Goal: Task Accomplishment & Management: Manage account settings

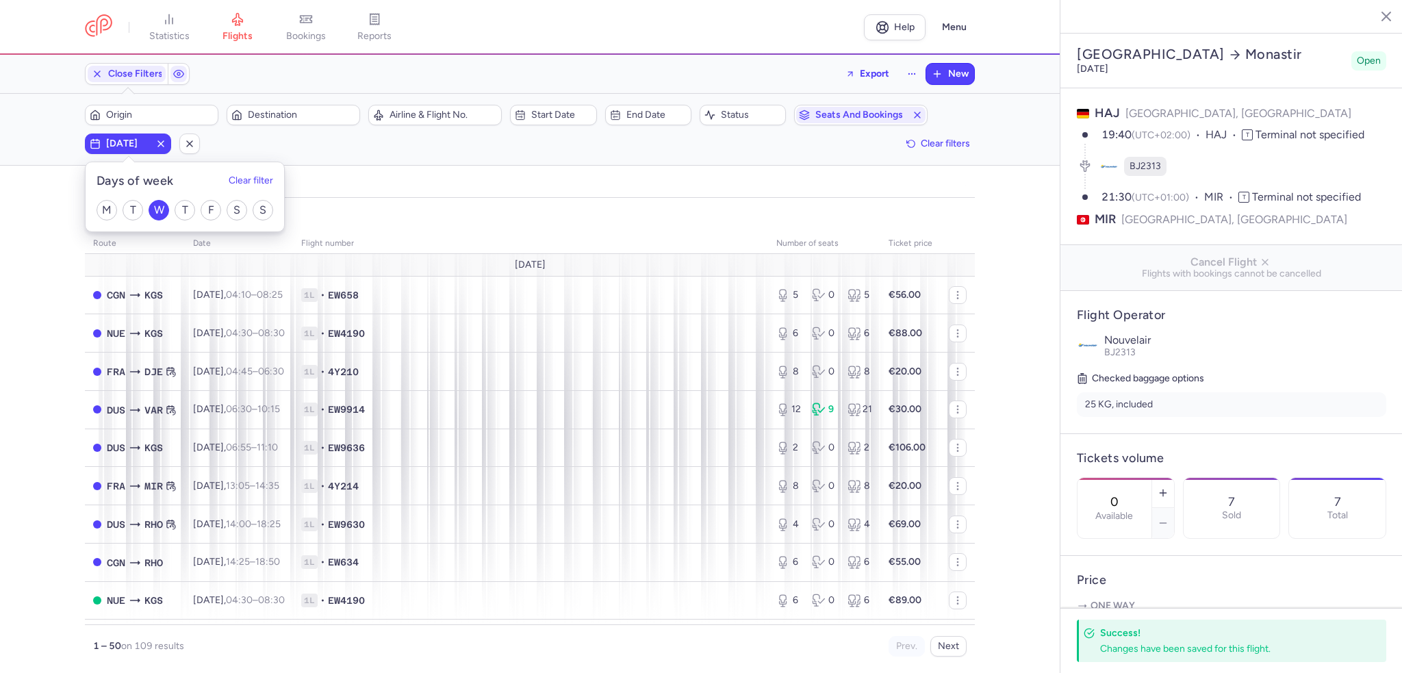
select select "days"
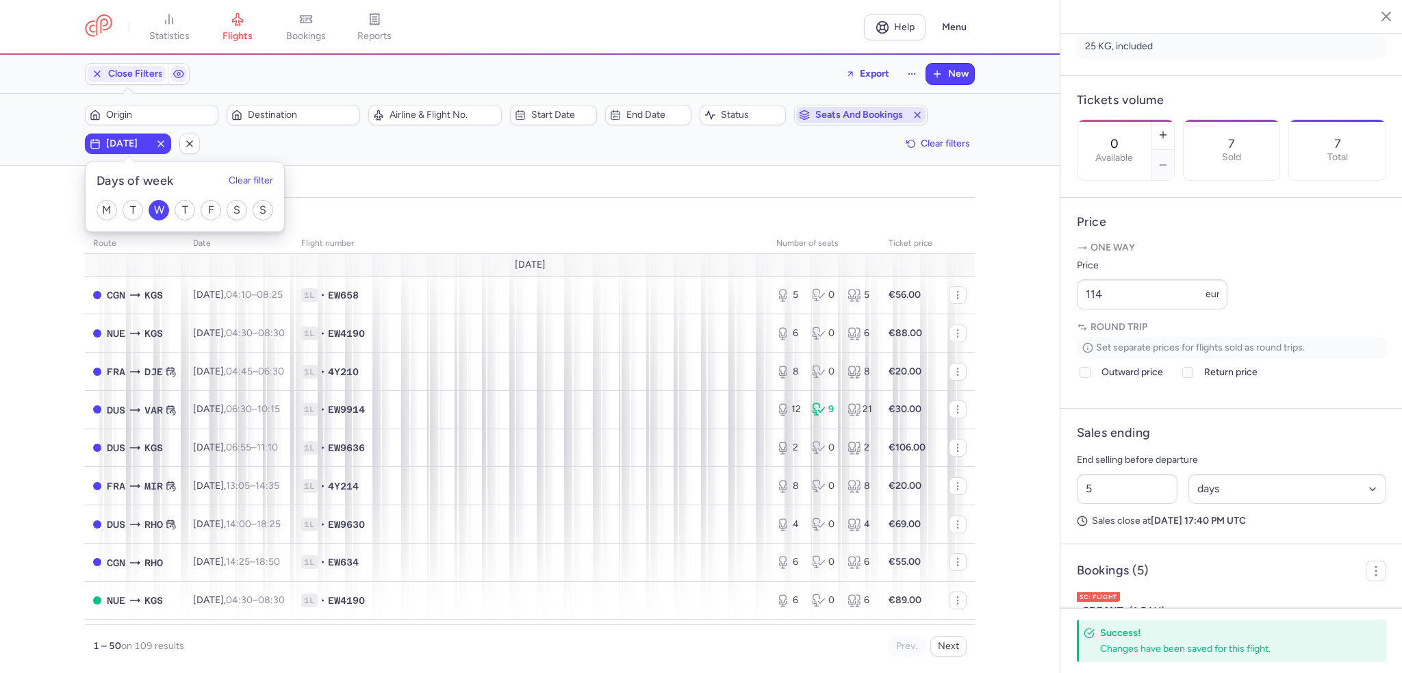
click at [917, 112] on icon "button" at bounding box center [917, 115] width 11 height 11
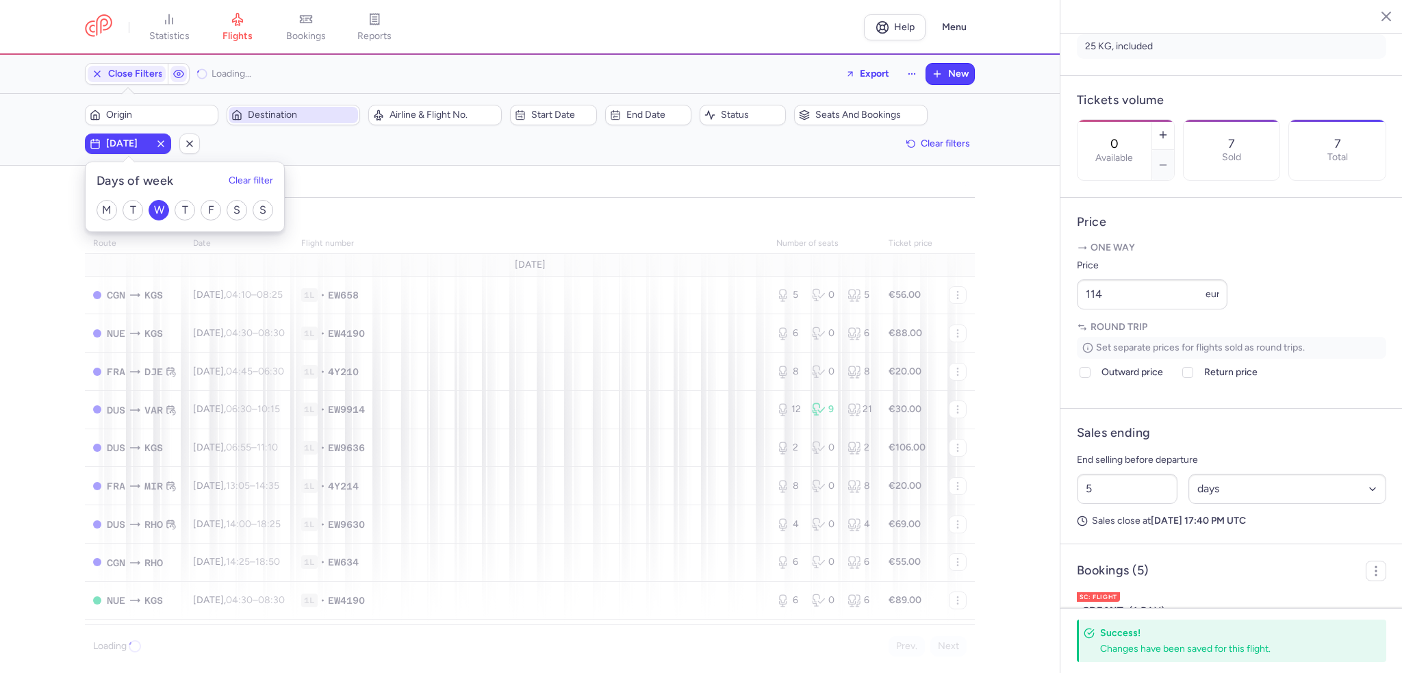
click at [277, 118] on span "Destination" at bounding box center [301, 115] width 107 height 11
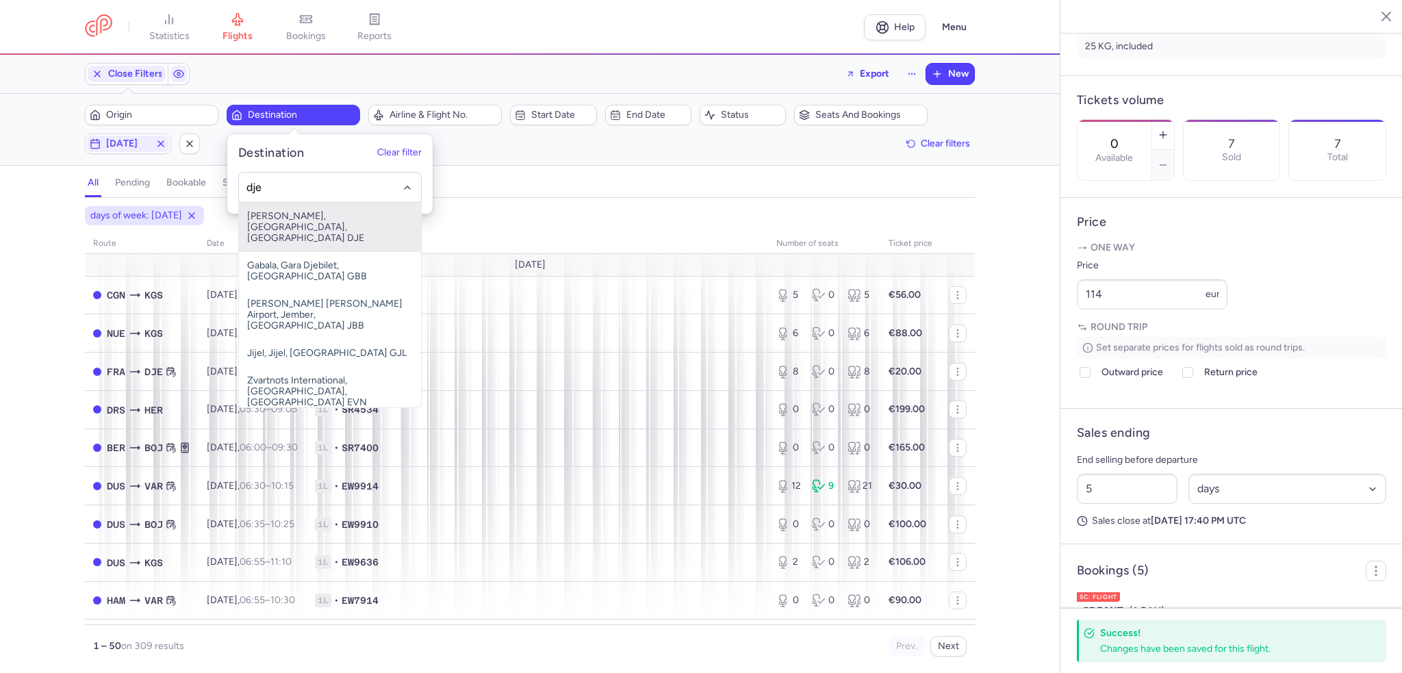
click at [333, 211] on span "[PERSON_NAME], [GEOGRAPHIC_DATA], [GEOGRAPHIC_DATA] DJE" at bounding box center [330, 227] width 182 height 49
type input "dje"
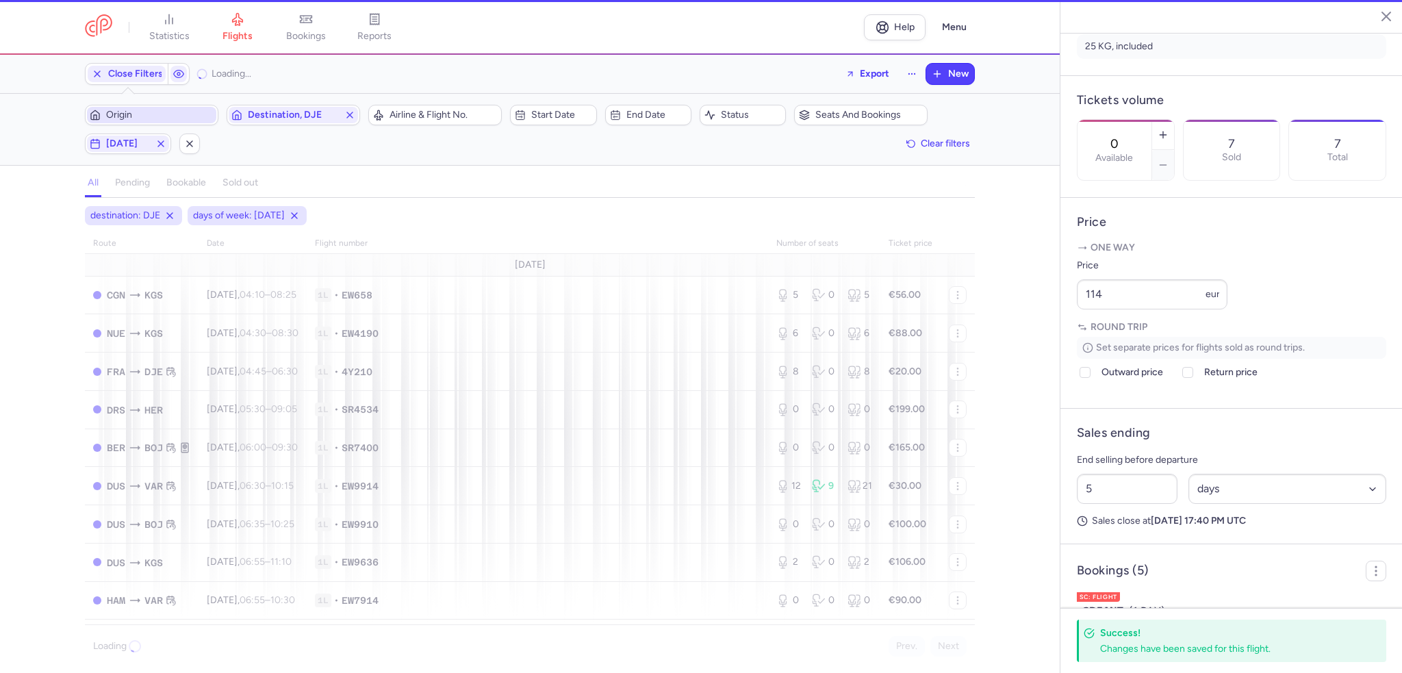
click at [181, 120] on span "Origin" at bounding box center [151, 115] width 129 height 16
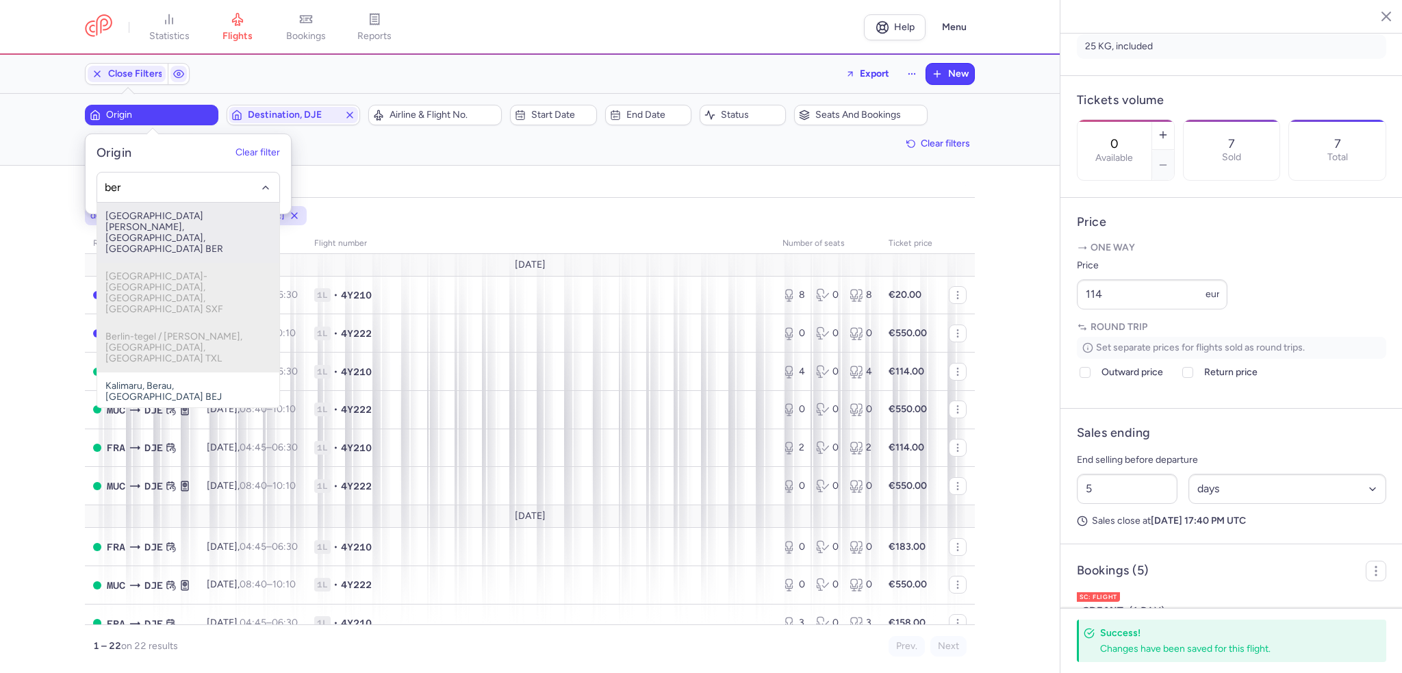
click at [224, 222] on span "[GEOGRAPHIC_DATA][PERSON_NAME], [GEOGRAPHIC_DATA], [GEOGRAPHIC_DATA] BER" at bounding box center [188, 233] width 182 height 60
type input "ber"
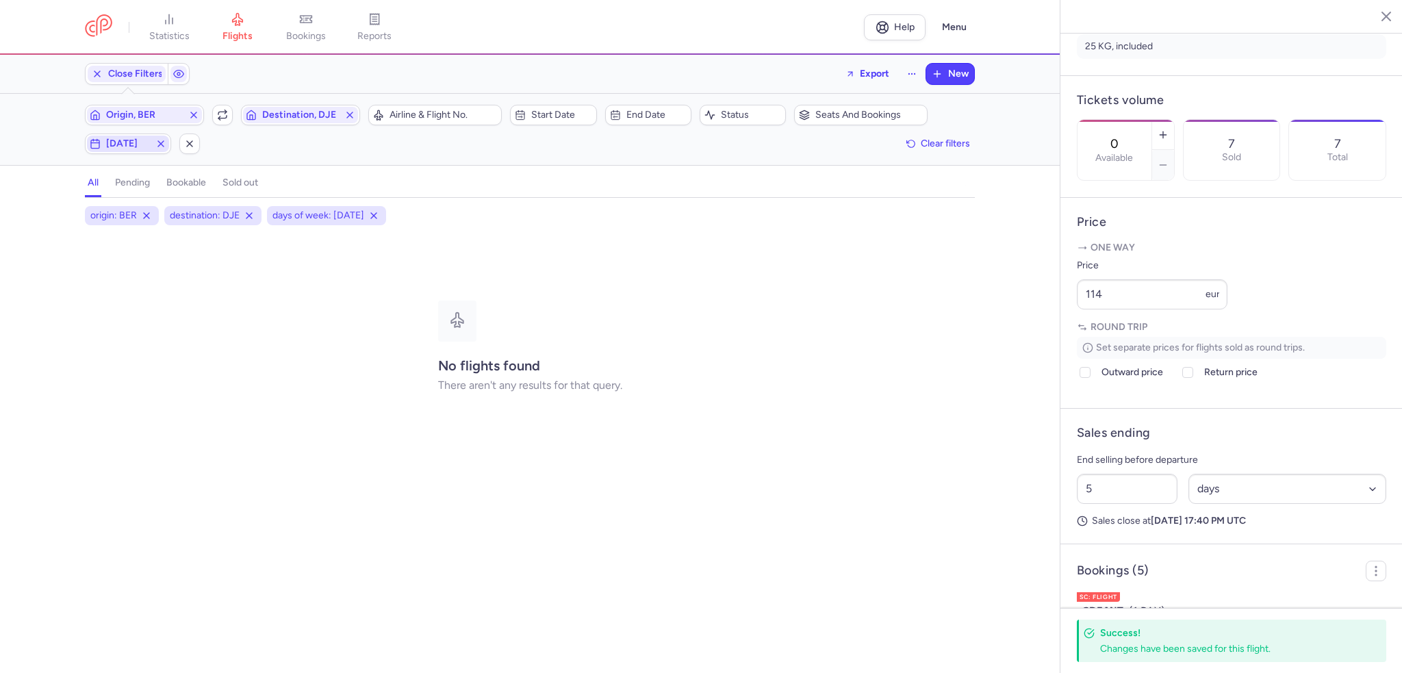
click at [159, 144] on line "button" at bounding box center [160, 143] width 5 height 5
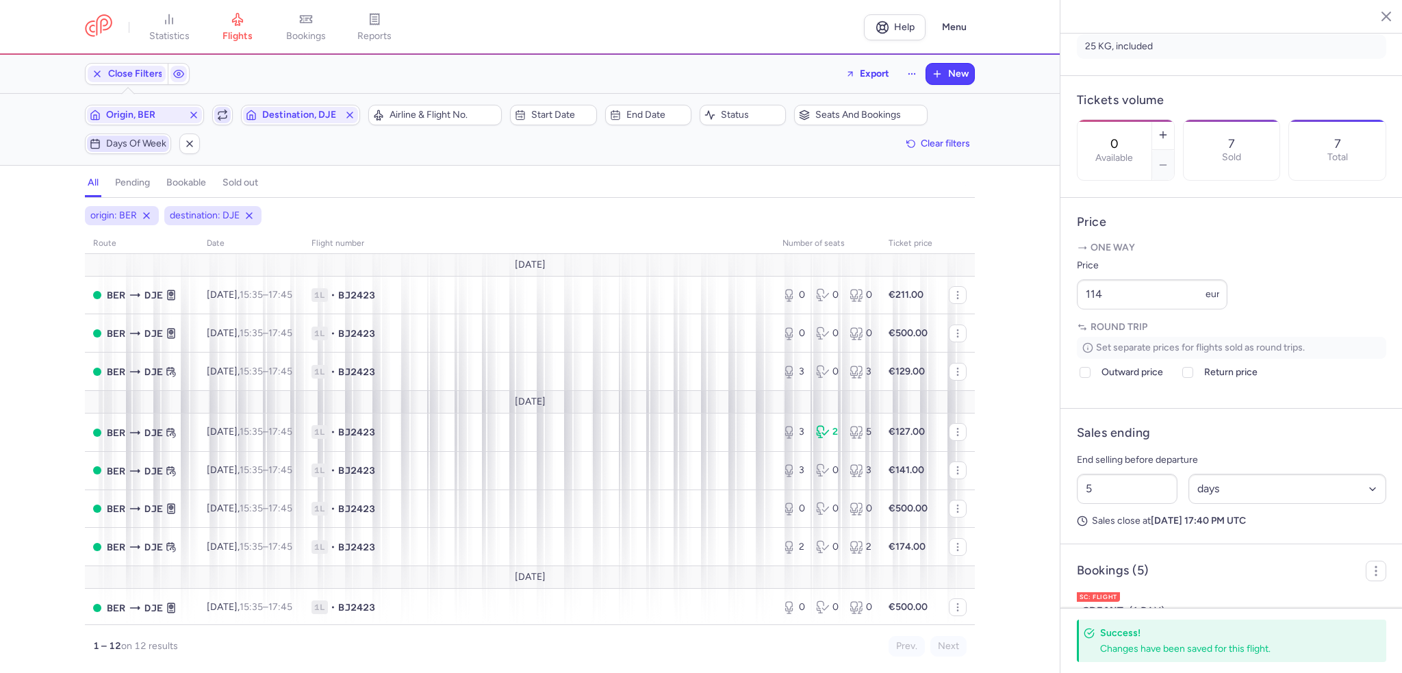
click at [221, 108] on span "button" at bounding box center [222, 115] width 16 height 16
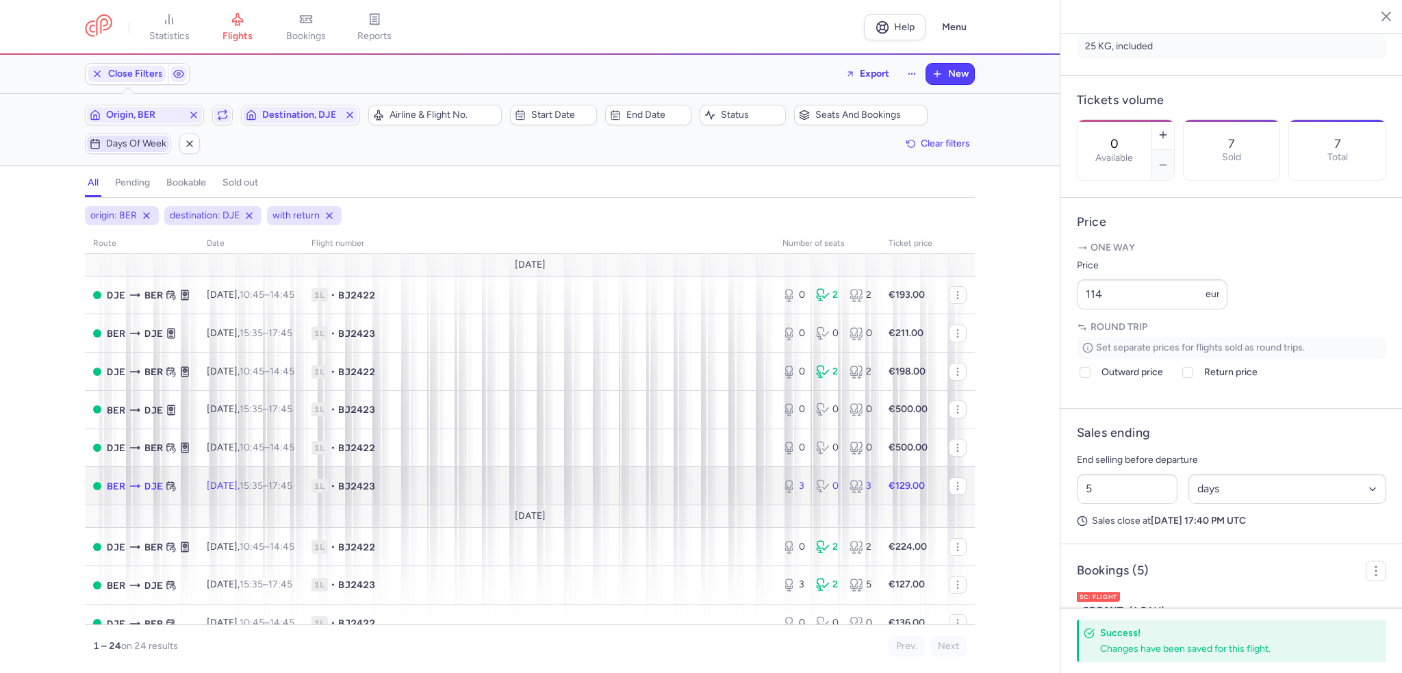
click at [450, 473] on td "1L • BJ2423" at bounding box center [538, 486] width 471 height 38
type input "3"
type input "2"
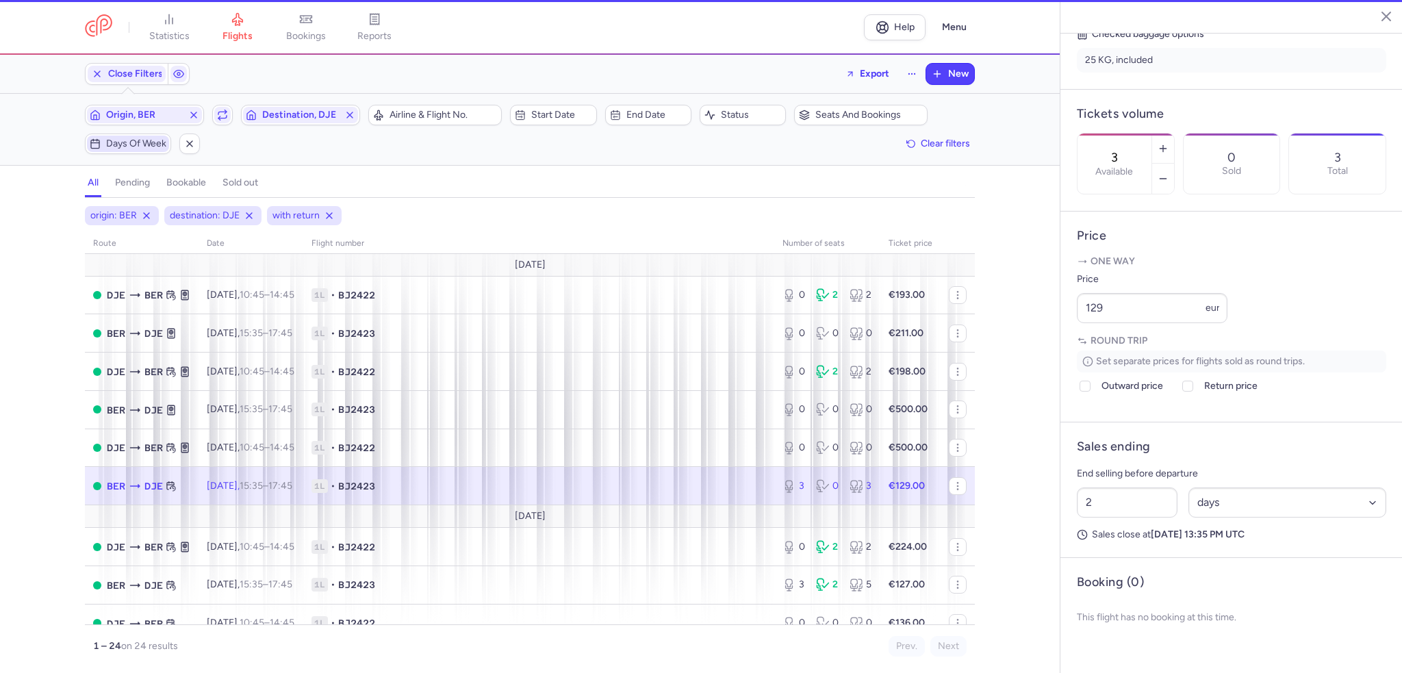
scroll to position [347, 0]
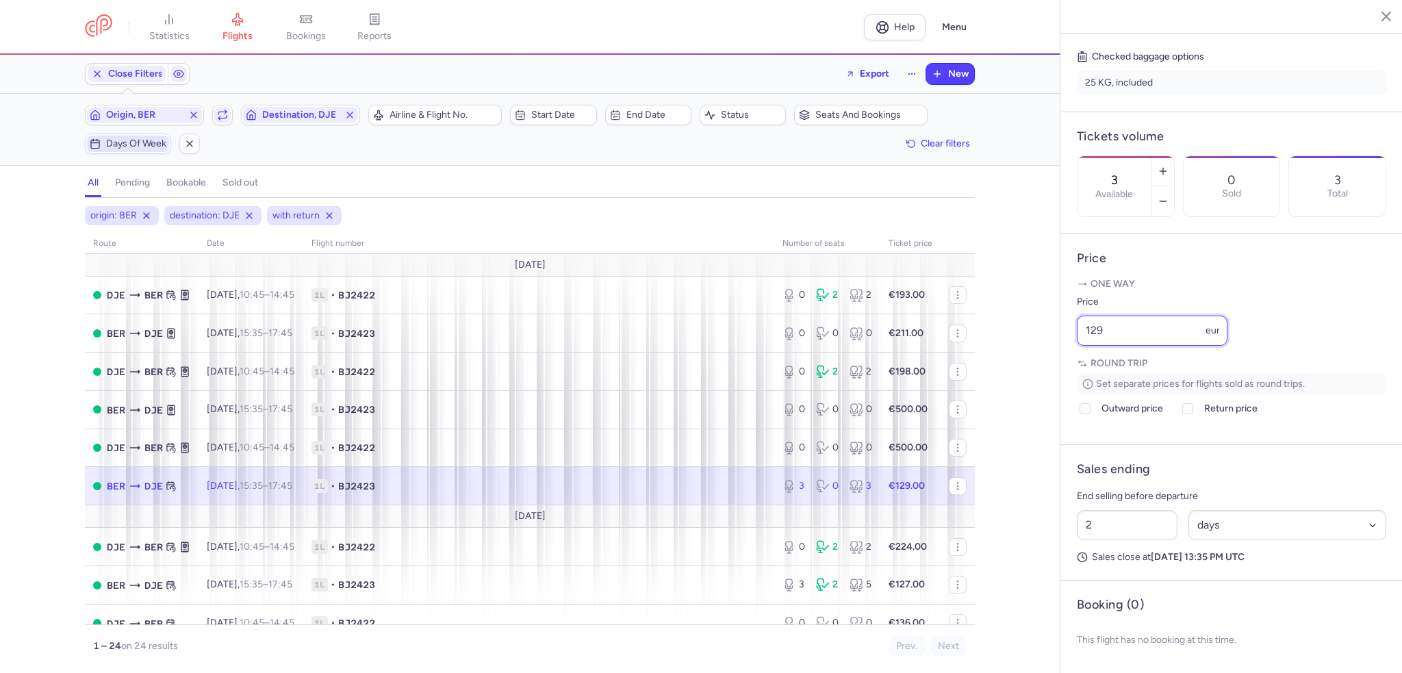
drag, startPoint x: 1122, startPoint y: 327, endPoint x: 1027, endPoint y: 332, distance: 94.6
click at [1018, 332] on div "statistics flights bookings reports Help Menu Close Filters Export New Filters …" at bounding box center [701, 336] width 1402 height 673
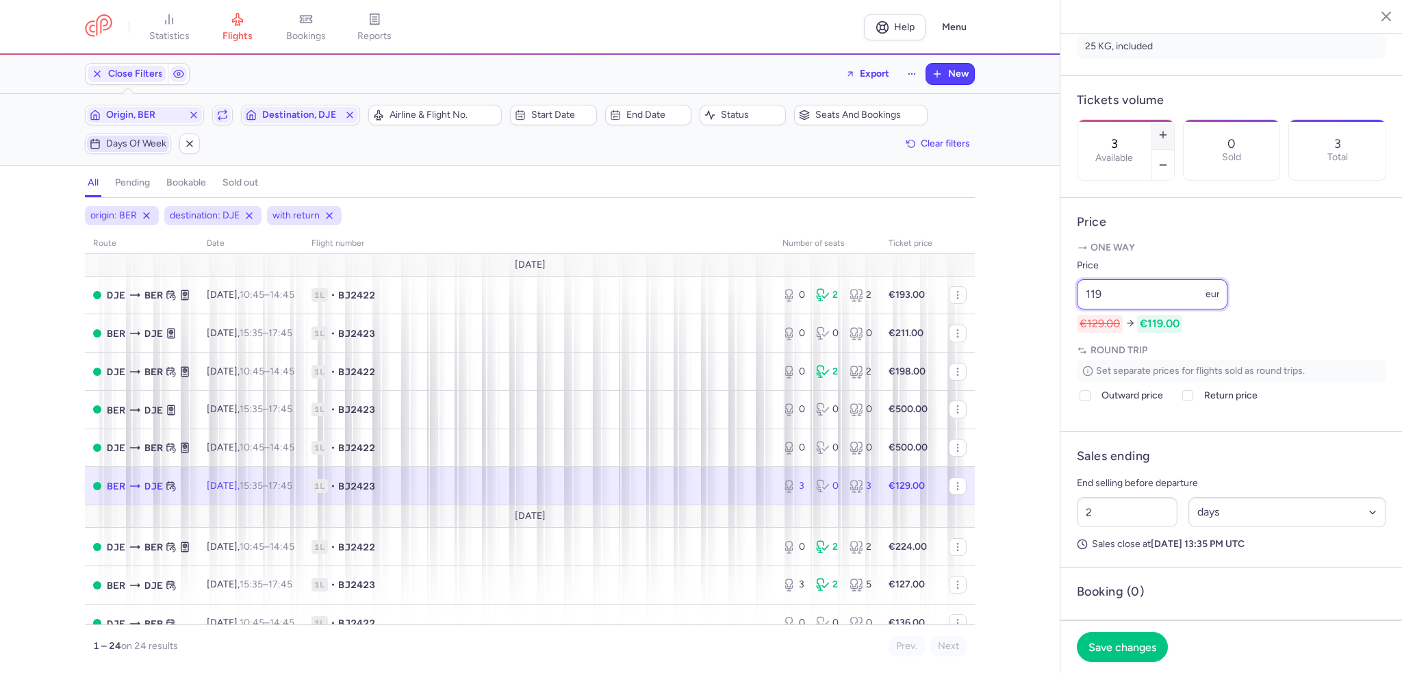
type input "119"
click at [1174, 120] on button "button" at bounding box center [1163, 135] width 22 height 30
click at [1128, 648] on span "Save changes" at bounding box center [1122, 646] width 68 height 12
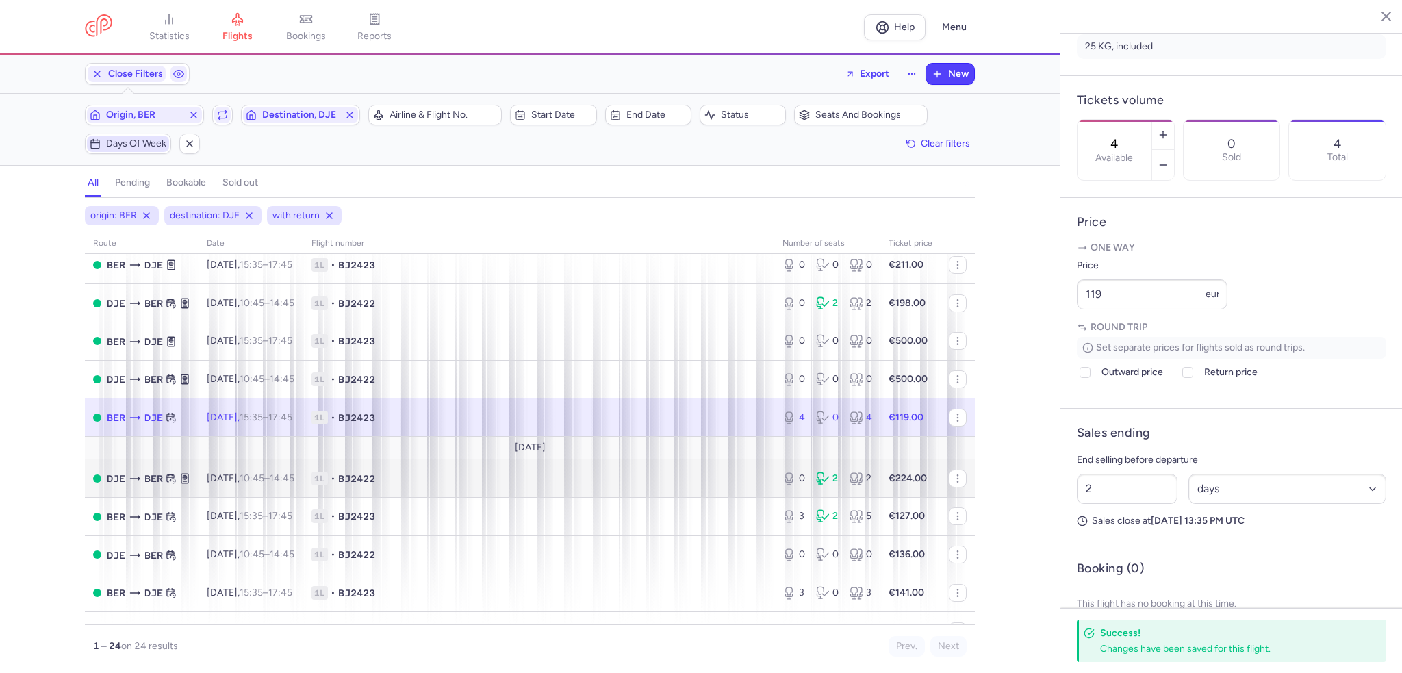
scroll to position [137, 0]
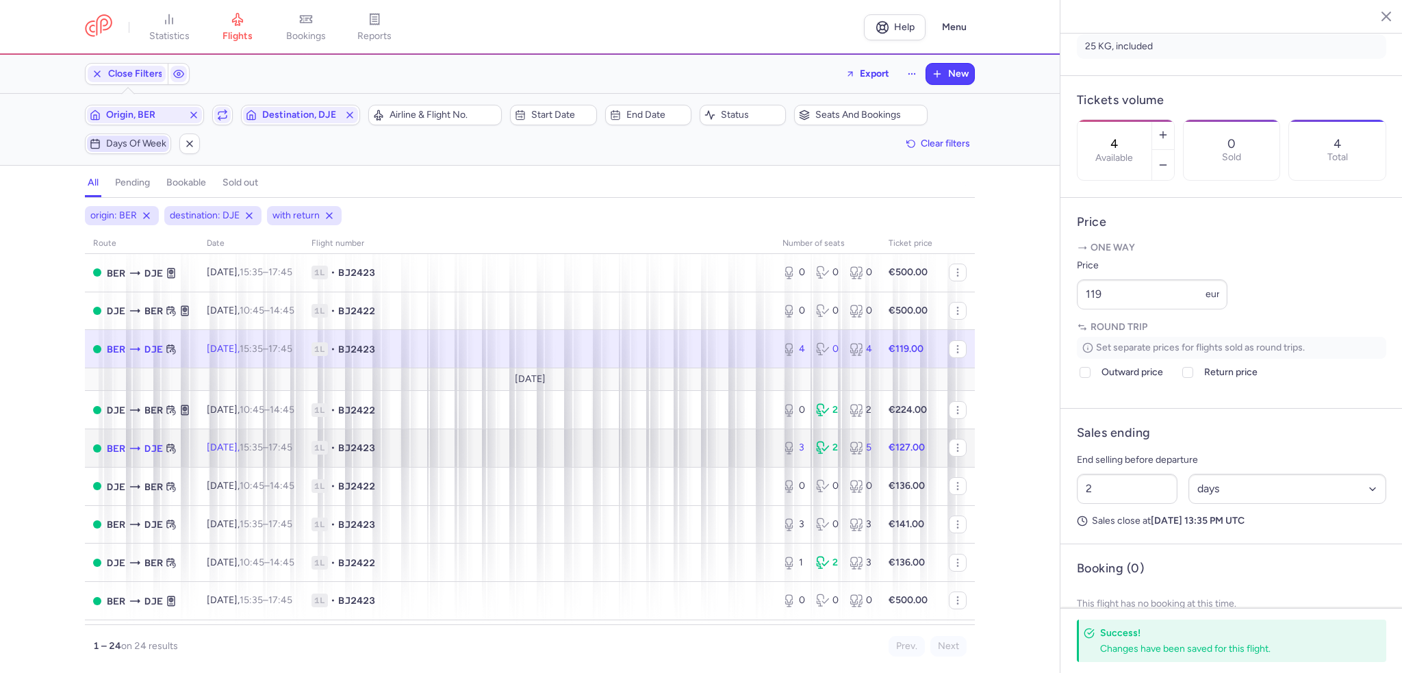
click at [565, 448] on span "1L • BJ2423" at bounding box center [538, 448] width 454 height 14
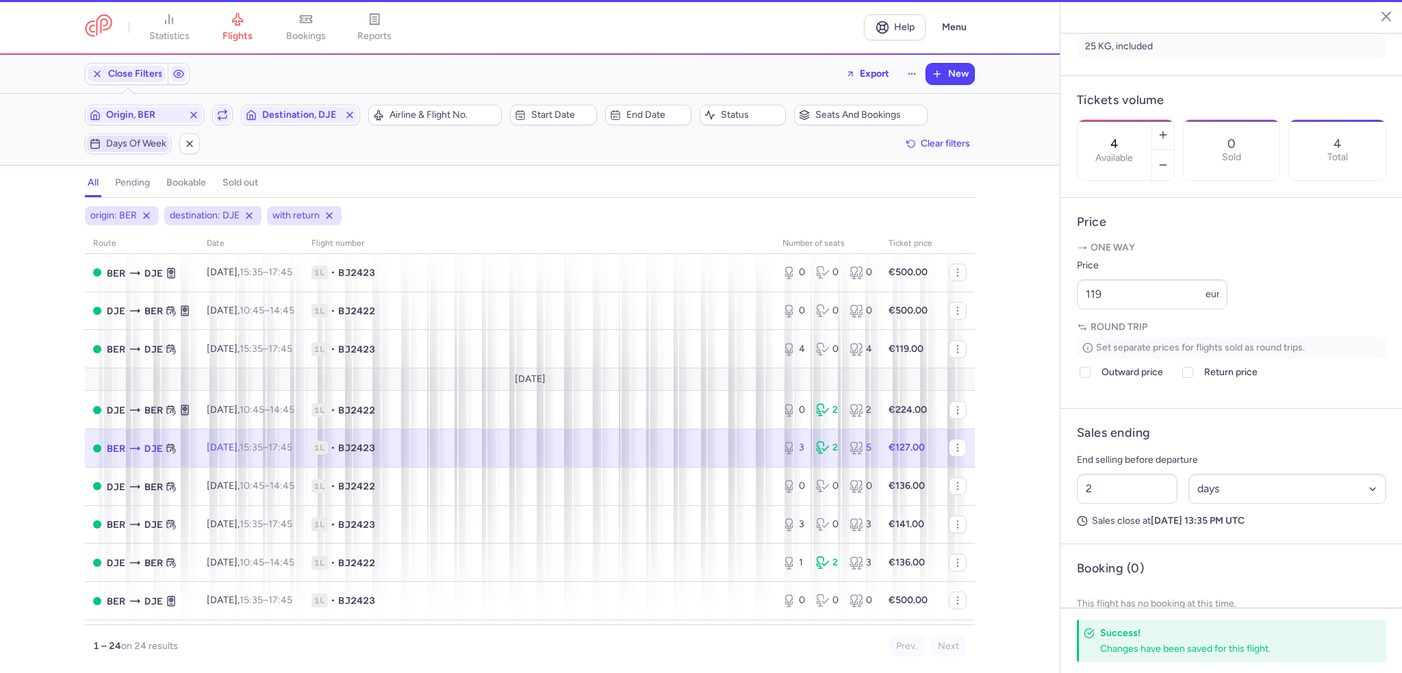
type input "3"
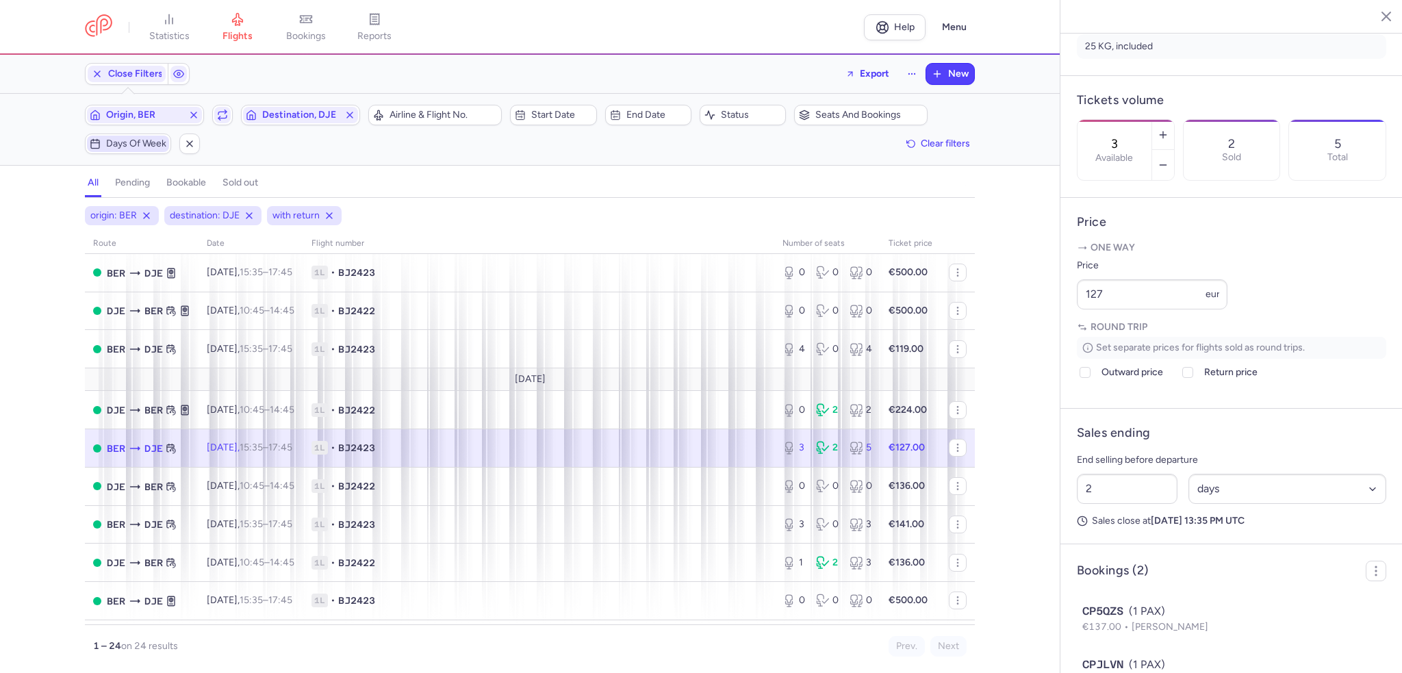
click at [777, 448] on div "3 2 5" at bounding box center [827, 447] width 101 height 25
drag, startPoint x: 1132, startPoint y: 327, endPoint x: 1016, endPoint y: 317, distance: 116.1
click at [1016, 317] on div "statistics flights bookings reports Help Menu Close Filters Export New Filters …" at bounding box center [701, 336] width 1402 height 673
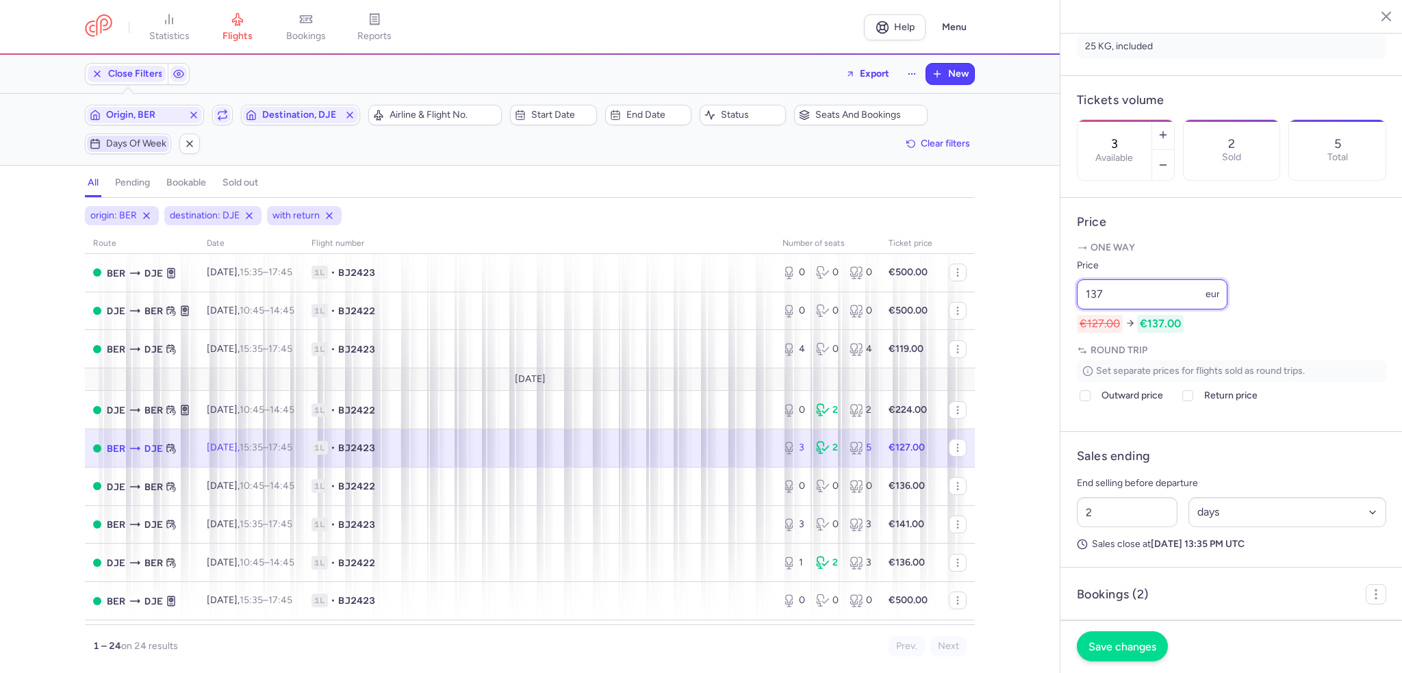
type input "137"
click at [1109, 655] on button "Save changes" at bounding box center [1122, 646] width 91 height 30
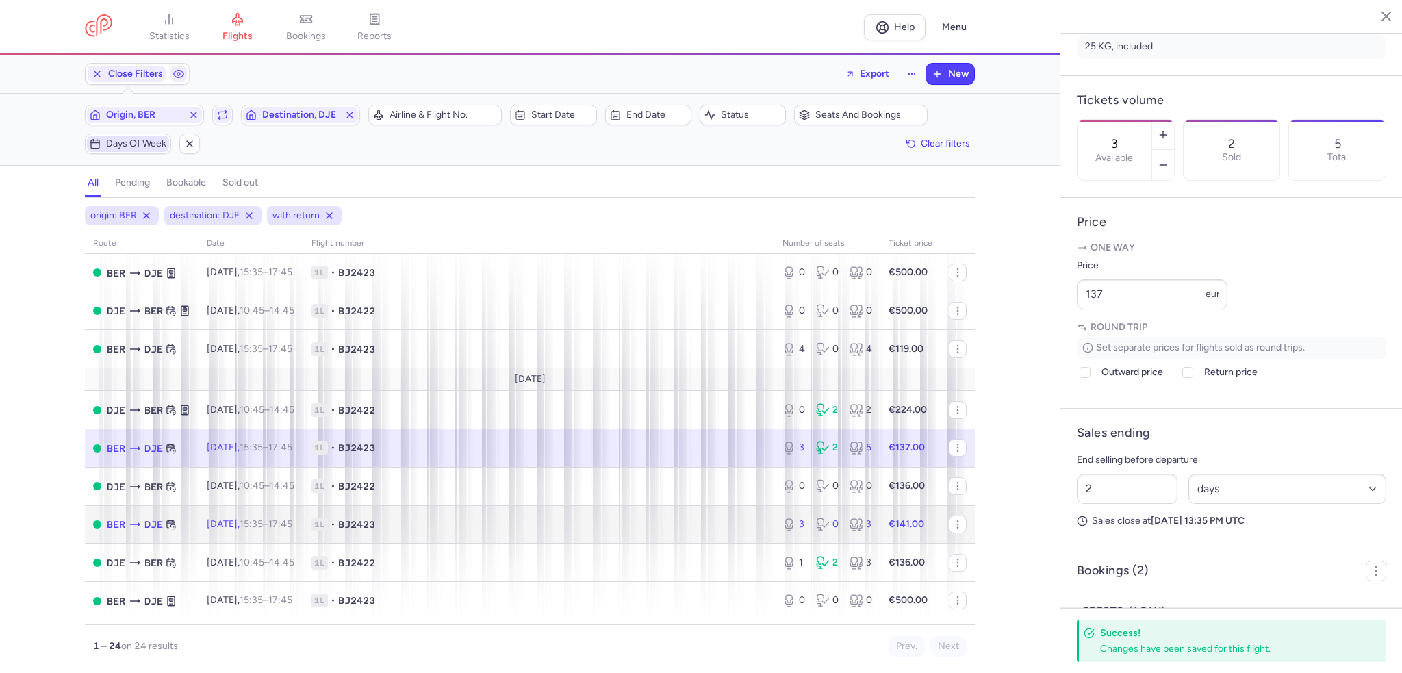
click at [698, 531] on span "1L • BJ2423" at bounding box center [538, 524] width 454 height 14
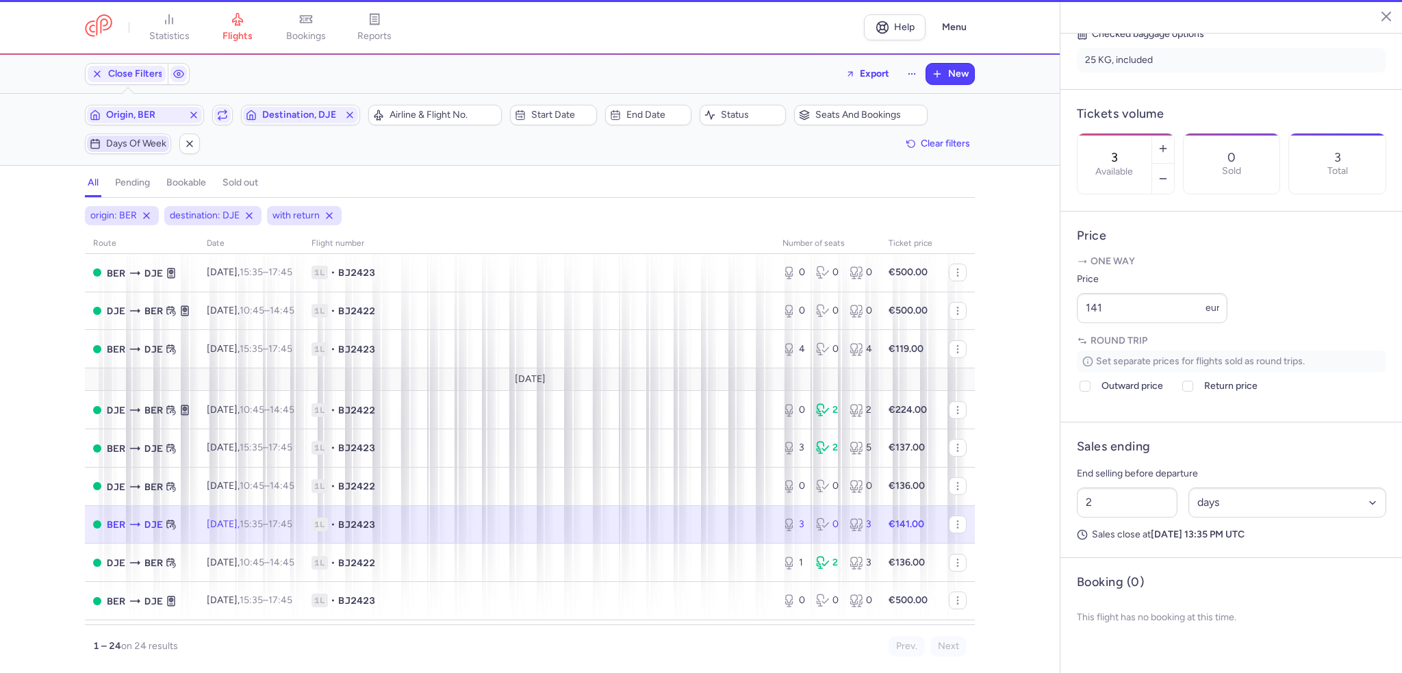
scroll to position [347, 0]
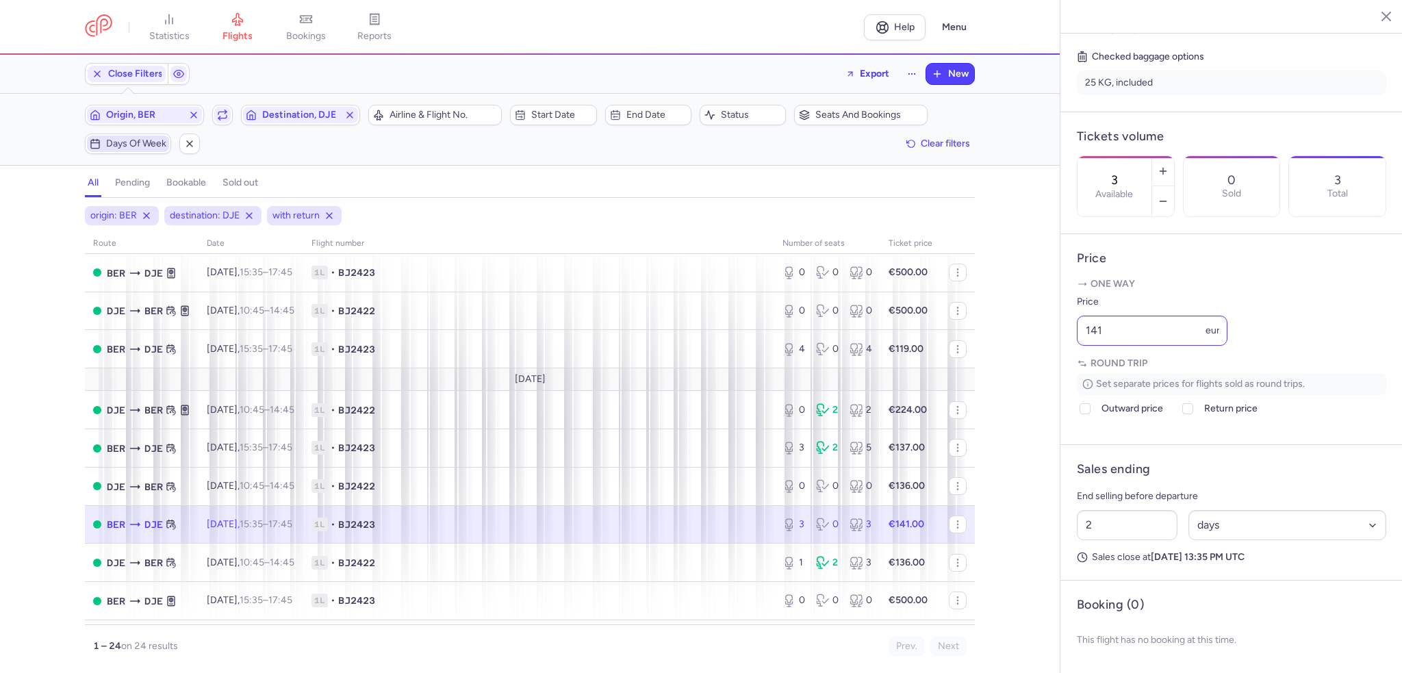
drag, startPoint x: 1137, startPoint y: 312, endPoint x: 1141, endPoint y: 321, distance: 9.8
click at [1135, 318] on div "Price 141 eur" at bounding box center [1152, 320] width 151 height 52
drag, startPoint x: 1141, startPoint y: 321, endPoint x: 1031, endPoint y: 336, distance: 111.2
click at [1031, 336] on div "statistics flights bookings reports Help Menu Close Filters Export New Filters …" at bounding box center [701, 336] width 1402 height 673
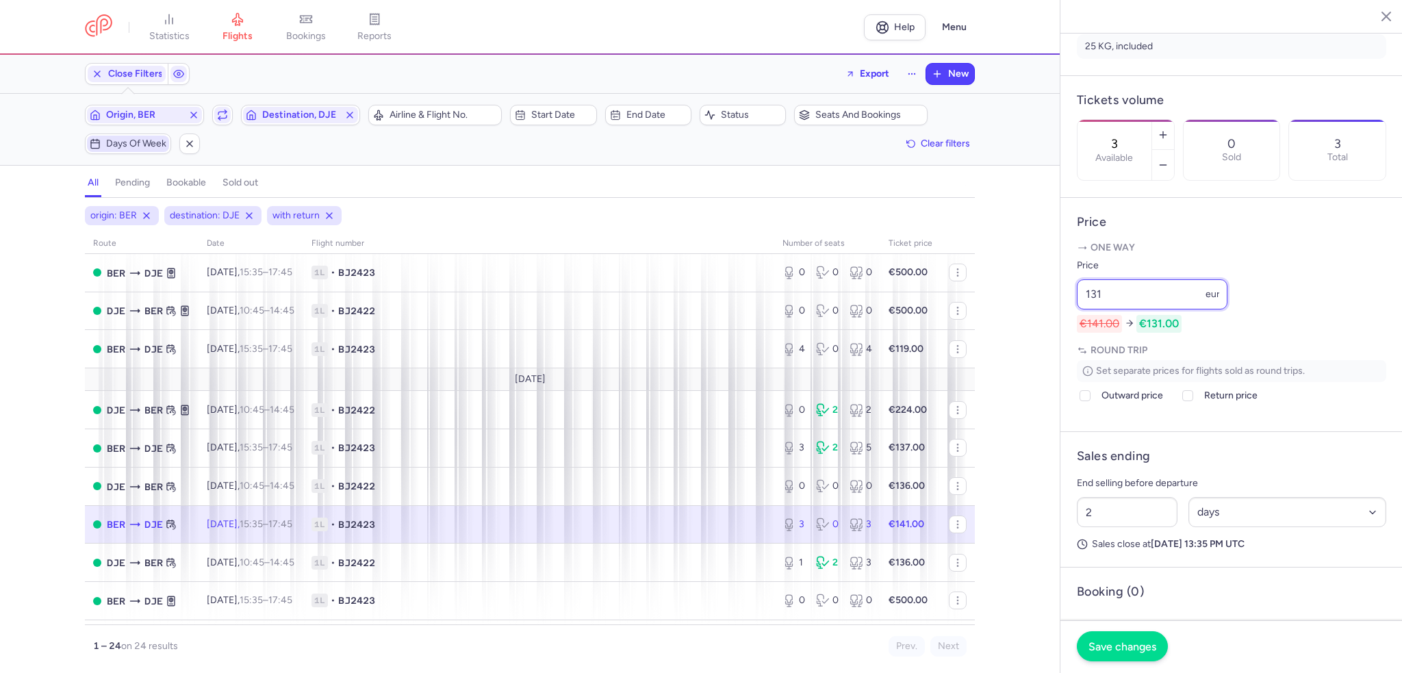
type input "131"
click at [1110, 646] on span "Save changes" at bounding box center [1122, 646] width 68 height 12
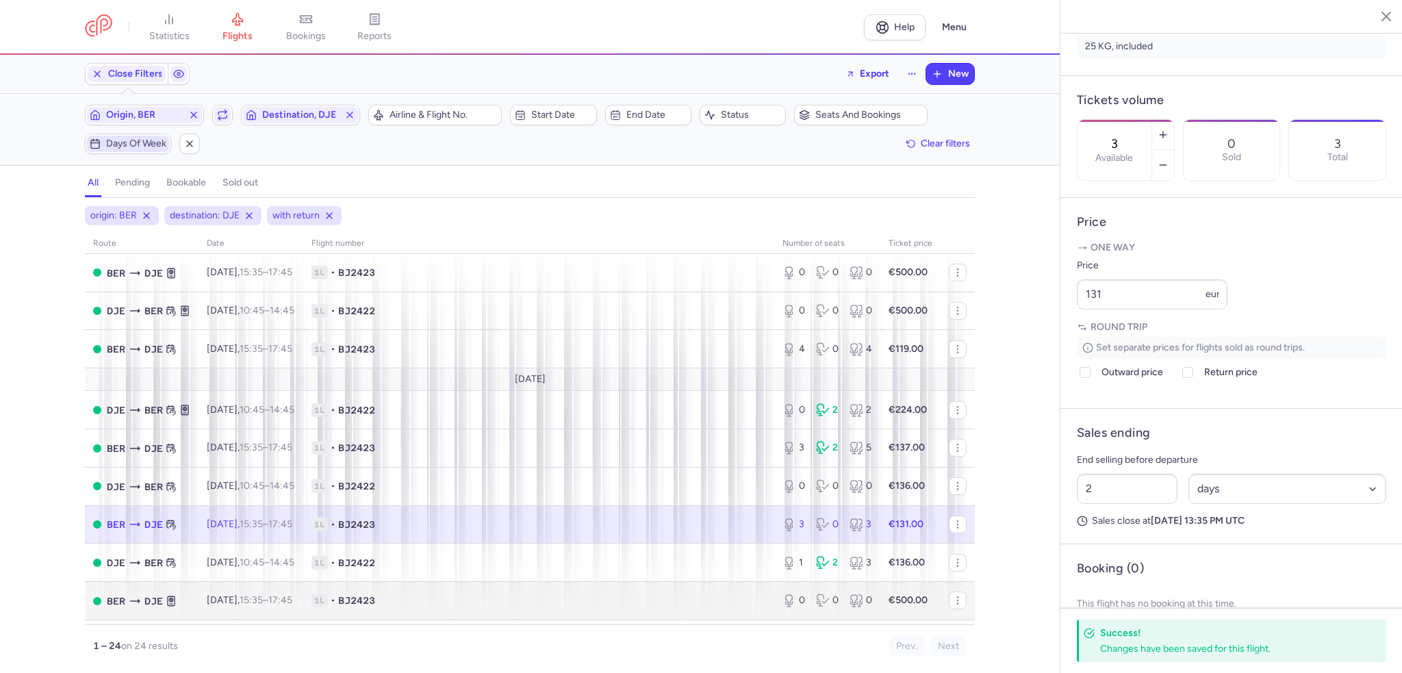
scroll to position [205, 0]
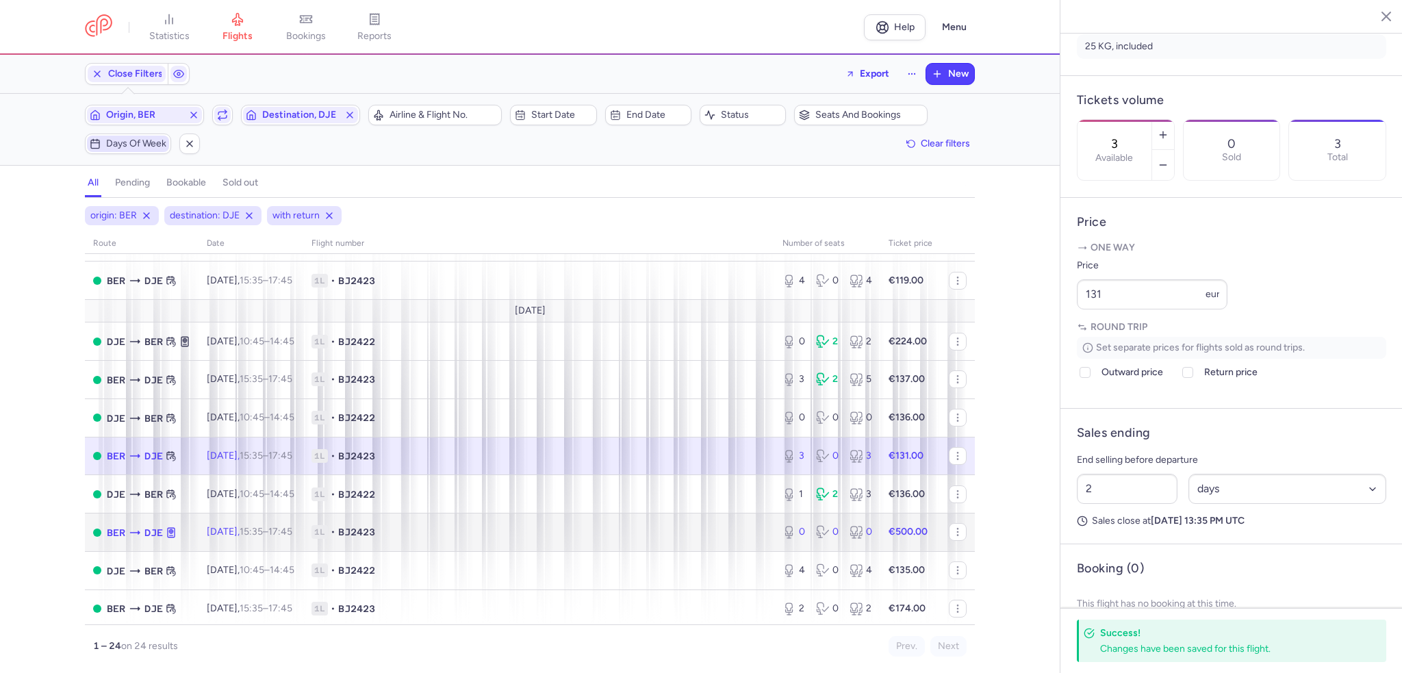
click at [656, 532] on td "1L • BJ2423" at bounding box center [538, 532] width 471 height 38
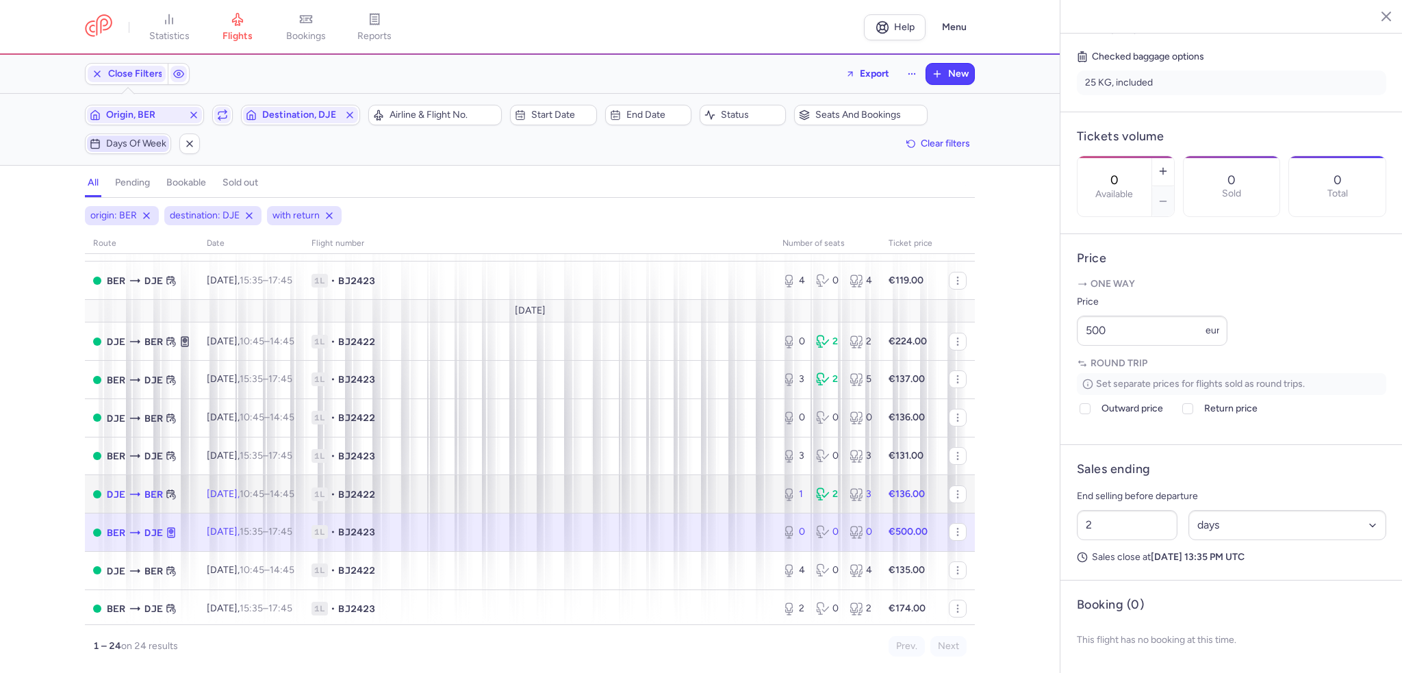
click at [699, 497] on span "1L • BJ2422" at bounding box center [538, 494] width 454 height 14
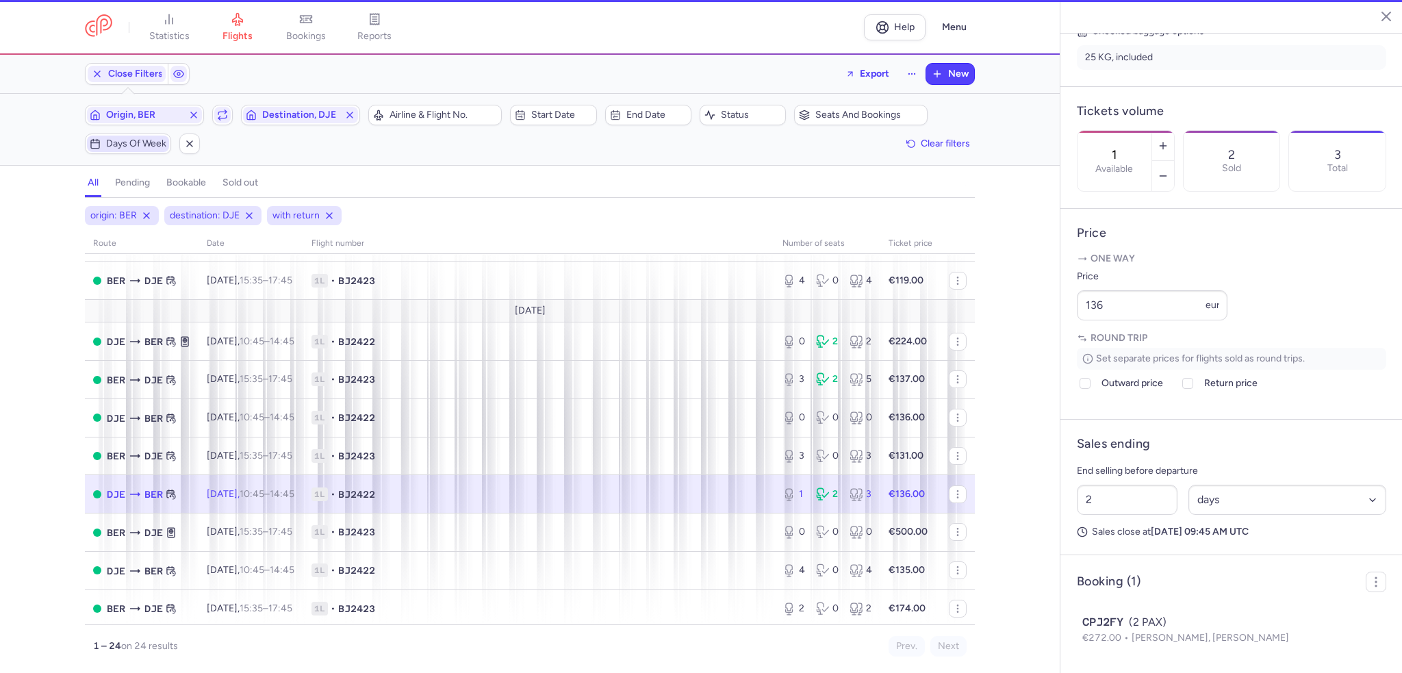
scroll to position [358, 0]
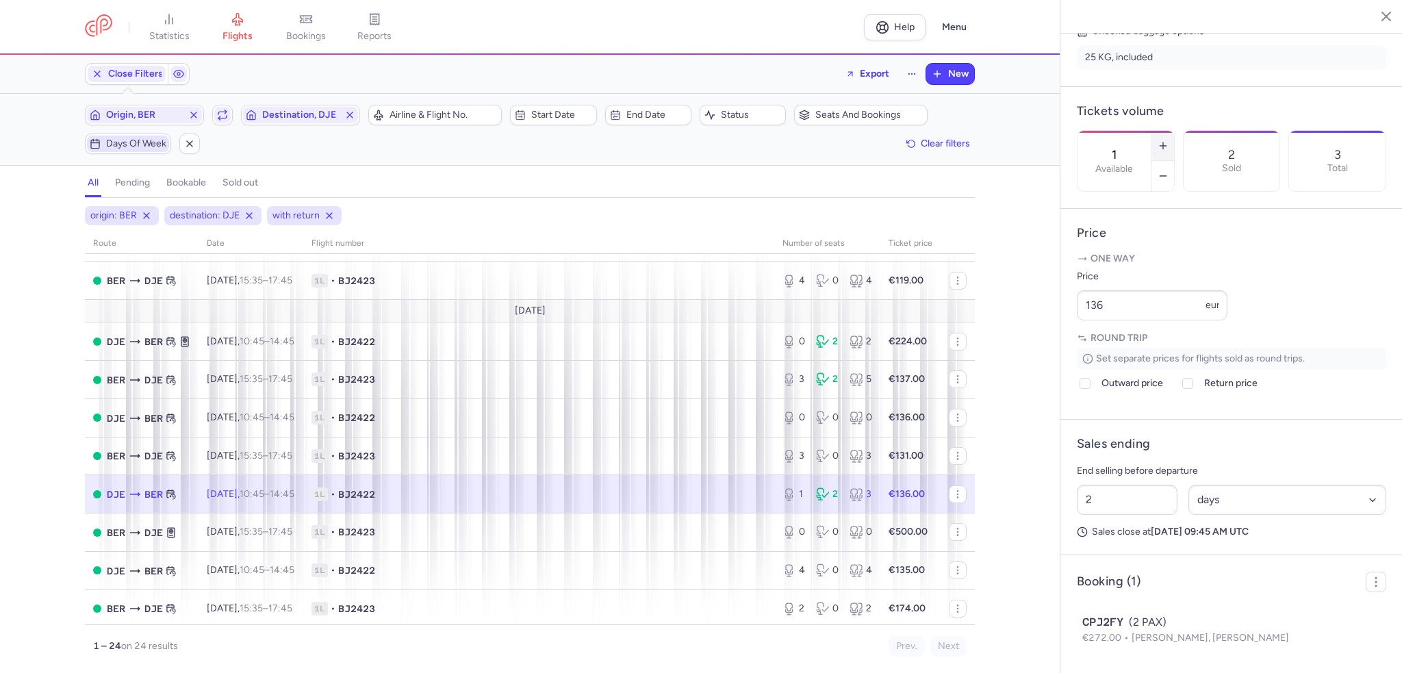
click at [1174, 131] on button "button" at bounding box center [1163, 146] width 22 height 30
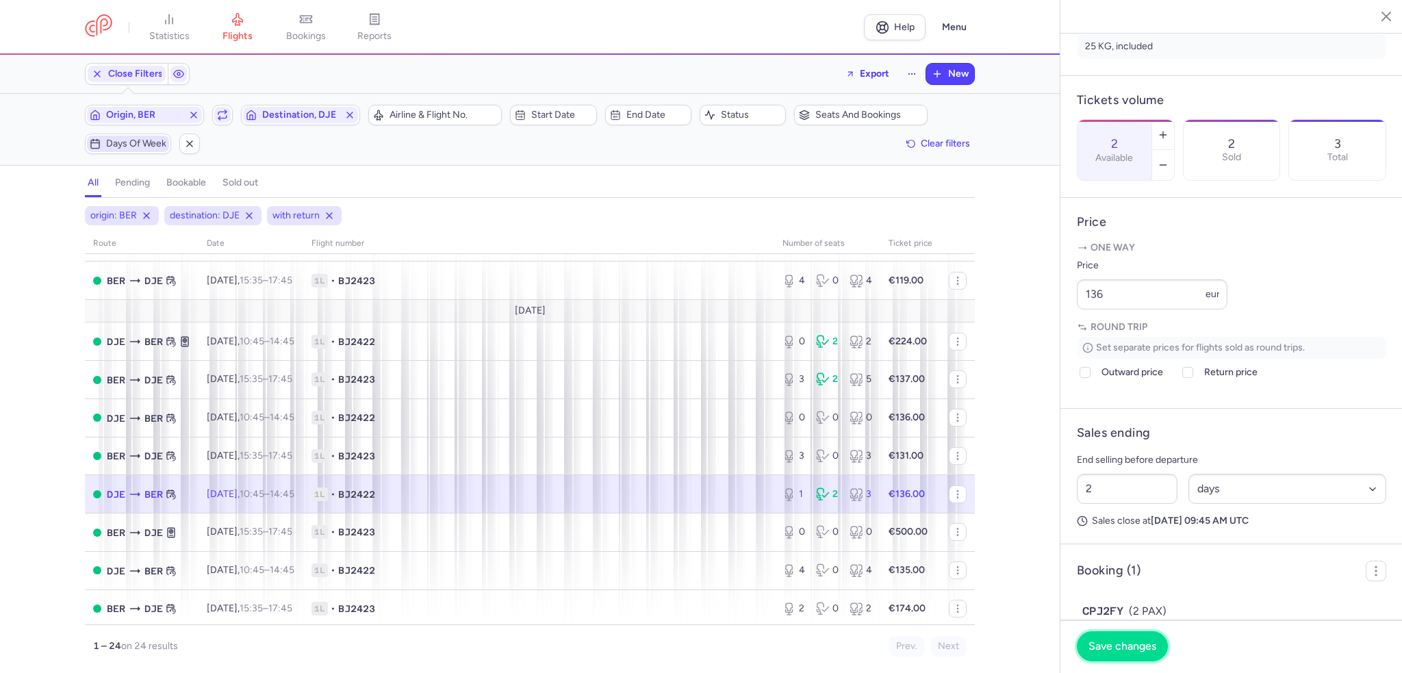
click at [1125, 645] on span "Save changes" at bounding box center [1122, 646] width 68 height 12
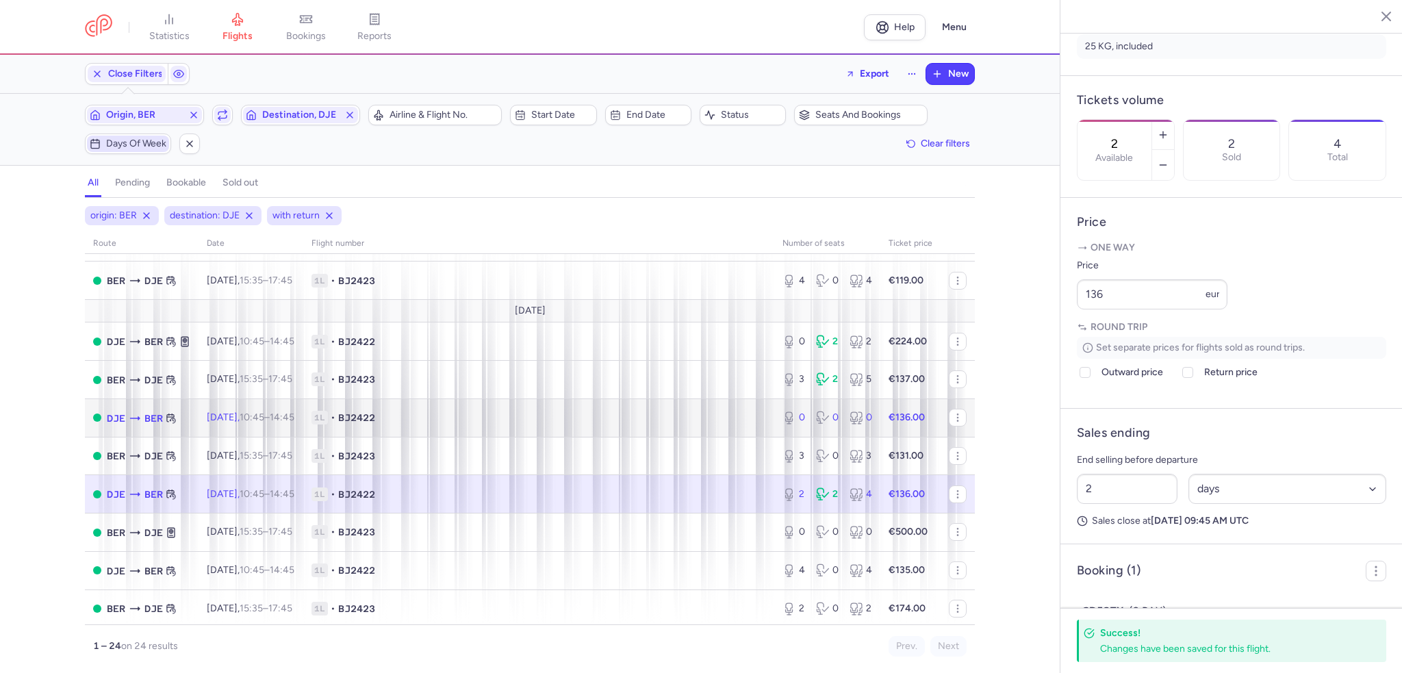
click at [616, 424] on span "1L • BJ2422" at bounding box center [538, 418] width 454 height 14
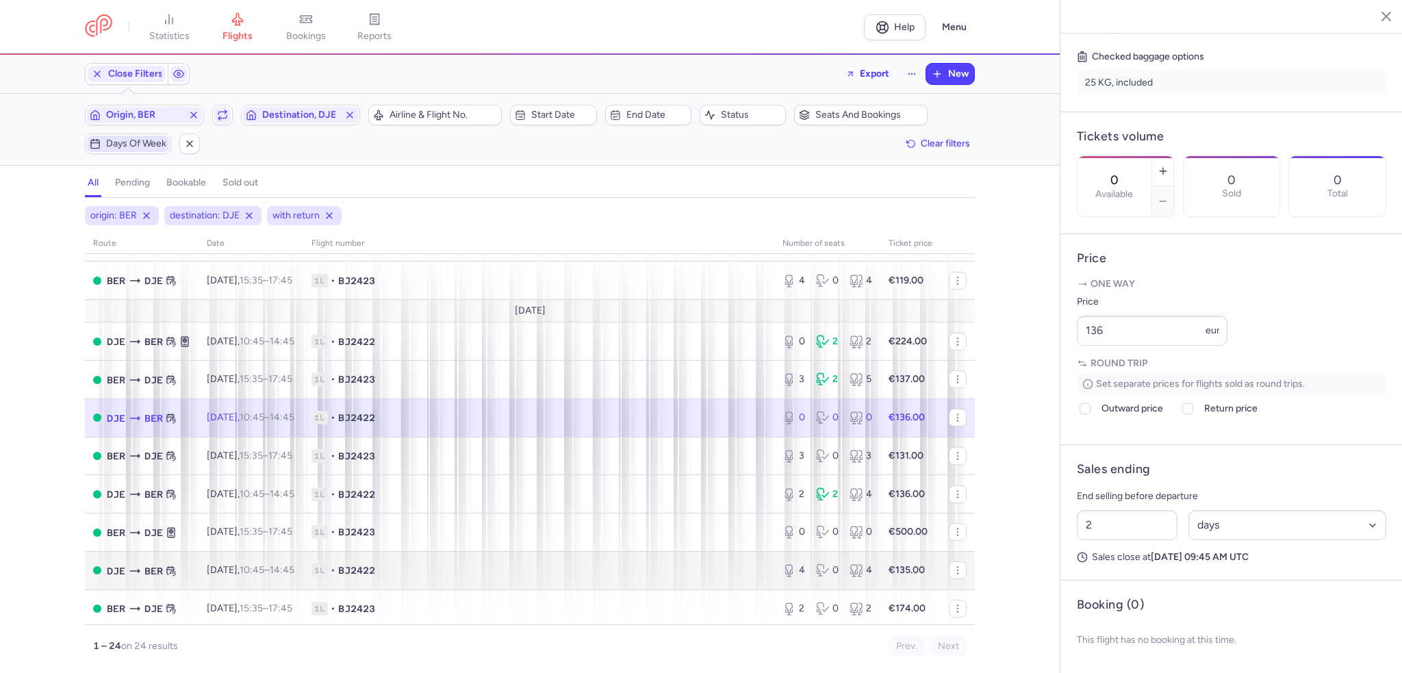
scroll to position [274, 0]
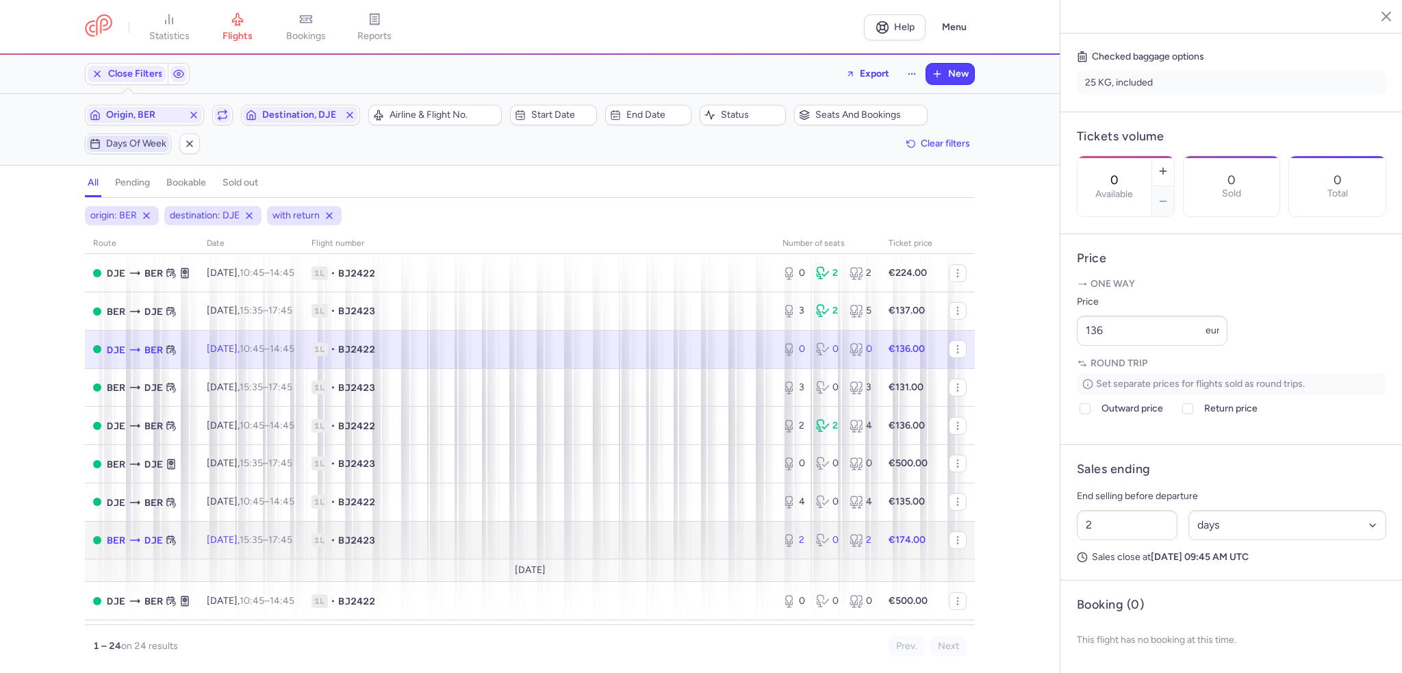
click at [611, 547] on span "1L • BJ2423" at bounding box center [538, 540] width 454 height 14
type input "2"
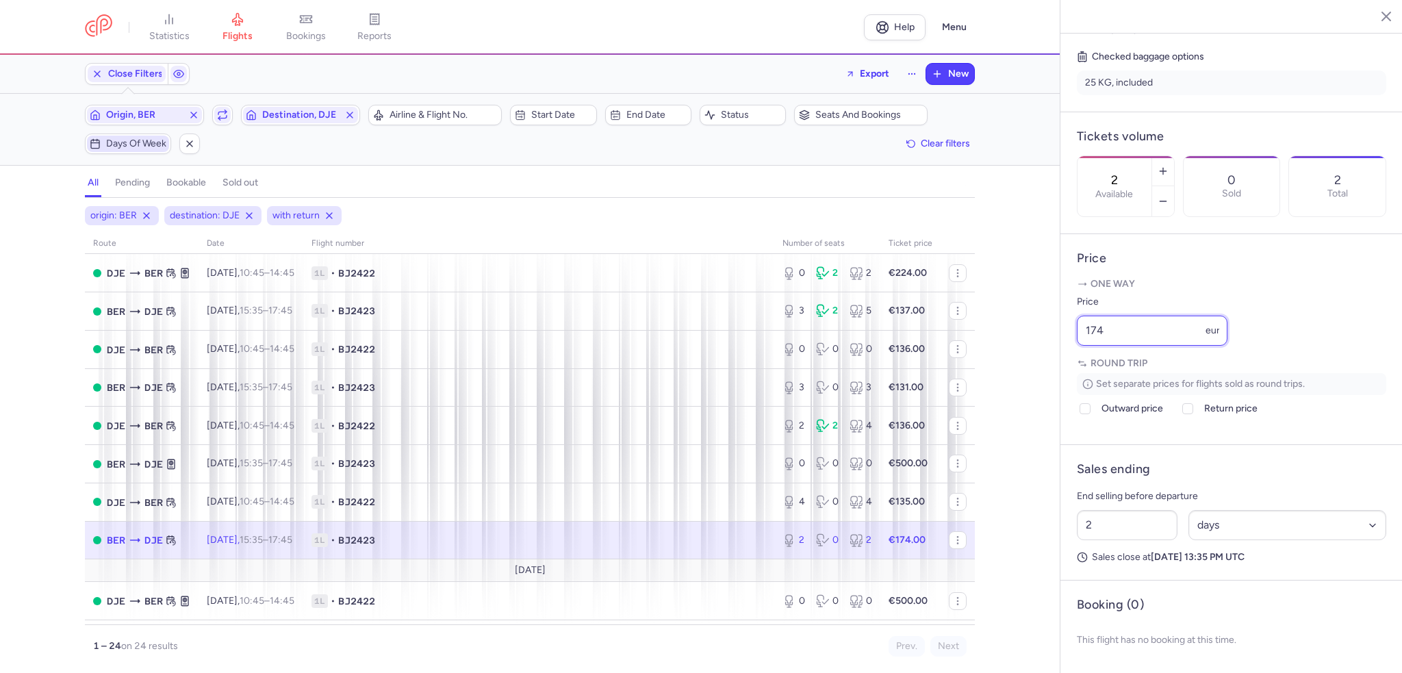
click at [1049, 333] on div "statistics flights bookings reports Help Menu Close Filters Export New Filters …" at bounding box center [701, 336] width 1402 height 673
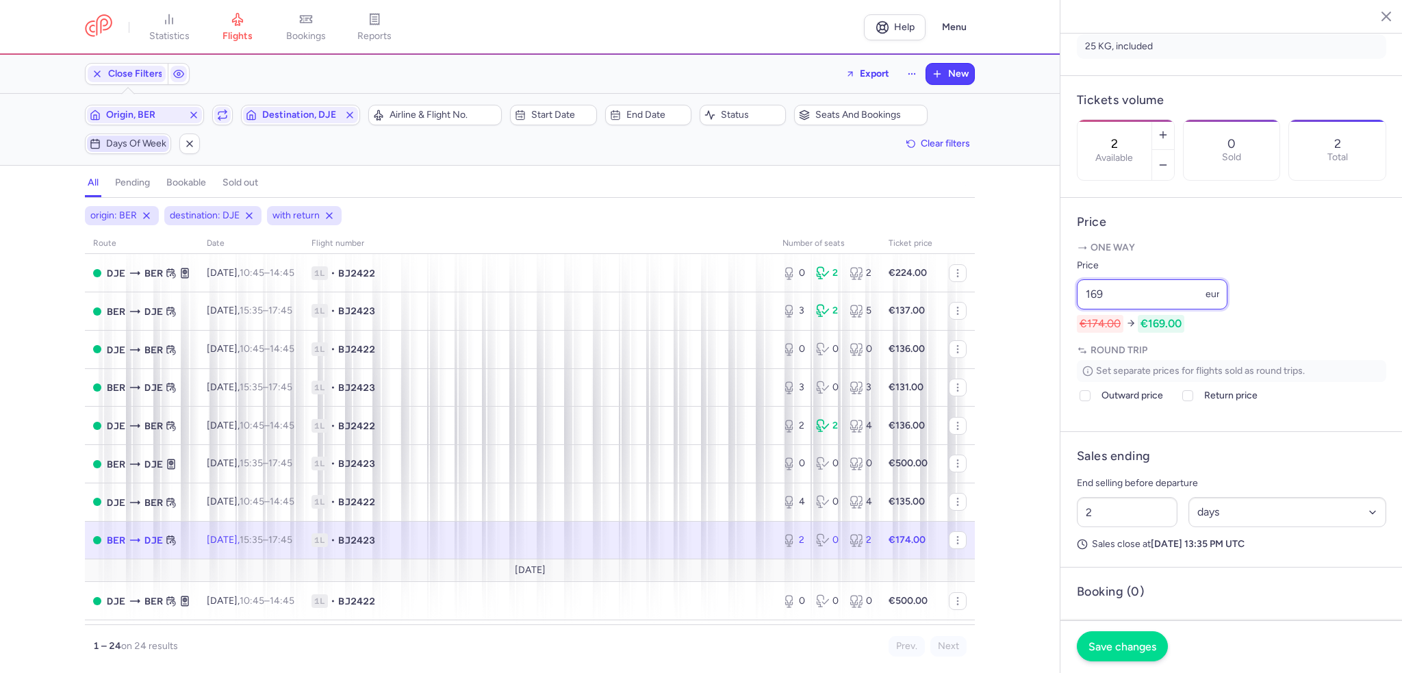
type input "169"
click at [1129, 640] on span "Save changes" at bounding box center [1122, 646] width 68 height 12
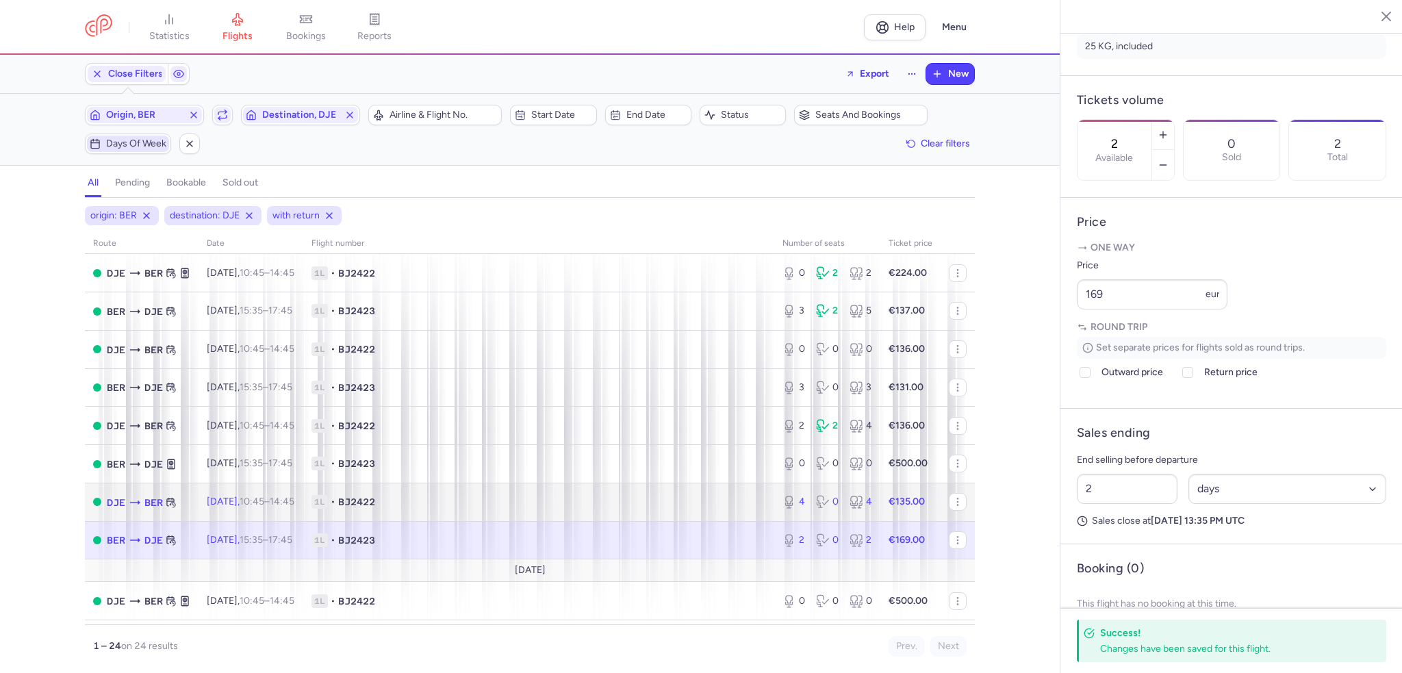
click at [849, 509] on icon at bounding box center [856, 502] width 14 height 14
type input "4"
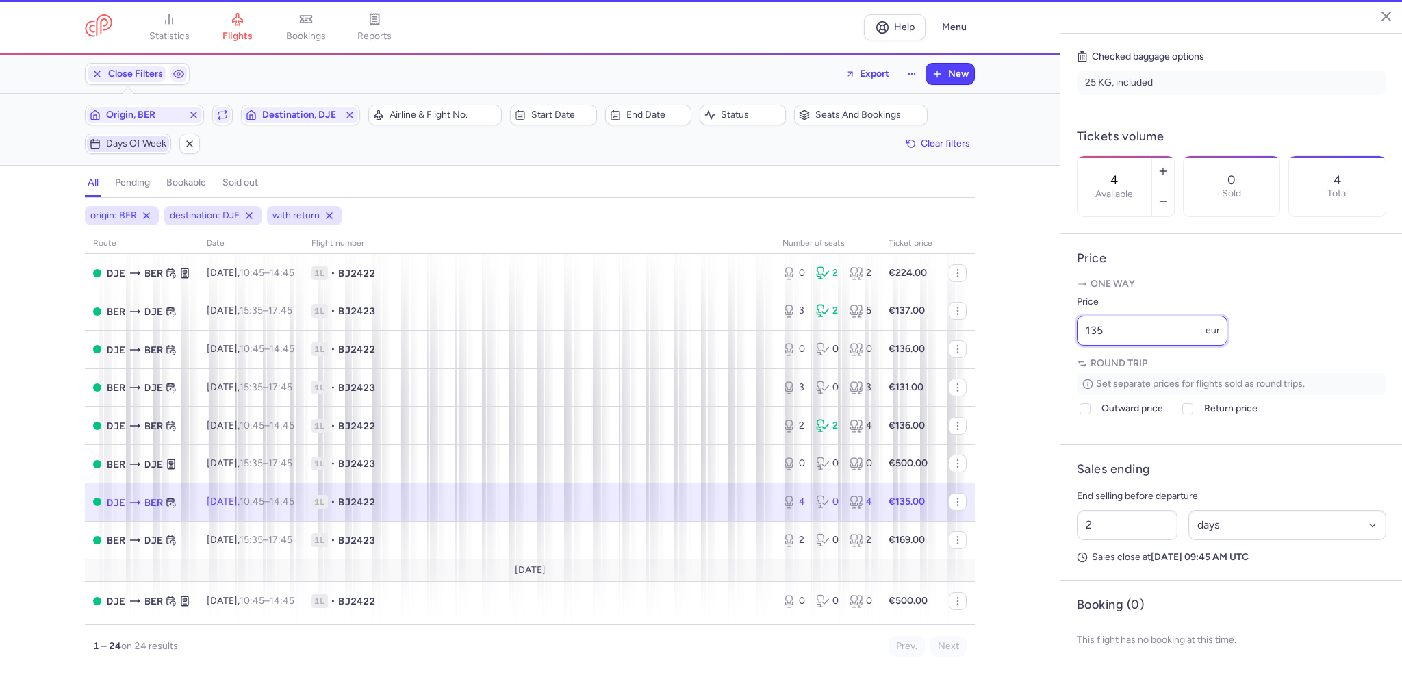
drag, startPoint x: 1114, startPoint y: 337, endPoint x: 1055, endPoint y: 333, distance: 59.0
click at [1055, 333] on div "statistics flights bookings reports Help Menu Close Filters Export New Filters …" at bounding box center [701, 336] width 1402 height 673
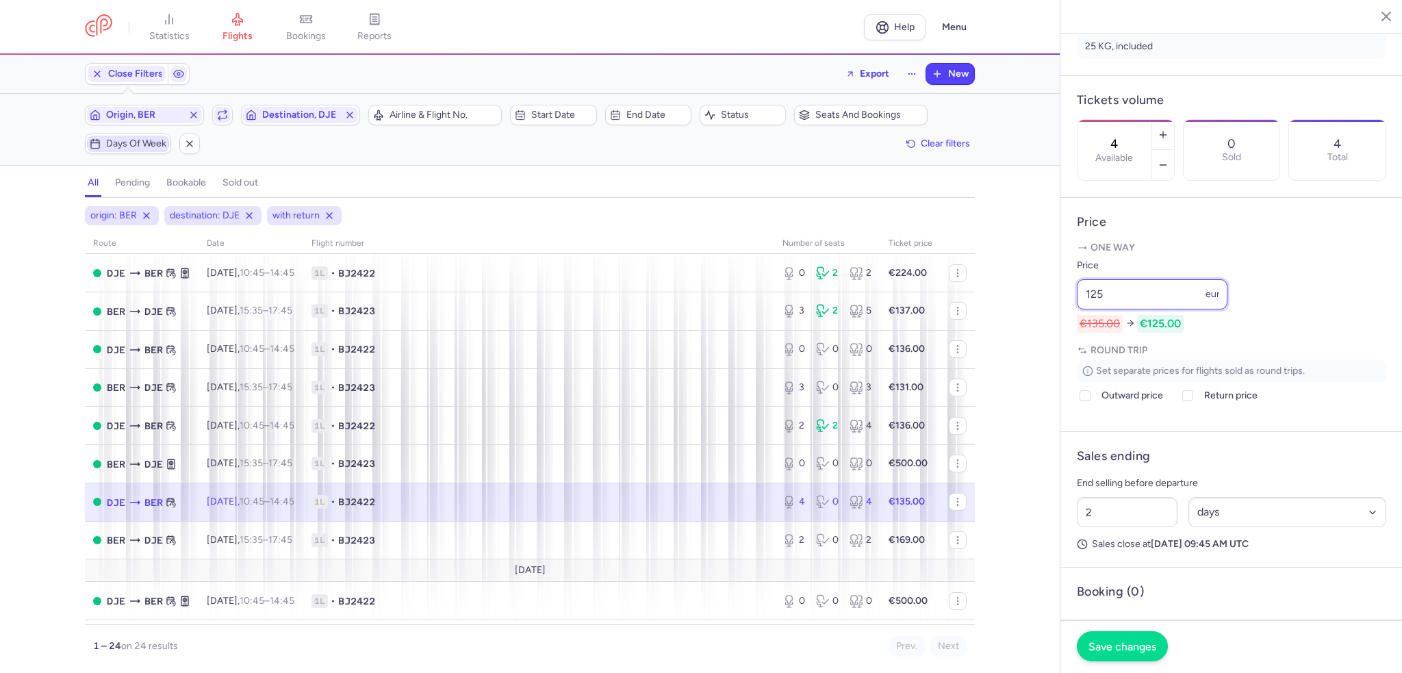
type input "125"
click at [1142, 651] on span "Save changes" at bounding box center [1122, 646] width 68 height 12
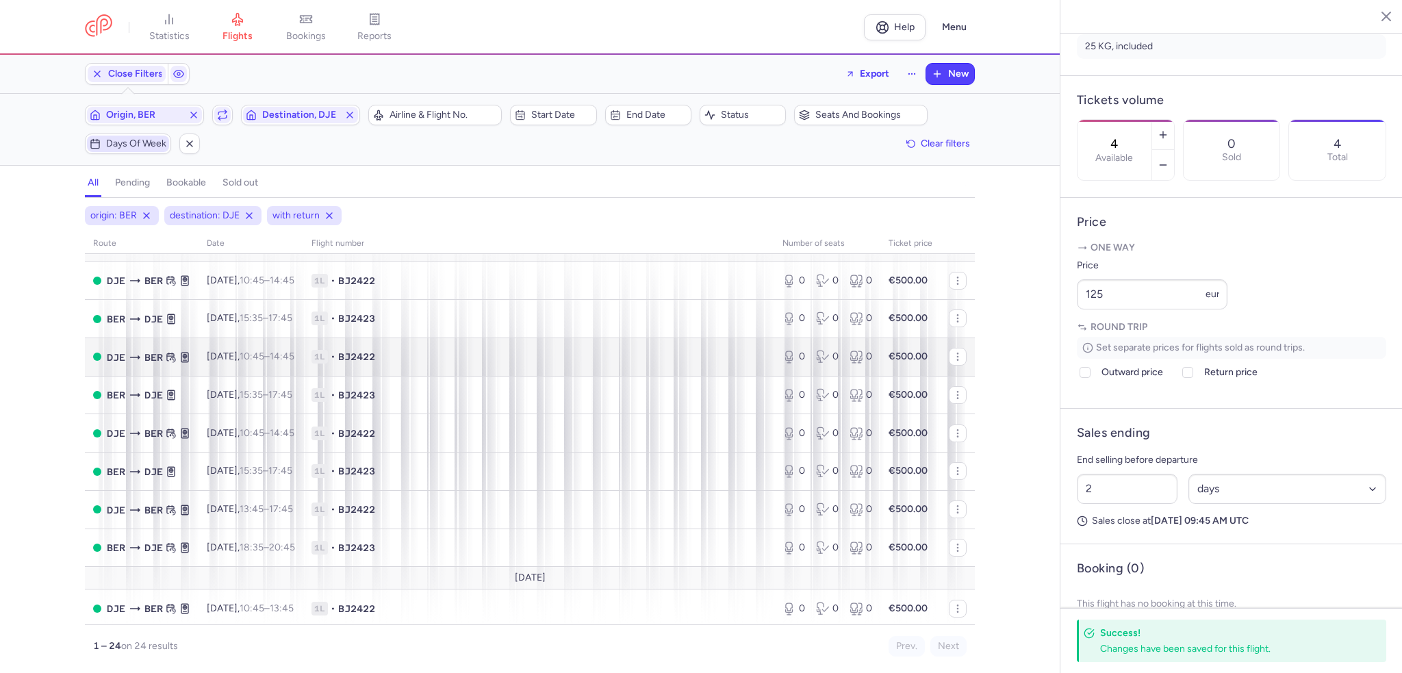
scroll to position [654, 0]
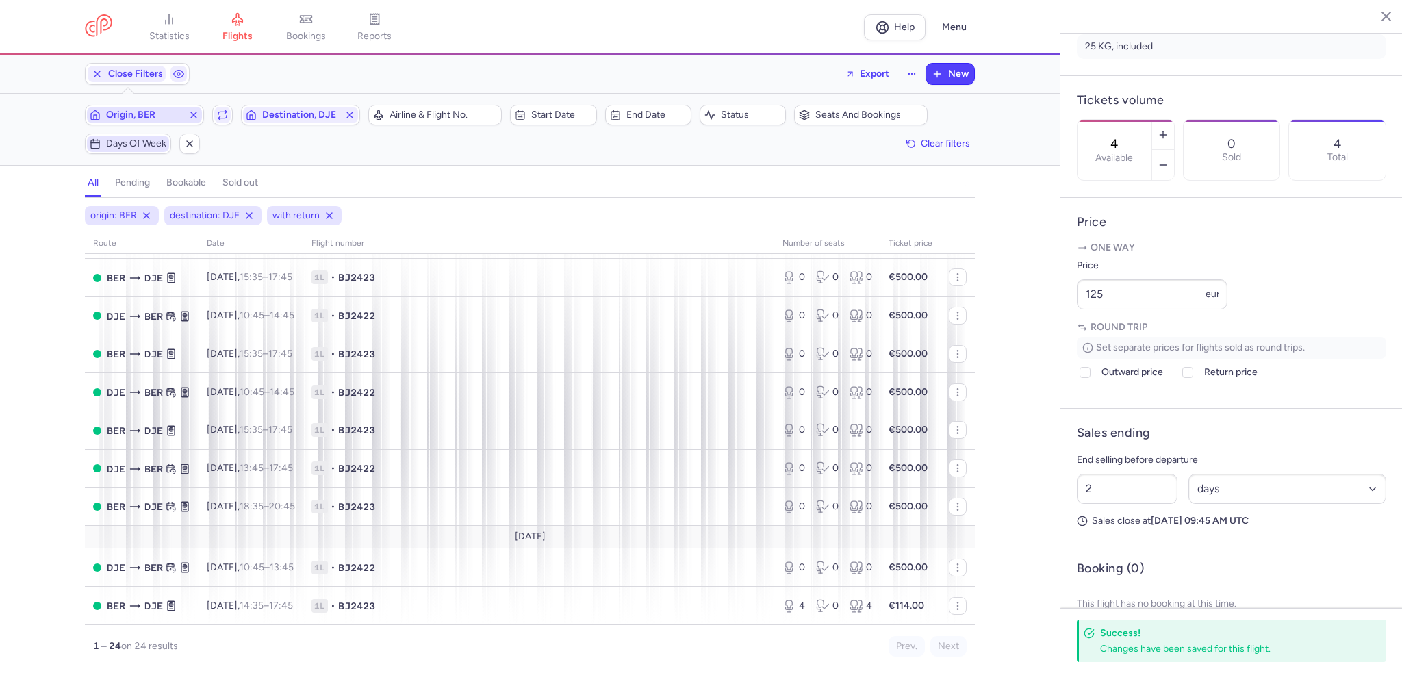
click at [178, 112] on span "Origin, BER" at bounding box center [144, 115] width 77 height 11
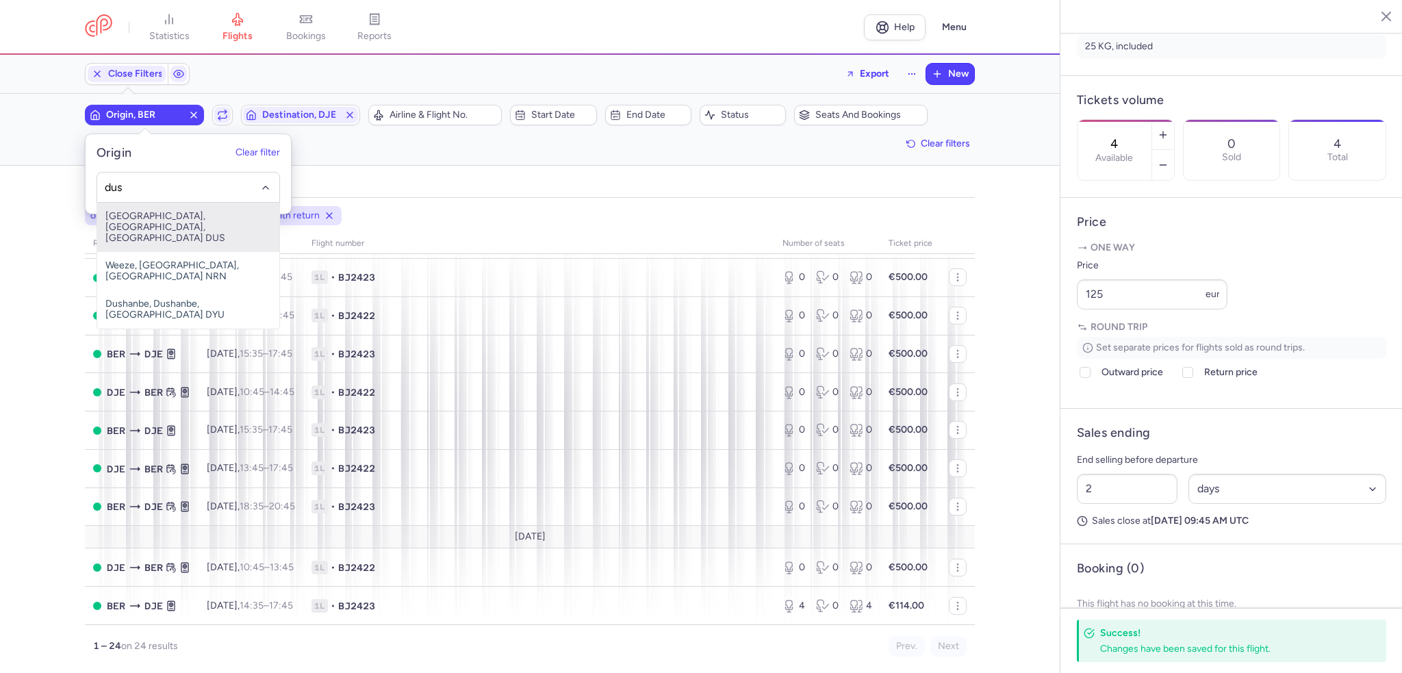
click at [133, 221] on span "[GEOGRAPHIC_DATA], [GEOGRAPHIC_DATA], [GEOGRAPHIC_DATA] DUS" at bounding box center [188, 227] width 182 height 49
type input "dus"
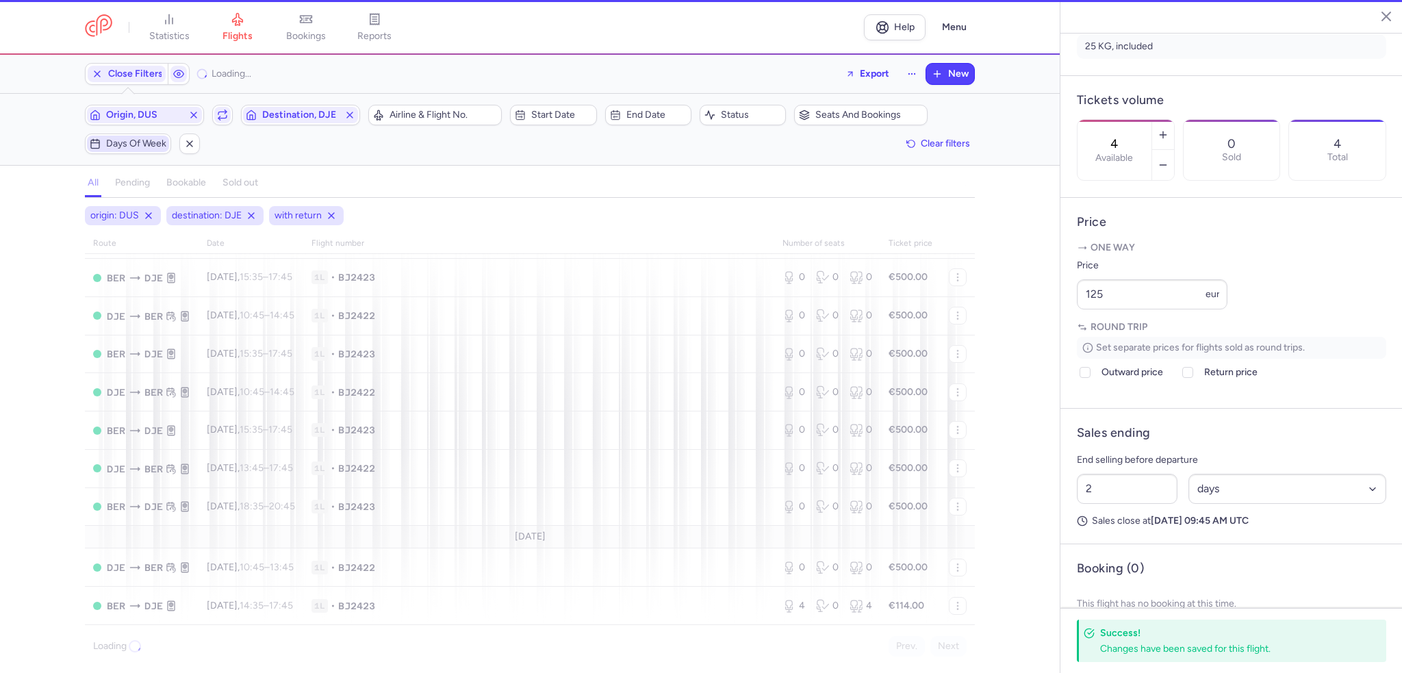
click at [122, 136] on span "Days of week" at bounding box center [128, 144] width 82 height 16
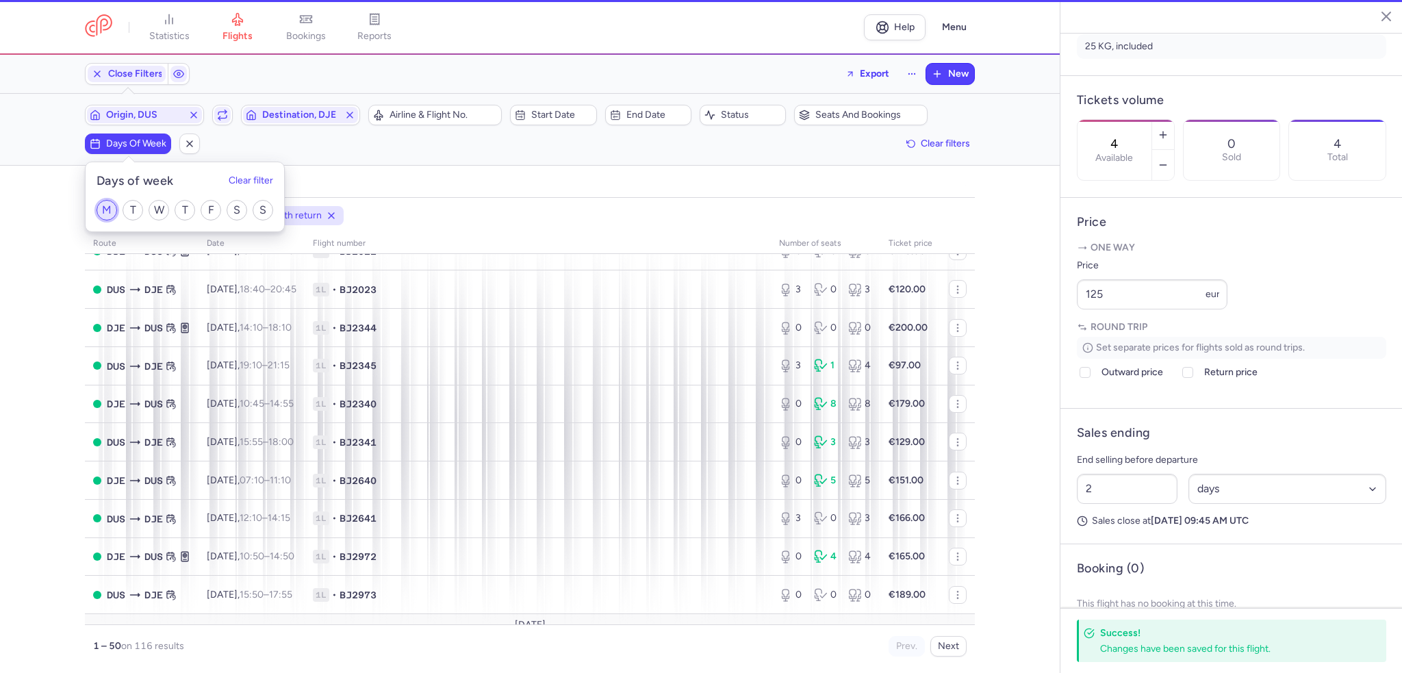
scroll to position [688, 0]
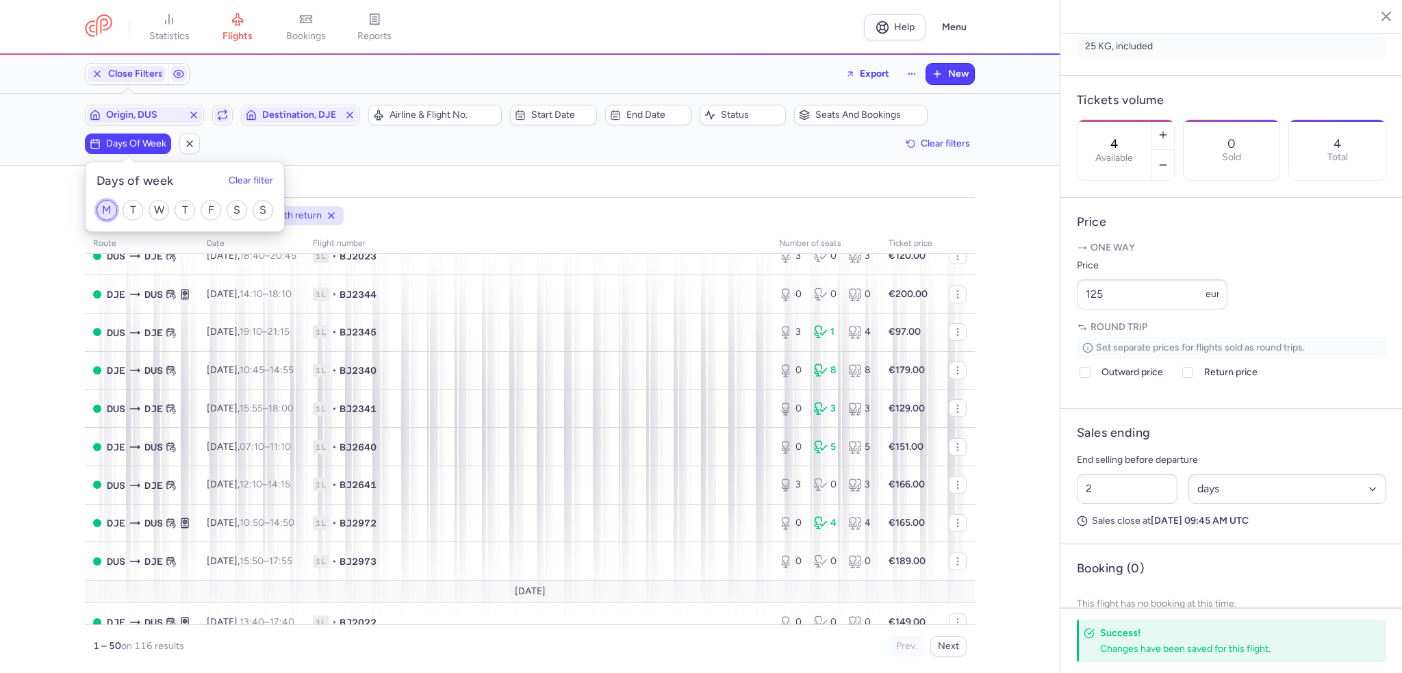
click at [103, 207] on input "M" at bounding box center [107, 210] width 21 height 21
checkbox input "true"
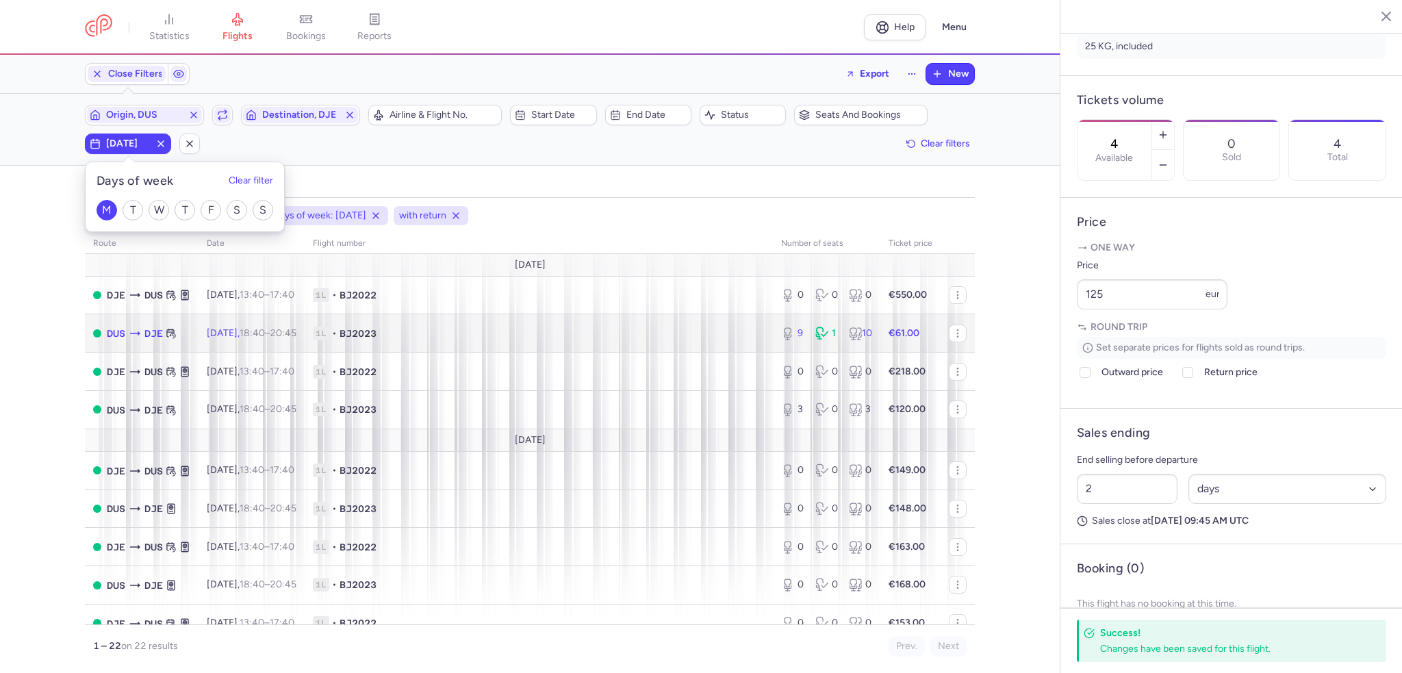
click at [530, 331] on span "1L • BJ2023" at bounding box center [539, 333] width 452 height 14
type input "9"
type input "4"
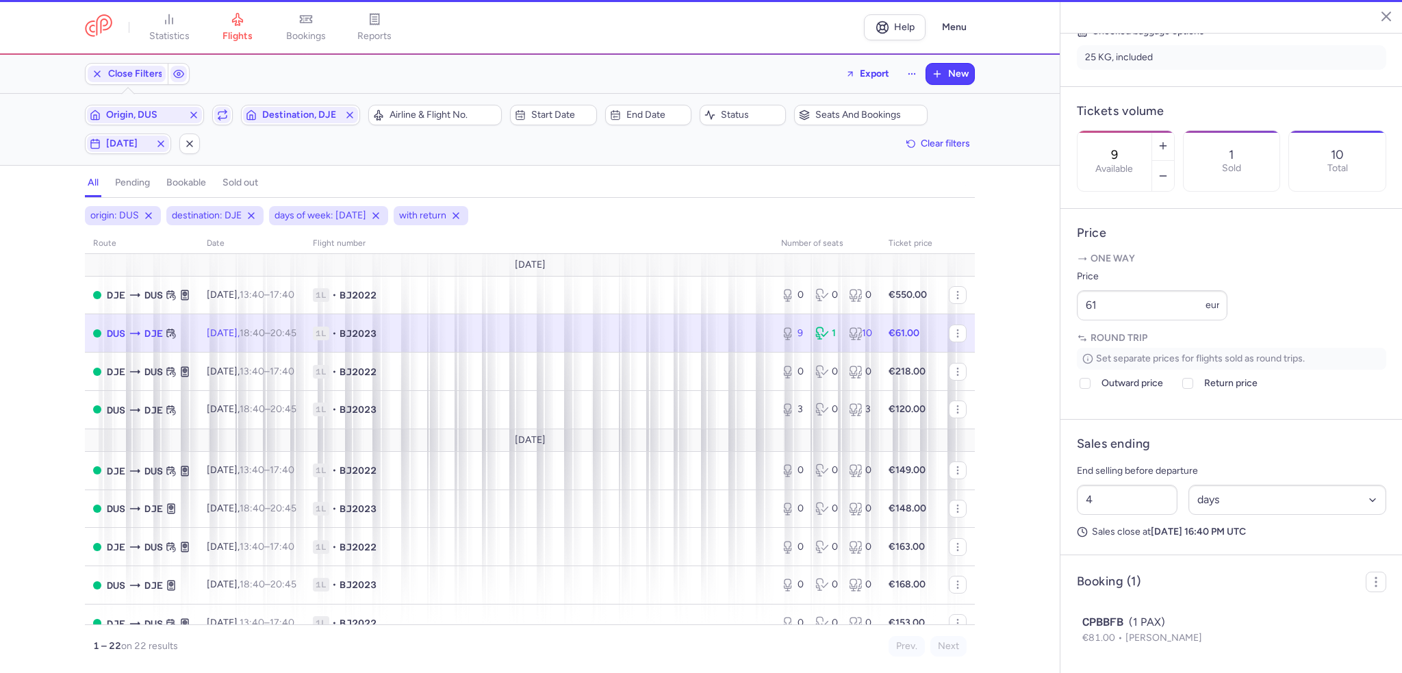
scroll to position [358, 0]
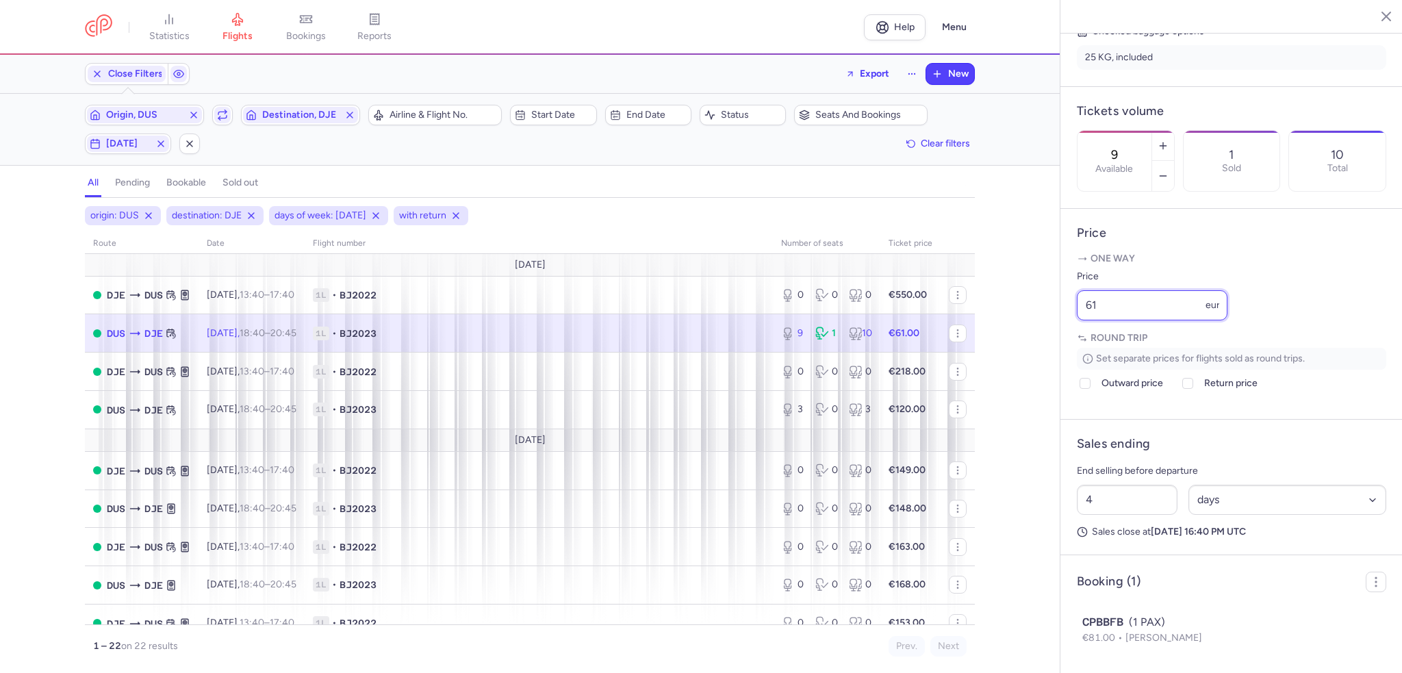
drag, startPoint x: 1135, startPoint y: 333, endPoint x: 1047, endPoint y: 328, distance: 87.8
click at [1047, 328] on div "statistics flights bookings reports Help Menu Close Filters Export New Filters …" at bounding box center [701, 336] width 1402 height 673
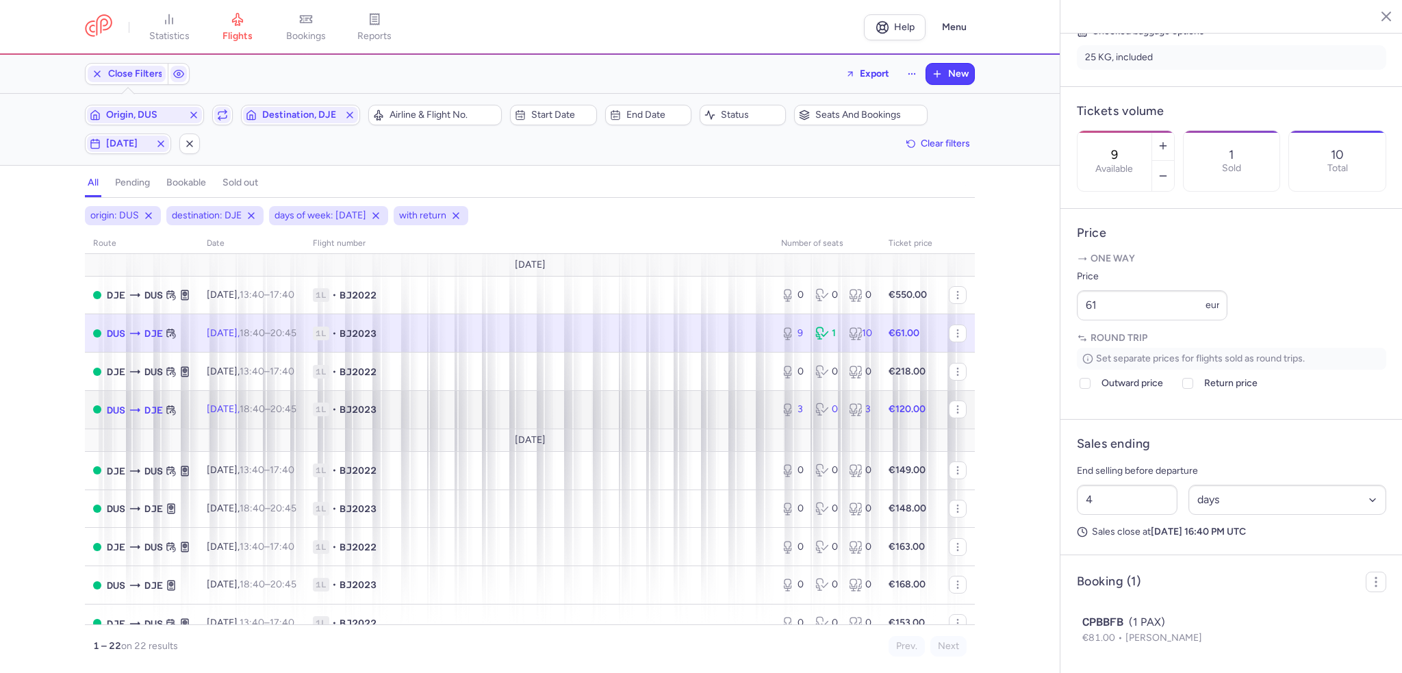
click at [644, 416] on span "1L • BJ2023" at bounding box center [539, 409] width 452 height 14
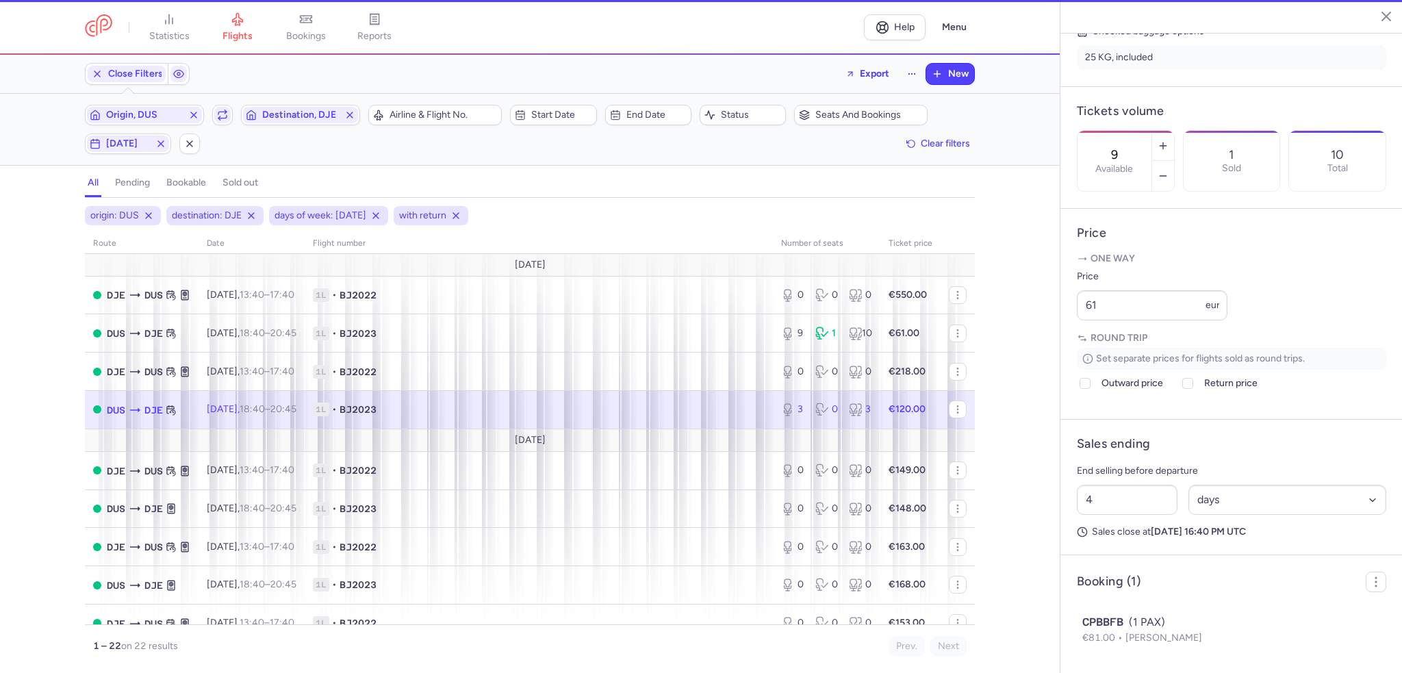
type input "3"
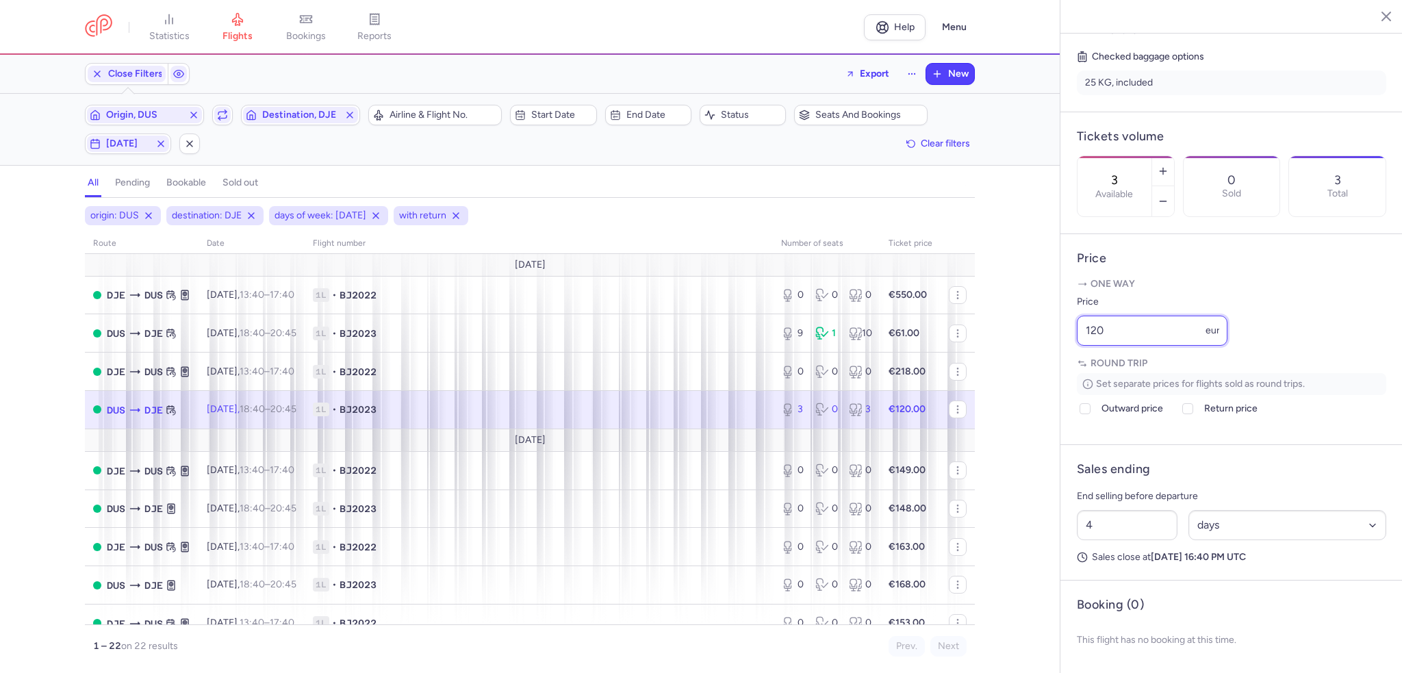
drag, startPoint x: 1160, startPoint y: 328, endPoint x: 979, endPoint y: 325, distance: 180.7
click at [979, 325] on div "statistics flights bookings reports Help Menu Close Filters Export New Filters …" at bounding box center [701, 336] width 1402 height 673
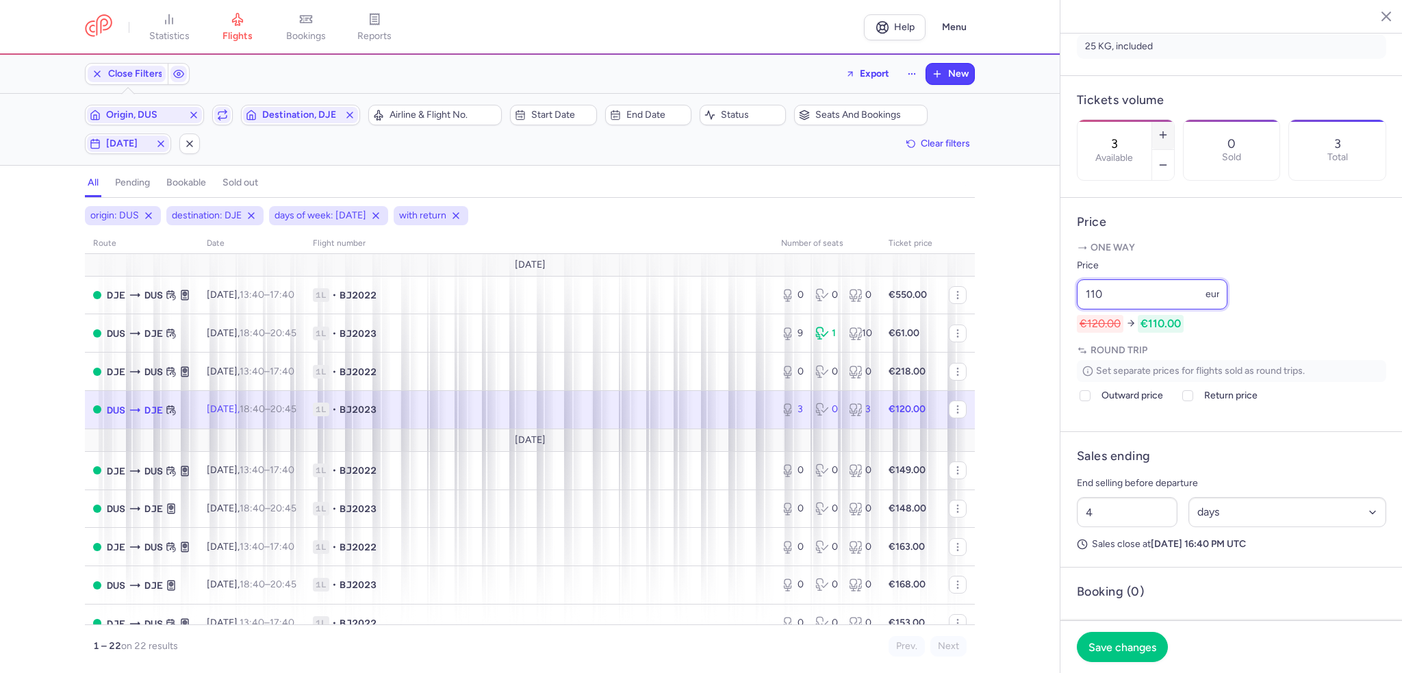
type input "110"
click at [1168, 129] on icon "button" at bounding box center [1162, 134] width 11 height 11
click at [1125, 650] on span "Save changes" at bounding box center [1122, 646] width 68 height 12
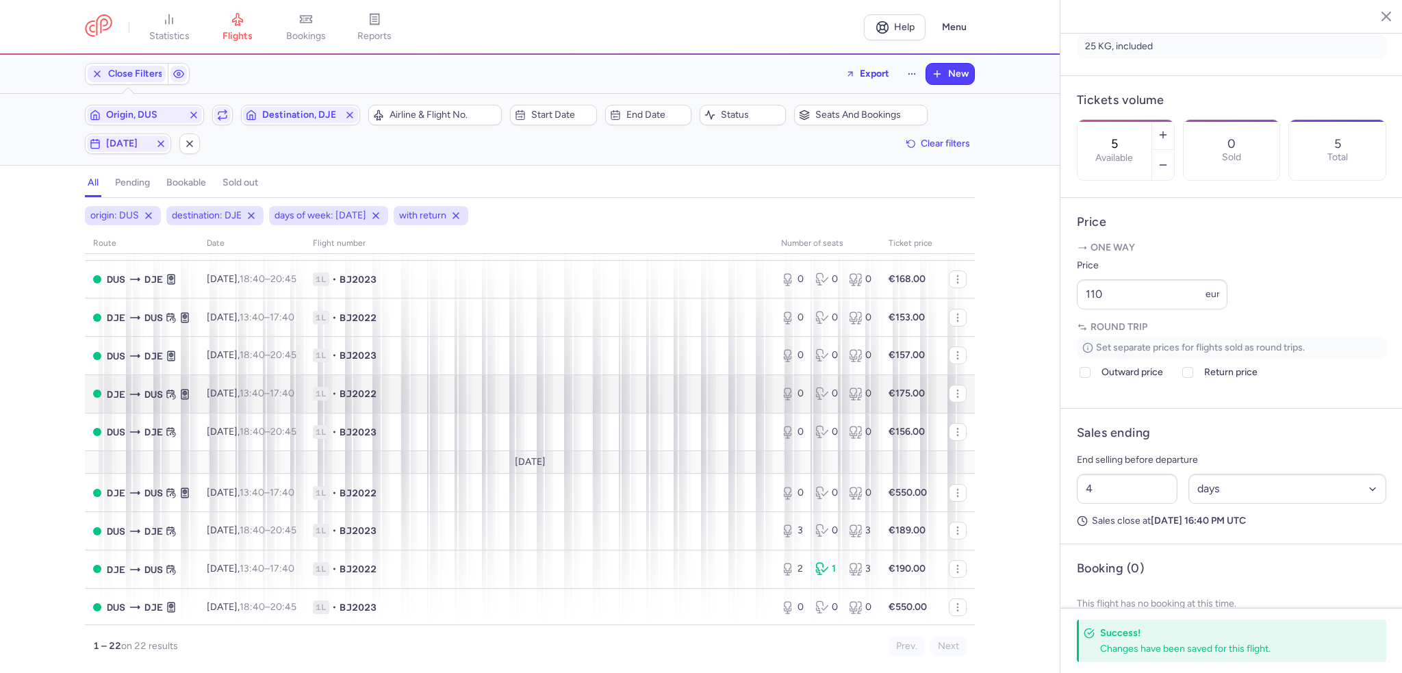
scroll to position [479, 0]
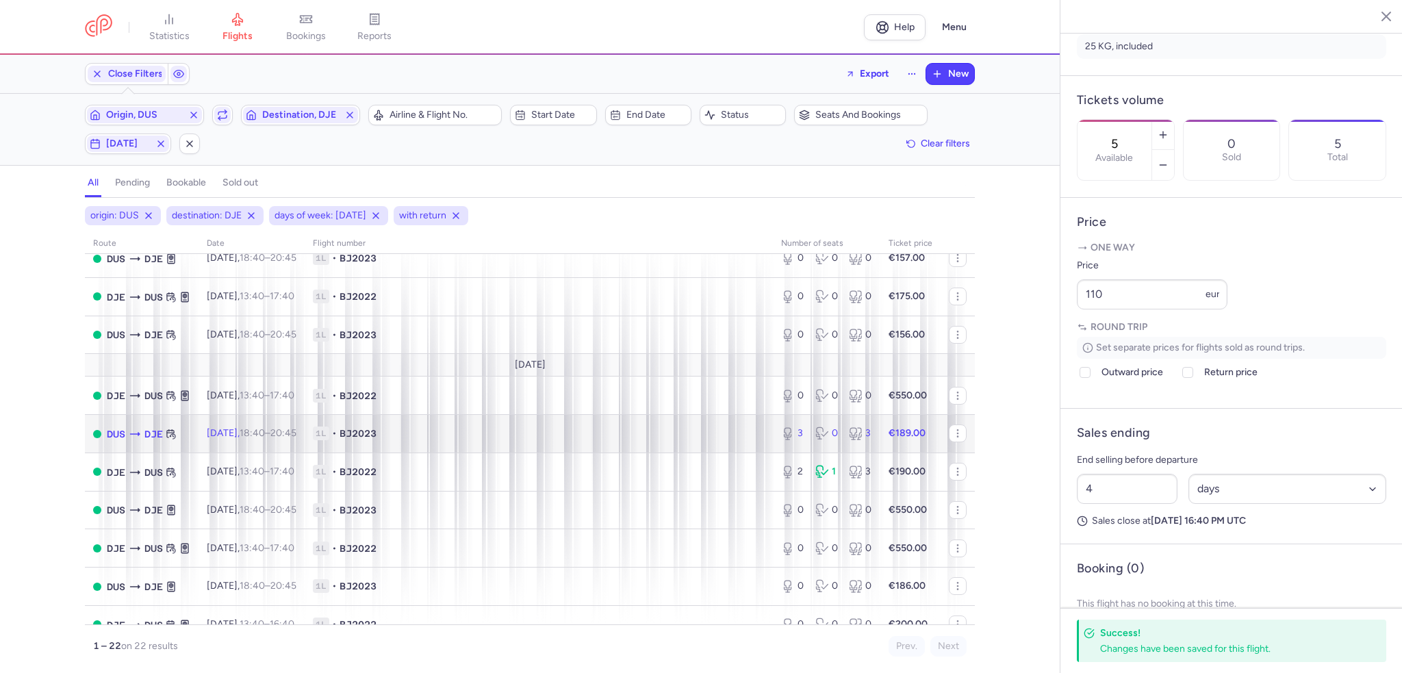
click at [738, 440] on span "1L • BJ2023" at bounding box center [539, 433] width 452 height 14
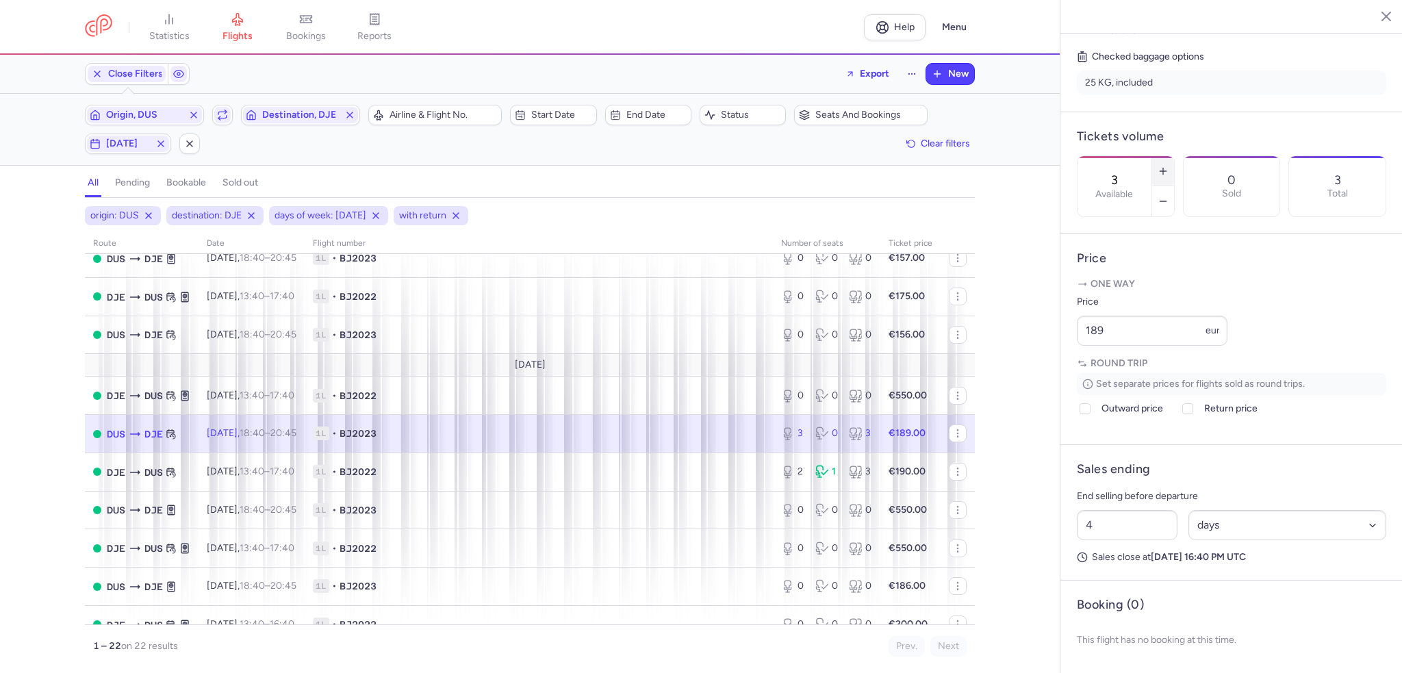
drag, startPoint x: 1213, startPoint y: 100, endPoint x: 1142, endPoint y: 241, distance: 157.9
click at [1168, 166] on icon "button" at bounding box center [1162, 171] width 11 height 11
type input "4"
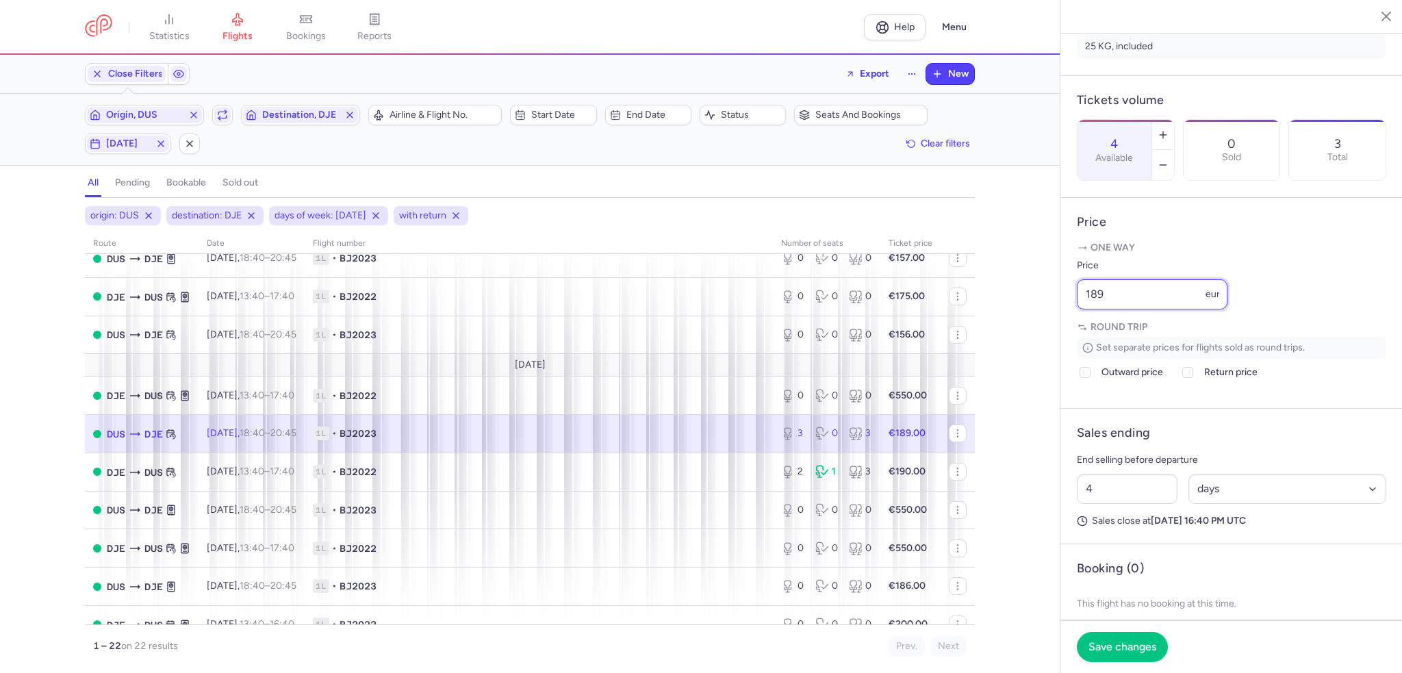
drag, startPoint x: 1124, startPoint y: 328, endPoint x: 1098, endPoint y: 334, distance: 26.7
click at [1097, 309] on input "189" at bounding box center [1152, 294] width 151 height 30
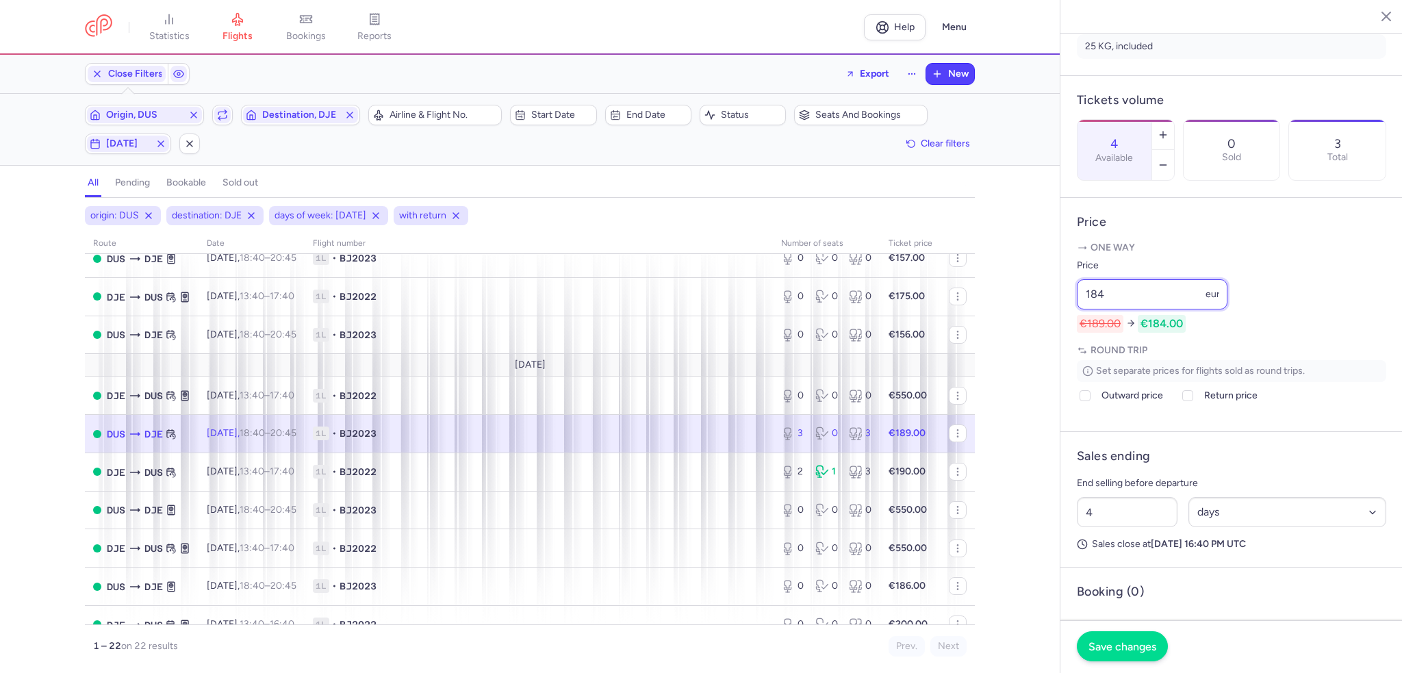
type input "184"
click at [1096, 647] on span "Save changes" at bounding box center [1122, 646] width 68 height 12
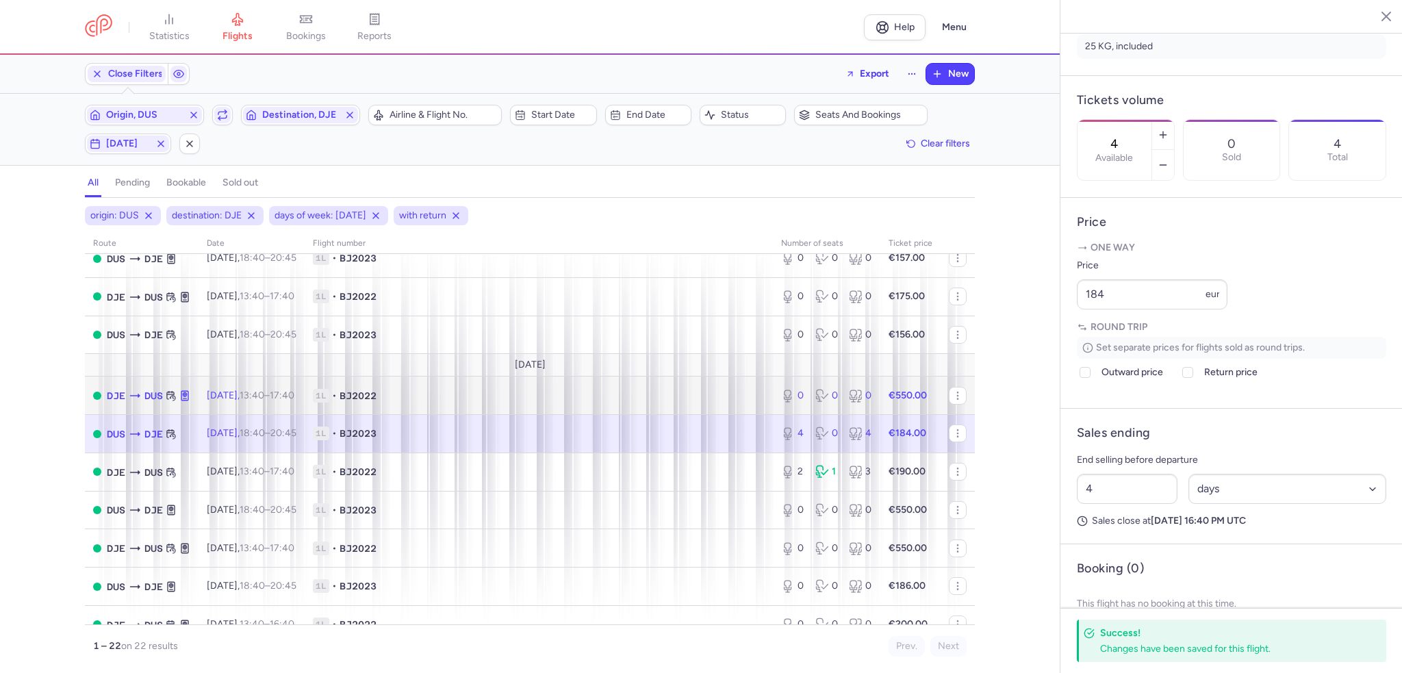
click at [794, 402] on div "0" at bounding box center [792, 396] width 23 height 14
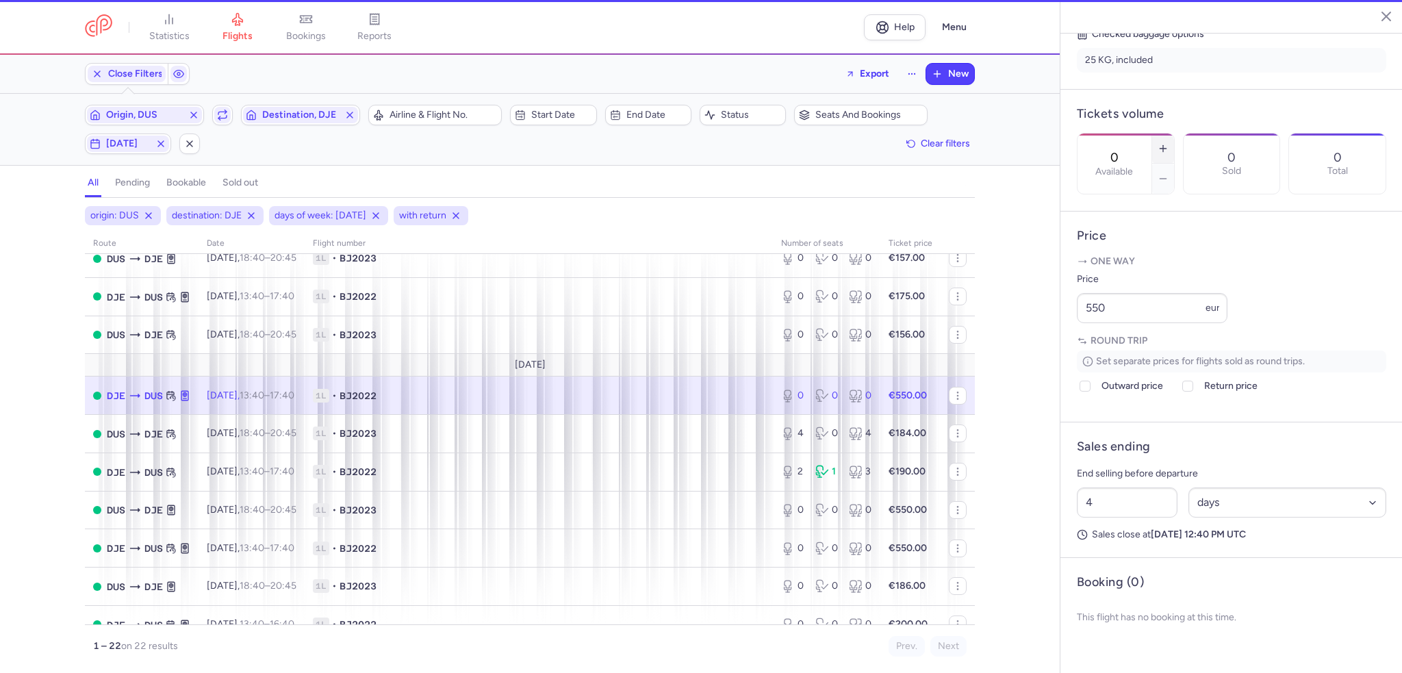
click at [1168, 143] on icon "button" at bounding box center [1162, 148] width 11 height 11
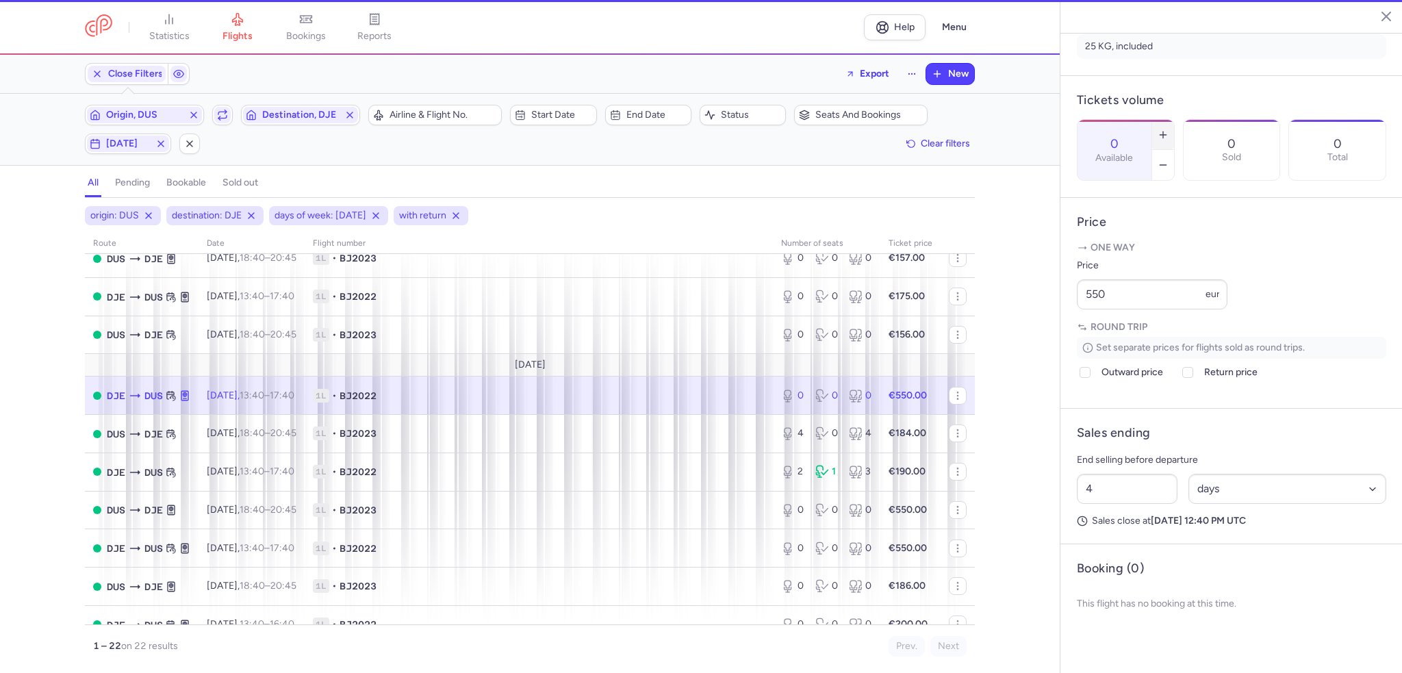
type input "1"
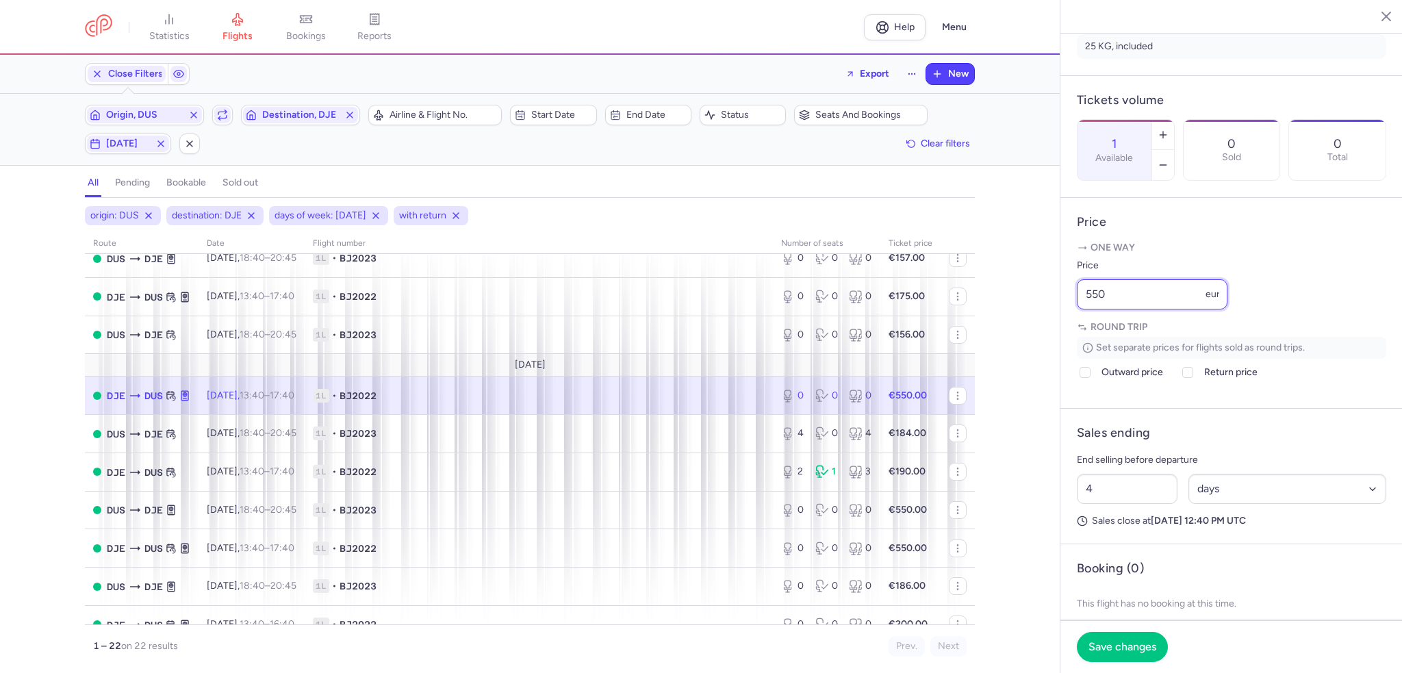
drag, startPoint x: 1155, startPoint y: 329, endPoint x: 1025, endPoint y: 336, distance: 130.9
click at [1024, 336] on div "statistics flights bookings reports Help Menu Close Filters Export New Filters …" at bounding box center [701, 336] width 1402 height 673
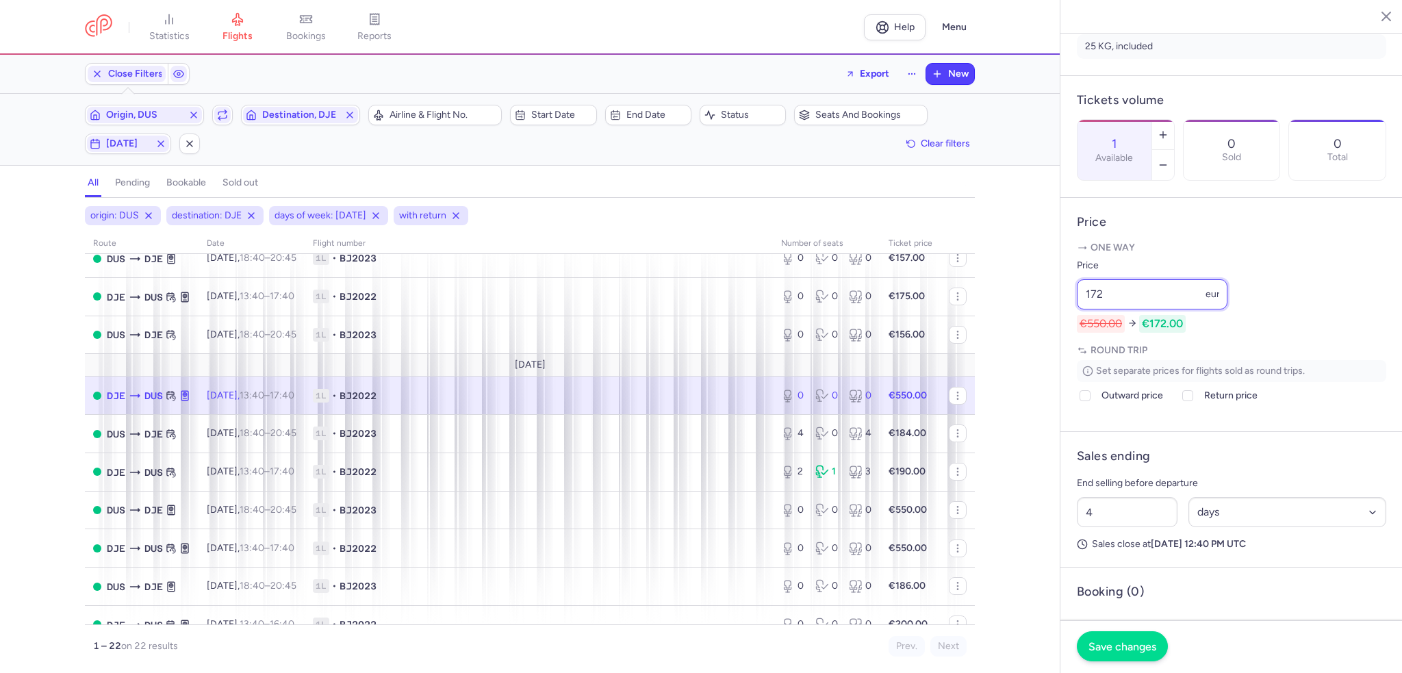
type input "172"
click at [1122, 639] on button "Save changes" at bounding box center [1122, 646] width 91 height 30
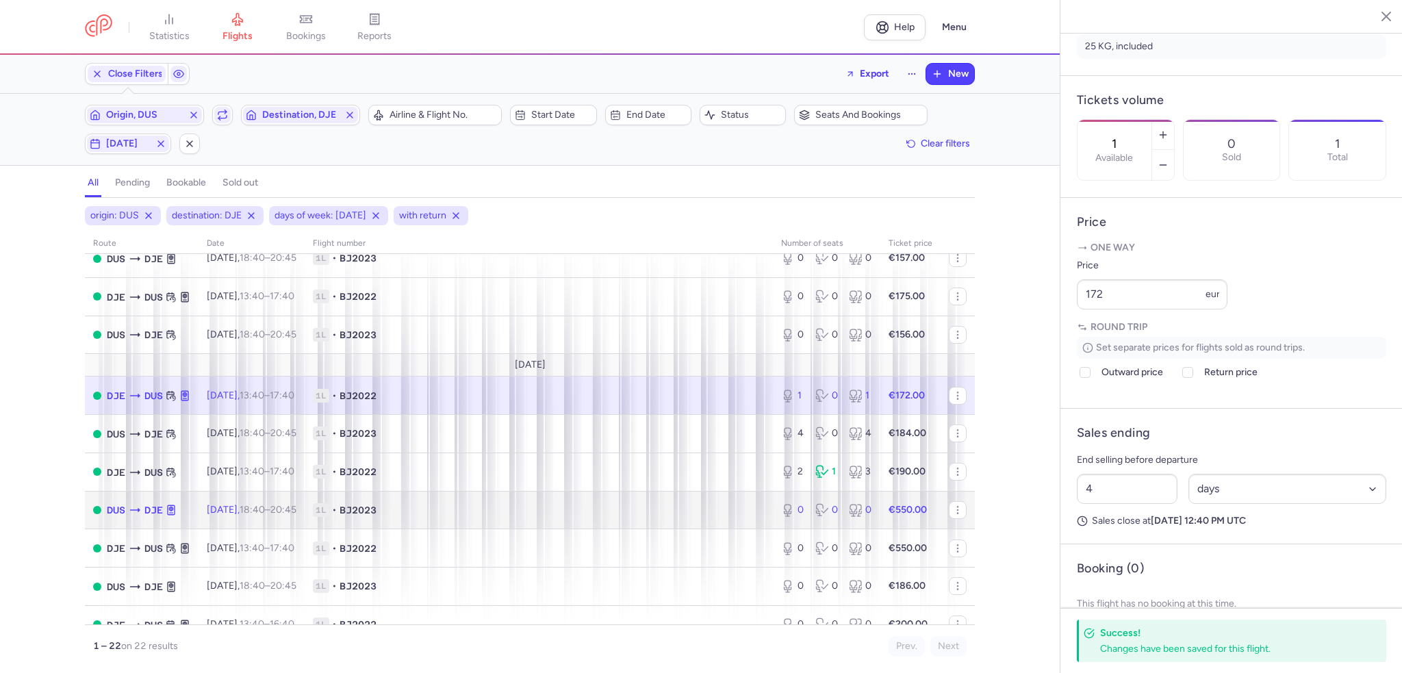
click at [673, 515] on td "1L • BJ2023" at bounding box center [539, 510] width 468 height 38
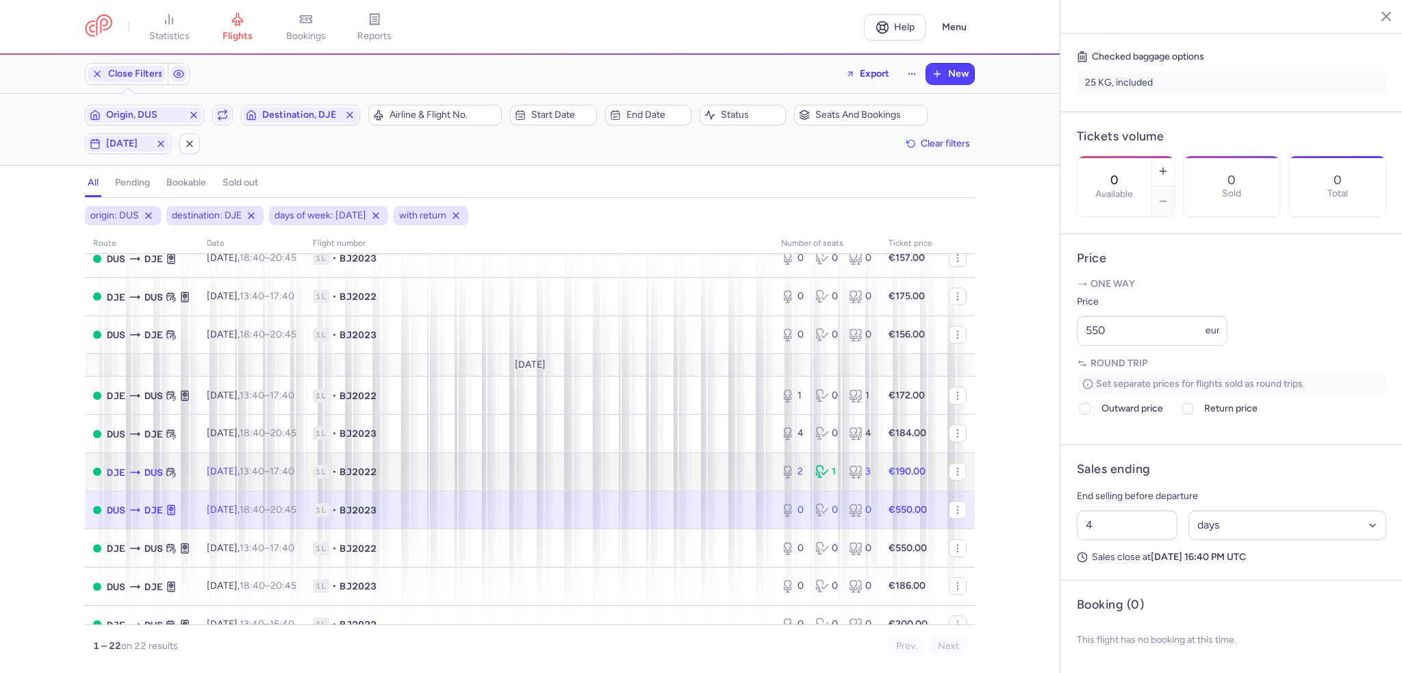
click at [651, 472] on td "1L • BJ2022" at bounding box center [539, 471] width 468 height 38
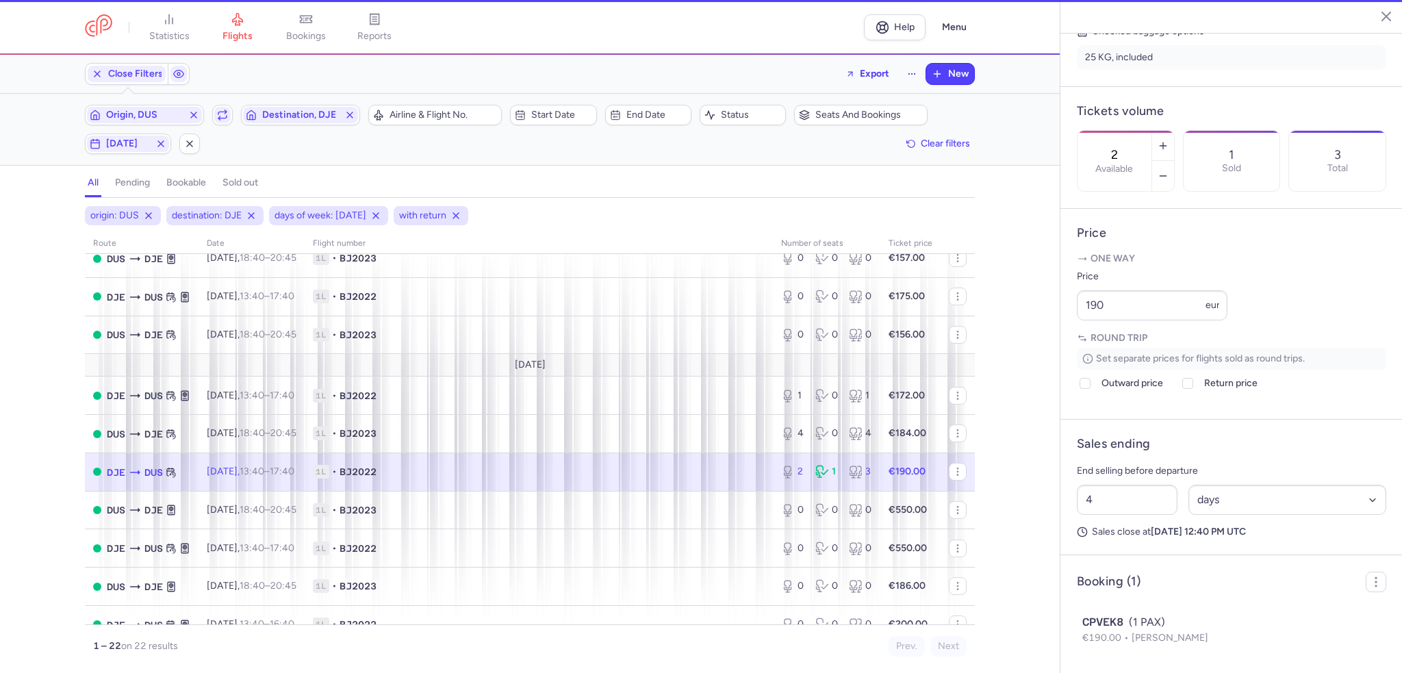
scroll to position [358, 0]
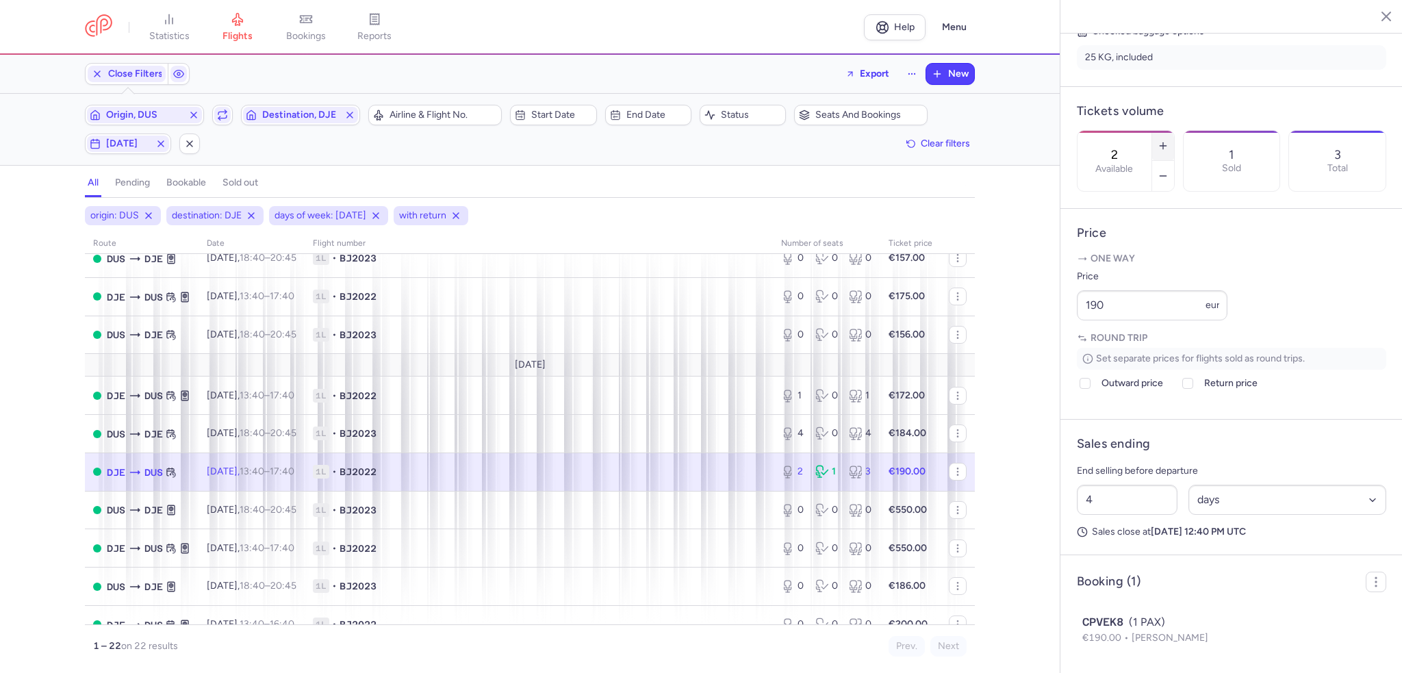
click at [1168, 140] on icon "button" at bounding box center [1162, 145] width 11 height 11
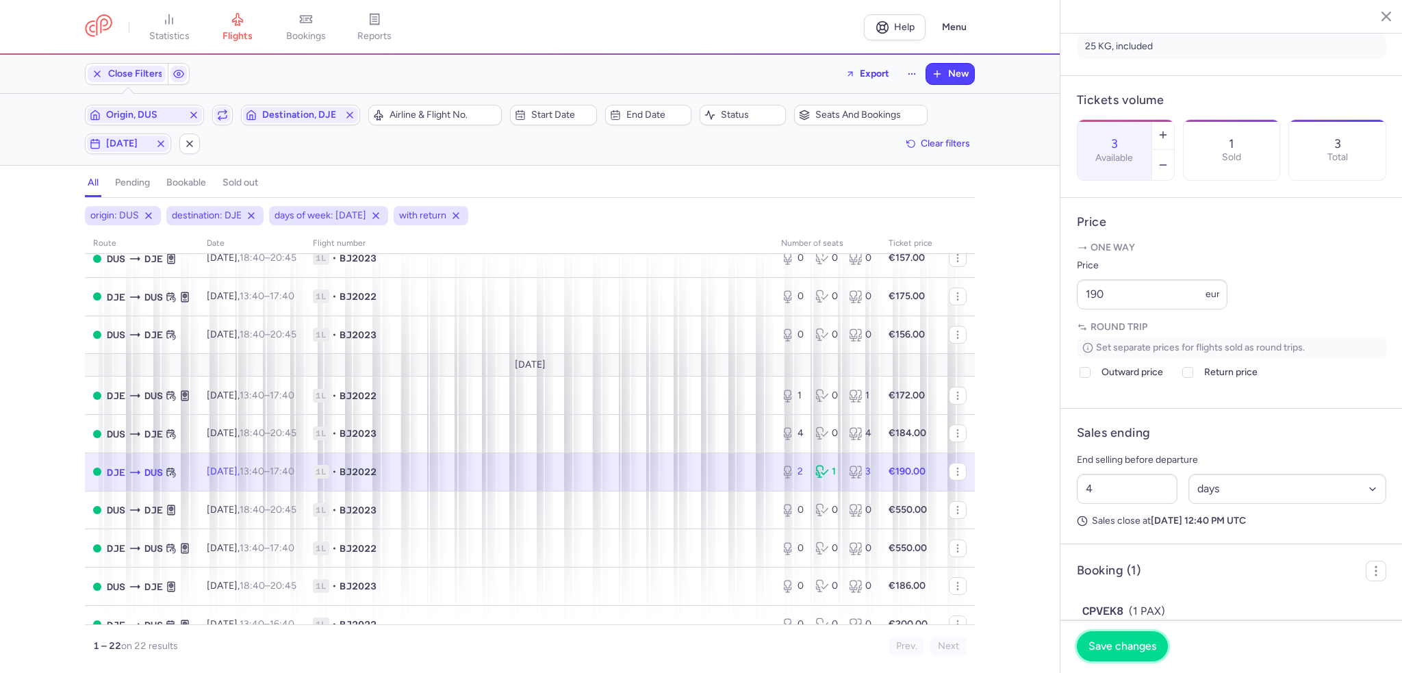
click at [1125, 645] on span "Save changes" at bounding box center [1122, 646] width 68 height 12
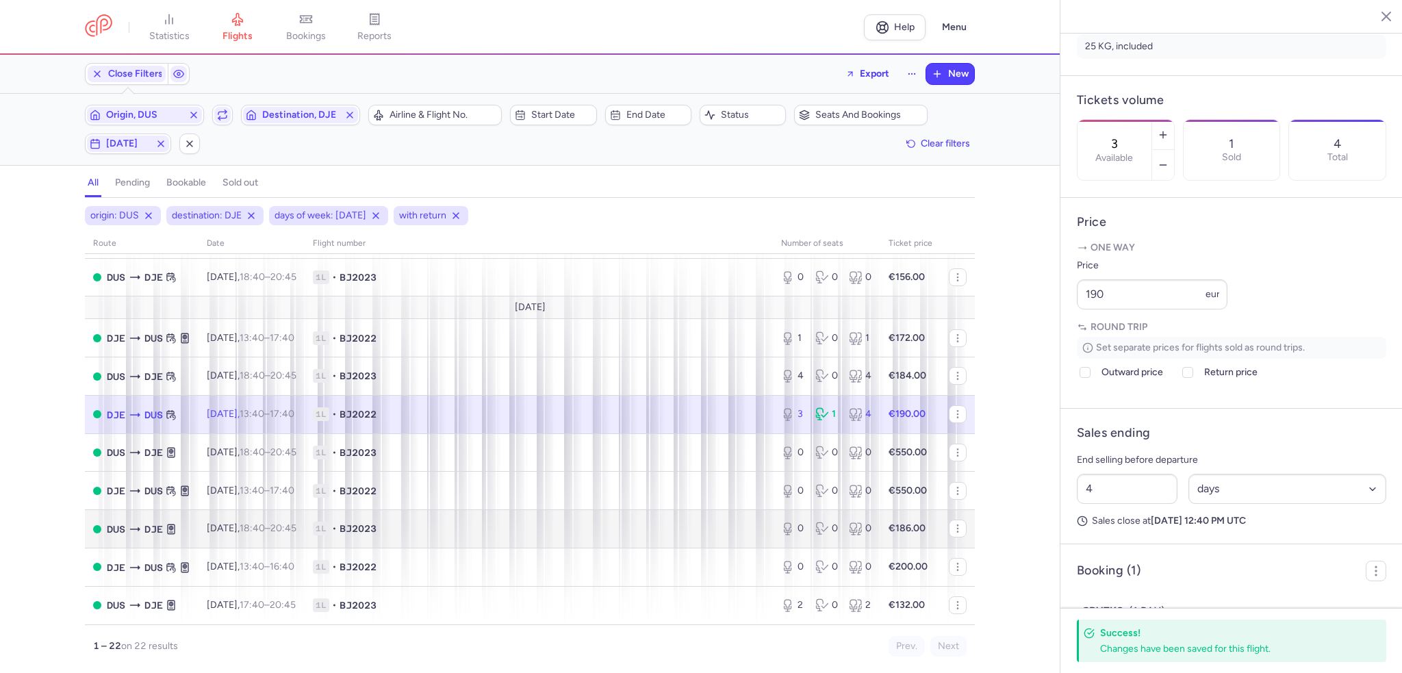
scroll to position [554, 0]
click at [594, 528] on span "1L • BJ2023" at bounding box center [539, 529] width 452 height 14
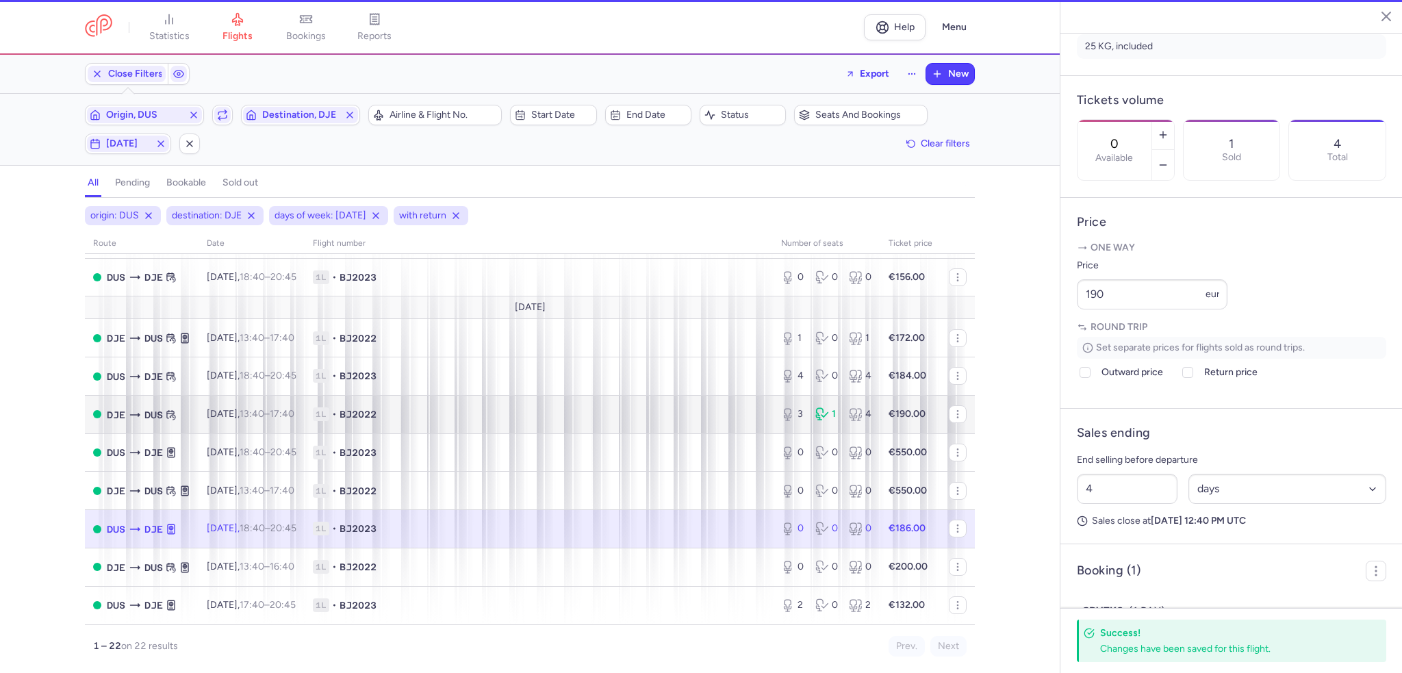
scroll to position [347, 0]
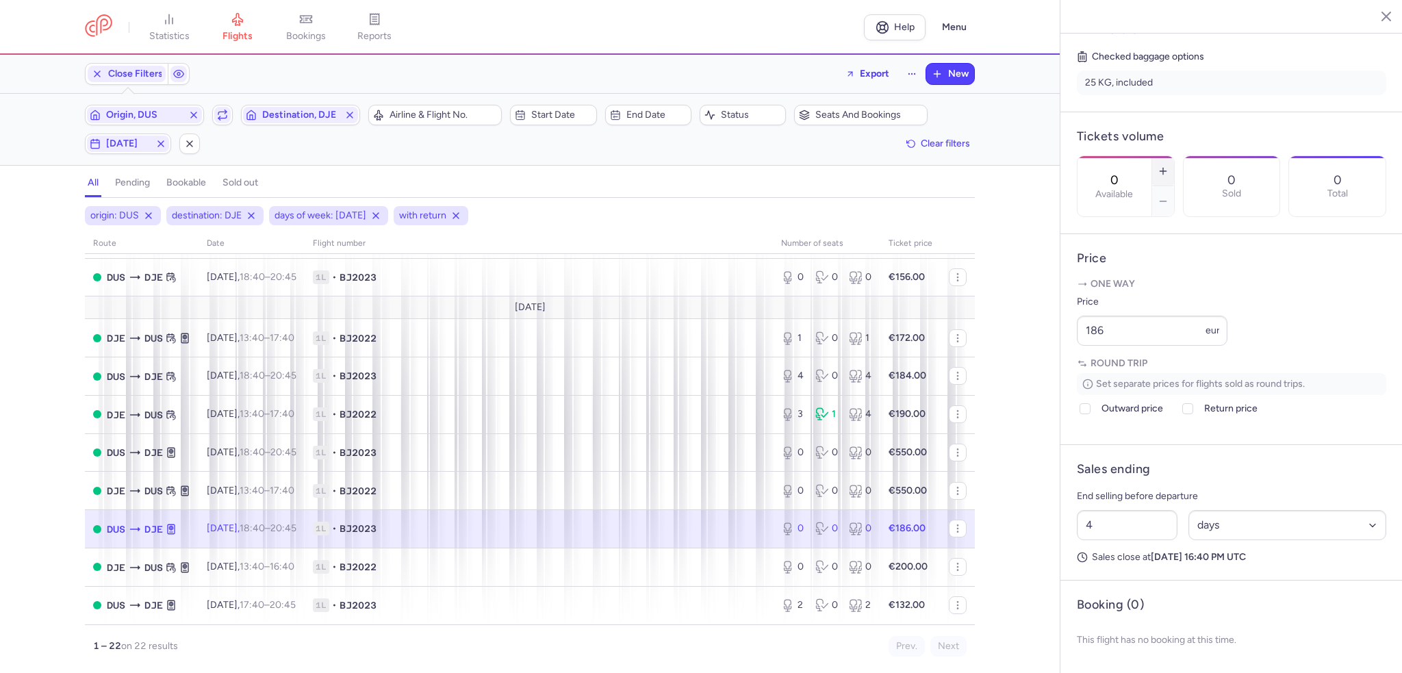
click at [1174, 156] on button "button" at bounding box center [1163, 171] width 22 height 30
type input "2"
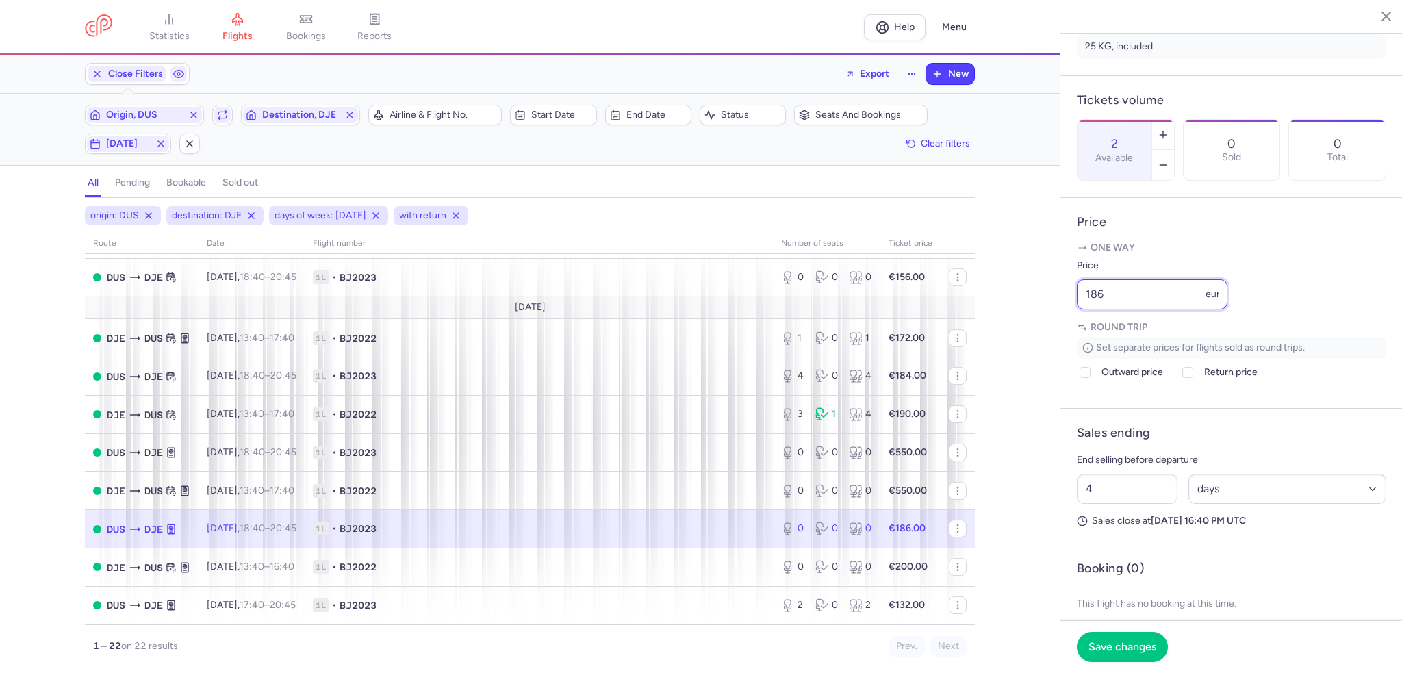
drag, startPoint x: 1125, startPoint y: 331, endPoint x: 1040, endPoint y: 330, distance: 84.2
click at [1040, 330] on div "statistics flights bookings reports Help Menu Close Filters Export New Filters …" at bounding box center [701, 336] width 1402 height 673
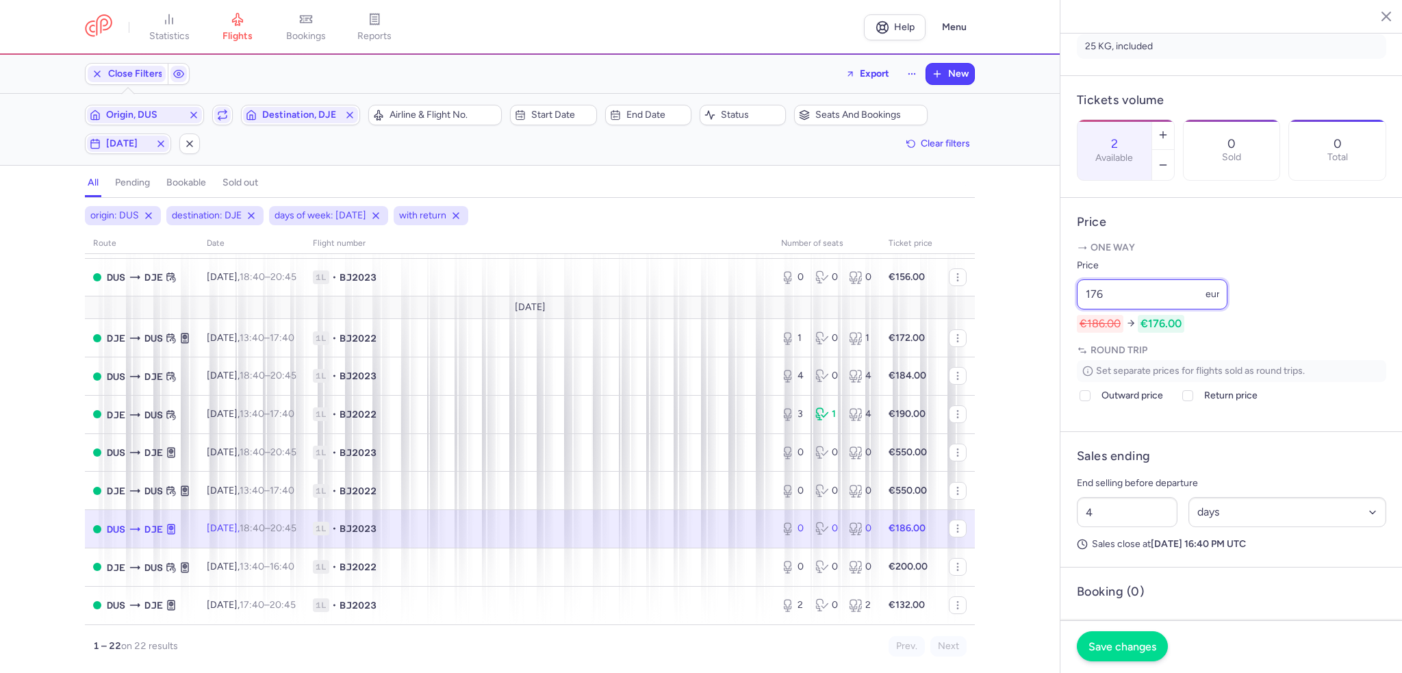
type input "176"
click at [1121, 655] on button "Save changes" at bounding box center [1122, 646] width 91 height 30
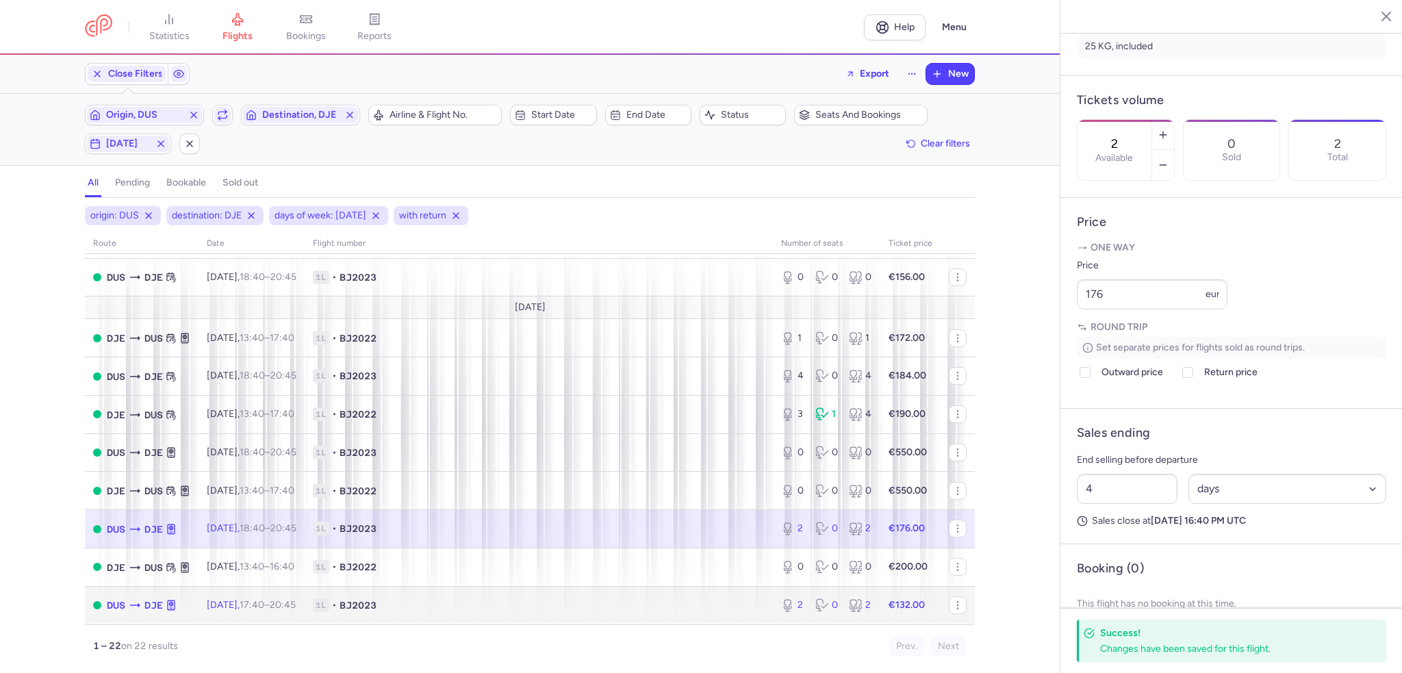
click at [698, 624] on td "1L • BJ2023" at bounding box center [539, 605] width 468 height 38
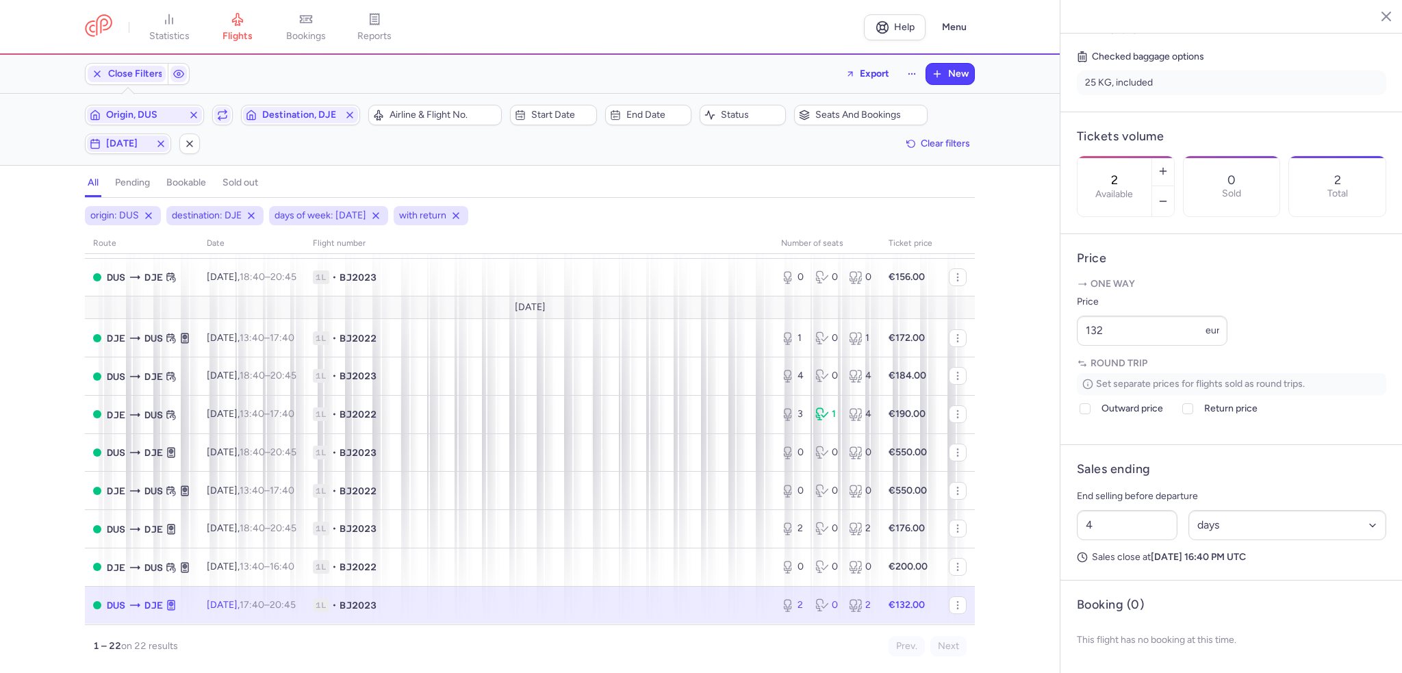
click at [880, 617] on td "1L • BJ2023" at bounding box center [910, 605] width 60 height 38
click at [1174, 156] on button "button" at bounding box center [1163, 171] width 22 height 30
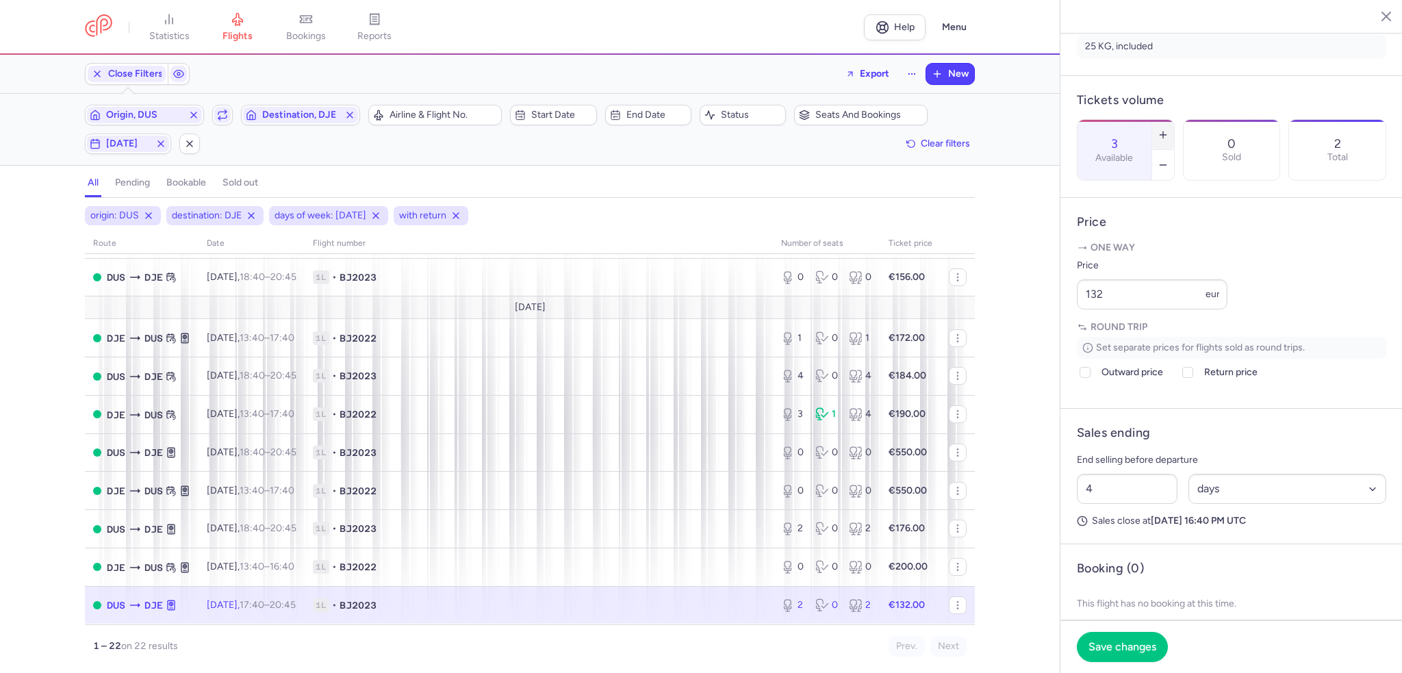
click at [1168, 129] on icon "button" at bounding box center [1162, 134] width 11 height 11
type input "4"
click at [1135, 648] on span "Save changes" at bounding box center [1122, 646] width 68 height 12
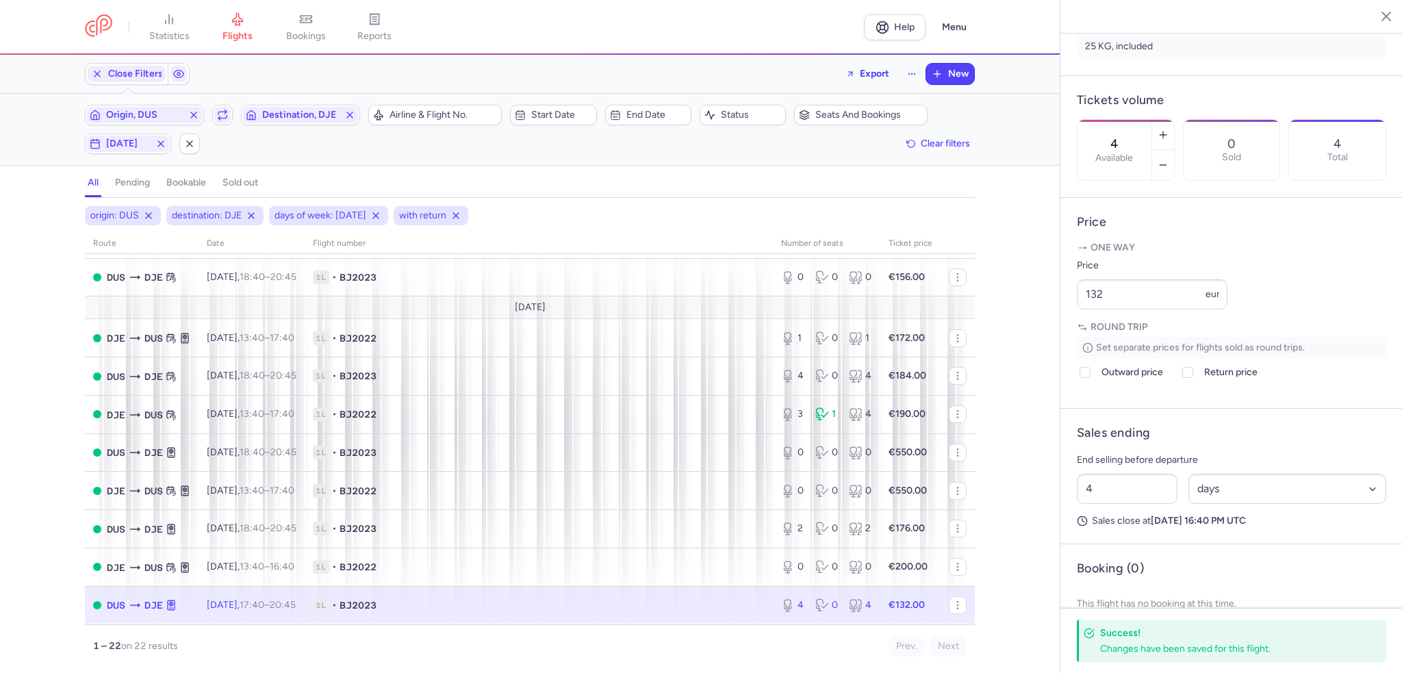
click at [111, 131] on div "Origin, DUS Include return Destination, DJE Airline & Flight No. Start date End…" at bounding box center [530, 129] width 890 height 49
click at [111, 136] on span "[DATE]" at bounding box center [128, 144] width 82 height 16
click at [106, 210] on input "M" at bounding box center [107, 210] width 21 height 21
checkbox input "false"
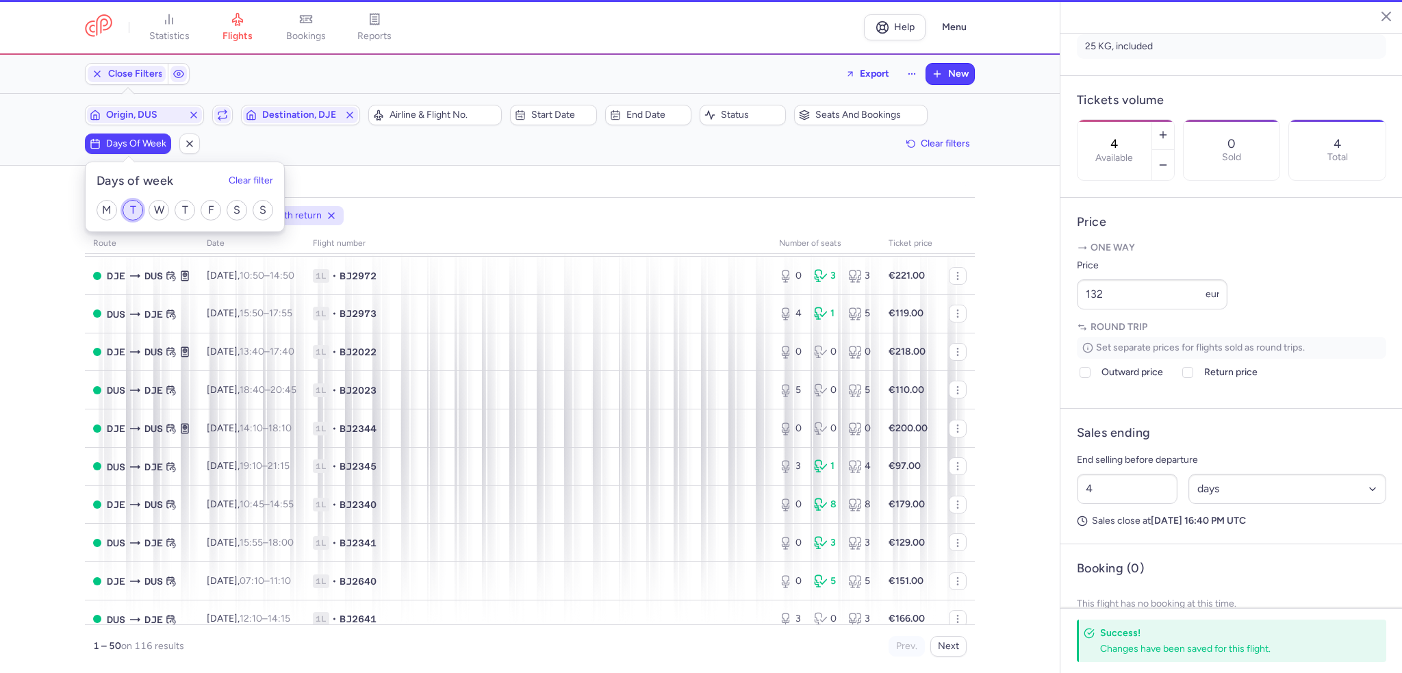
click at [137, 209] on input "T" at bounding box center [133, 210] width 21 height 21
checkbox input "true"
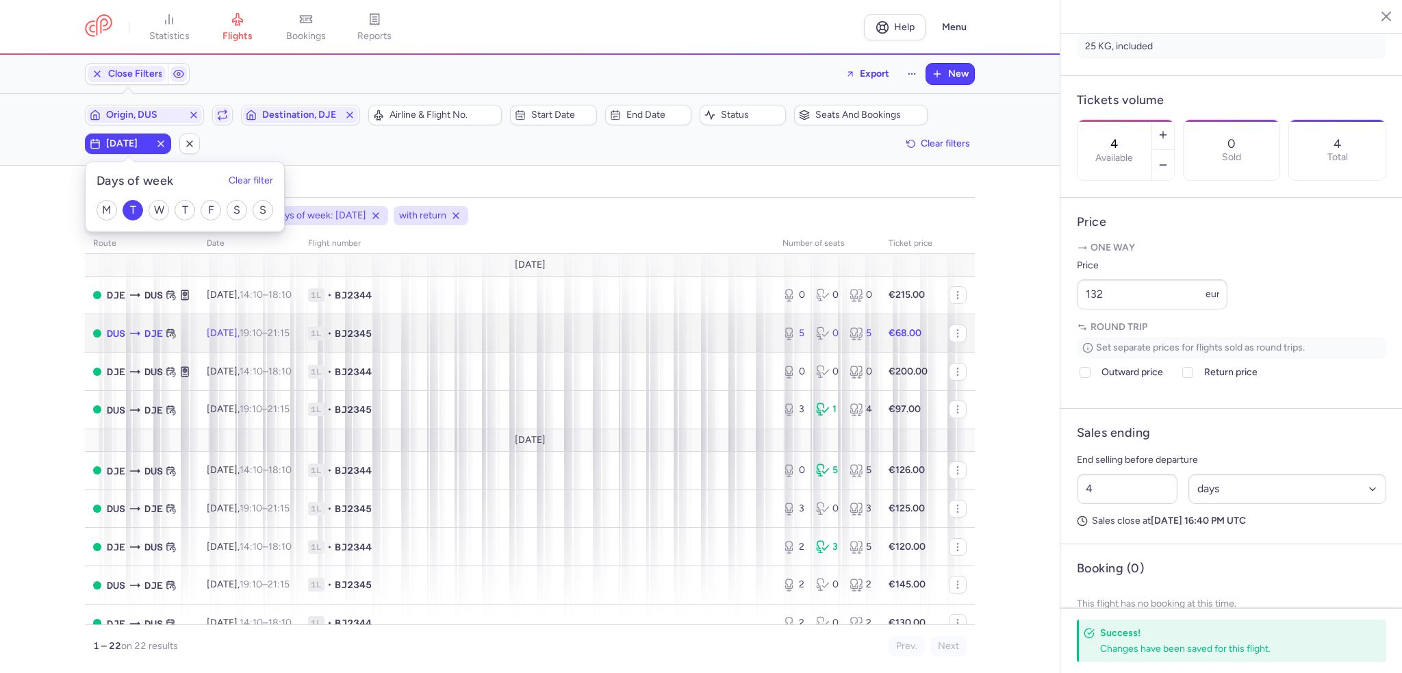
click at [490, 342] on td "1L • BJ2345" at bounding box center [537, 333] width 474 height 38
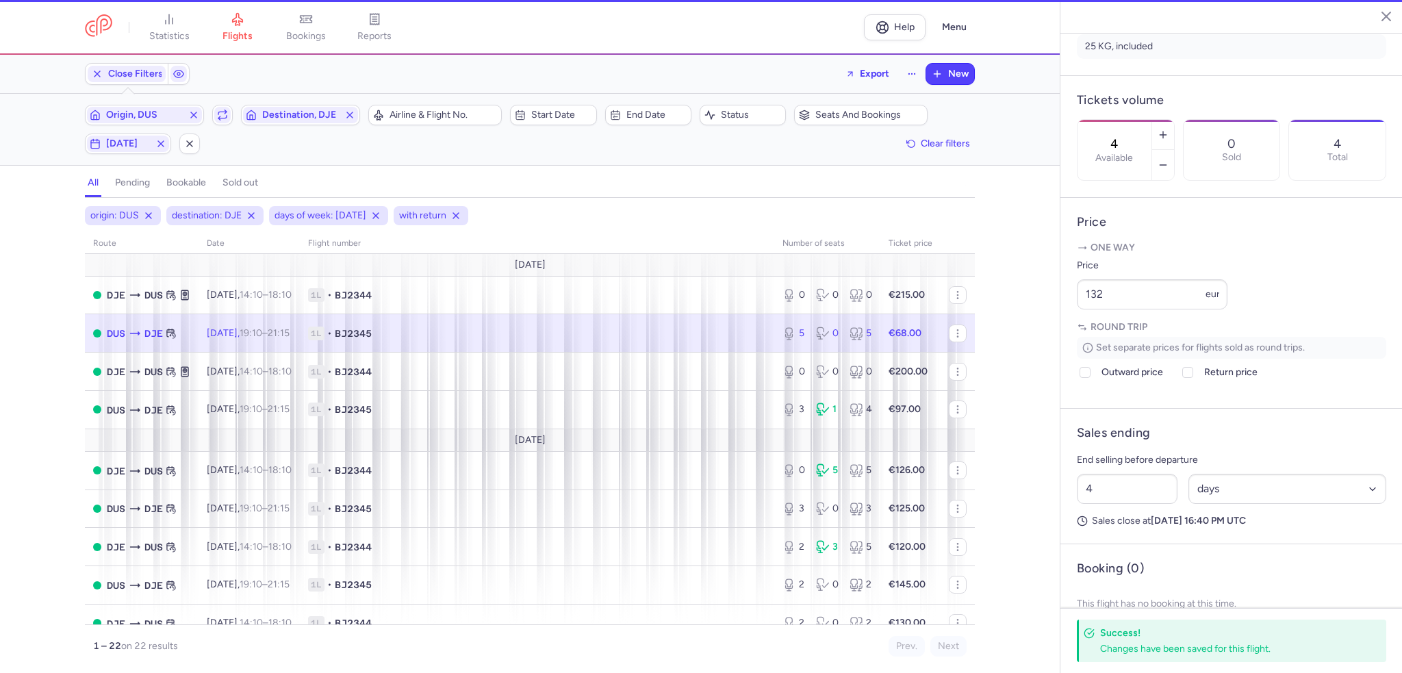
type input "5"
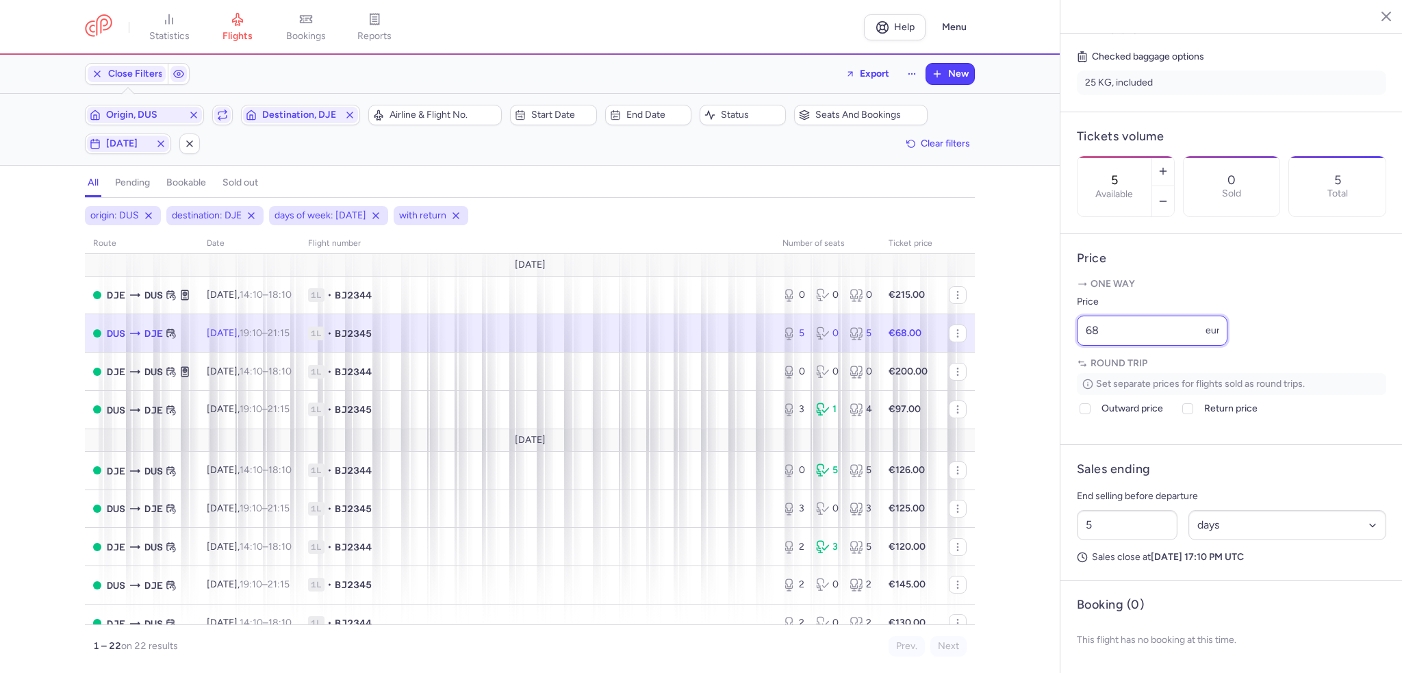
drag, startPoint x: 1109, startPoint y: 326, endPoint x: 1051, endPoint y: 328, distance: 57.5
click at [1051, 328] on div "statistics flights bookings reports Help Menu Close Filters Export New Filters …" at bounding box center [701, 336] width 1402 height 673
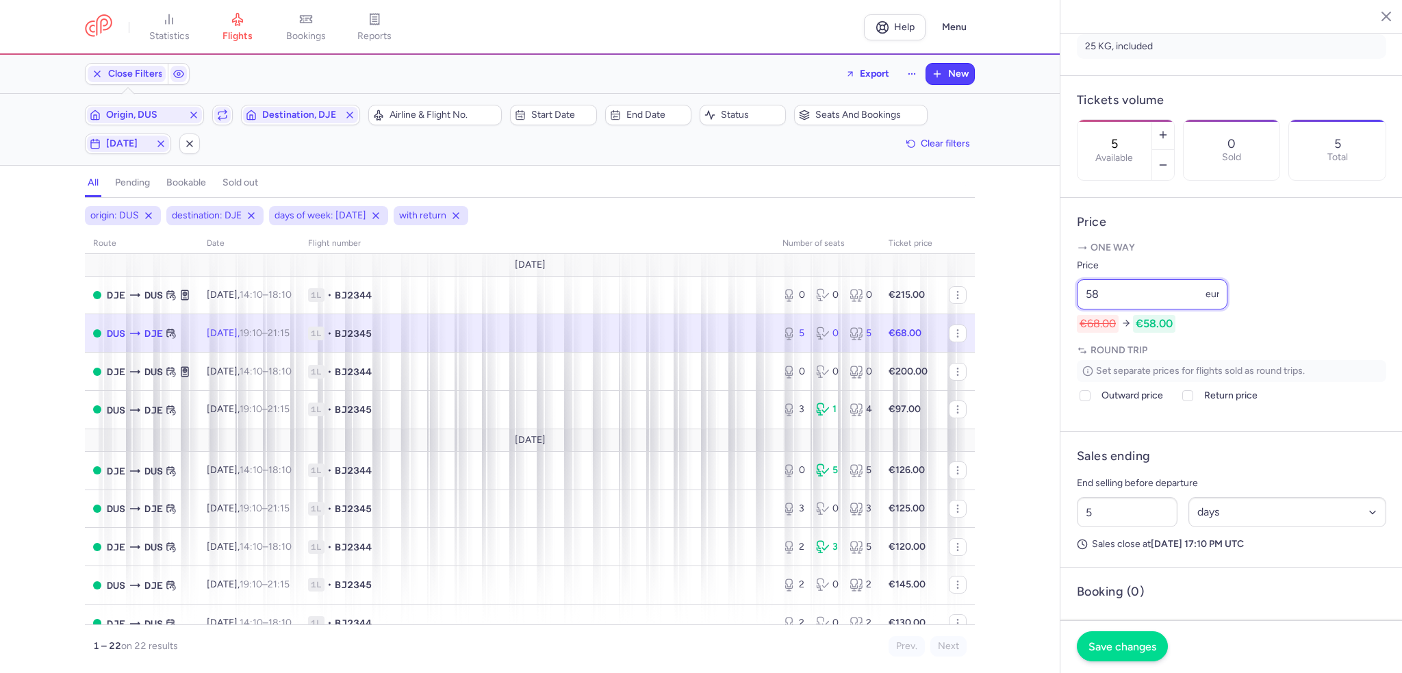
type input "58"
click at [1120, 647] on span "Save changes" at bounding box center [1122, 646] width 68 height 12
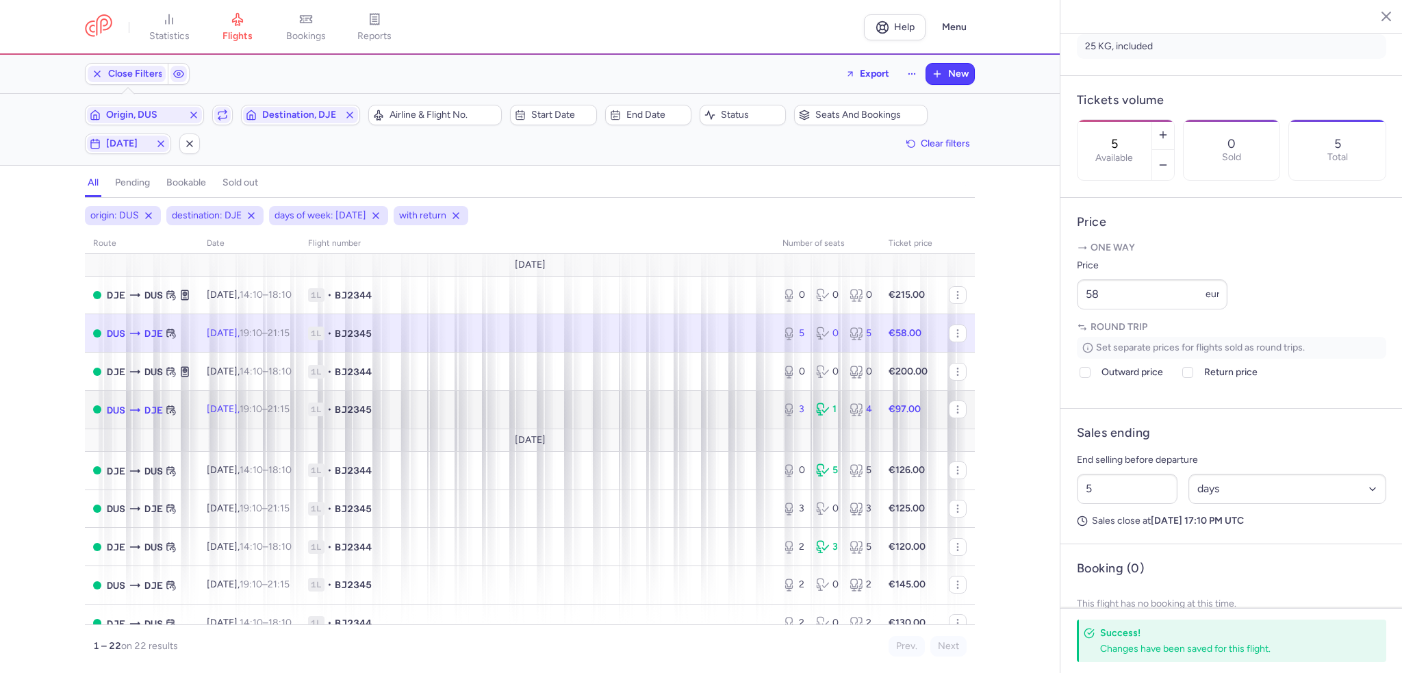
click at [743, 409] on span "1L • BJ2345" at bounding box center [537, 409] width 458 height 14
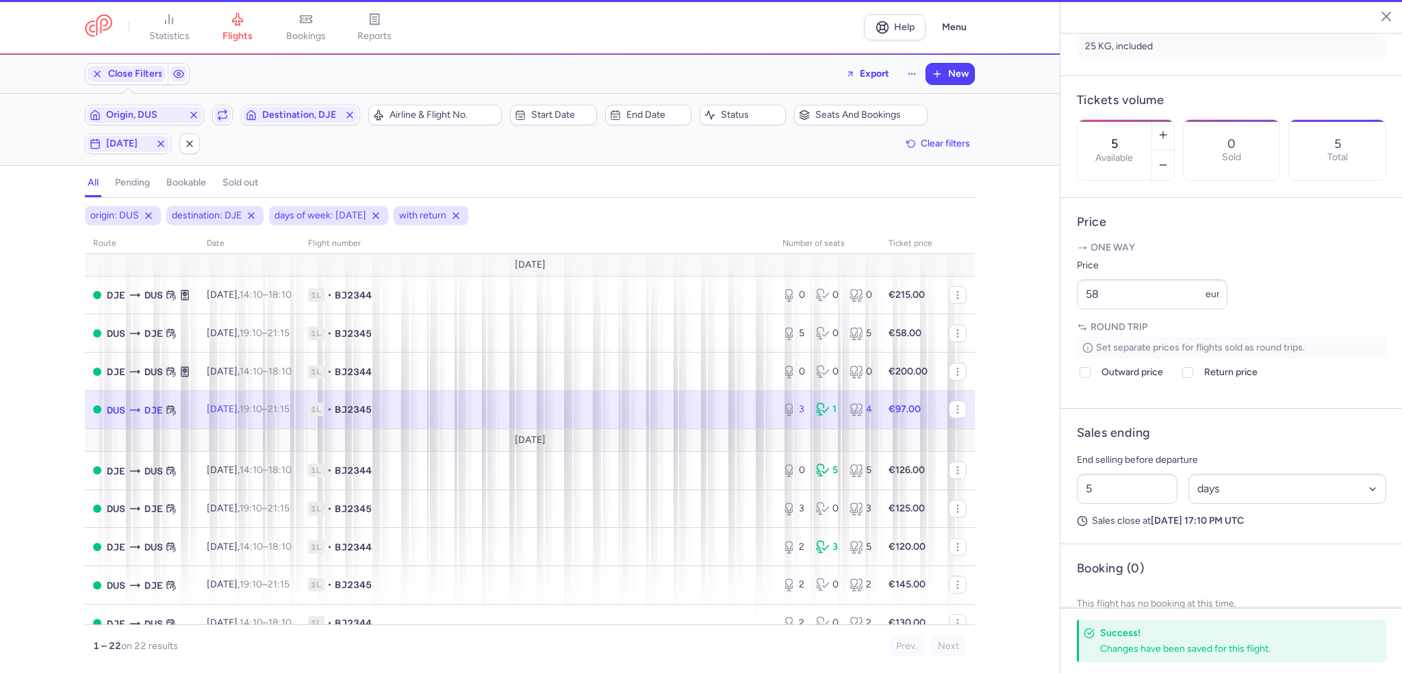
type input "3"
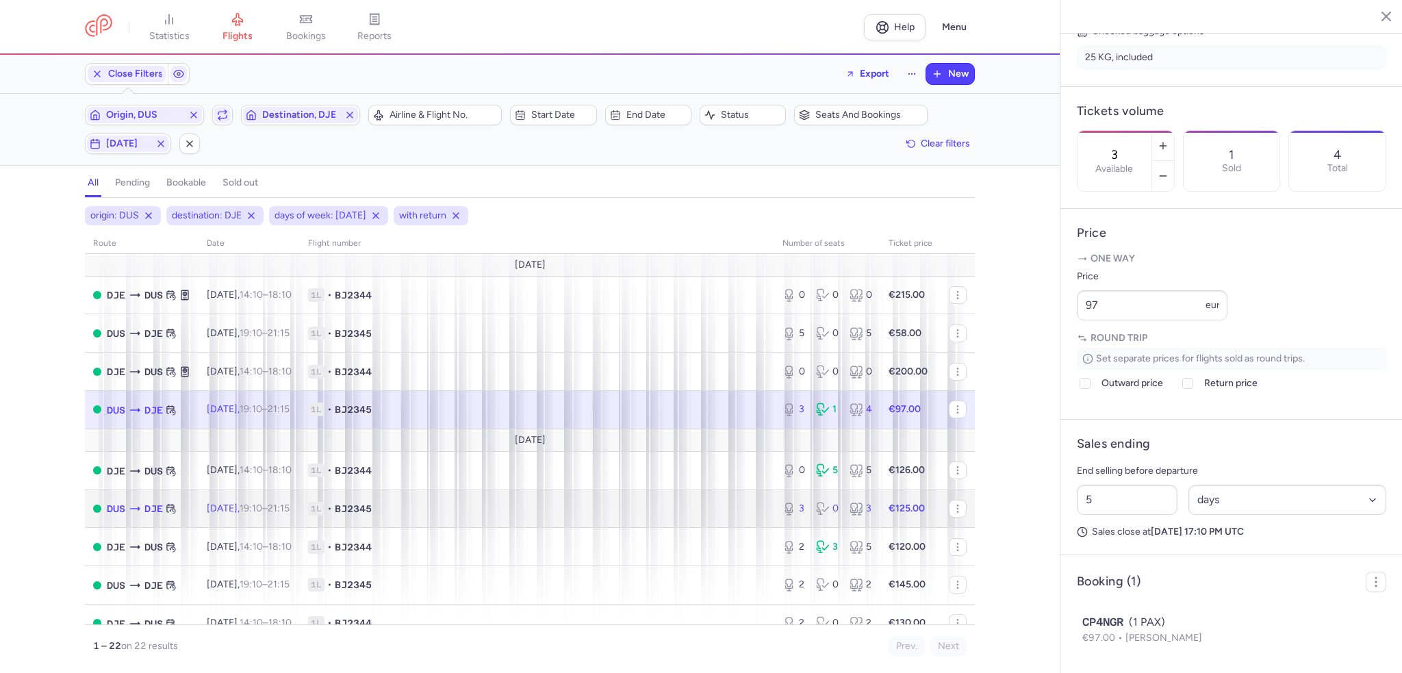
click at [578, 512] on span "1L • BJ2345" at bounding box center [537, 509] width 458 height 14
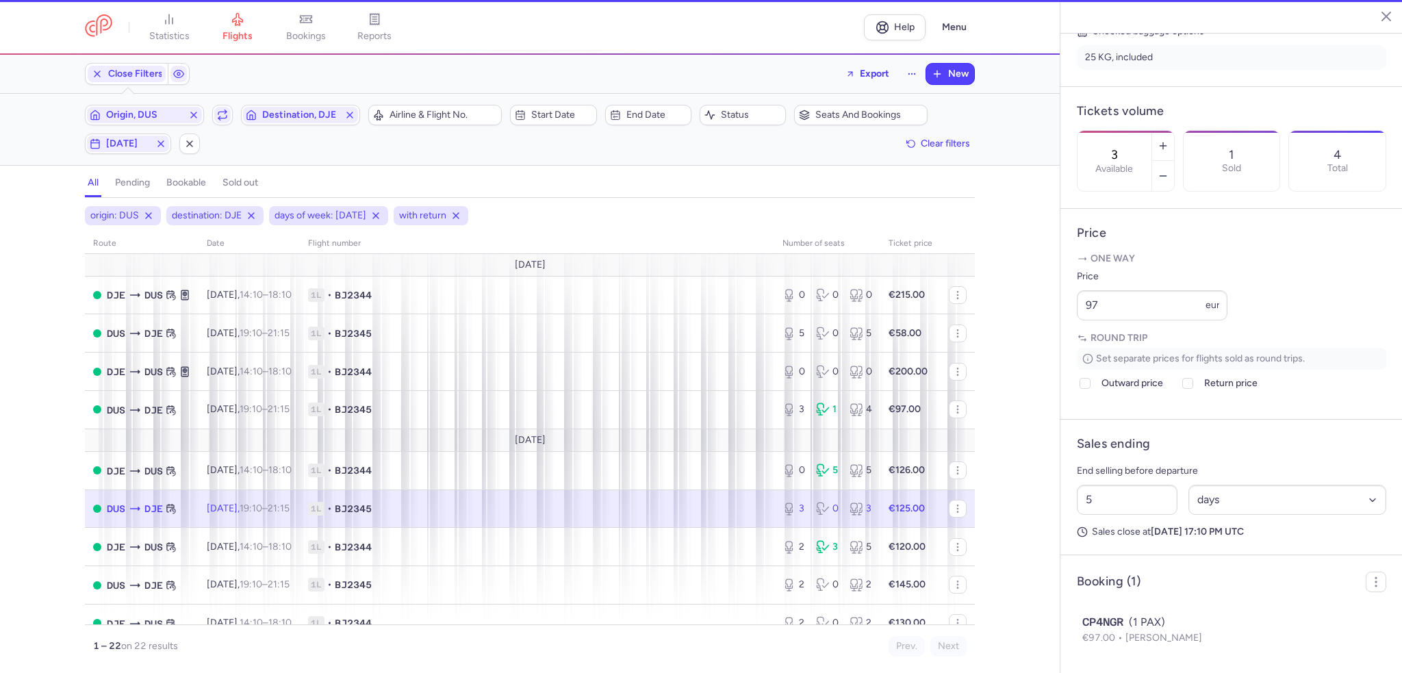
scroll to position [347, 0]
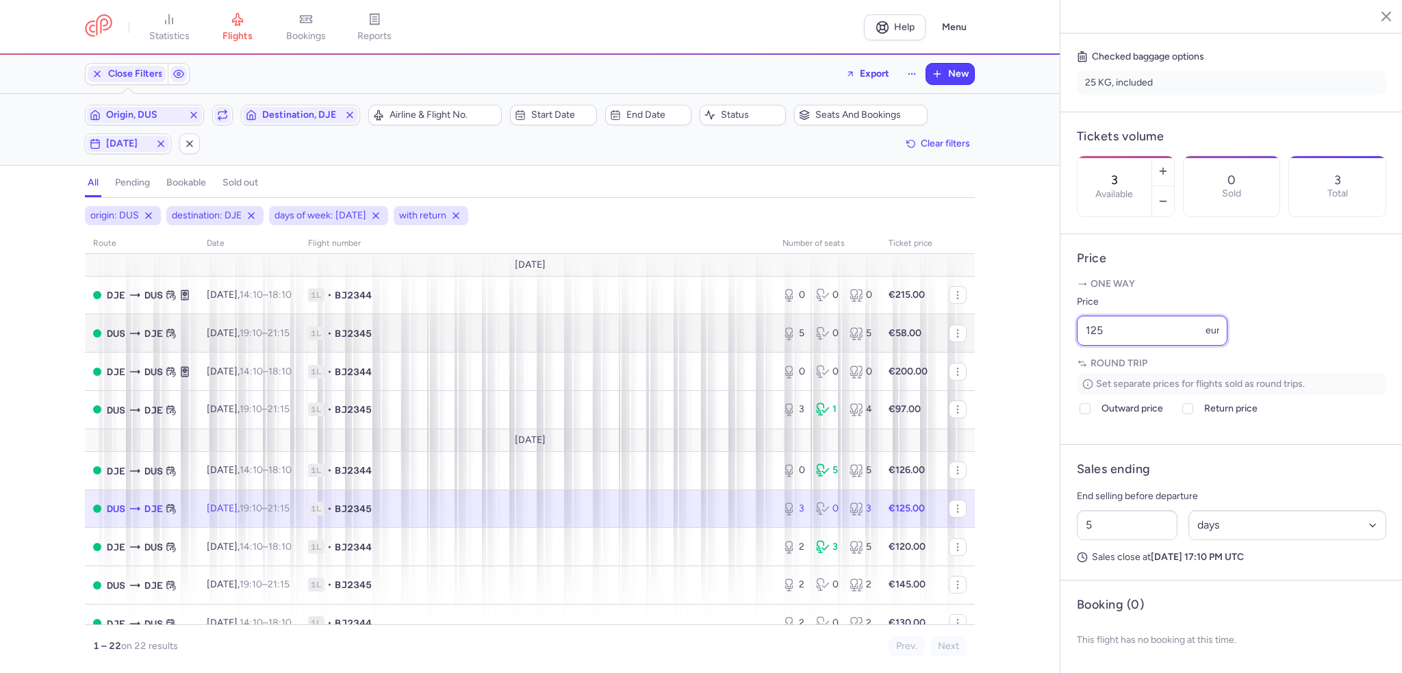
drag, startPoint x: 1144, startPoint y: 339, endPoint x: 956, endPoint y: 329, distance: 188.5
click at [956, 329] on div "statistics flights bookings reports Help Menu Close Filters Export New Filters …" at bounding box center [701, 336] width 1402 height 673
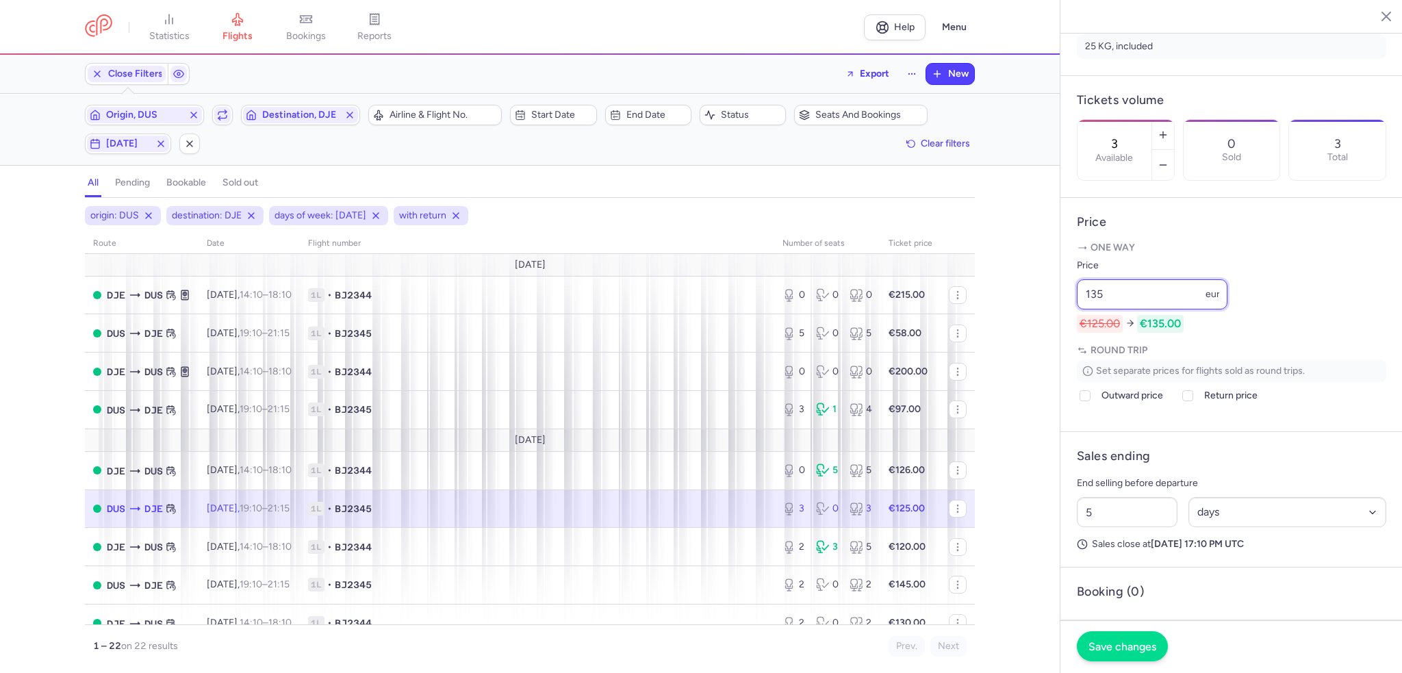
type input "135"
click at [1144, 648] on span "Save changes" at bounding box center [1122, 646] width 68 height 12
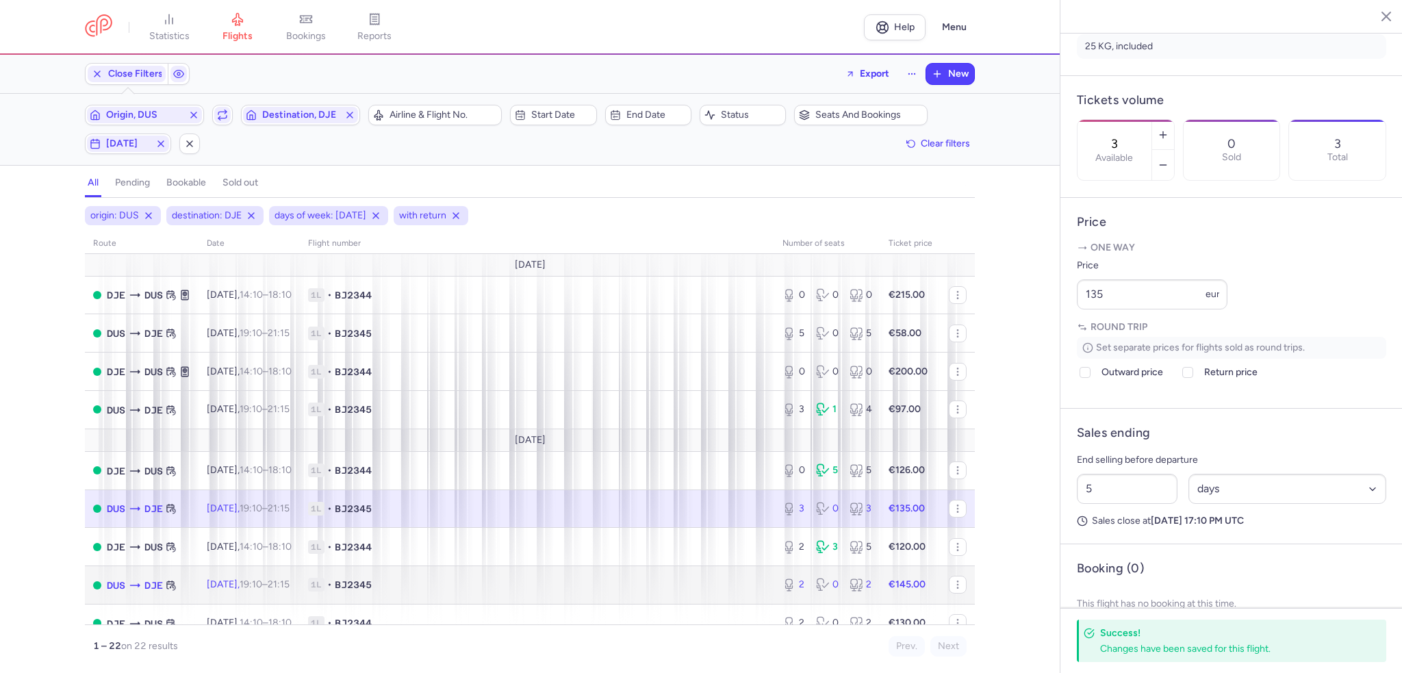
click at [681, 582] on td "1L • BJ2345" at bounding box center [537, 585] width 474 height 38
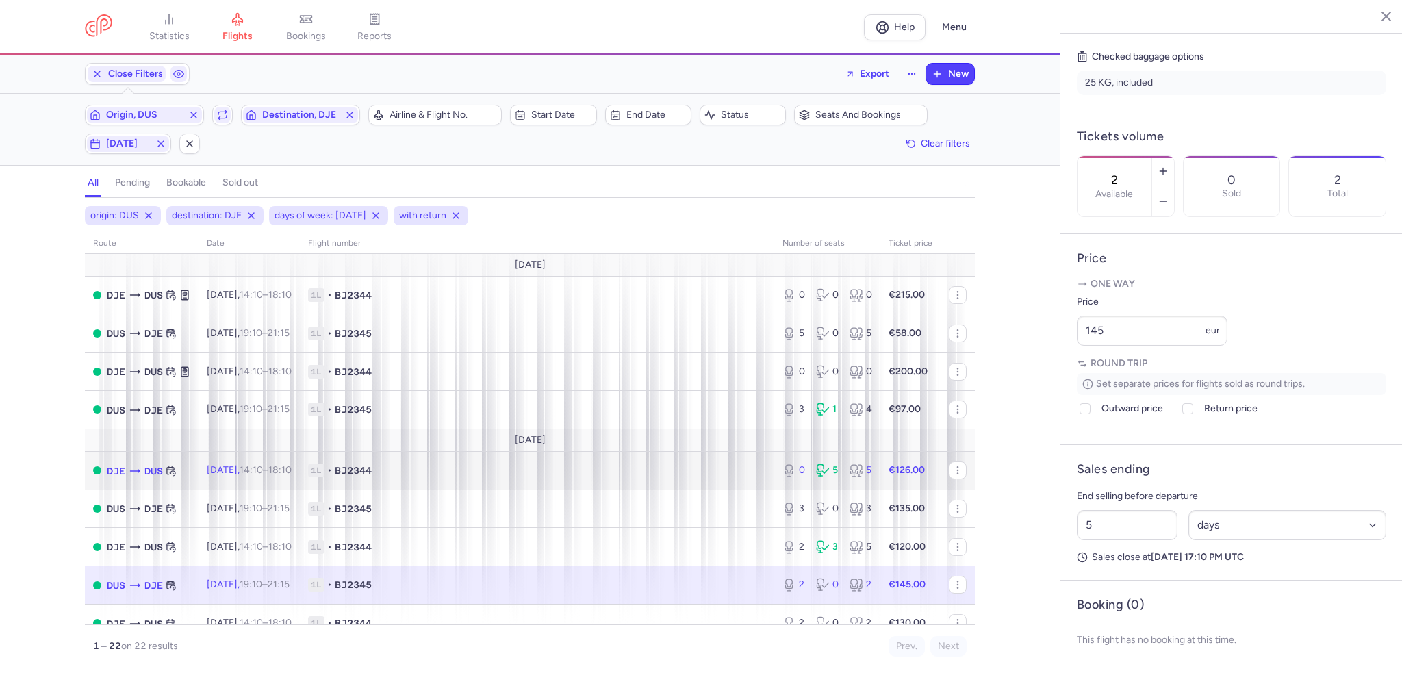
click at [748, 462] on td "1L • BJ2344" at bounding box center [537, 470] width 474 height 38
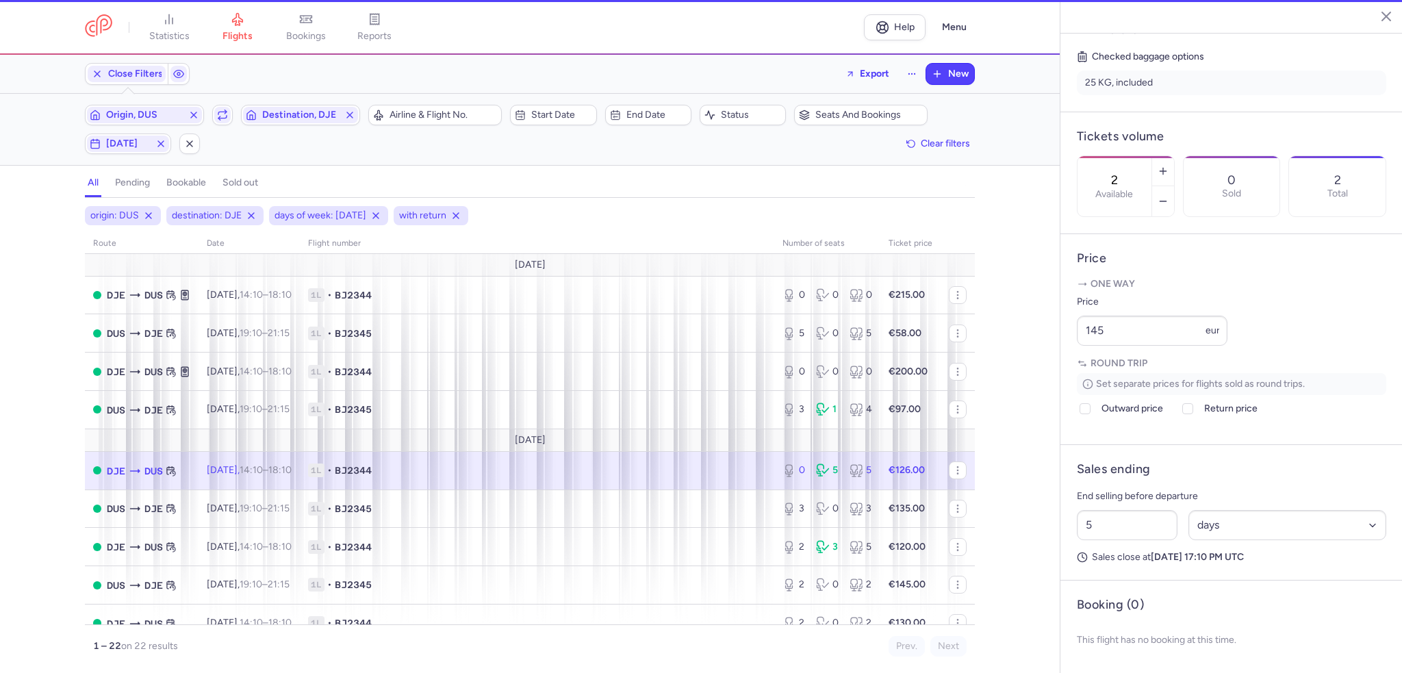
type input "0"
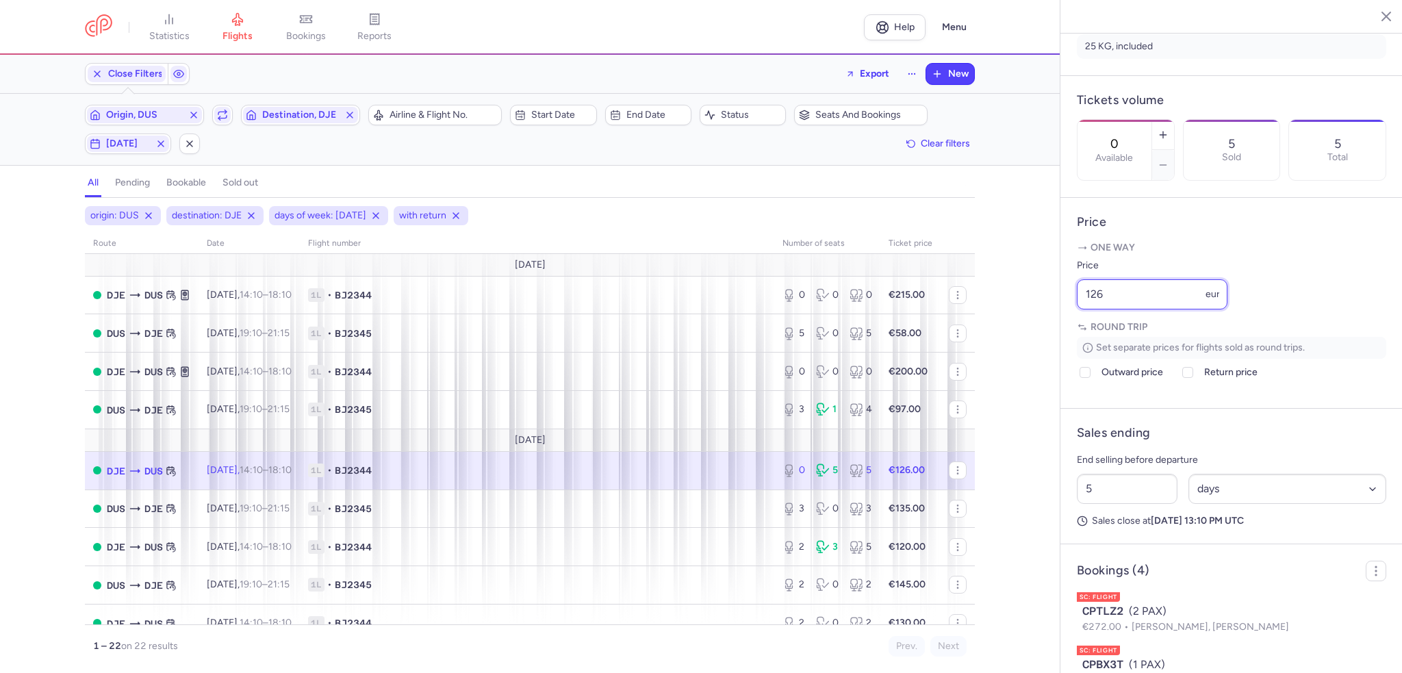
click at [1021, 326] on div "statistics flights bookings reports Help Menu Close Filters Export New Filters …" at bounding box center [701, 336] width 1402 height 673
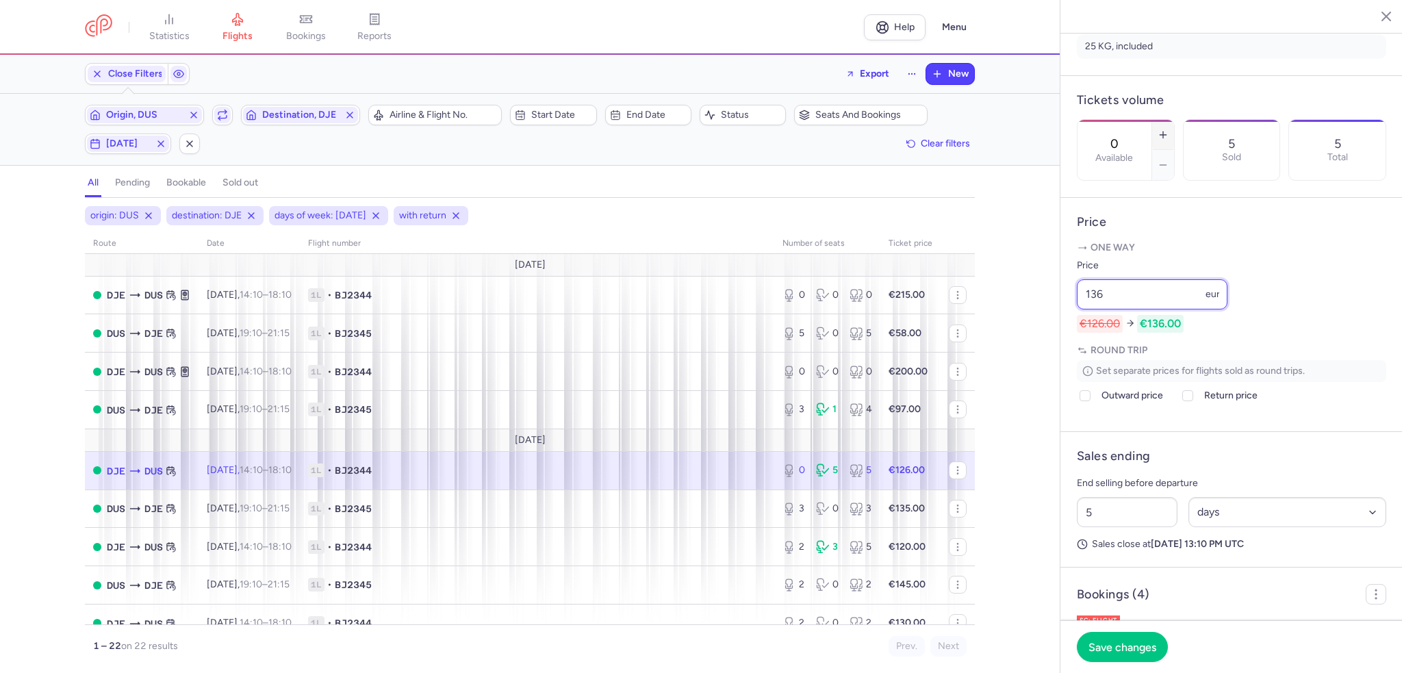
type input "136"
click at [1168, 129] on icon "button" at bounding box center [1162, 134] width 11 height 11
click at [1129, 652] on span "Save changes" at bounding box center [1122, 646] width 68 height 12
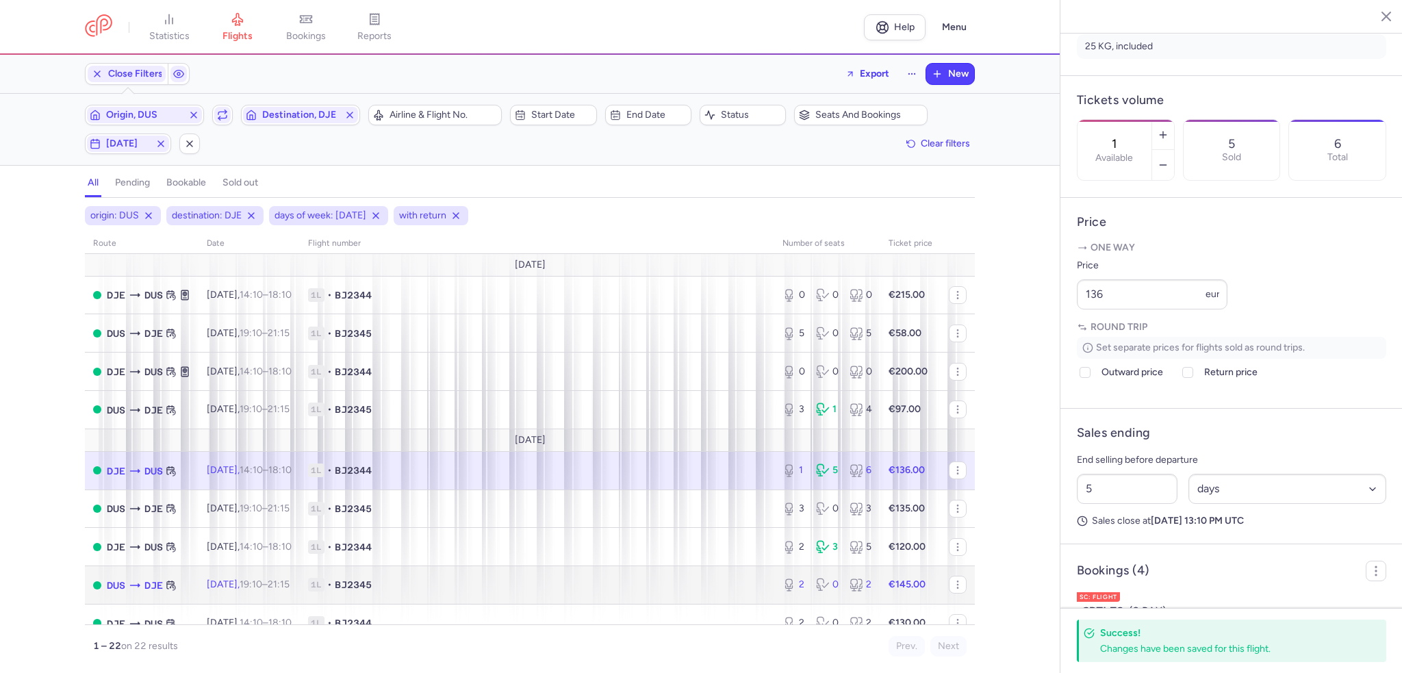
click at [654, 588] on span "1L • BJ2345" at bounding box center [537, 585] width 458 height 14
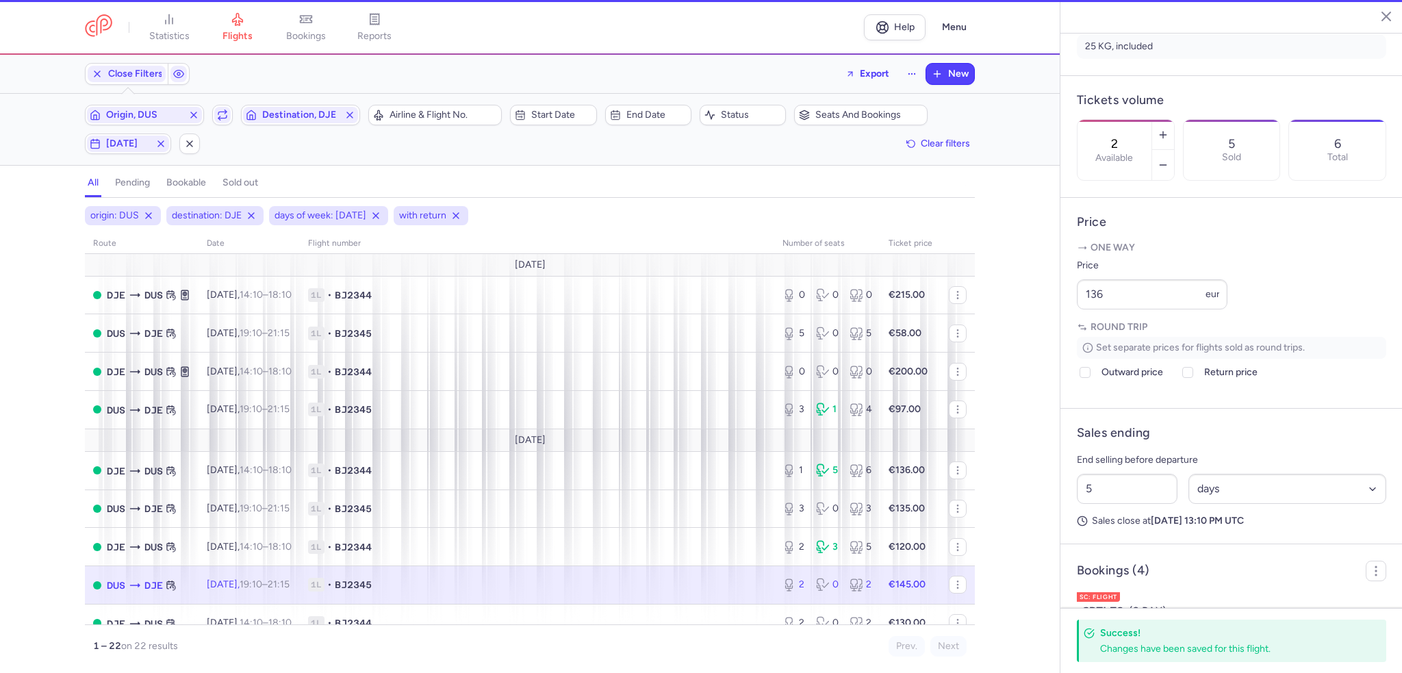
scroll to position [347, 0]
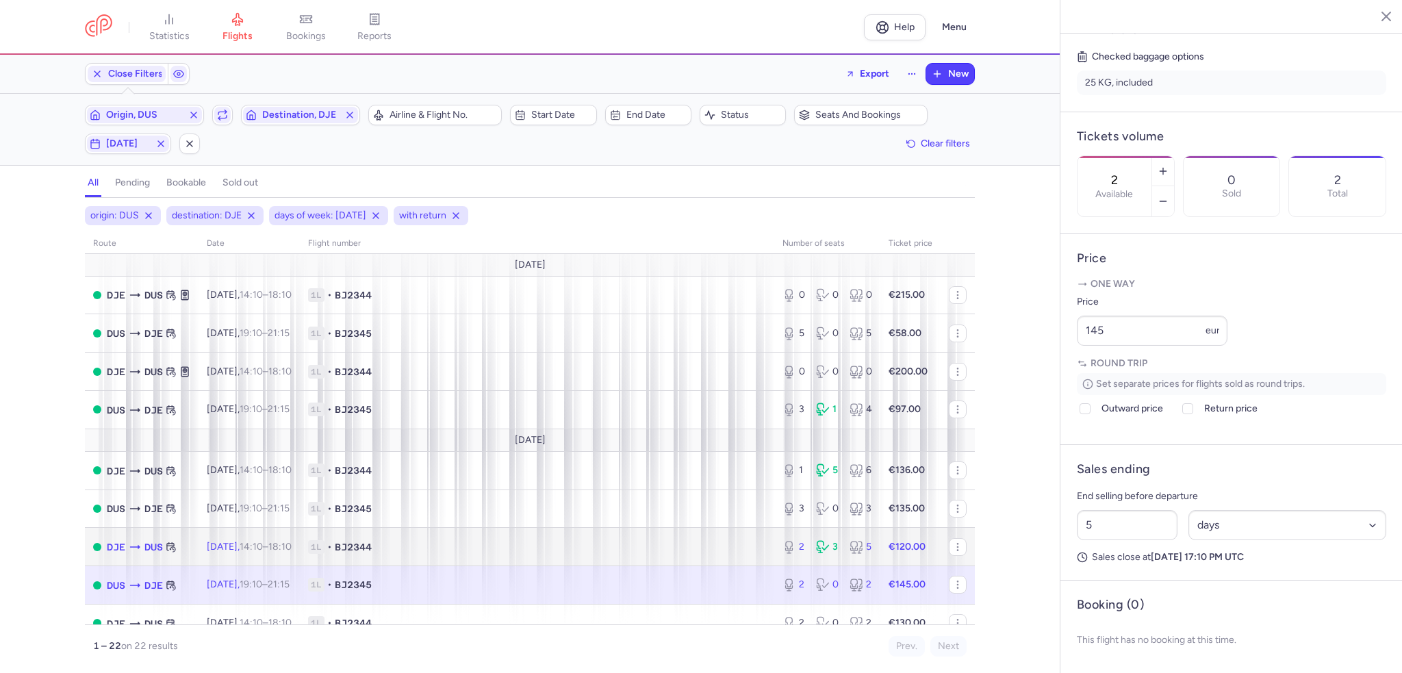
click at [777, 543] on div "2 3 5" at bounding box center [827, 547] width 101 height 25
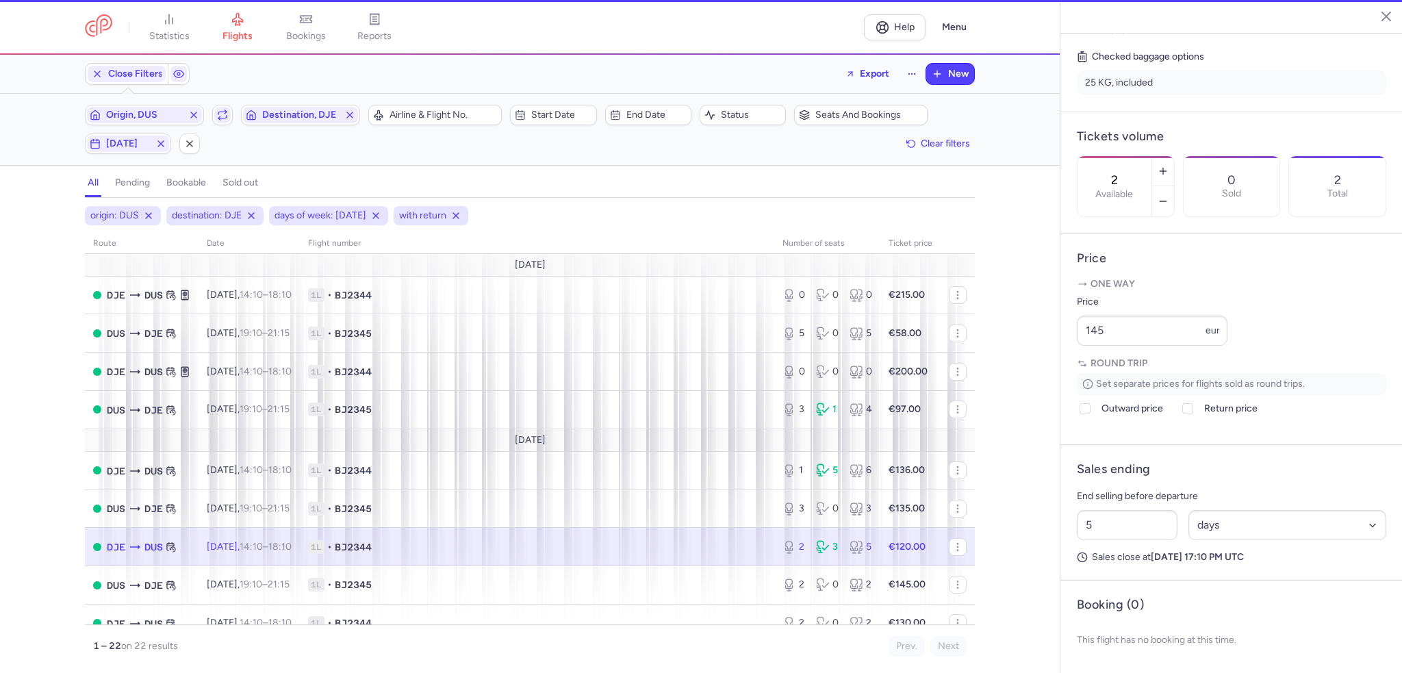
scroll to position [358, 0]
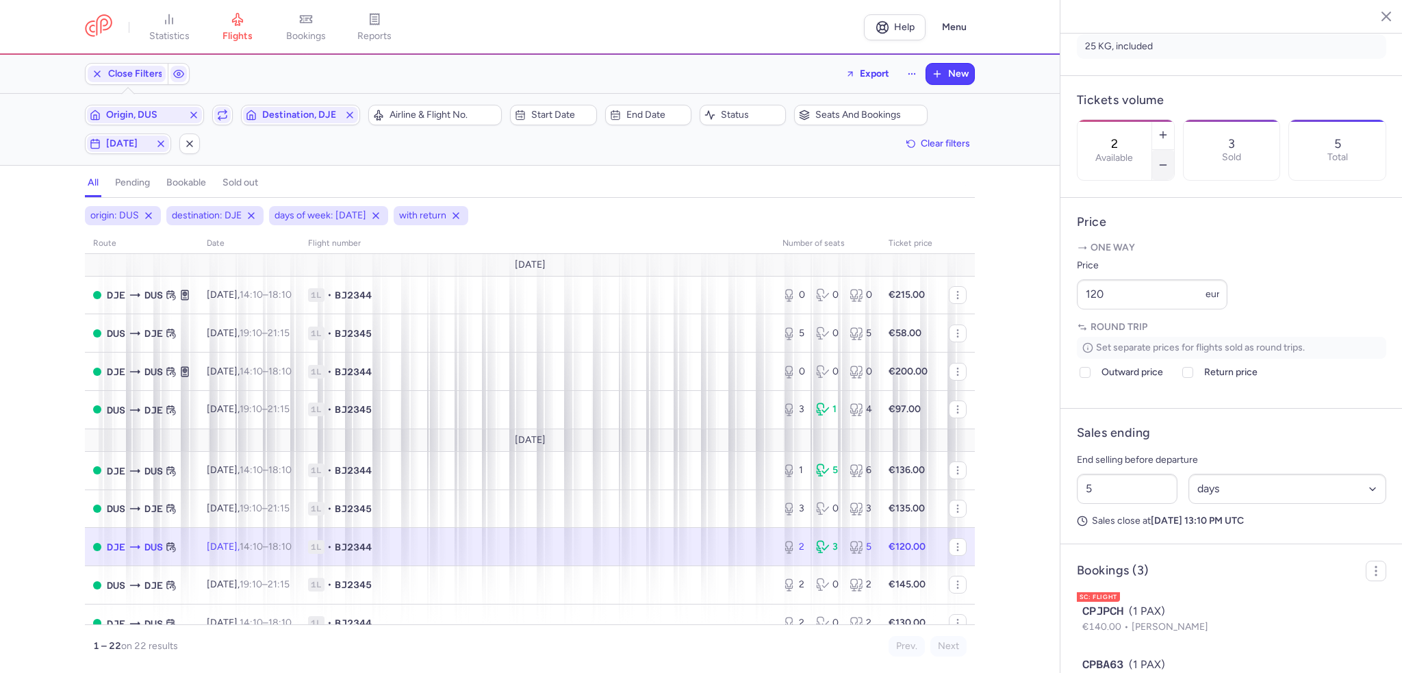
click at [1168, 159] on icon "button" at bounding box center [1162, 164] width 11 height 11
type input "1"
drag, startPoint x: 1101, startPoint y: 326, endPoint x: 1032, endPoint y: 325, distance: 68.4
click at [1032, 325] on div "statistics flights bookings reports Help Menu Close Filters Export New Filters …" at bounding box center [701, 336] width 1402 height 673
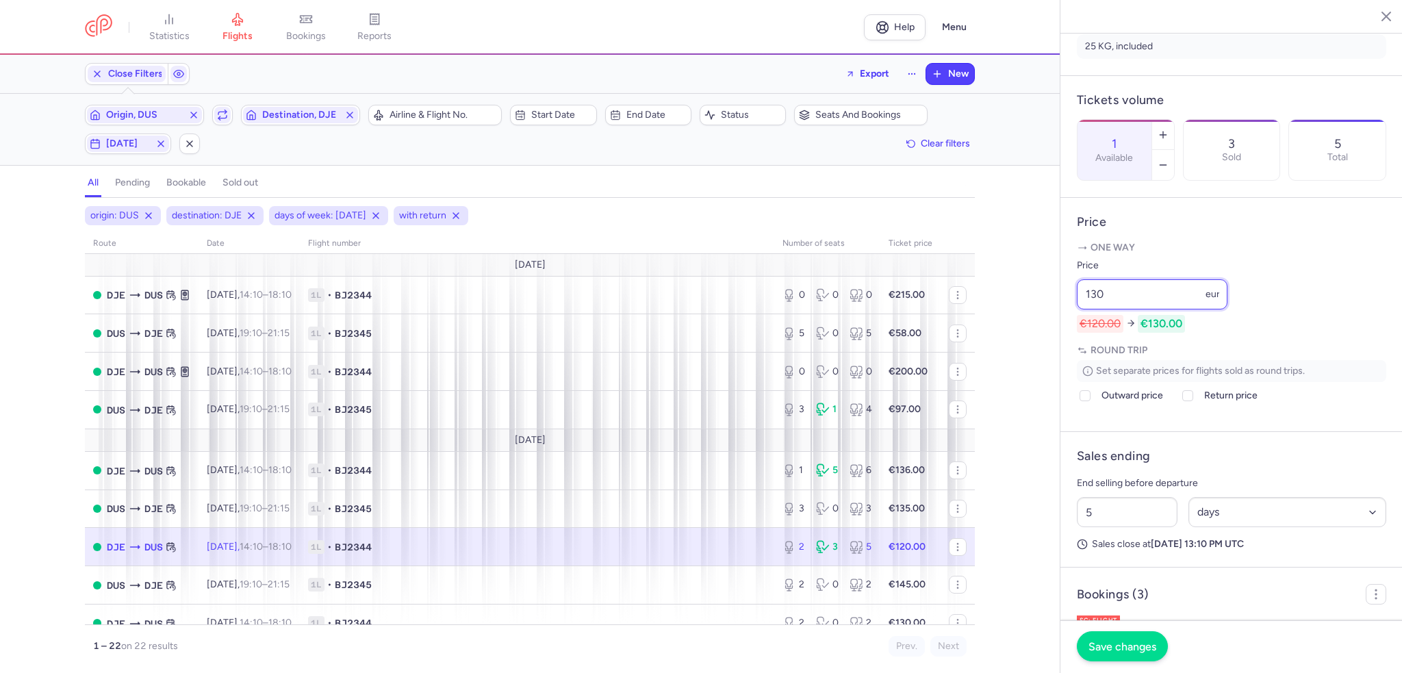
type input "130"
click at [1130, 659] on button "Save changes" at bounding box center [1122, 646] width 91 height 30
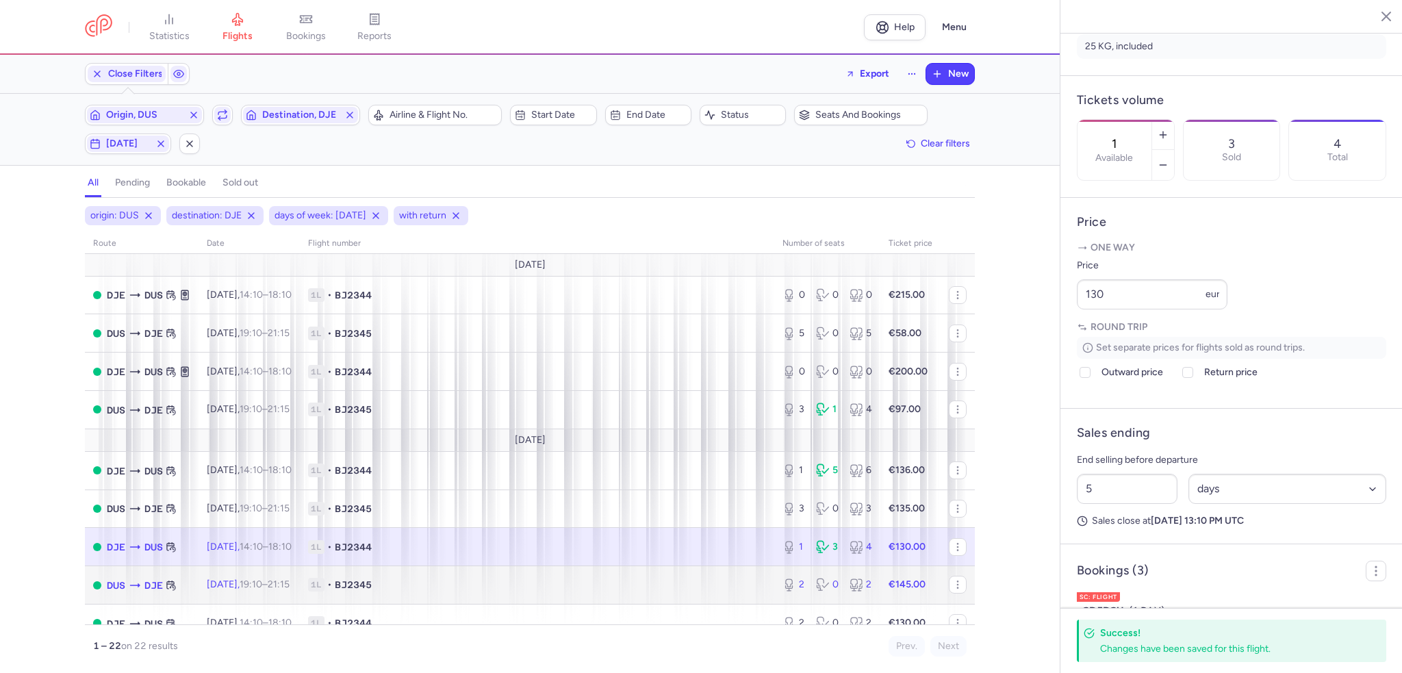
click at [798, 588] on div "2 0 2" at bounding box center [827, 584] width 101 height 25
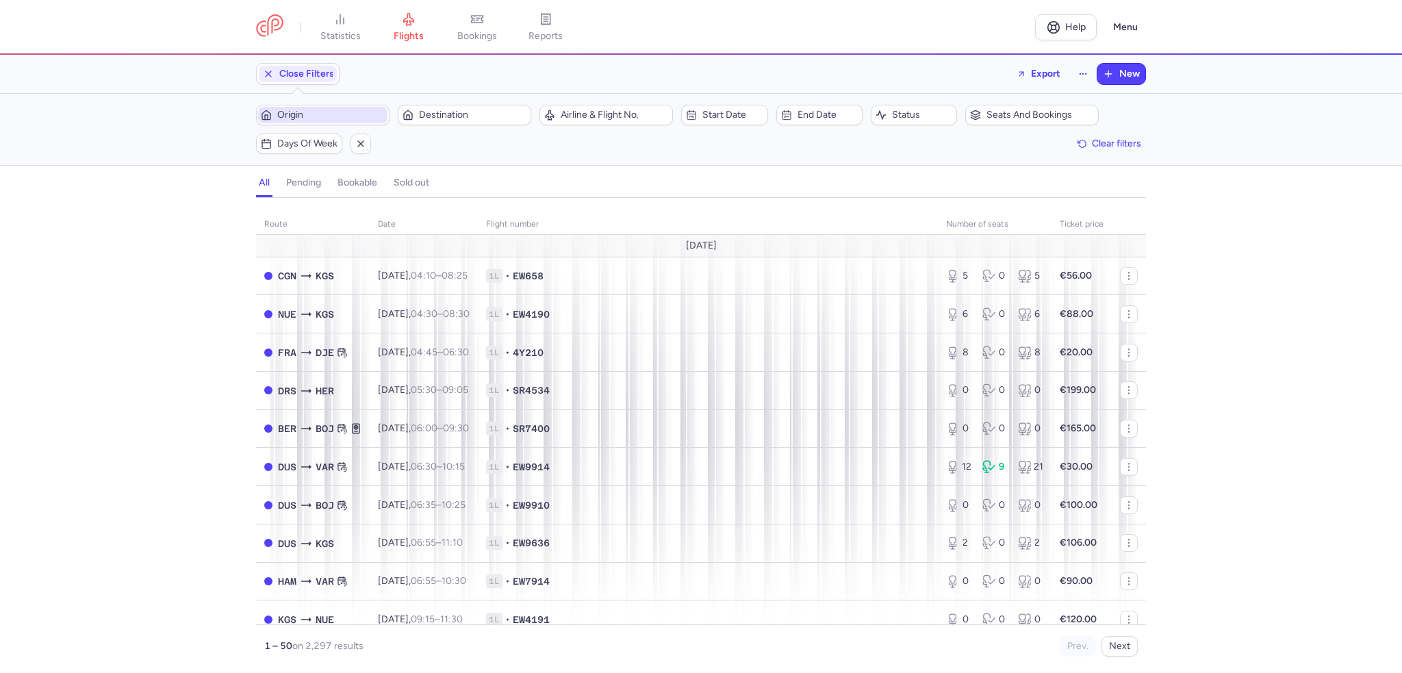
click at [376, 114] on span "Origin" at bounding box center [330, 115] width 107 height 11
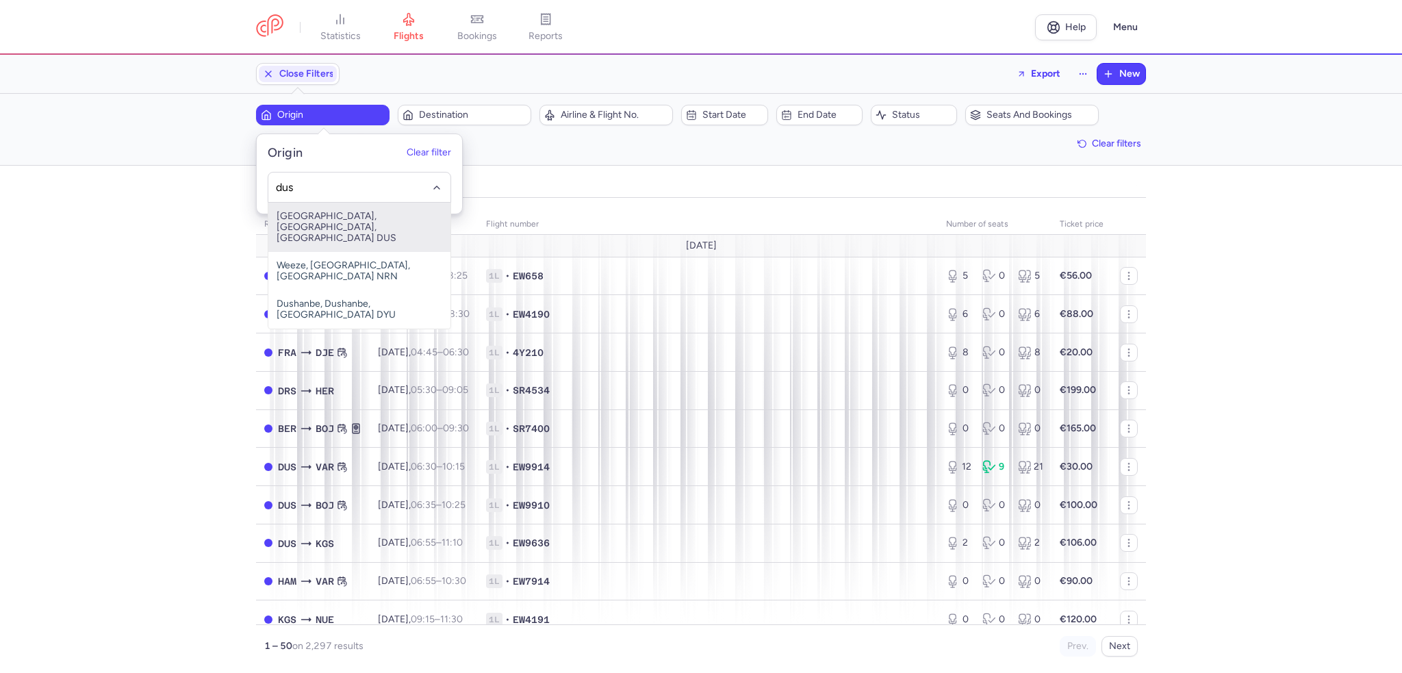
click at [371, 225] on span "Düsseldorf International Airport, Düsseldorf, Germany DUS" at bounding box center [359, 227] width 182 height 49
type input "dus"
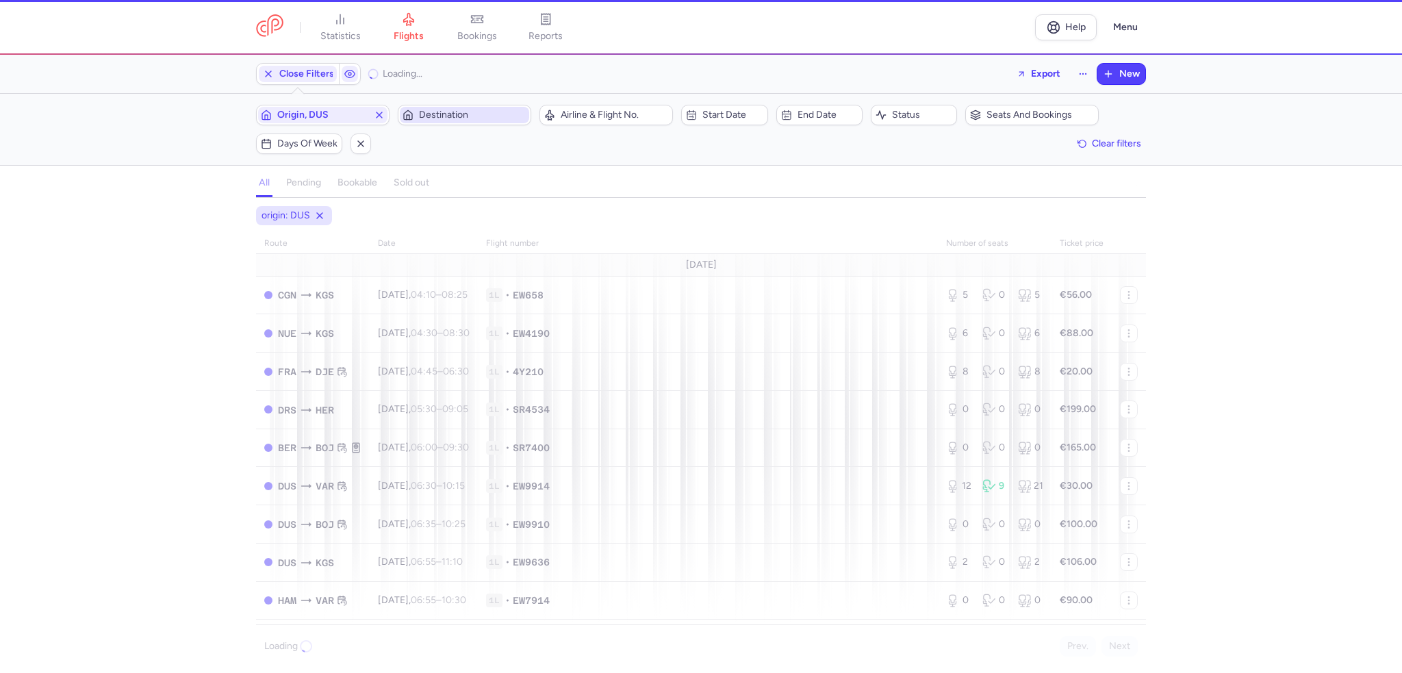
click at [439, 117] on span "Destination" at bounding box center [472, 115] width 107 height 11
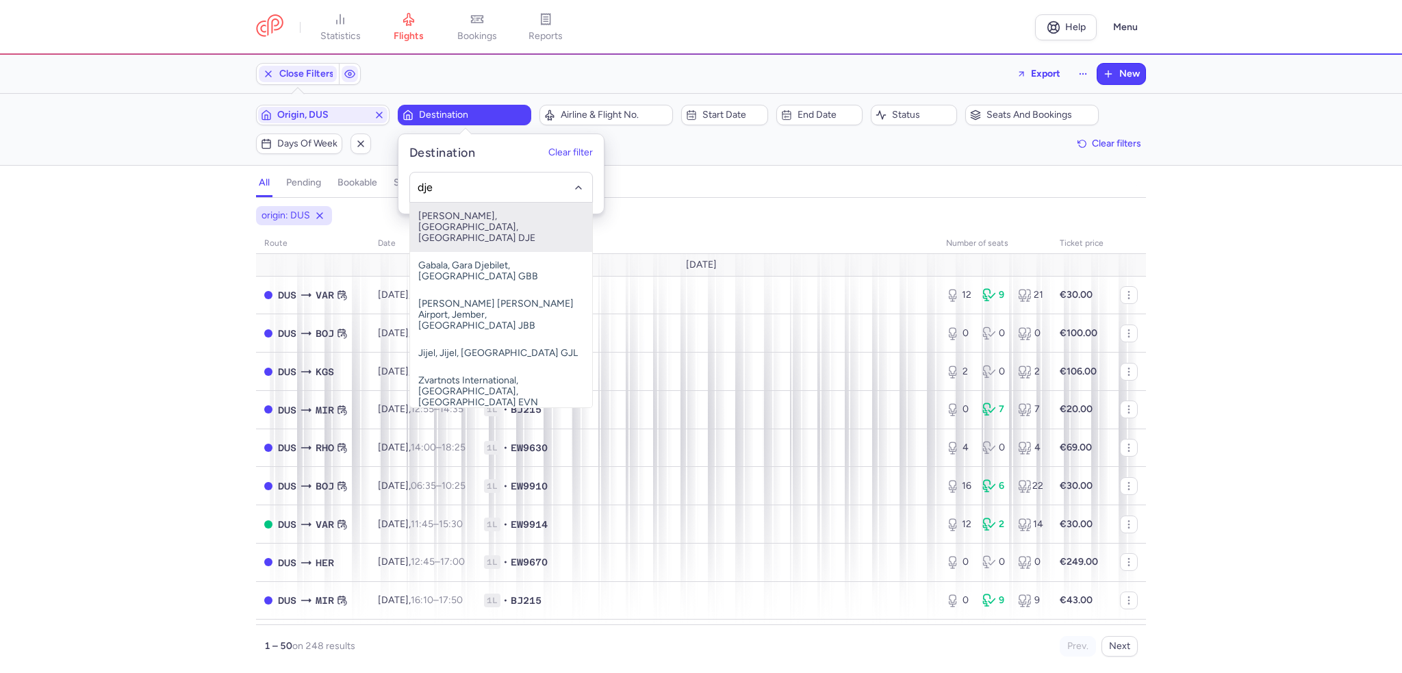
click at [476, 218] on span "[PERSON_NAME], [GEOGRAPHIC_DATA], [GEOGRAPHIC_DATA] DJE" at bounding box center [501, 227] width 182 height 49
type input "dje"
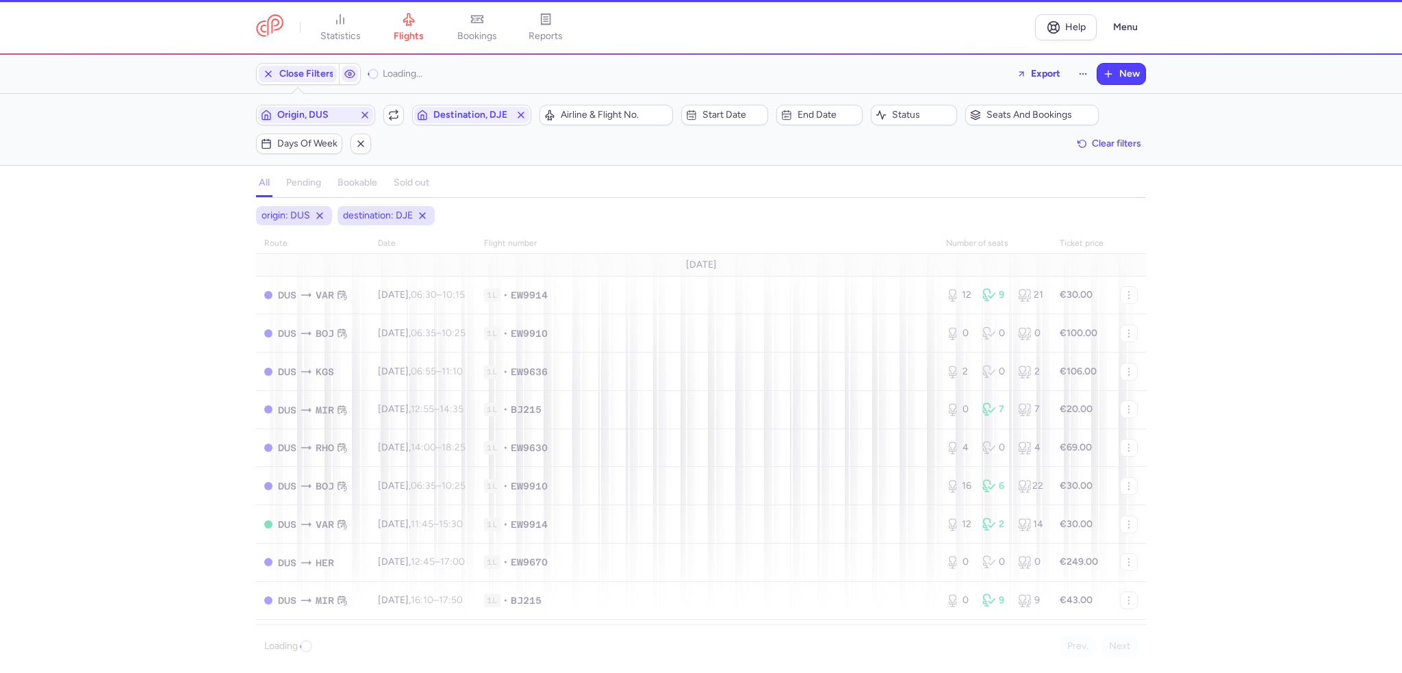
click at [387, 116] on span "button" at bounding box center [393, 115] width 16 height 16
click at [312, 143] on span "Days of week" at bounding box center [307, 143] width 60 height 11
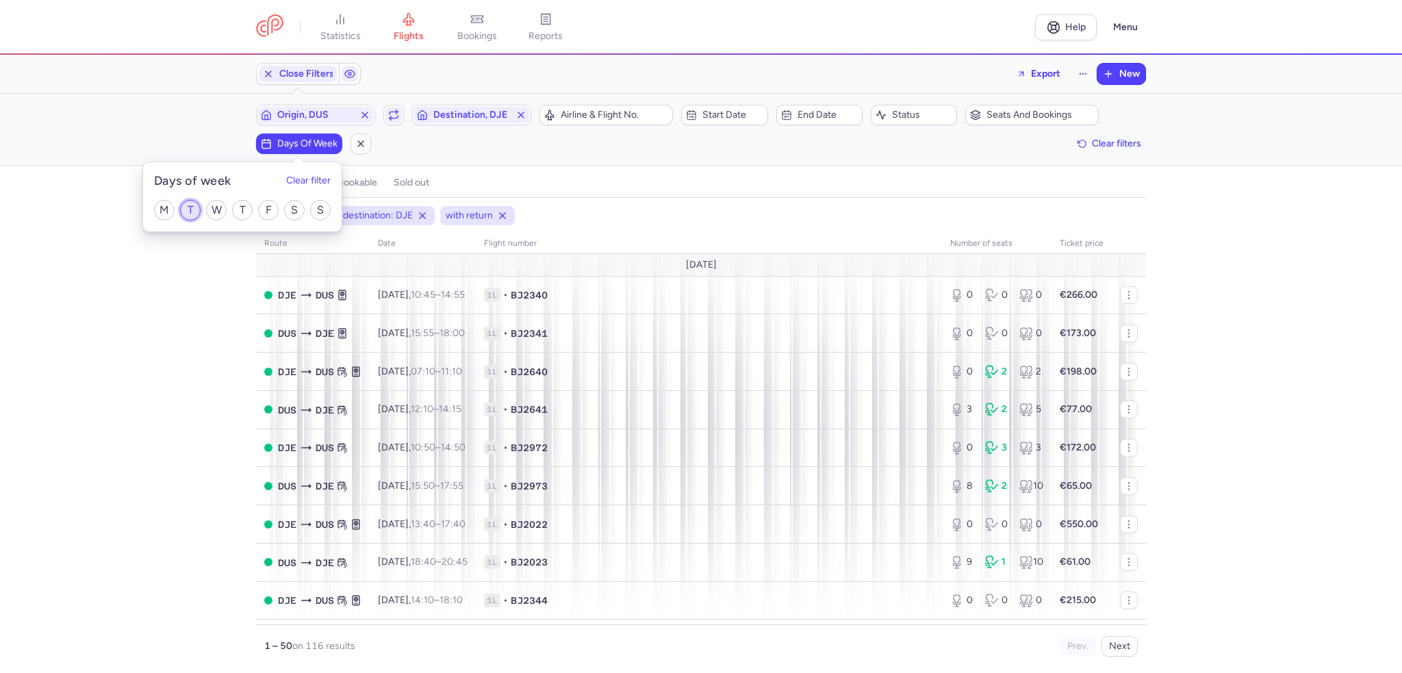
click at [192, 211] on input "T" at bounding box center [190, 210] width 21 height 21
checkbox input "true"
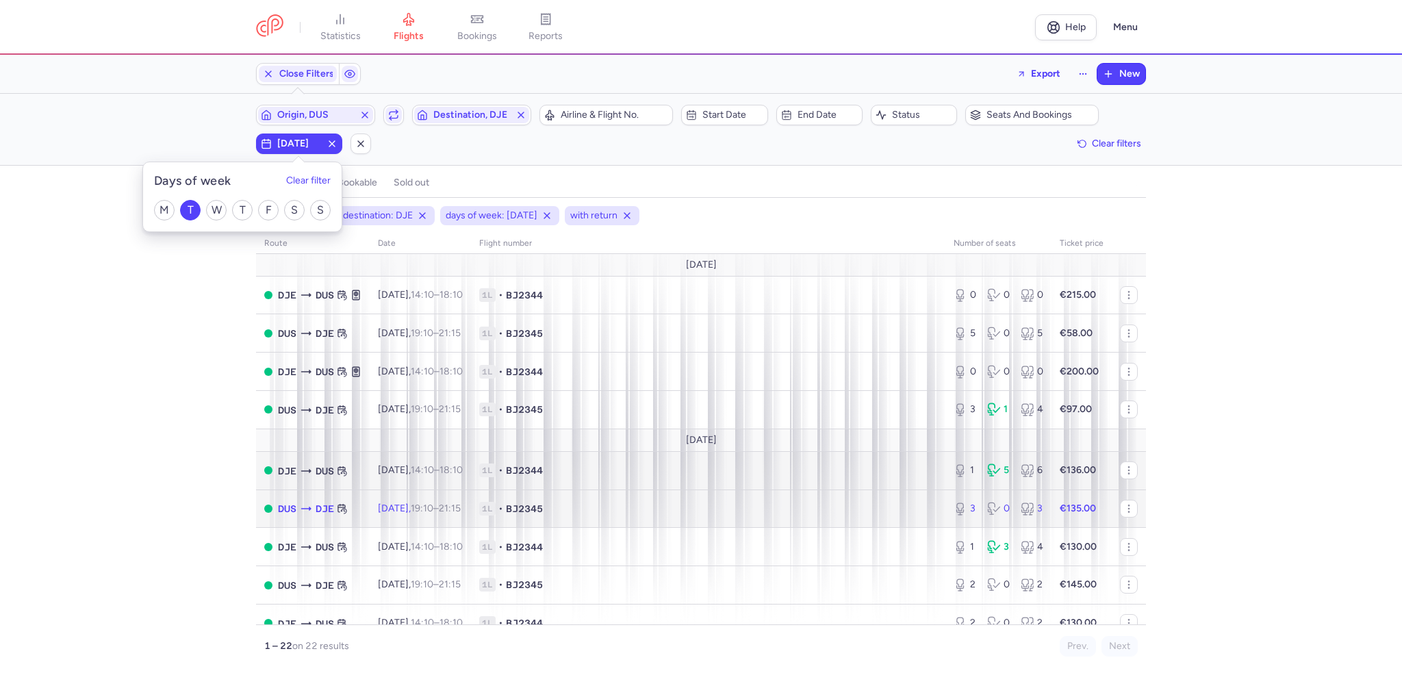
drag, startPoint x: 778, startPoint y: 506, endPoint x: 836, endPoint y: 489, distance: 61.1
click at [778, 506] on span "1L • BJ2345" at bounding box center [708, 509] width 458 height 14
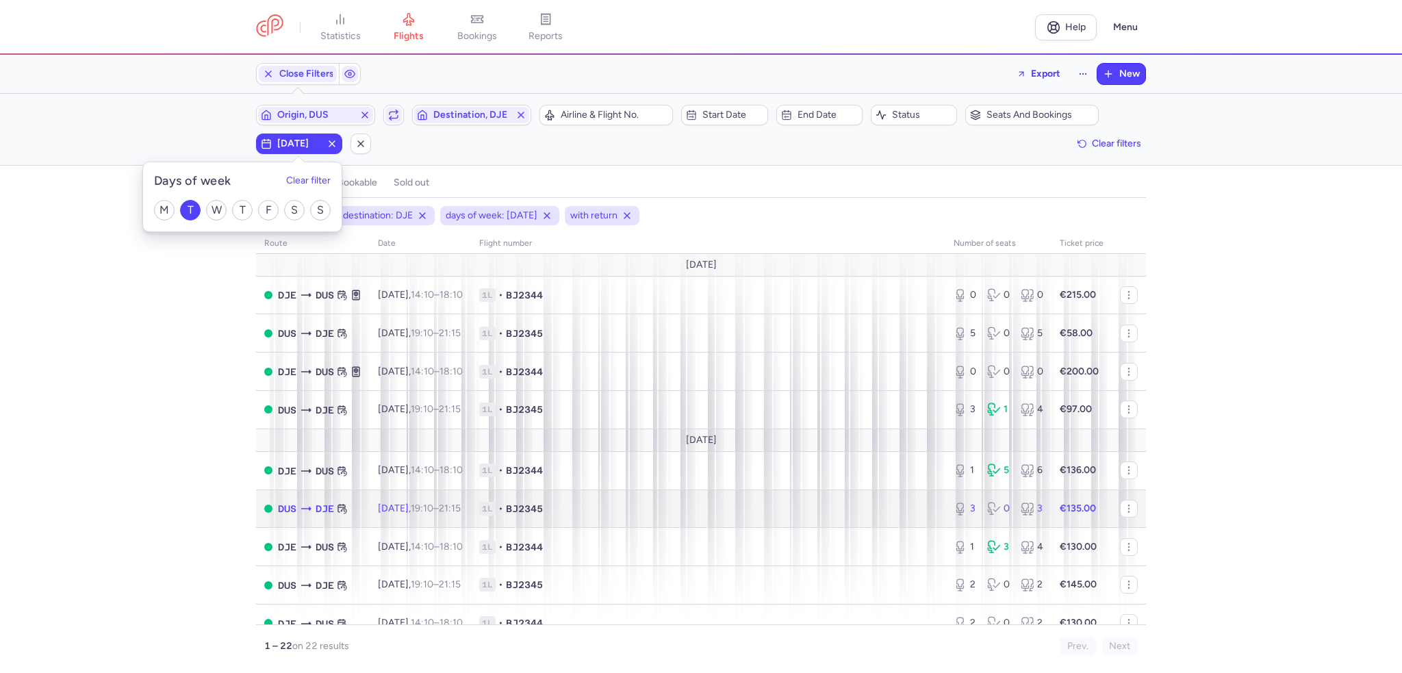
select select "days"
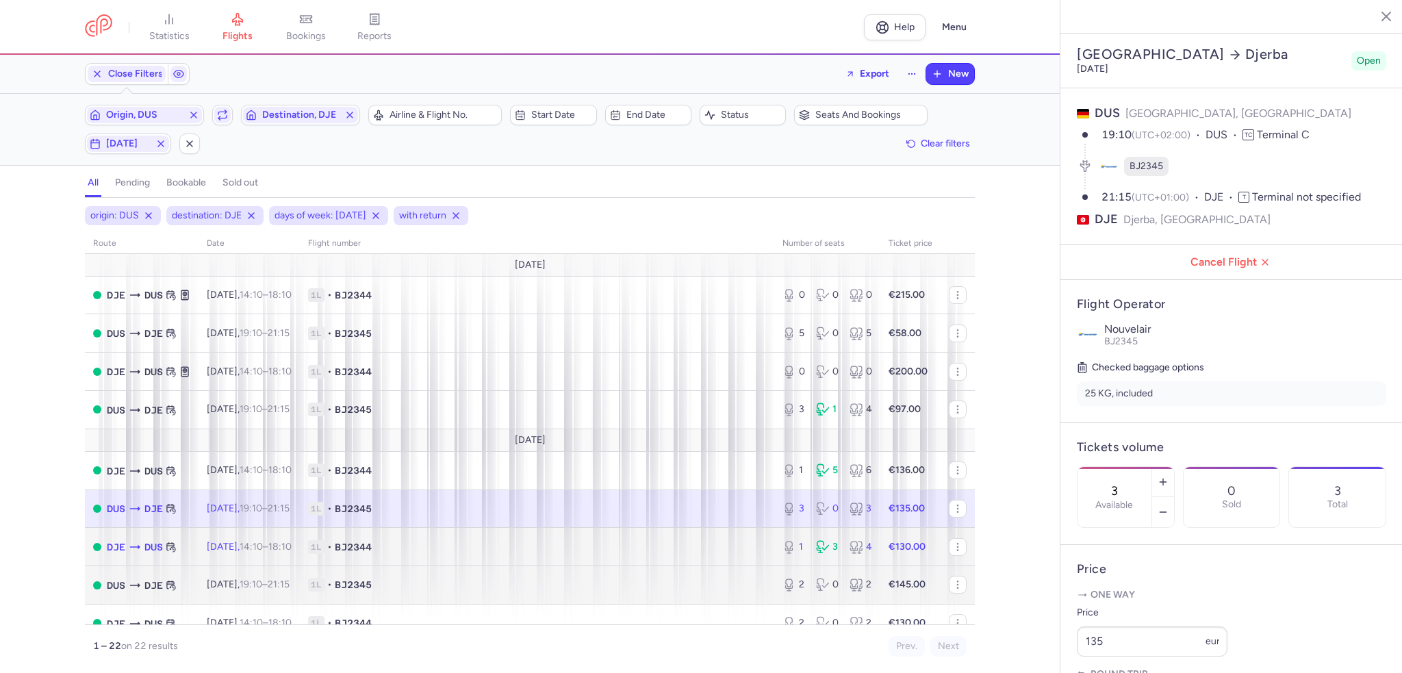
click at [698, 566] on td "1L • BJ2344" at bounding box center [537, 547] width 474 height 38
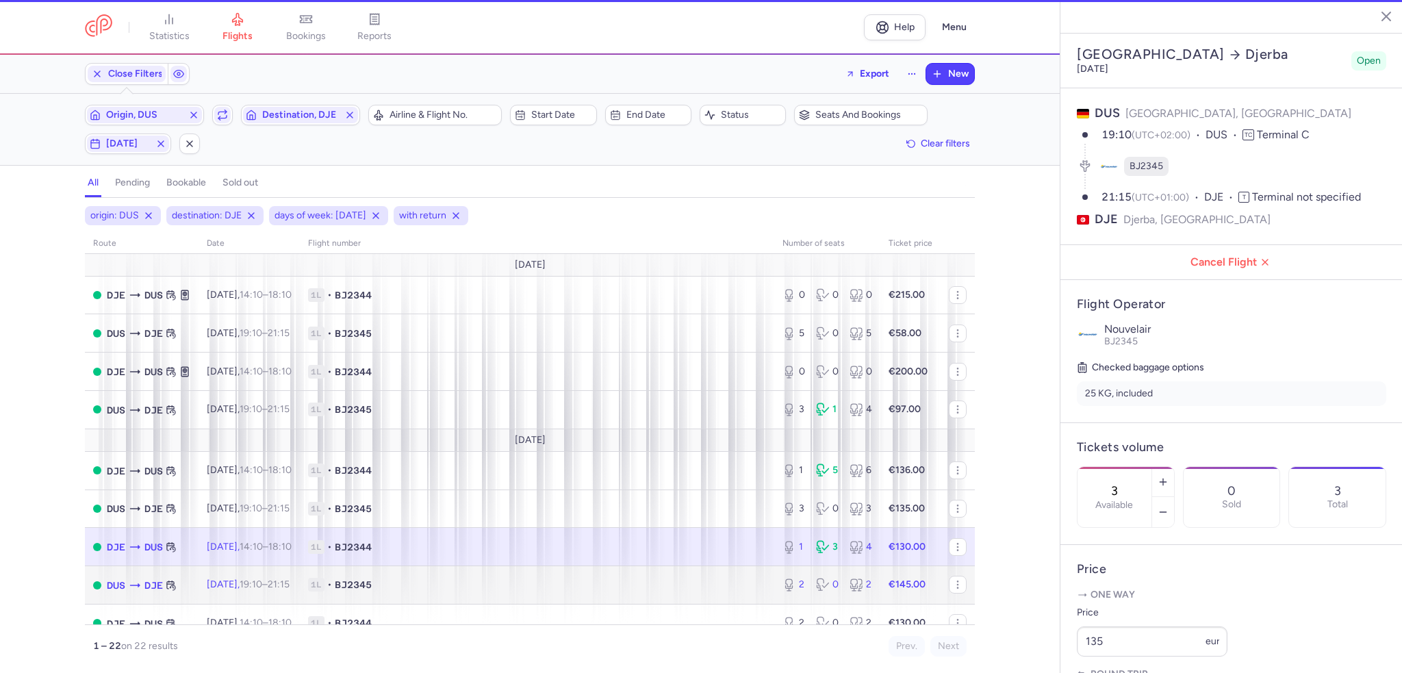
click at [694, 591] on span "1L • BJ2345" at bounding box center [537, 585] width 458 height 14
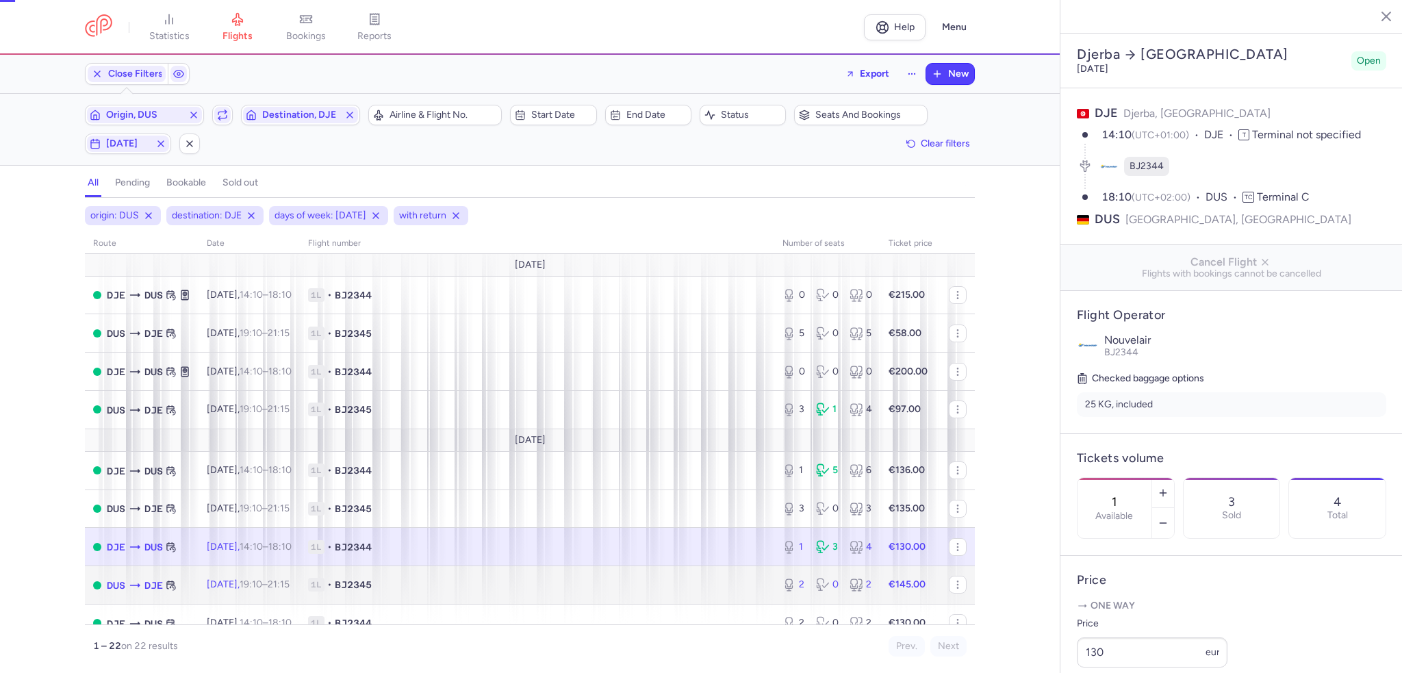
type input "2"
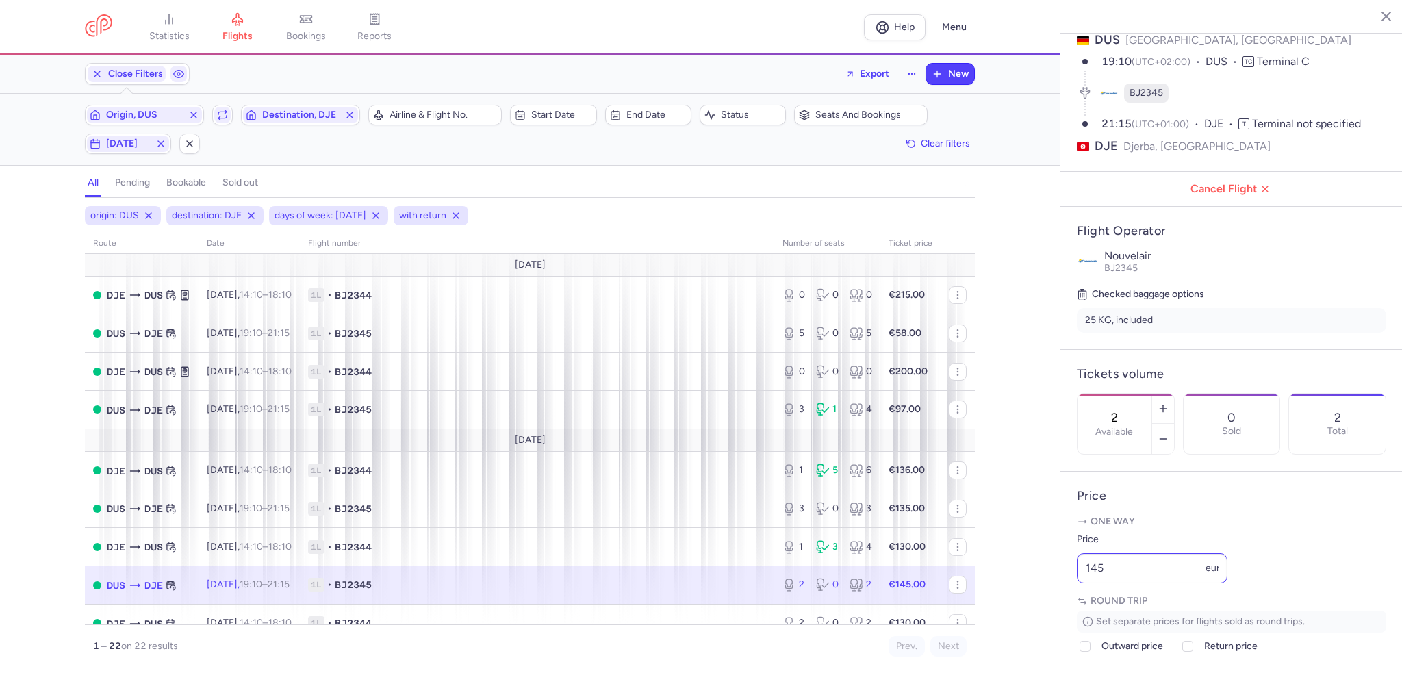
scroll to position [137, 0]
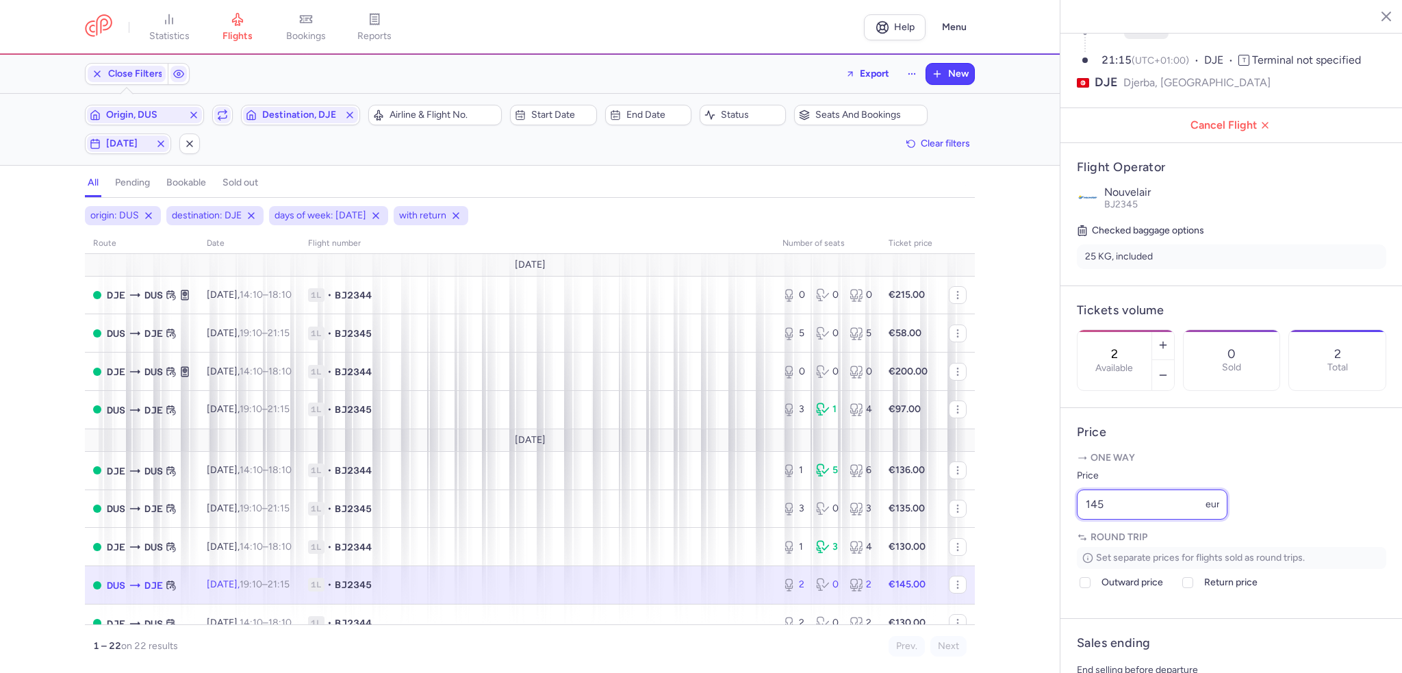
drag, startPoint x: 1166, startPoint y: 544, endPoint x: 1032, endPoint y: 535, distance: 134.5
click at [1032, 535] on div "statistics flights bookings reports Help Menu Close Filters Export New Filters …" at bounding box center [701, 336] width 1402 height 673
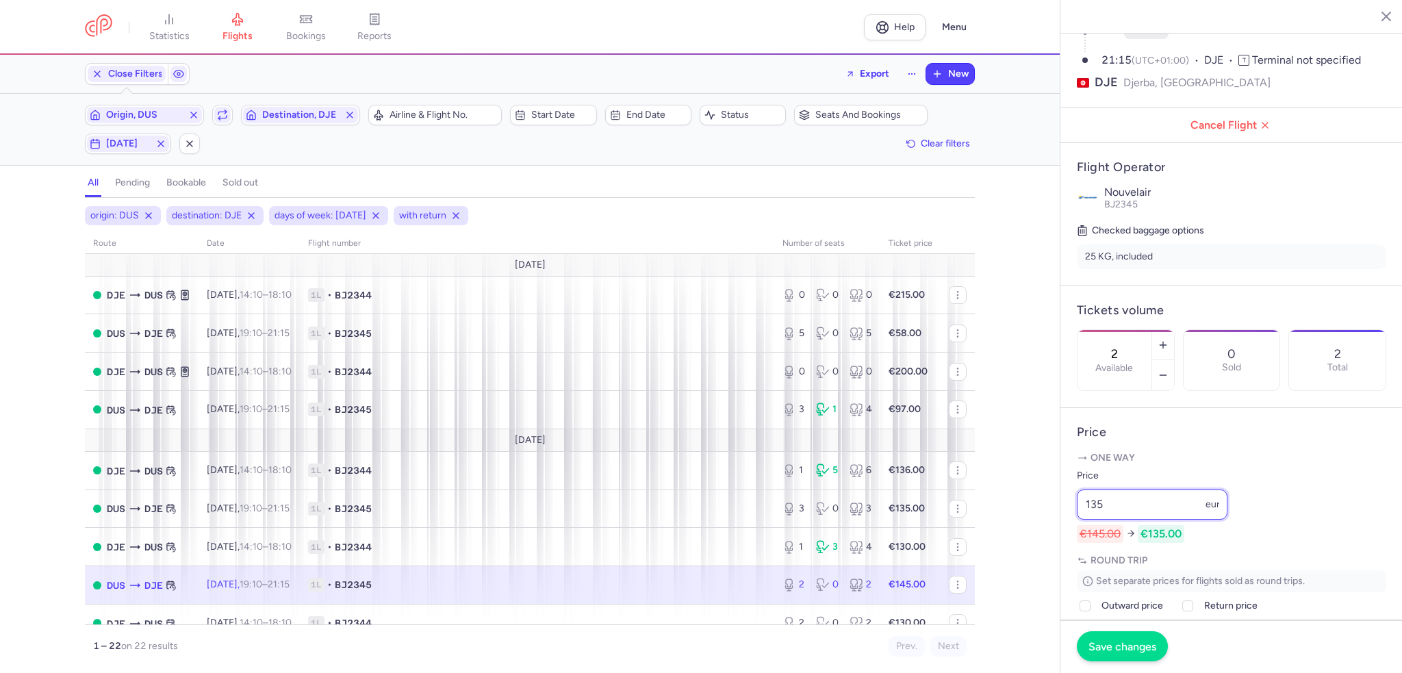
type input "135"
click at [1136, 648] on span "Save changes" at bounding box center [1122, 646] width 68 height 12
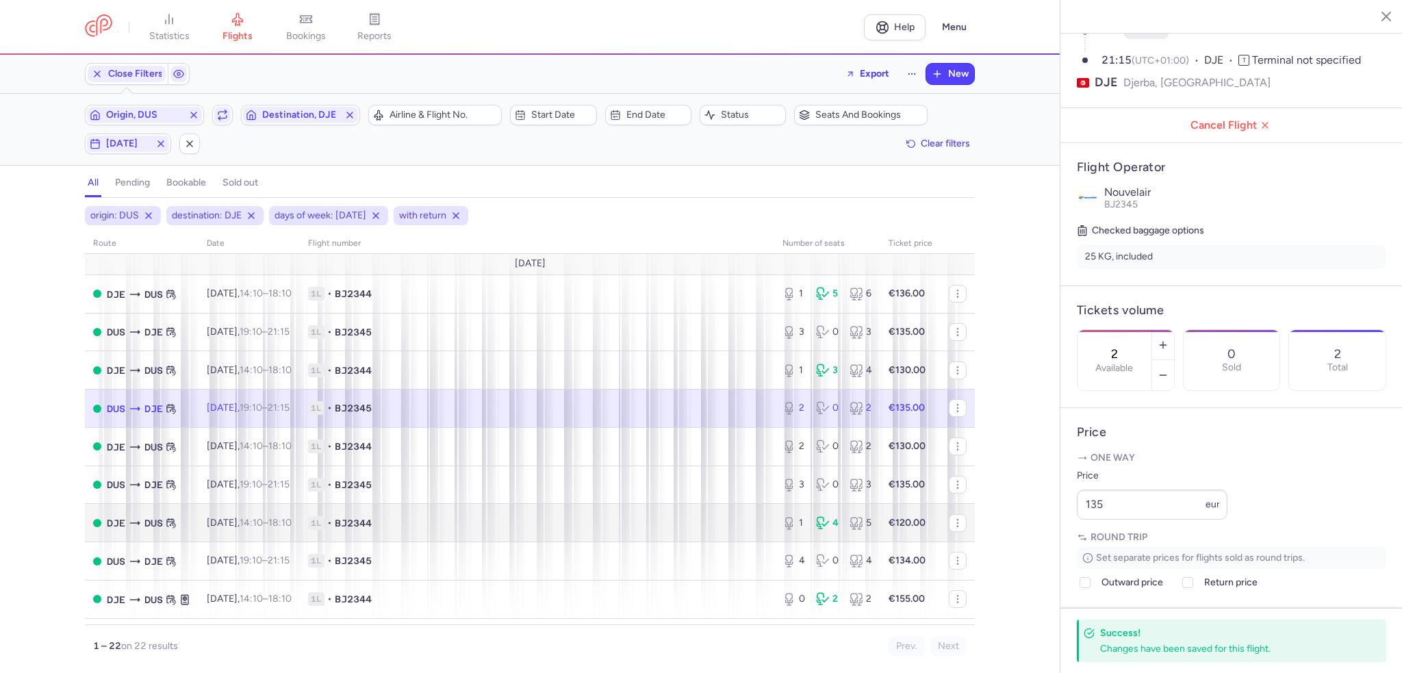
scroll to position [205, 0]
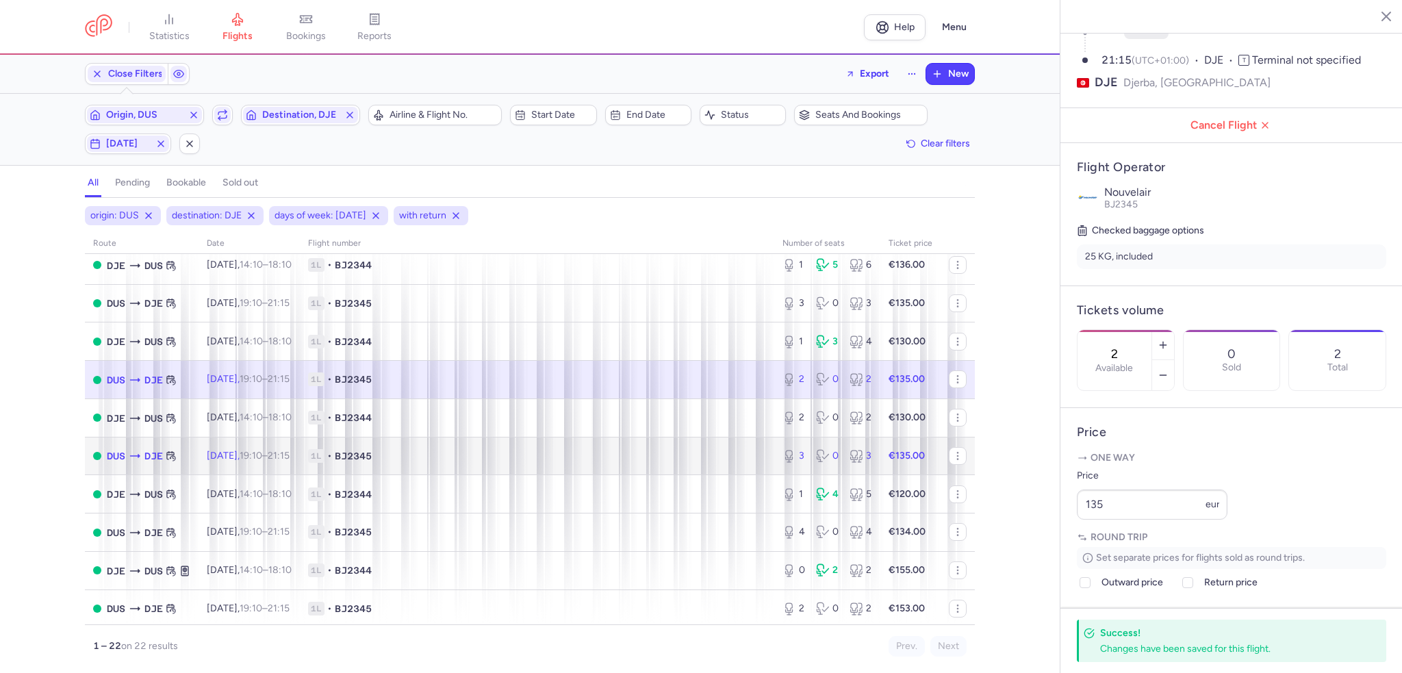
click at [688, 450] on td "1L • BJ2345" at bounding box center [537, 456] width 474 height 38
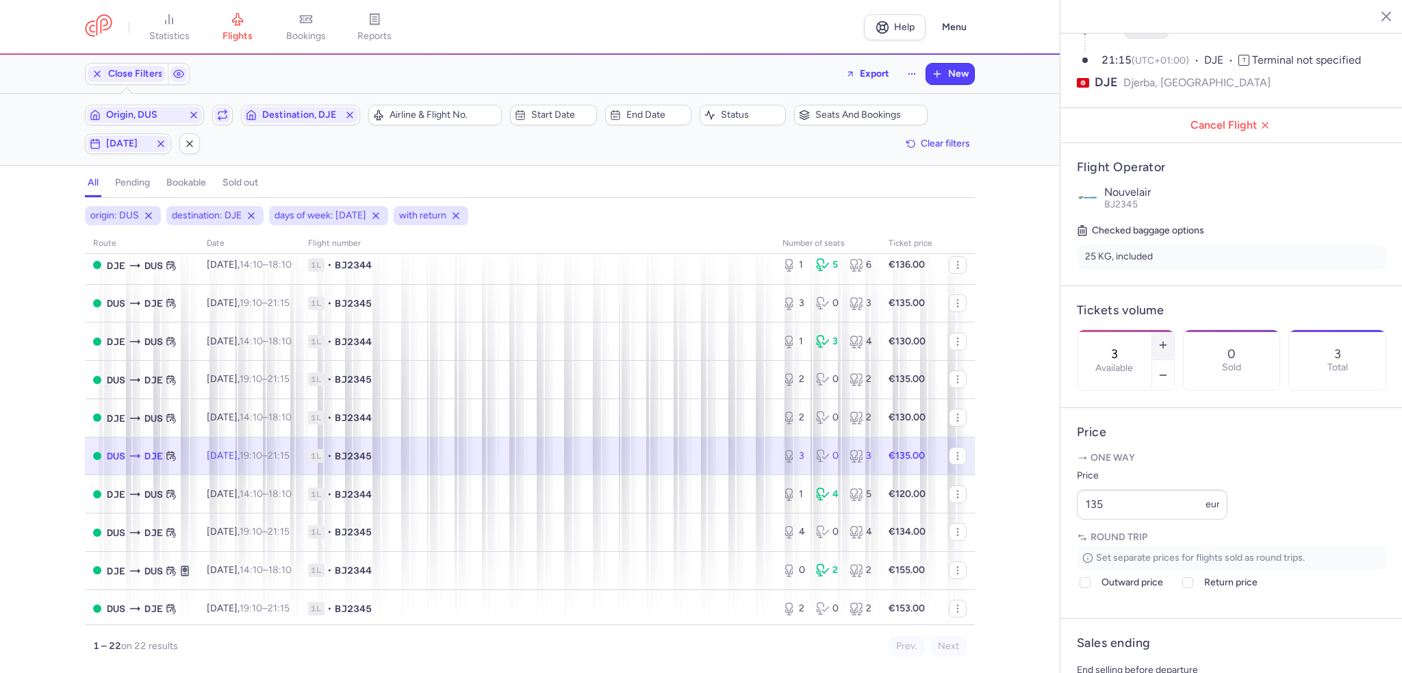
drag, startPoint x: 1207, startPoint y: 309, endPoint x: 1138, endPoint y: 410, distance: 122.1
click at [1168, 339] on icon "button" at bounding box center [1162, 344] width 11 height 11
type input "4"
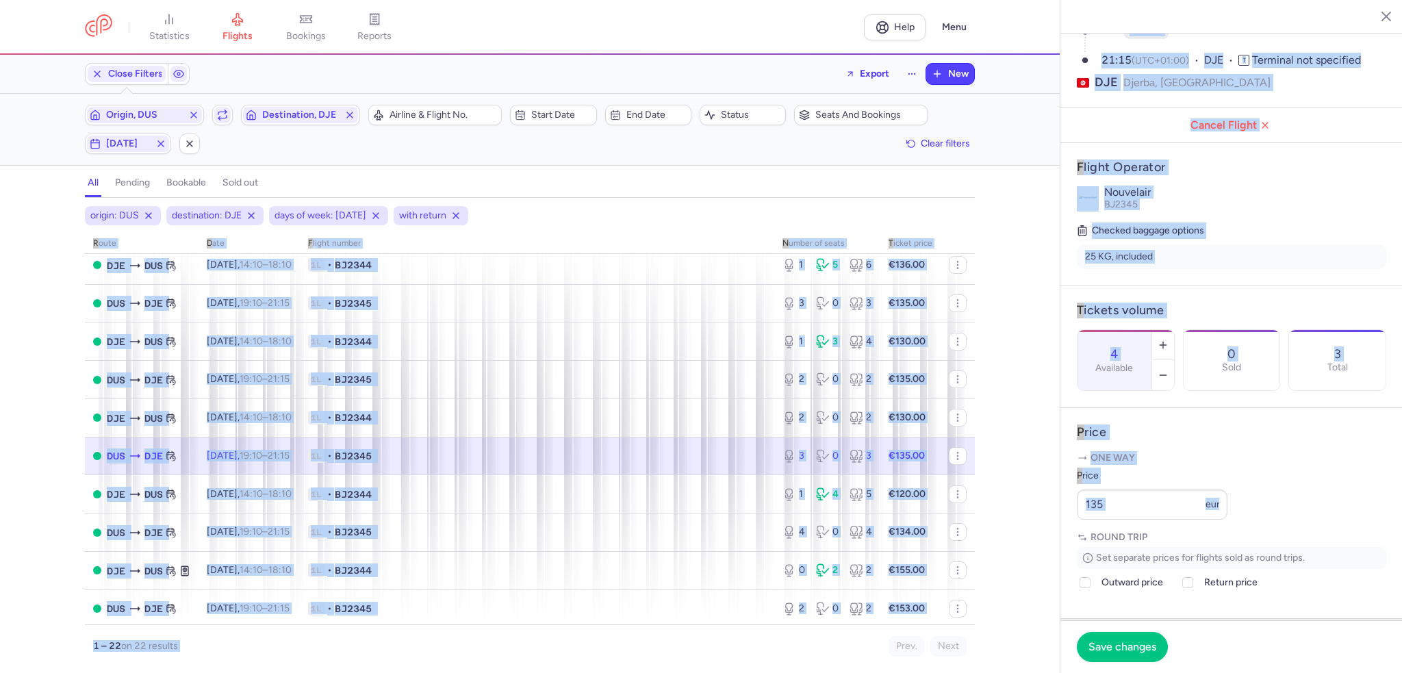
drag, startPoint x: 1167, startPoint y: 558, endPoint x: 1046, endPoint y: 539, distance: 122.7
click at [1046, 539] on div "statistics flights bookings reports Help Menu Close Filters Export New Filters …" at bounding box center [701, 336] width 1402 height 673
drag, startPoint x: 1125, startPoint y: 522, endPoint x: 1125, endPoint y: 533, distance: 11.0
click at [1126, 519] on div "Price 135 eur" at bounding box center [1152, 493] width 151 height 52
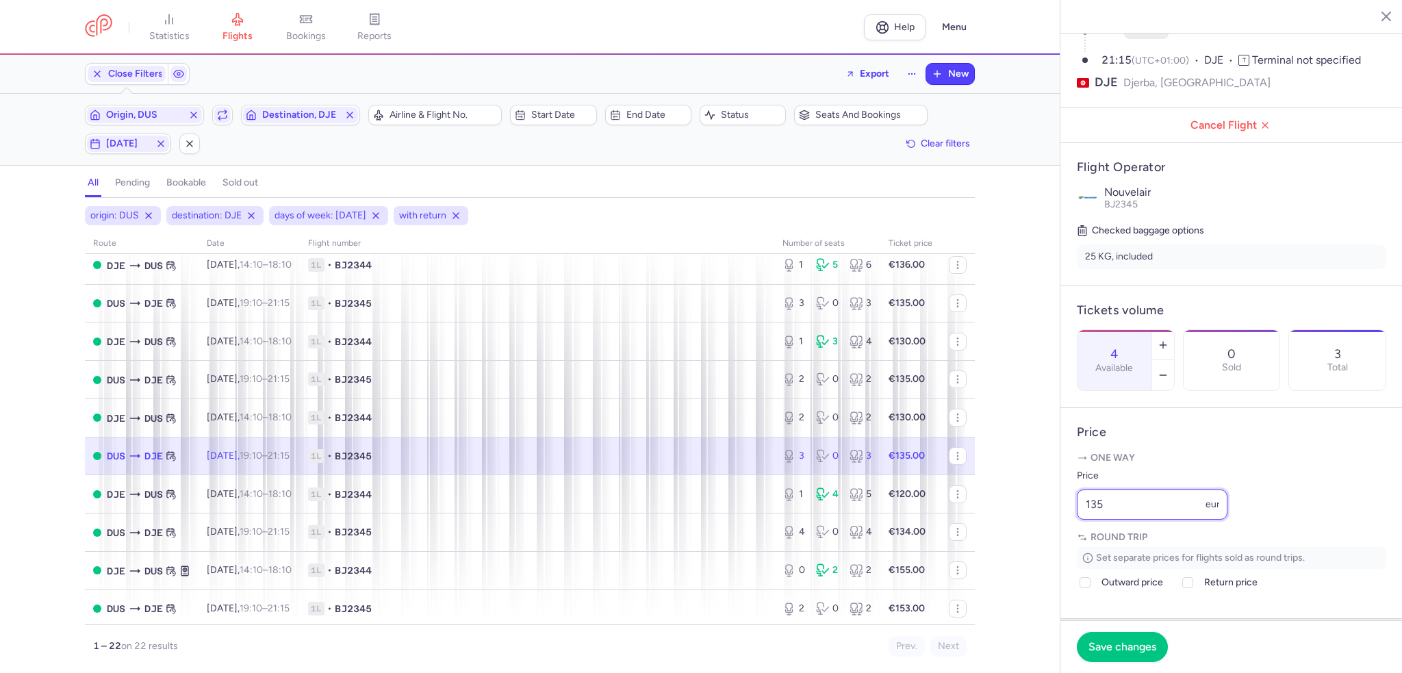
click at [1120, 519] on input "135" at bounding box center [1152, 504] width 151 height 30
type input "125"
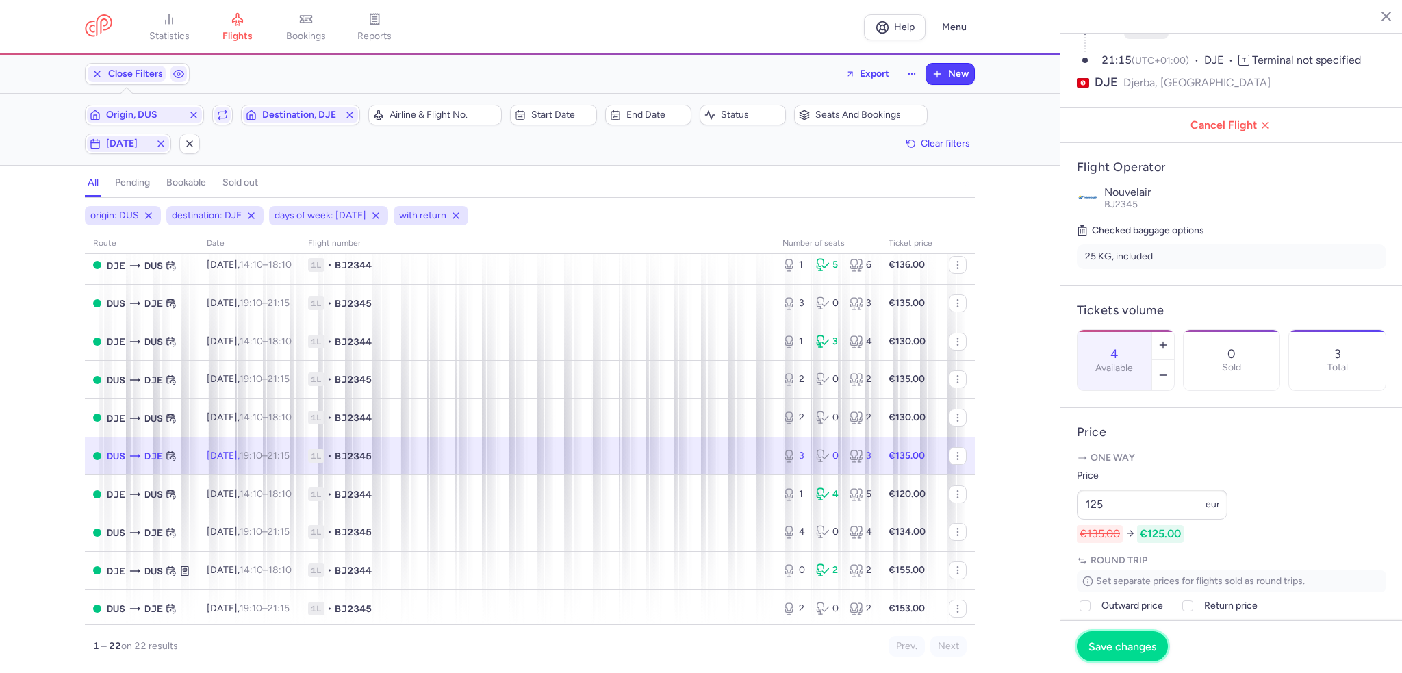
click at [1128, 651] on span "Save changes" at bounding box center [1122, 646] width 68 height 12
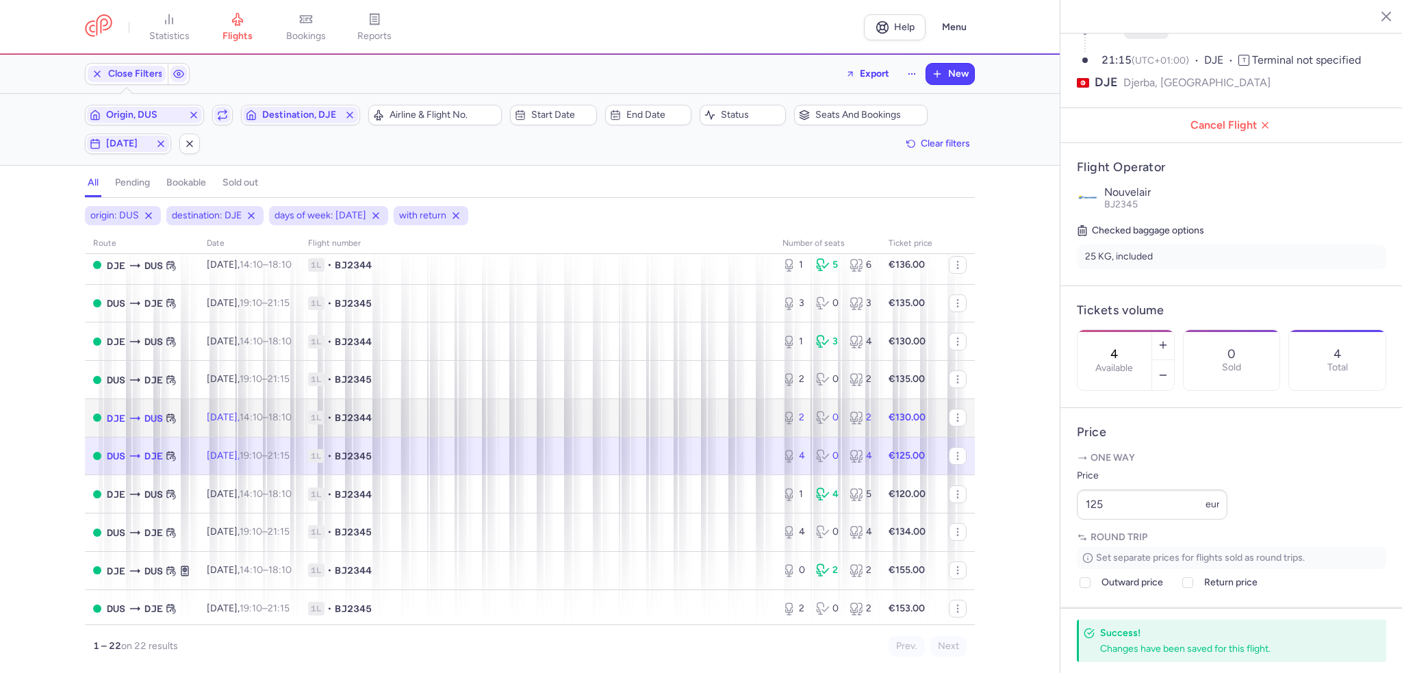
click at [749, 431] on td "1L • BJ2344" at bounding box center [537, 417] width 474 height 38
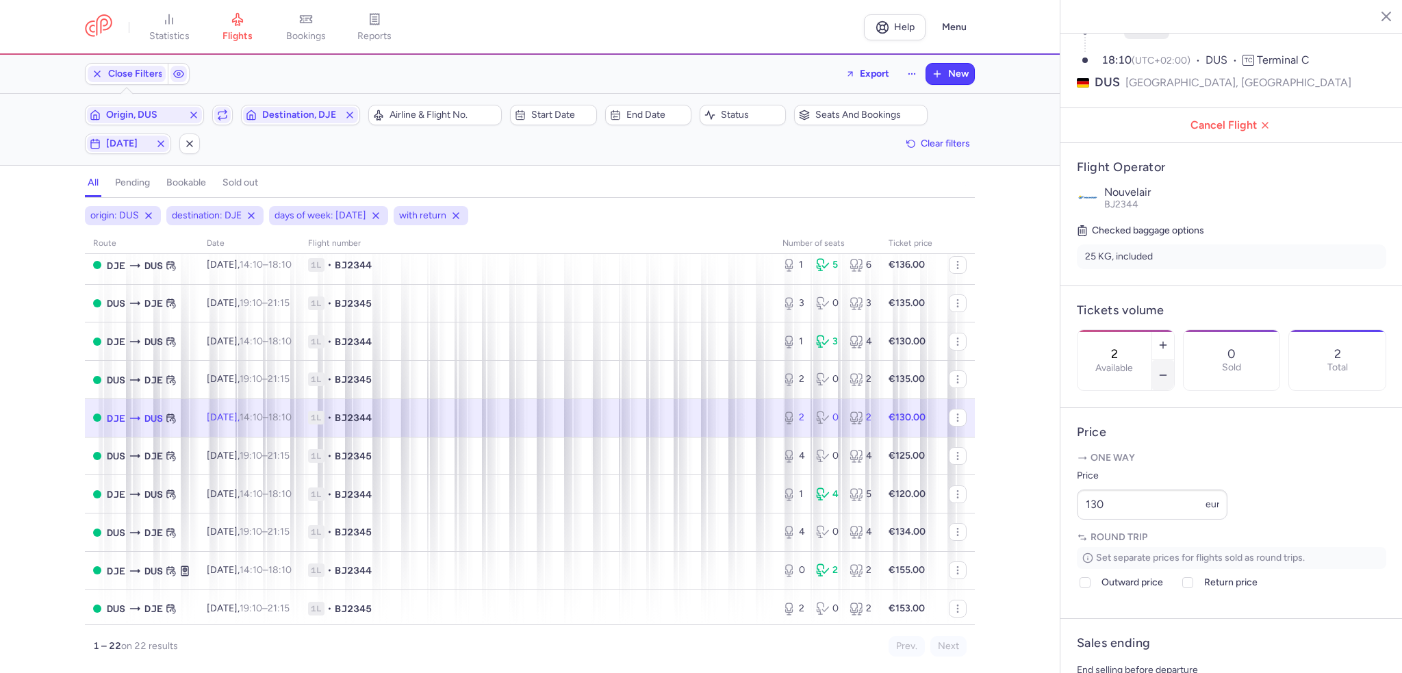
click at [1174, 360] on button "button" at bounding box center [1163, 375] width 22 height 30
click at [1131, 655] on button "Save changes" at bounding box center [1122, 646] width 91 height 30
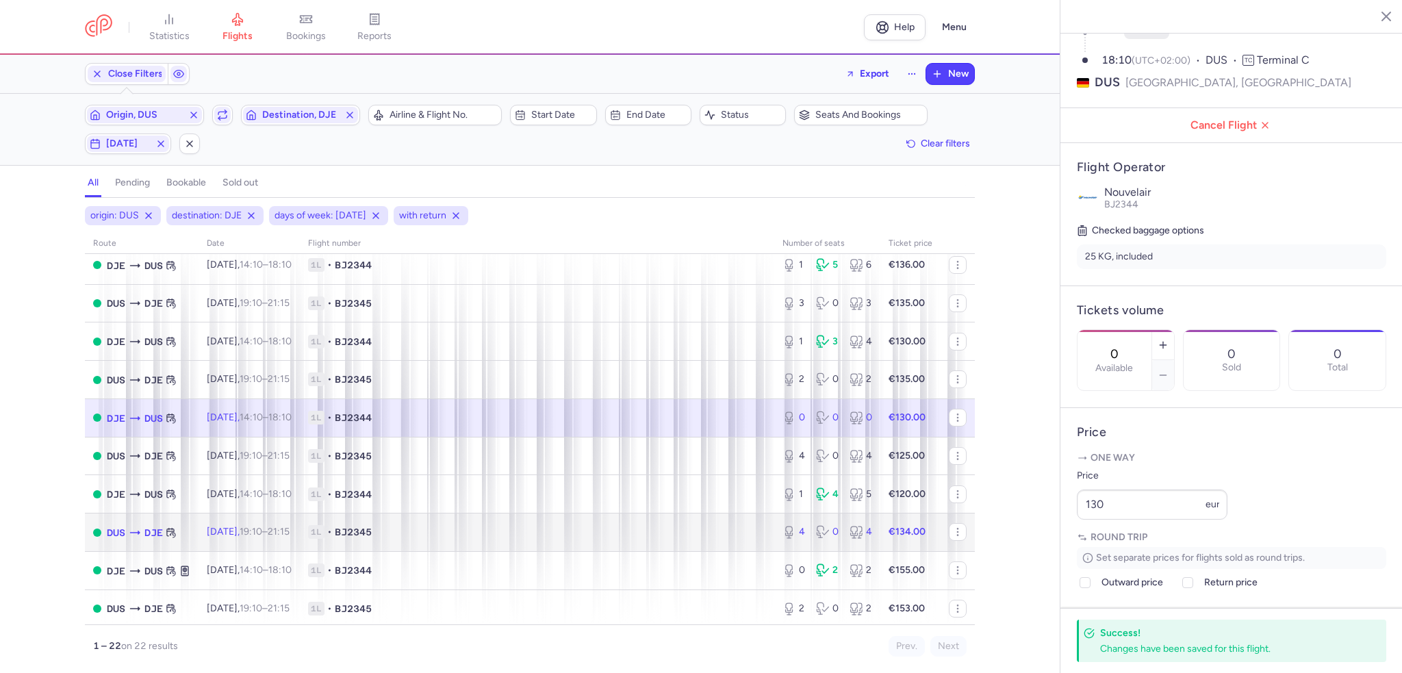
click at [665, 530] on td "1L • BJ2345" at bounding box center [537, 532] width 474 height 38
type input "4"
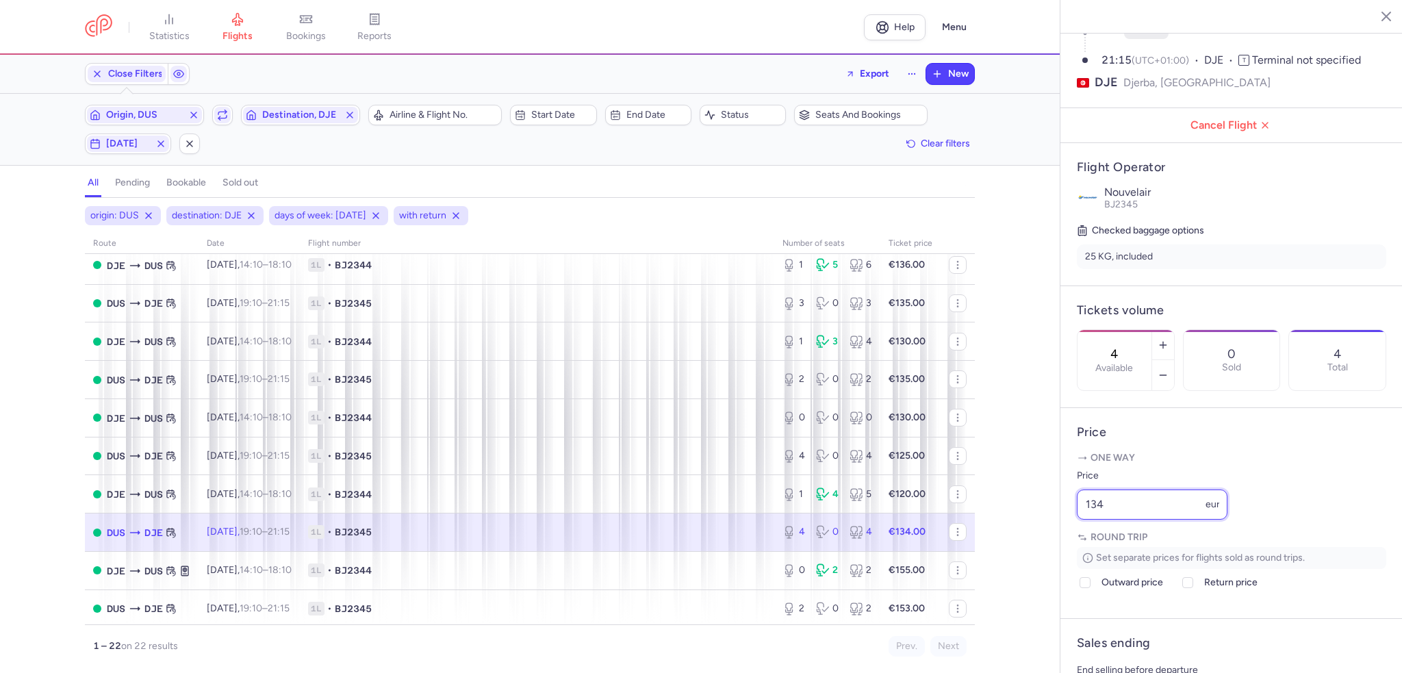
drag, startPoint x: 1135, startPoint y: 545, endPoint x: 1020, endPoint y: 533, distance: 115.6
click at [1020, 533] on div "statistics flights bookings reports Help Menu Close Filters Export New Filters …" at bounding box center [701, 336] width 1402 height 673
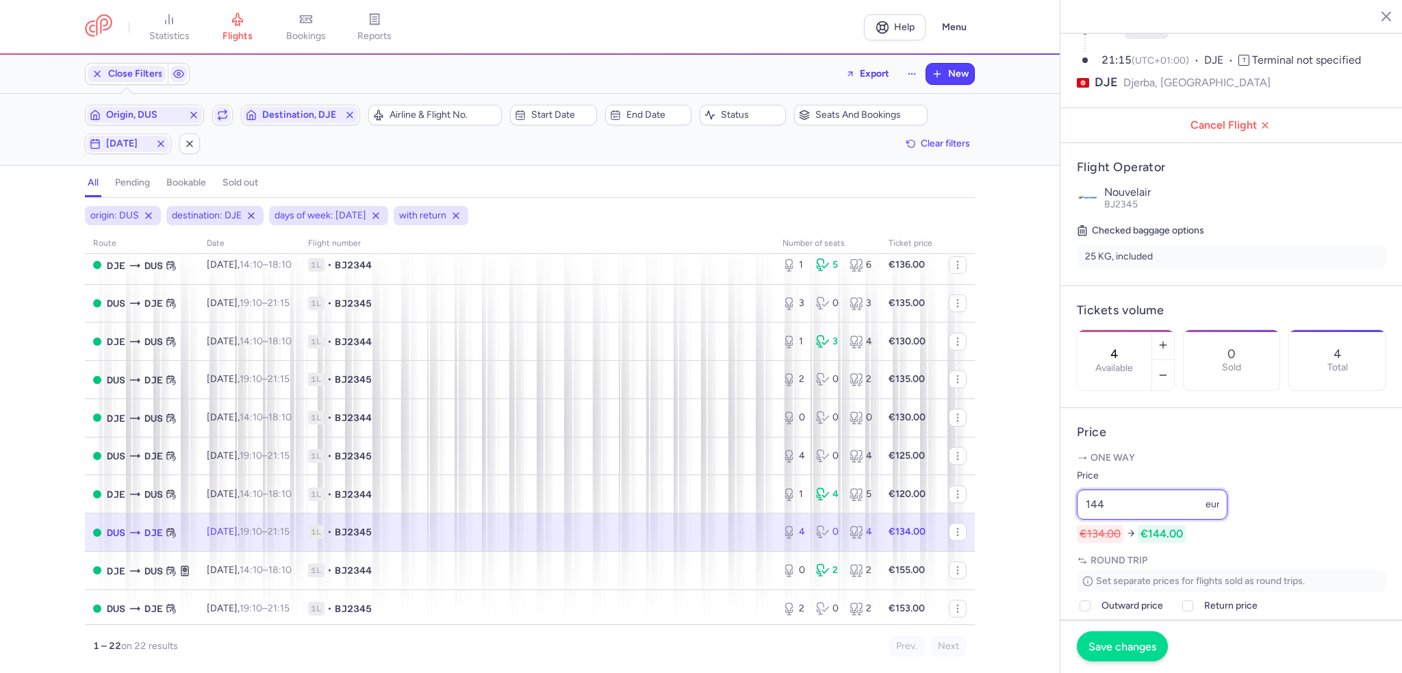
type input "144"
click at [1118, 648] on span "Save changes" at bounding box center [1122, 646] width 68 height 12
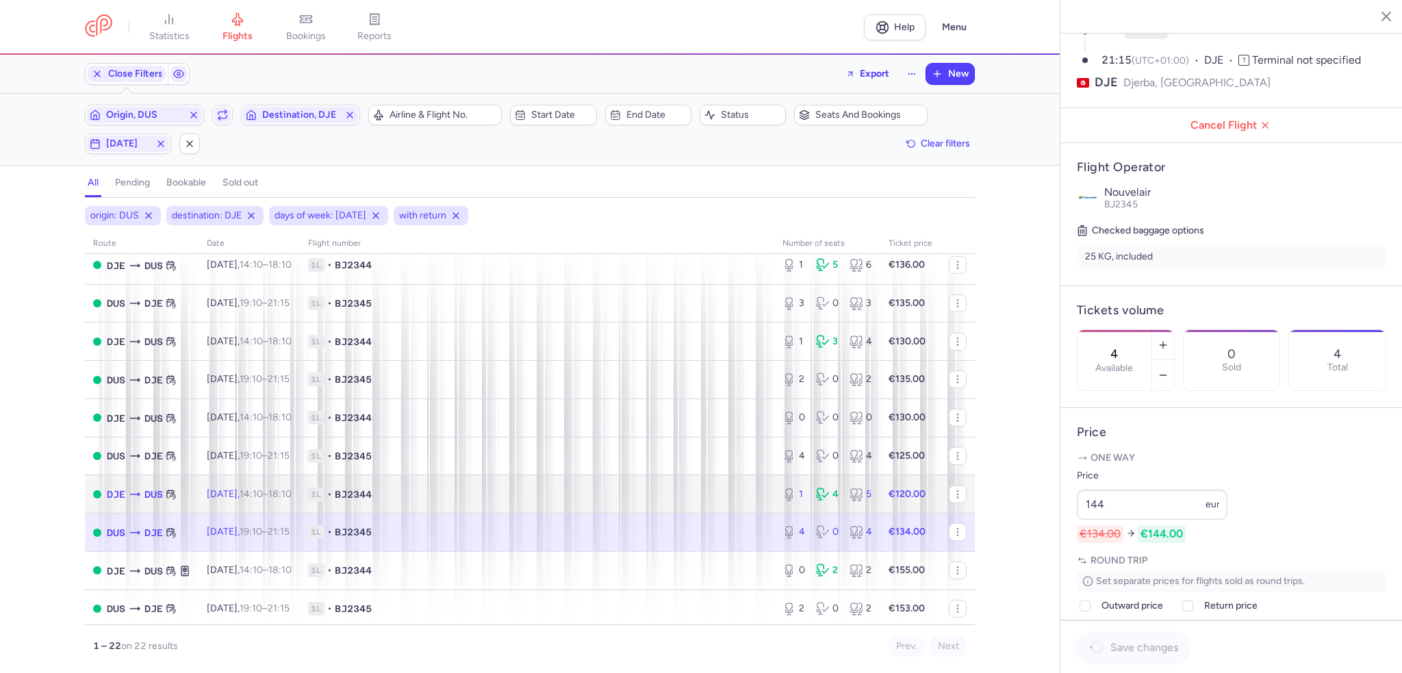
click at [821, 506] on div "1 4 5" at bounding box center [827, 494] width 101 height 25
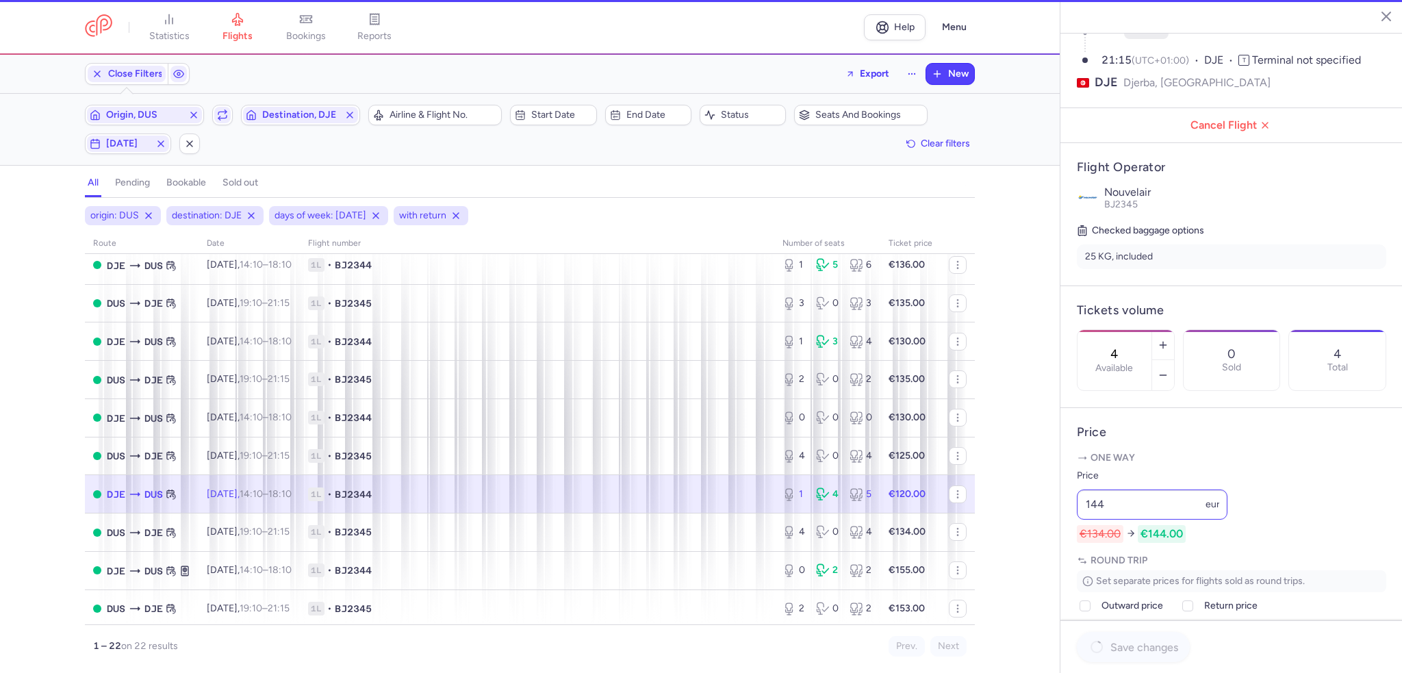
type input "1"
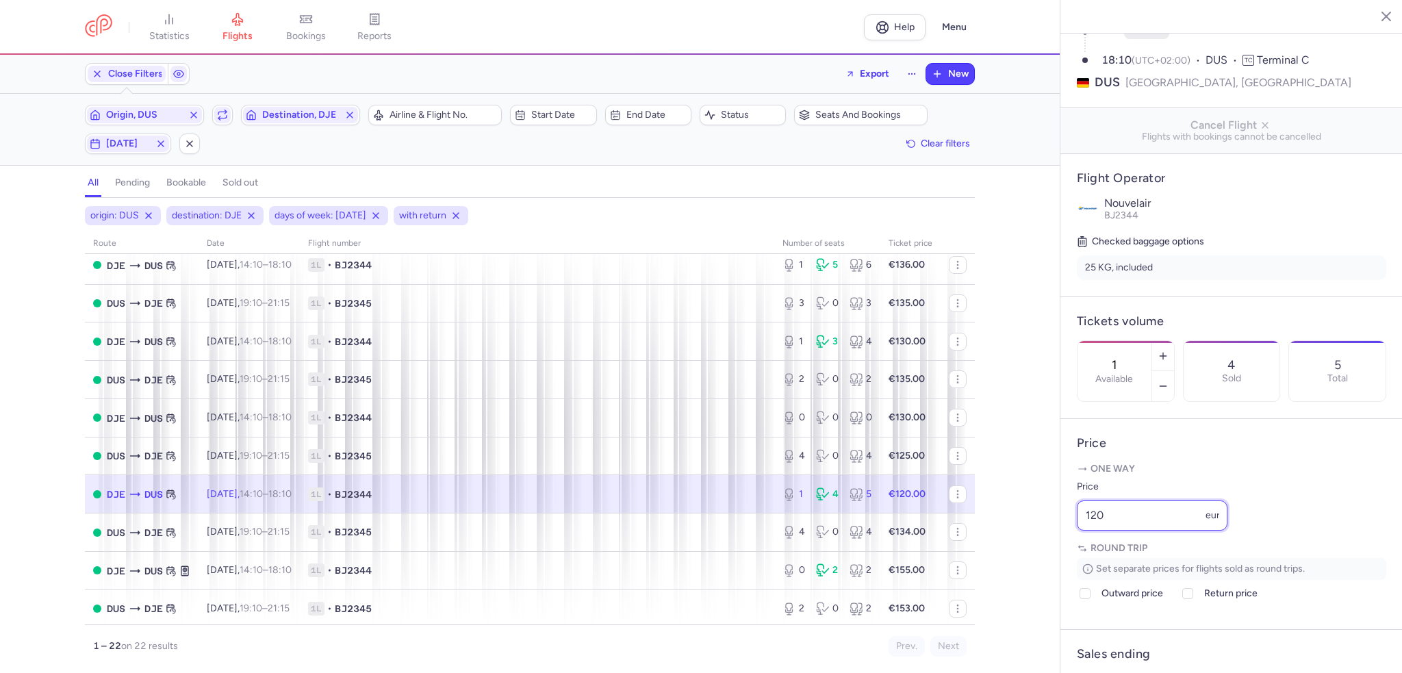
drag, startPoint x: 1085, startPoint y: 535, endPoint x: 1031, endPoint y: 544, distance: 54.1
click at [1031, 544] on div "statistics flights bookings reports Help Menu Close Filters Export New Filters …" at bounding box center [701, 336] width 1402 height 673
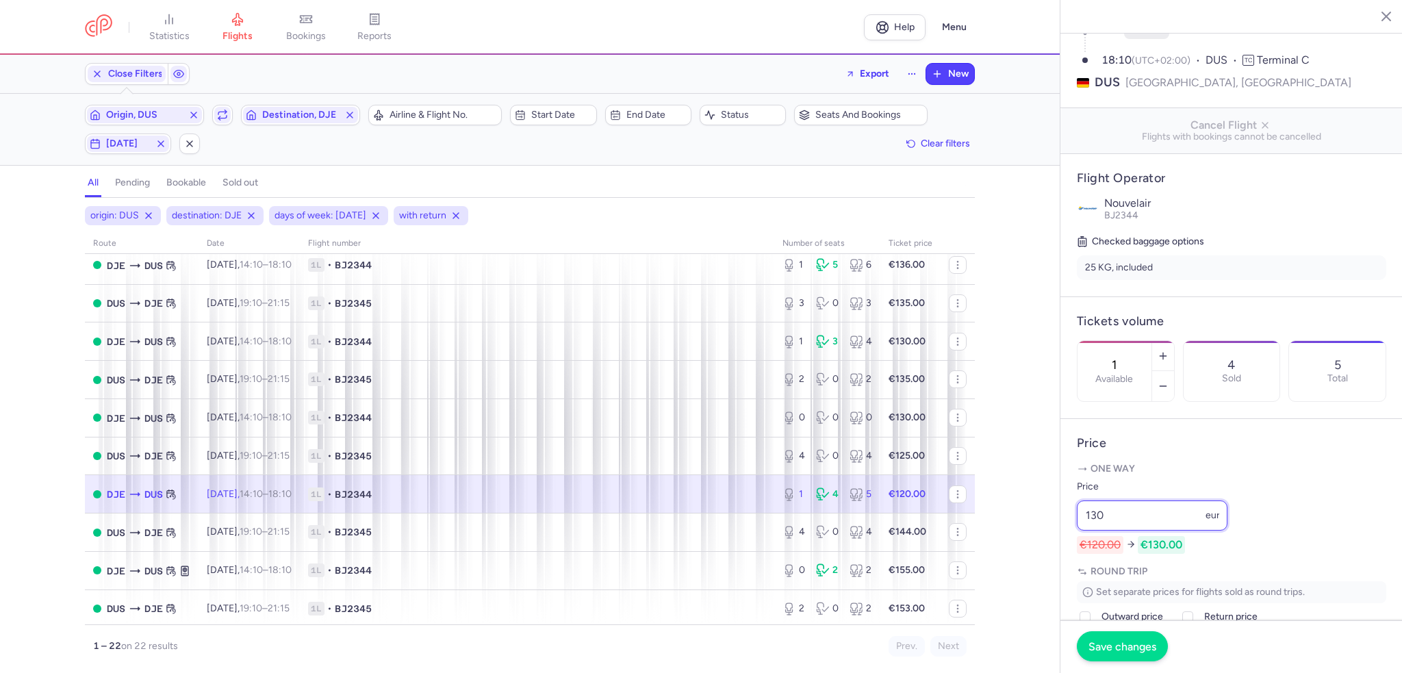
type input "130"
click at [1103, 642] on span "Save changes" at bounding box center [1122, 646] width 68 height 12
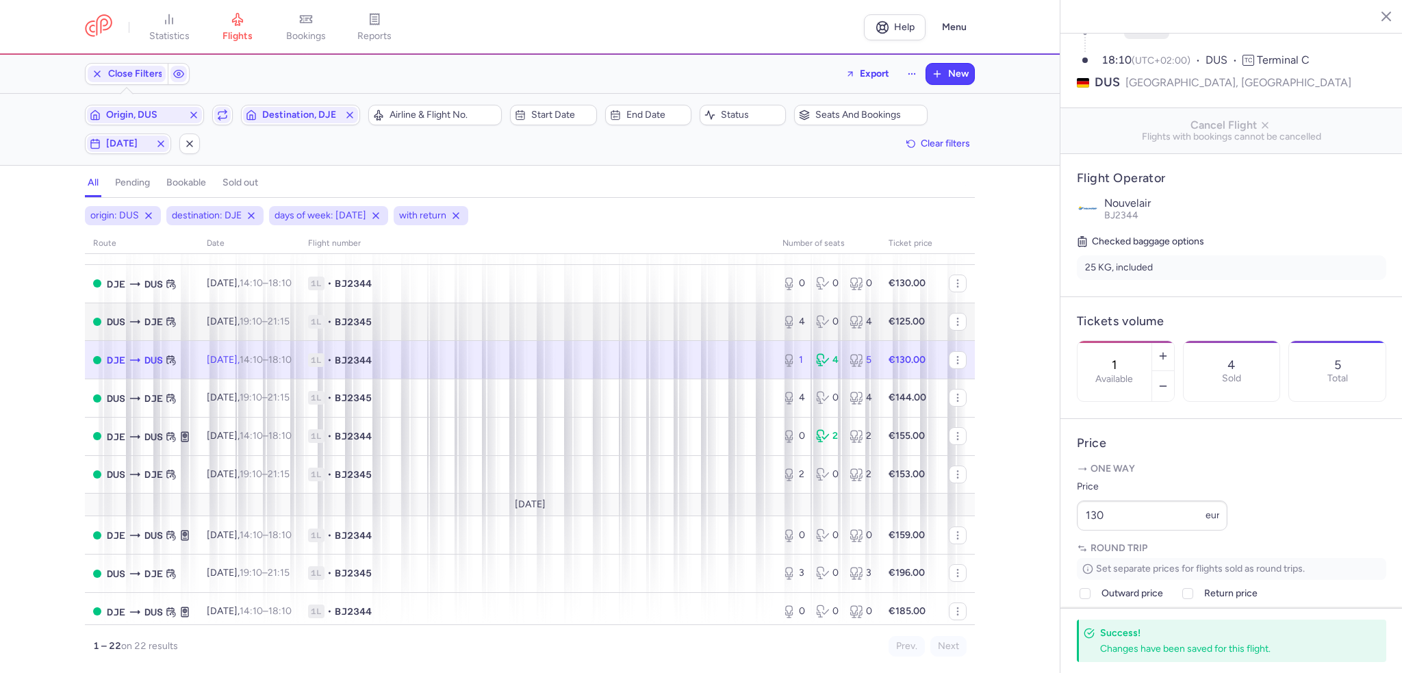
scroll to position [342, 0]
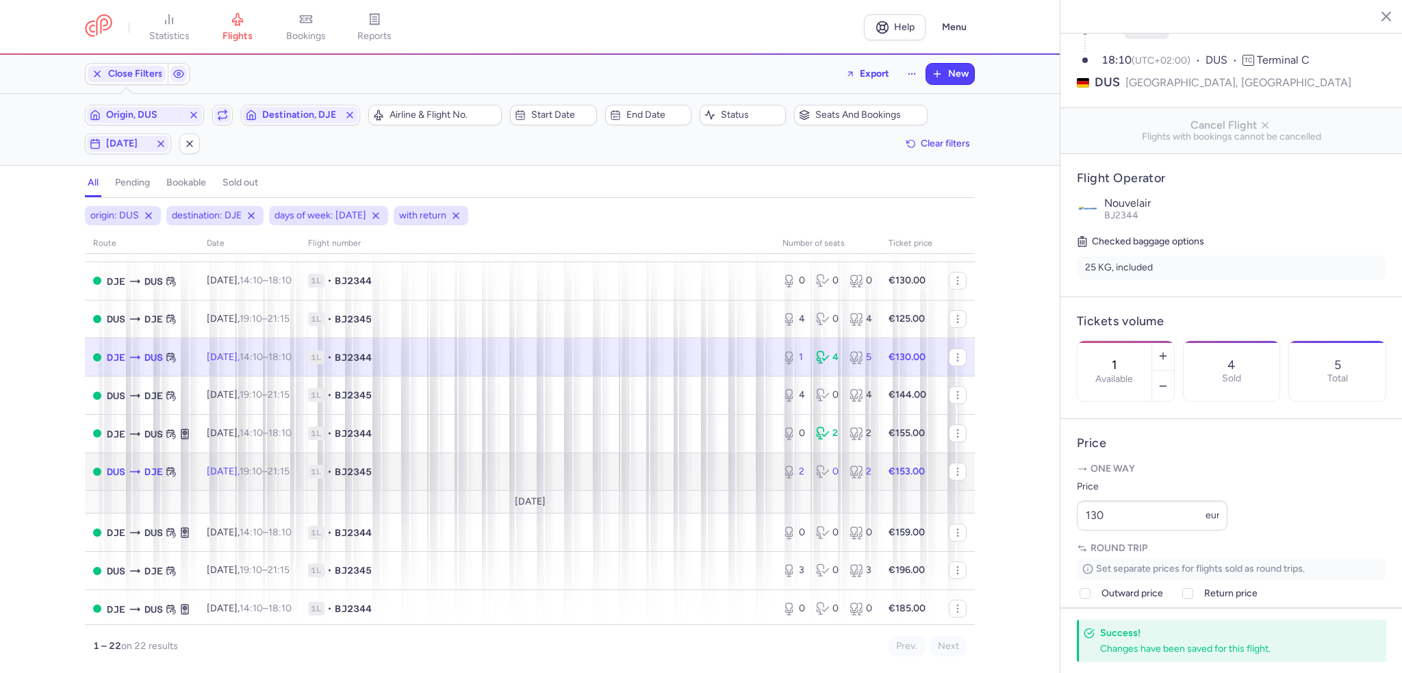
click at [506, 478] on span "1L • BJ2345" at bounding box center [537, 472] width 458 height 14
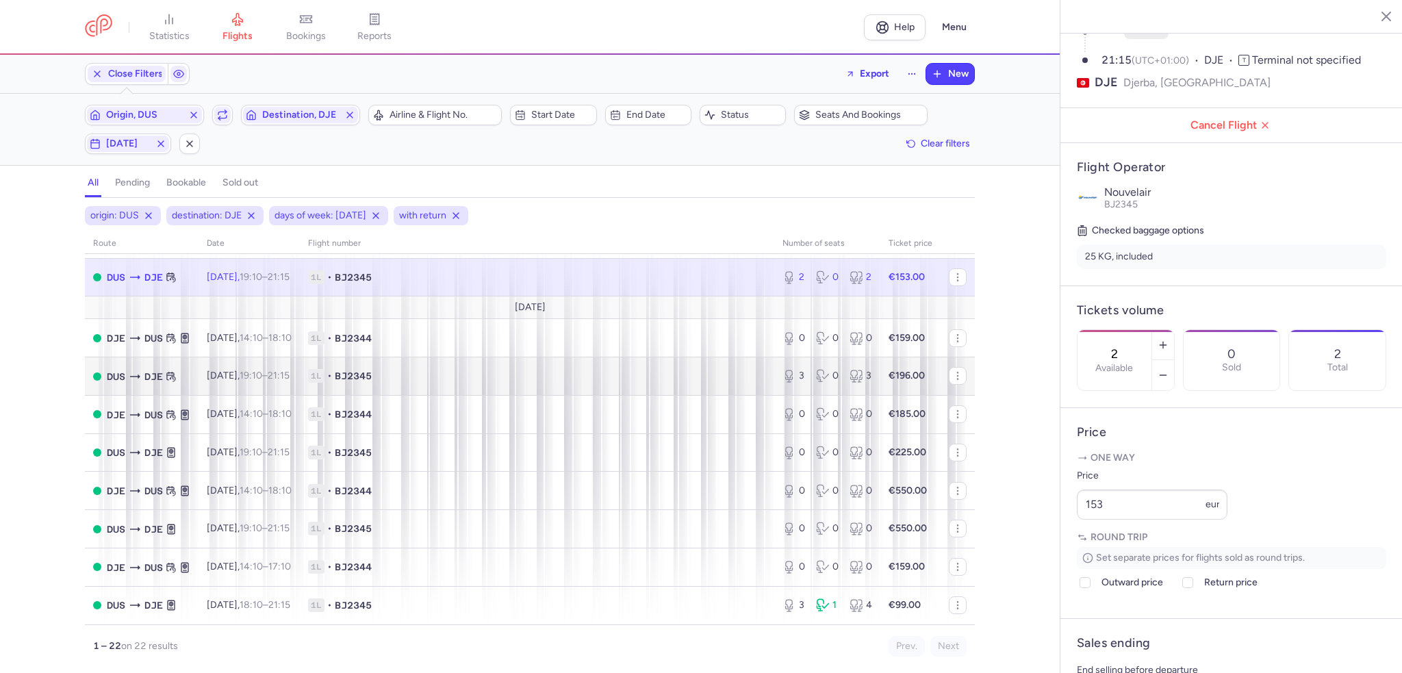
scroll to position [548, 0]
click at [620, 380] on span "1L • BJ2345" at bounding box center [537, 376] width 458 height 14
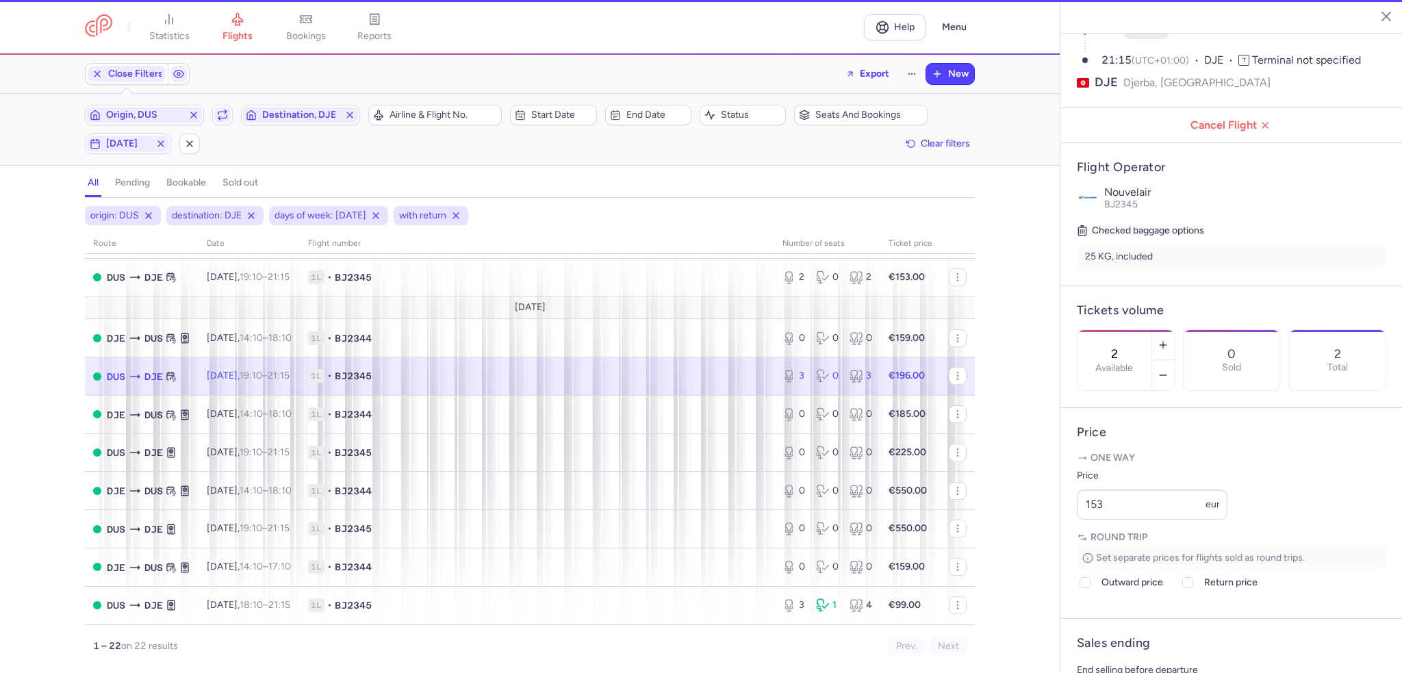
type input "3"
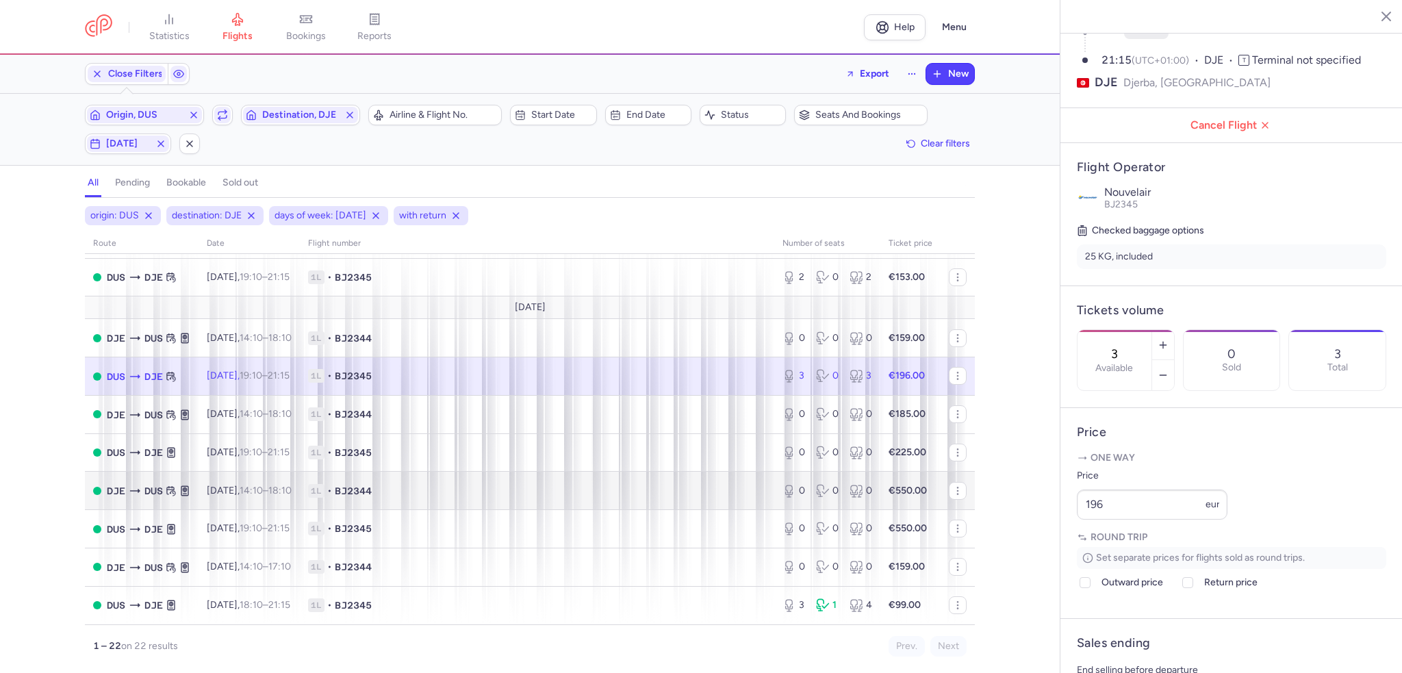
scroll to position [554, 0]
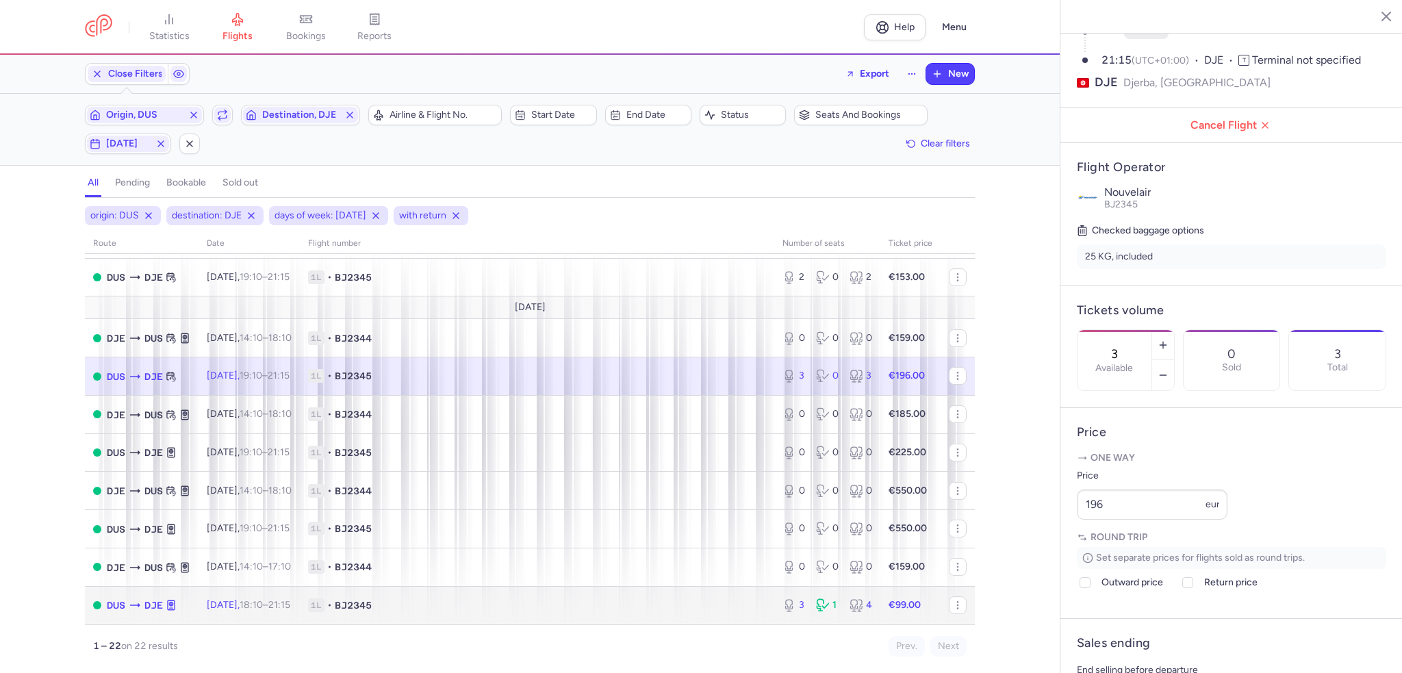
click at [684, 601] on span "1L • BJ2345" at bounding box center [537, 605] width 458 height 14
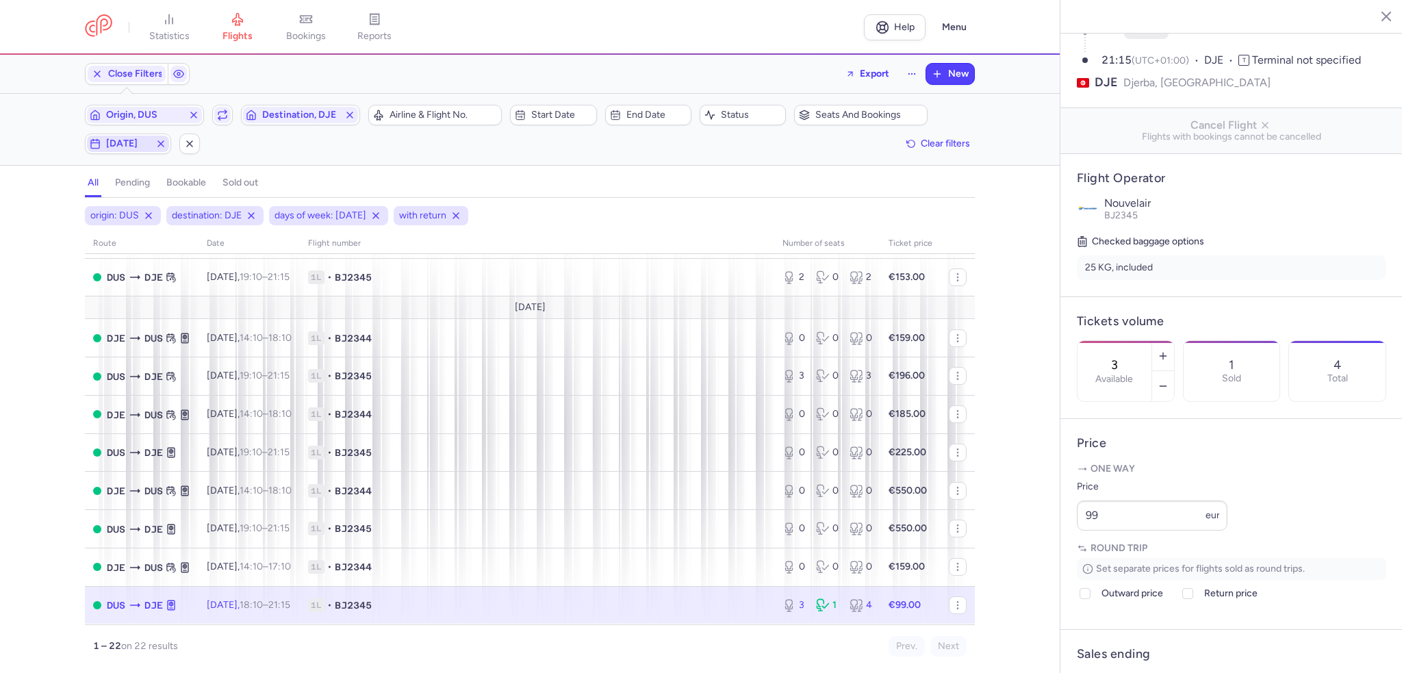
click at [133, 151] on span "[DATE]" at bounding box center [128, 144] width 82 height 16
drag, startPoint x: 133, startPoint y: 209, endPoint x: 149, endPoint y: 209, distance: 15.1
click at [133, 209] on input "T" at bounding box center [133, 210] width 21 height 21
checkbox input "false"
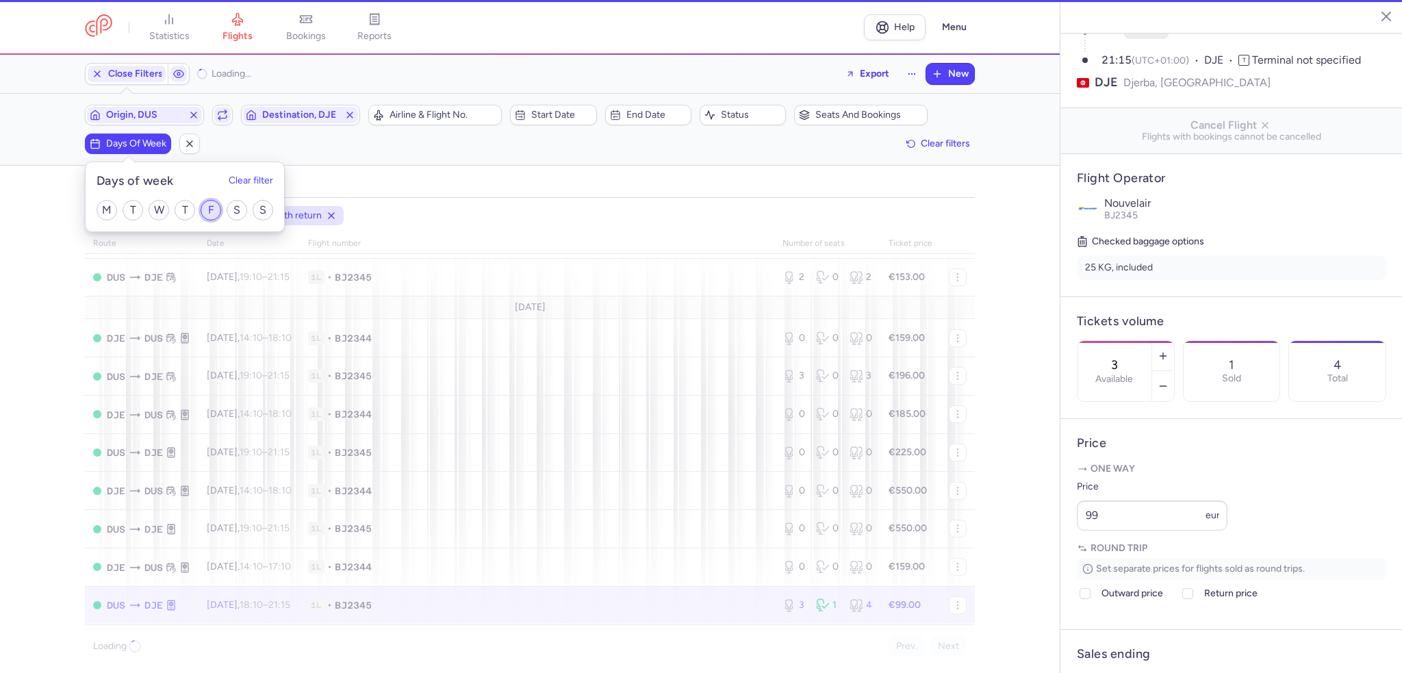
click at [205, 209] on input "F" at bounding box center [211, 210] width 21 height 21
checkbox input "true"
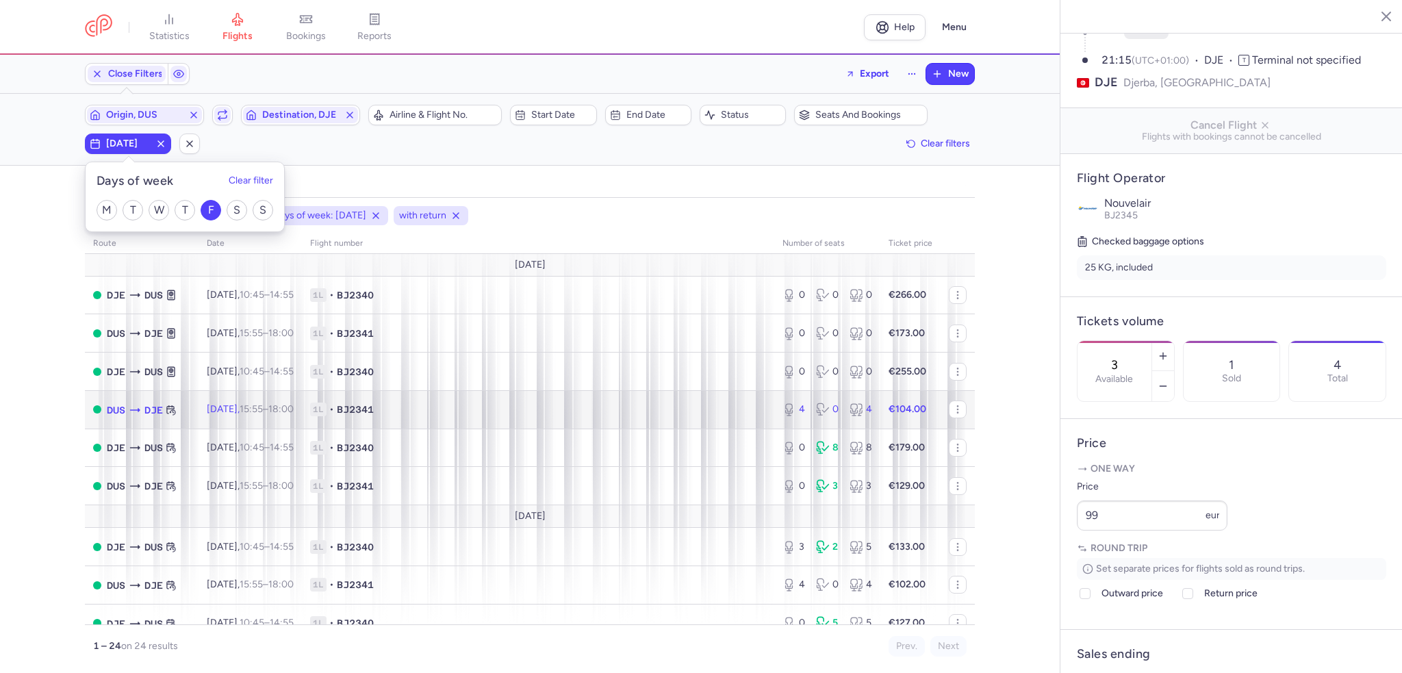
click at [613, 422] on td "1L • BJ2341" at bounding box center [538, 409] width 472 height 38
type input "4"
type input "2"
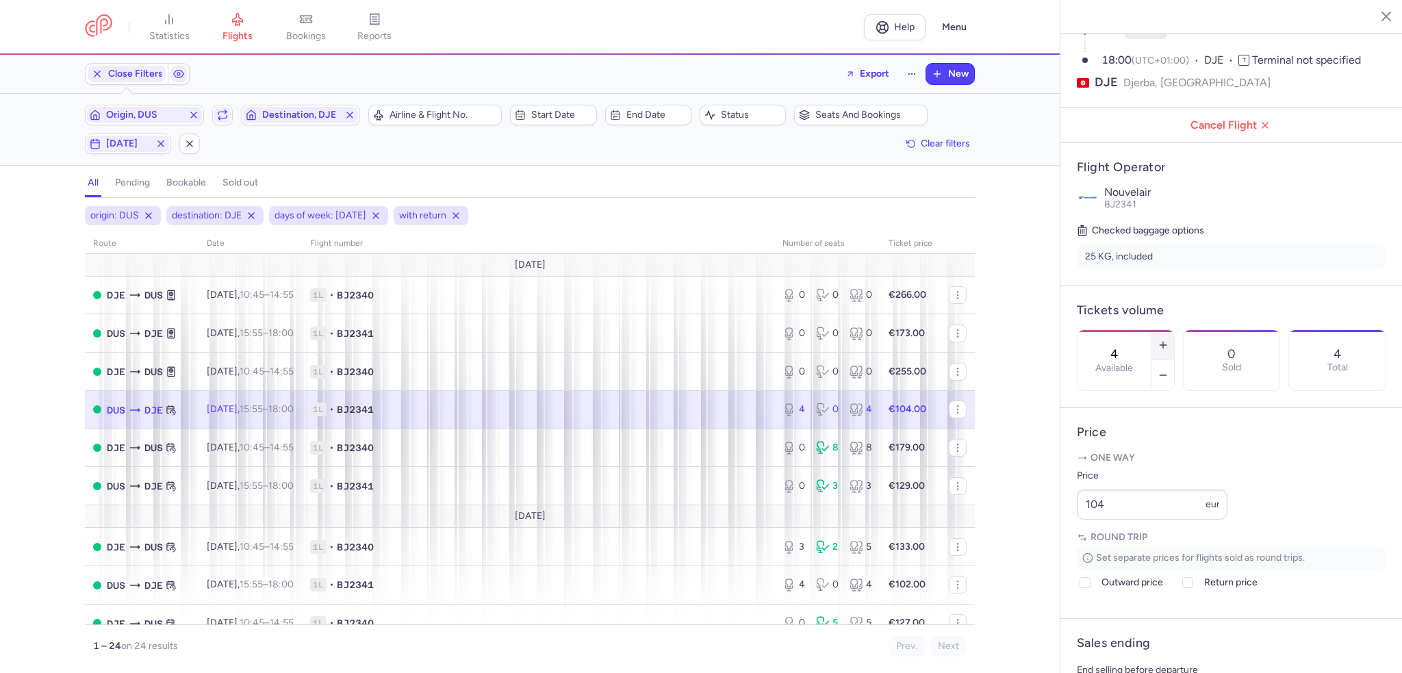
click at [1174, 330] on button "button" at bounding box center [1163, 345] width 22 height 30
type input "5"
drag, startPoint x: 1138, startPoint y: 554, endPoint x: 1052, endPoint y: 542, distance: 87.0
click at [1052, 542] on div "statistics flights bookings reports Help Menu Close Filters Export New Filters …" at bounding box center [701, 336] width 1402 height 673
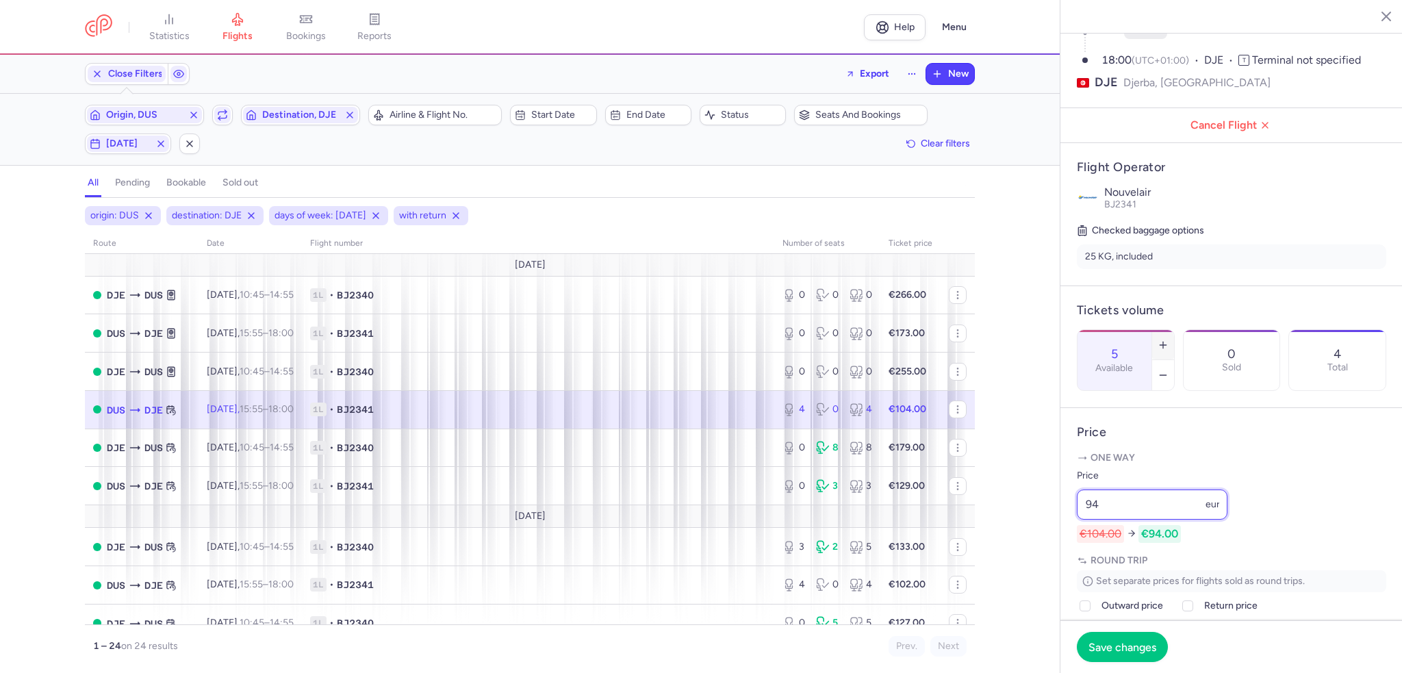
type input "94"
click at [1163, 342] on line "button" at bounding box center [1163, 345] width 0 height 6
click at [1119, 637] on button "Save changes" at bounding box center [1122, 646] width 91 height 30
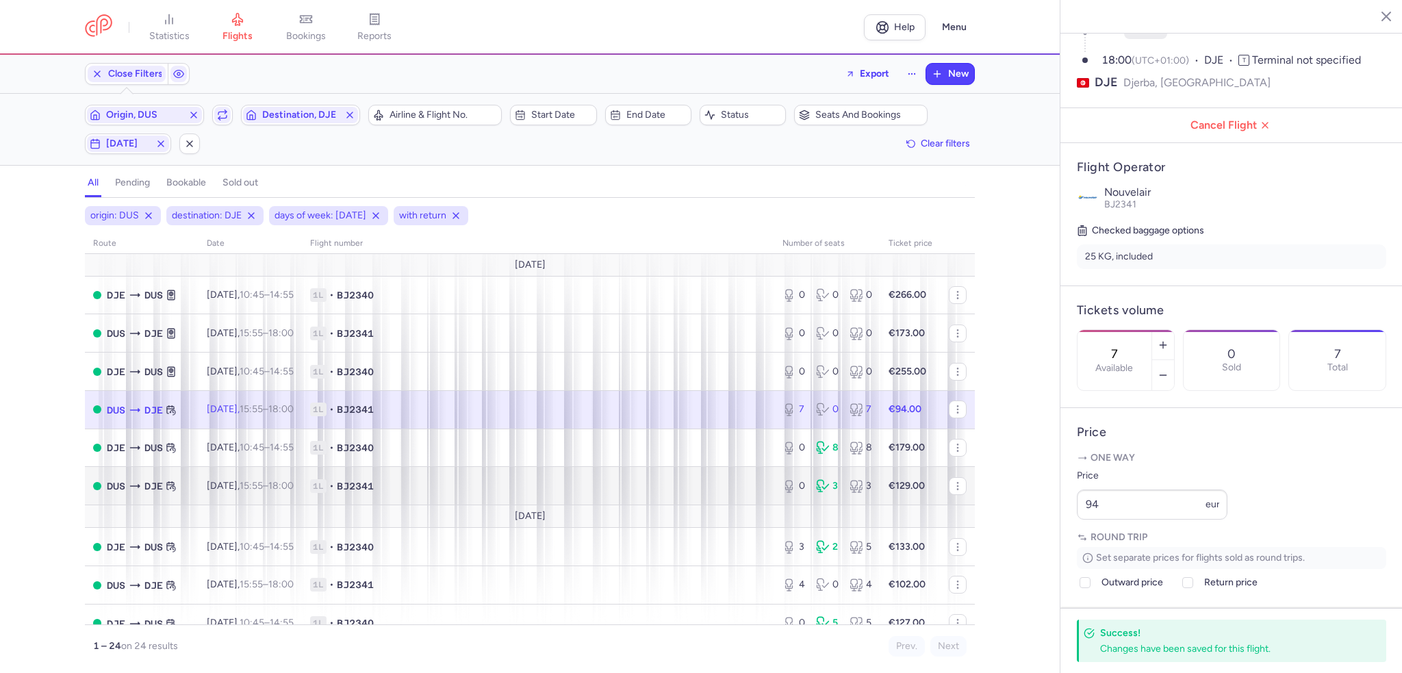
scroll to position [68, 0]
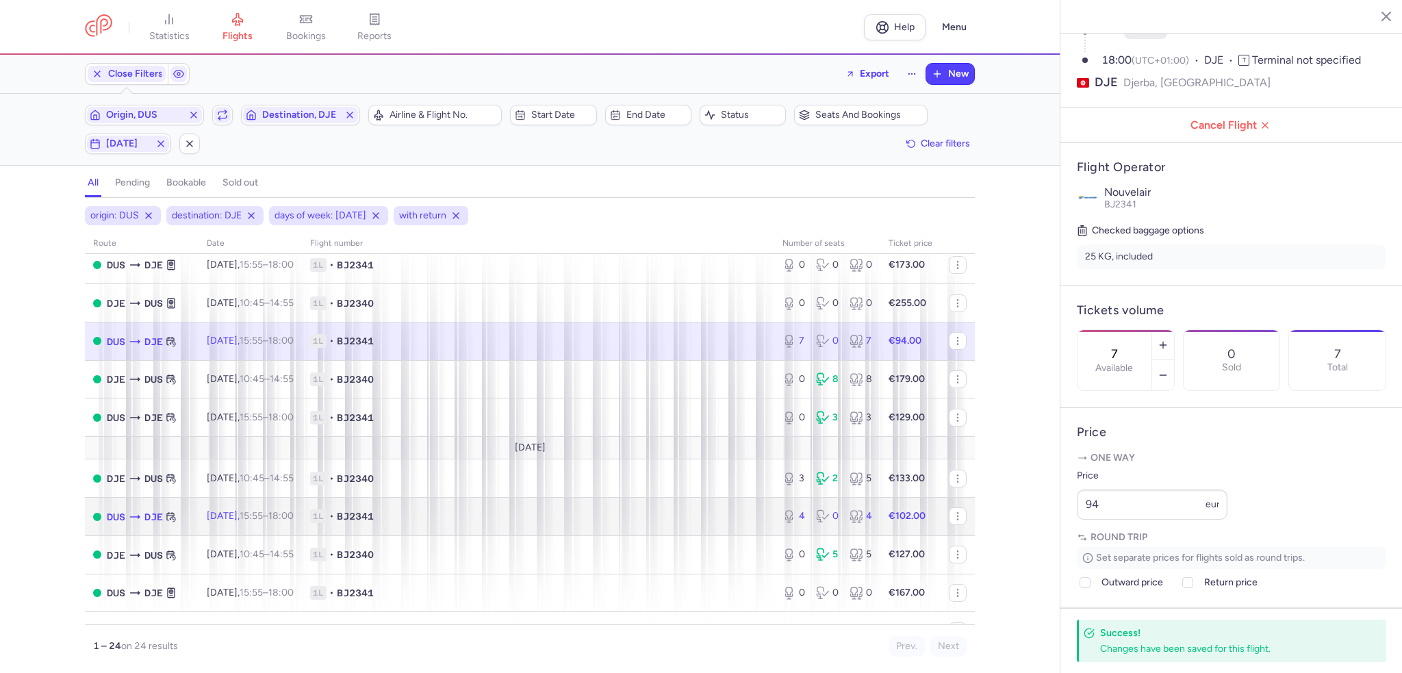
click at [627, 515] on span "1L • BJ2341" at bounding box center [538, 516] width 456 height 14
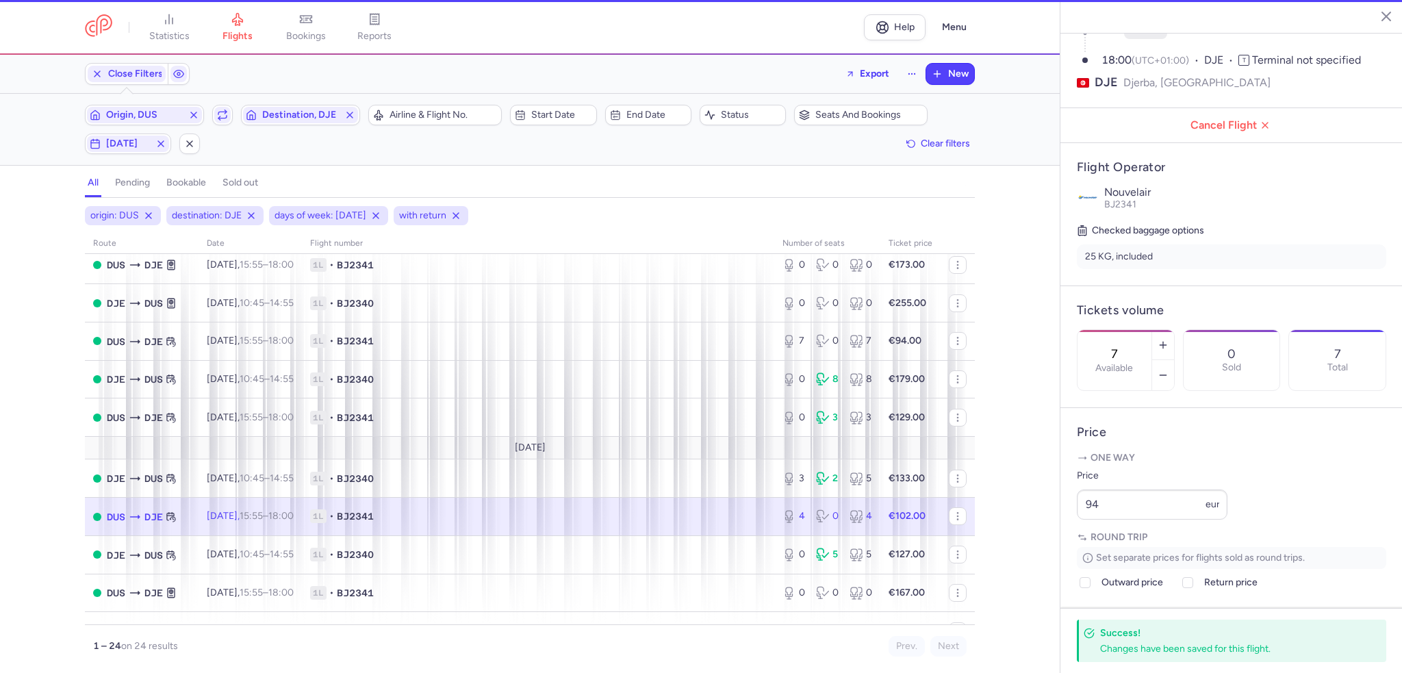
type input "4"
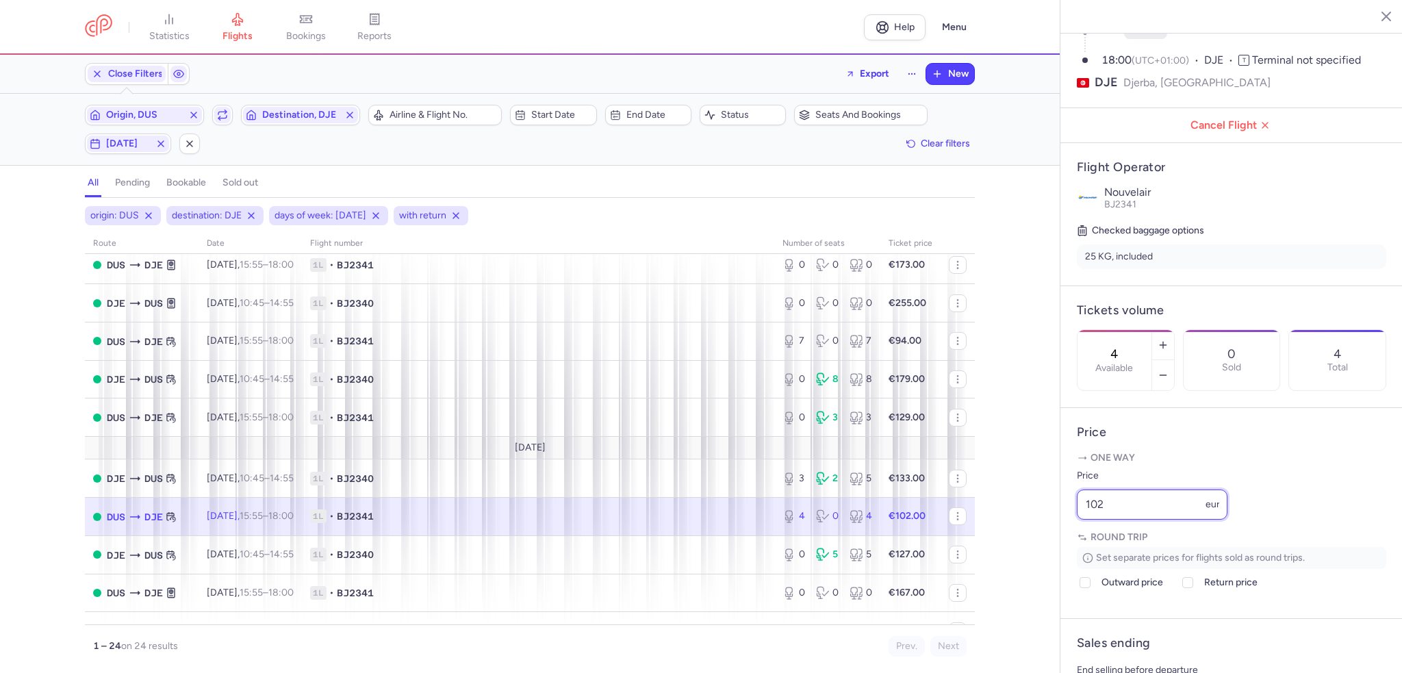
drag, startPoint x: 1067, startPoint y: 547, endPoint x: 1038, endPoint y: 541, distance: 29.4
click at [1038, 541] on div "statistics flights bookings reports Help Menu Close Filters Export New Filters …" at bounding box center [701, 336] width 1402 height 673
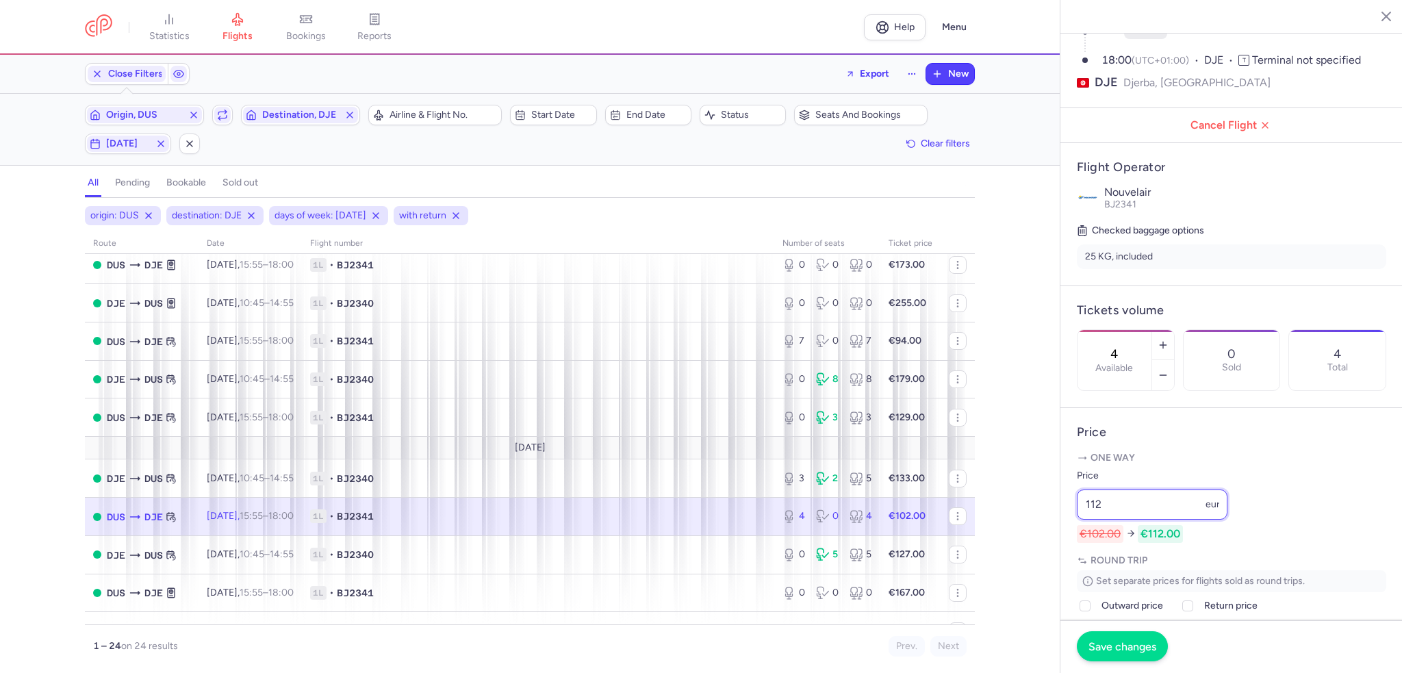
type input "112"
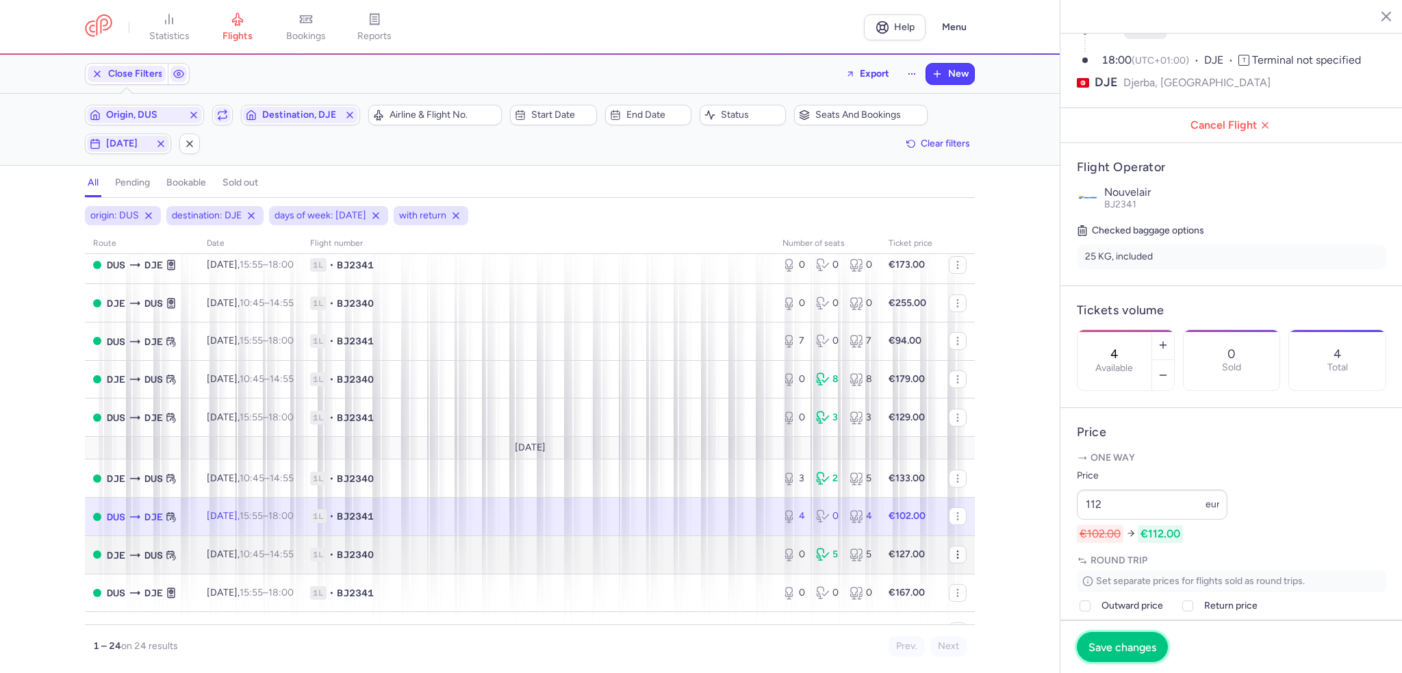
drag, startPoint x: 1133, startPoint y: 654, endPoint x: 945, endPoint y: 566, distance: 208.2
click at [1132, 654] on button "Save changes" at bounding box center [1122, 647] width 91 height 30
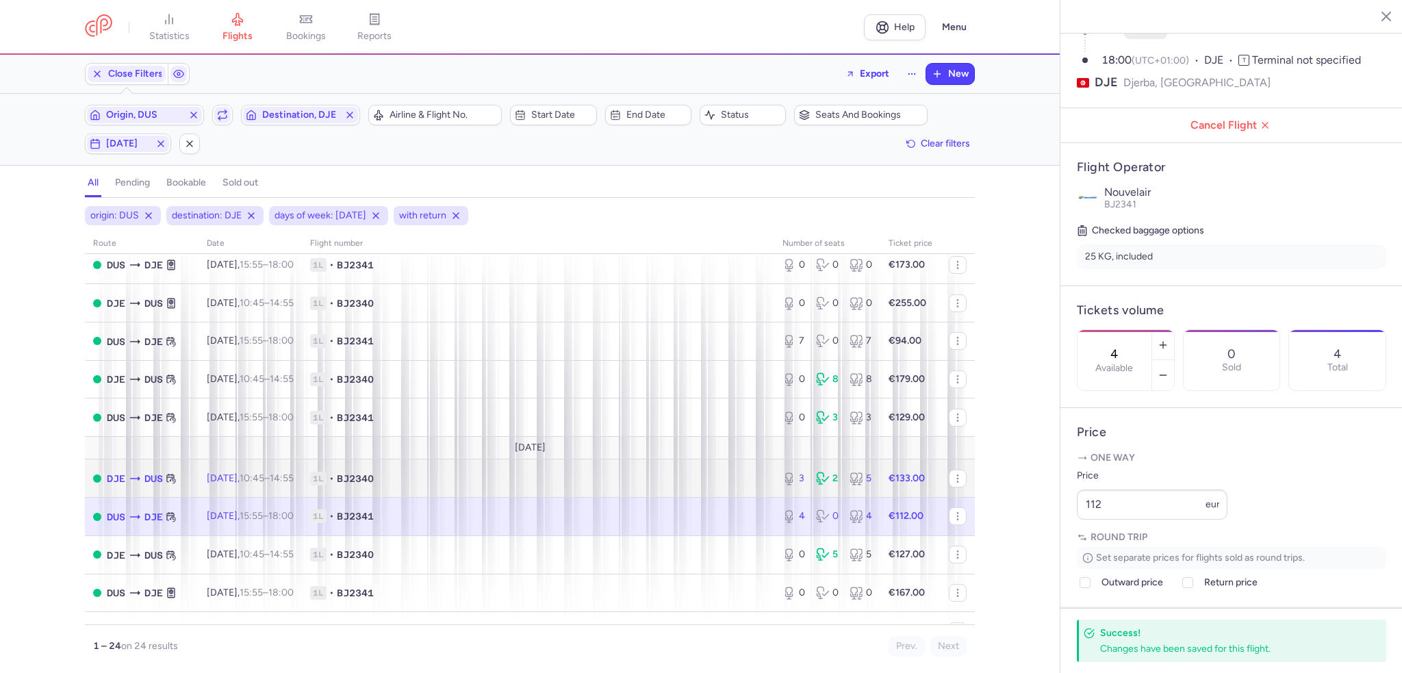
click at [750, 479] on span "1L • BJ2340" at bounding box center [538, 479] width 456 height 14
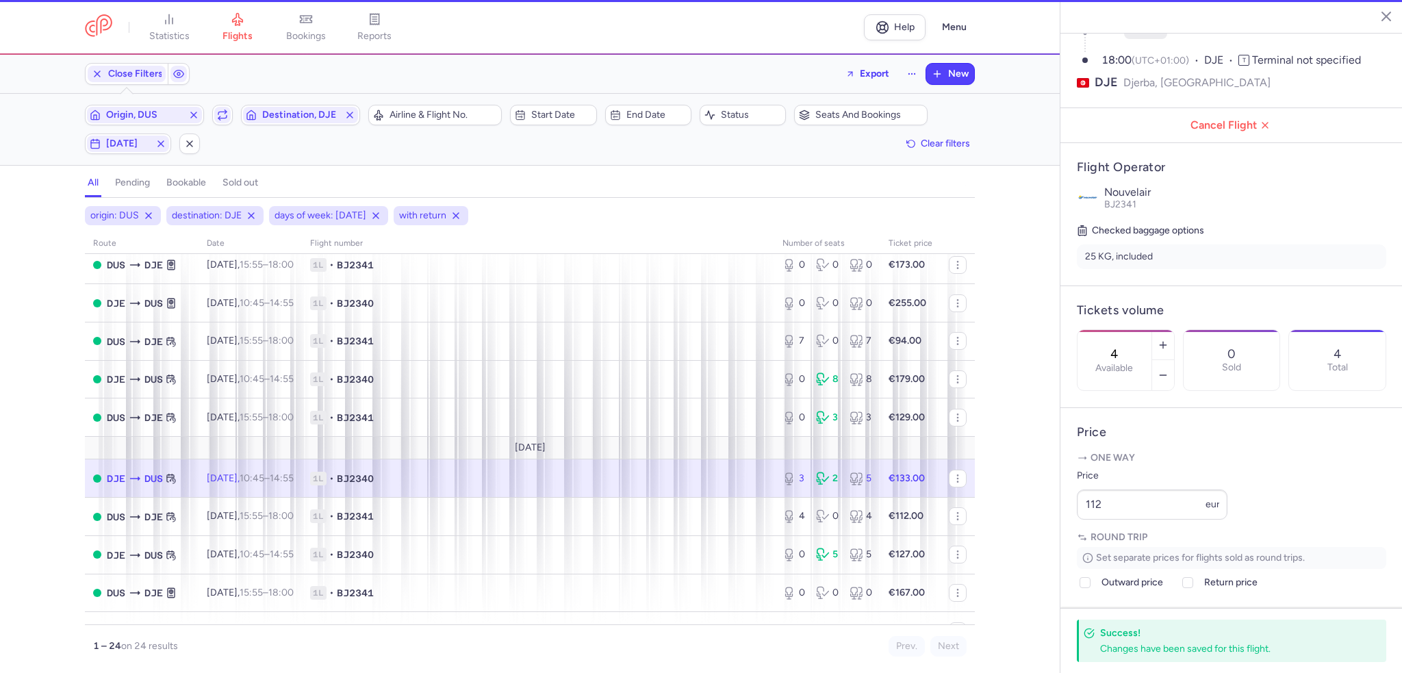
type input "3"
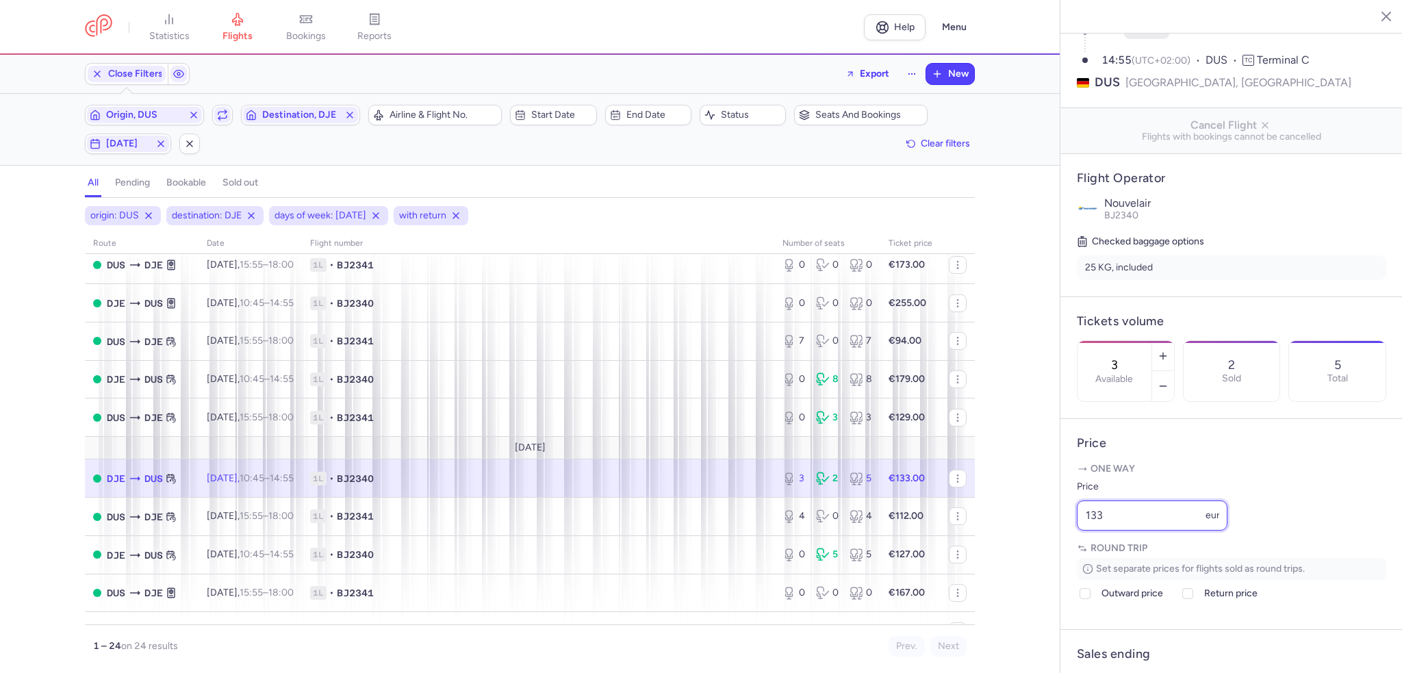
drag, startPoint x: 1128, startPoint y: 553, endPoint x: 1027, endPoint y: 536, distance: 102.7
click at [1027, 536] on div "statistics flights bookings reports Help Menu Close Filters Export New Filters …" at bounding box center [701, 336] width 1402 height 673
type input "143"
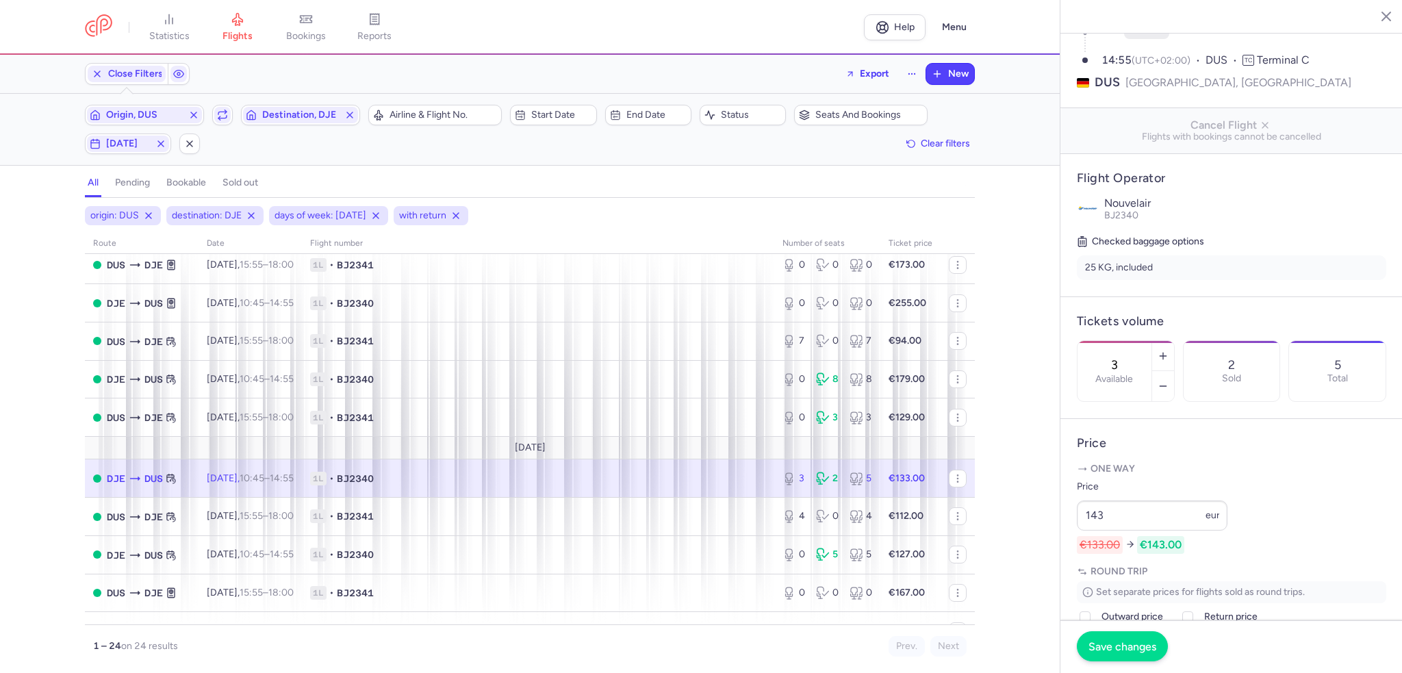
drag, startPoint x: 1143, startPoint y: 669, endPoint x: 1122, endPoint y: 656, distance: 23.9
click at [1142, 667] on footer "Save changes" at bounding box center [1231, 646] width 342 height 53
click at [1122, 656] on button "Save changes" at bounding box center [1122, 646] width 91 height 30
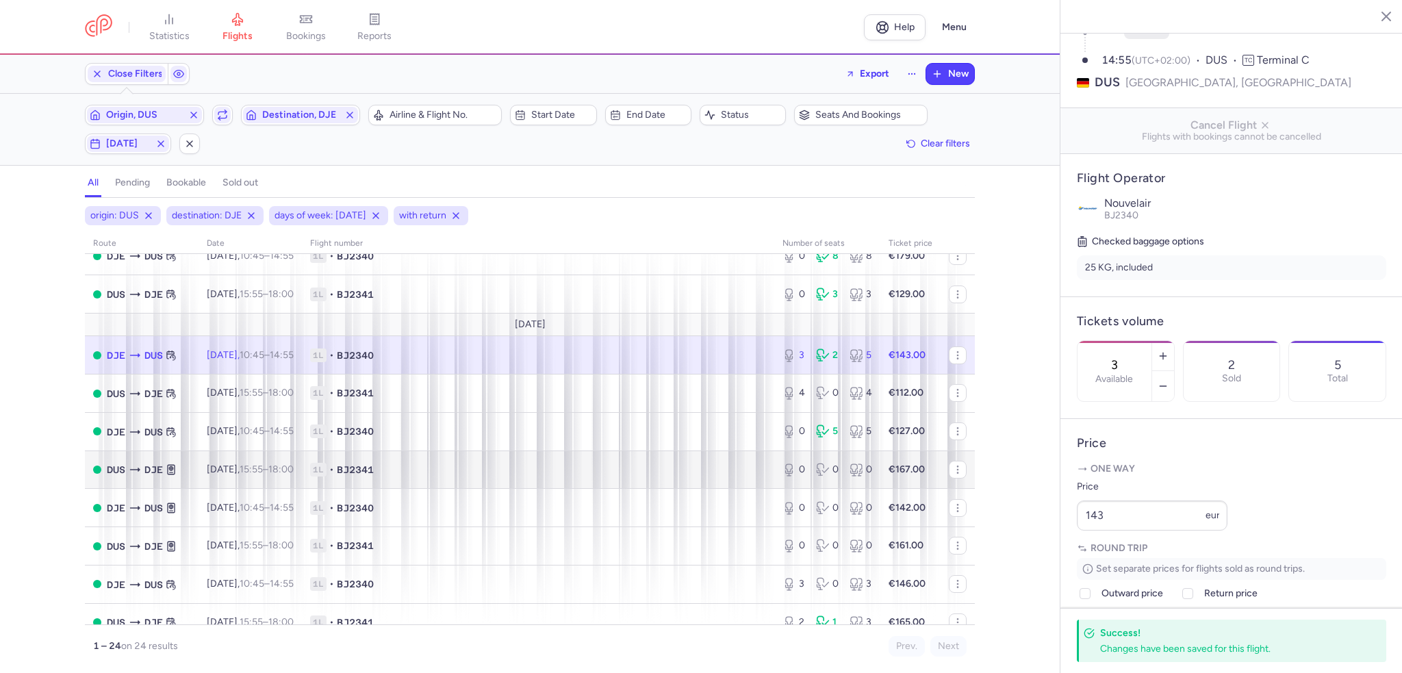
scroll to position [205, 0]
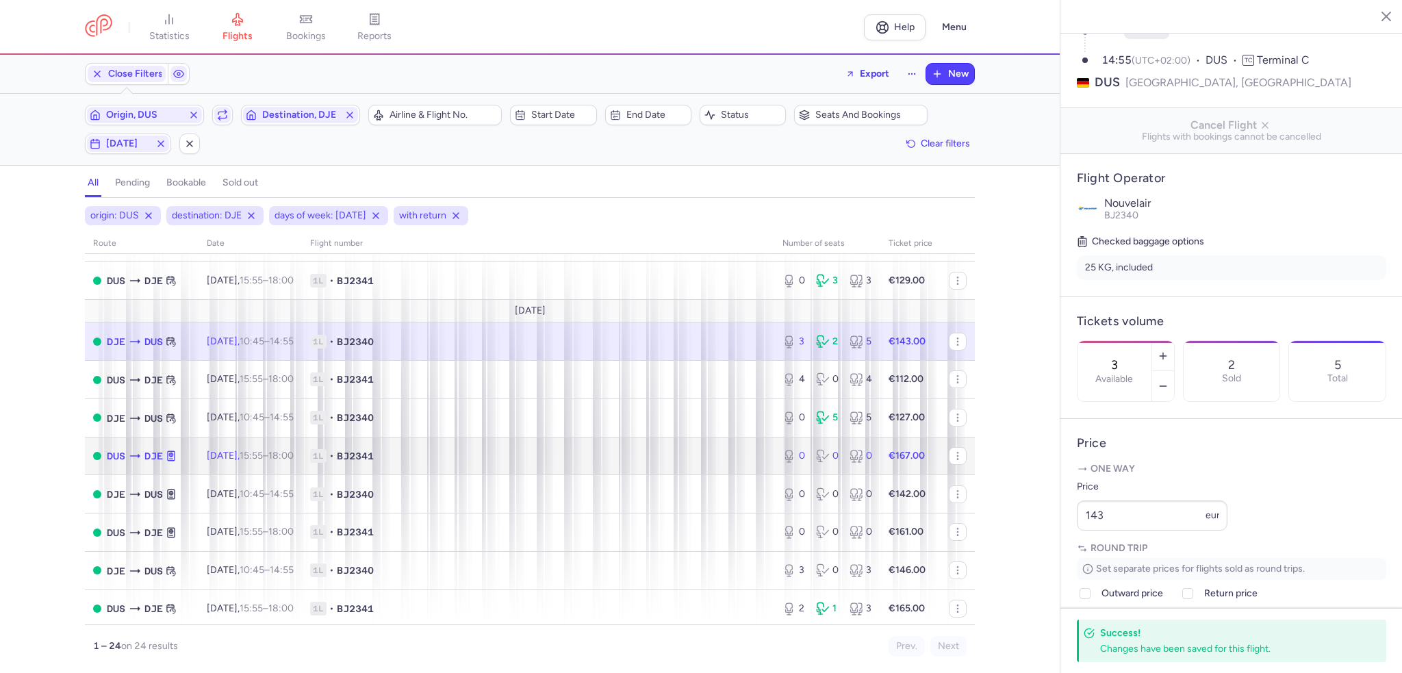
click at [752, 474] on td "1L • BJ2341" at bounding box center [538, 456] width 472 height 38
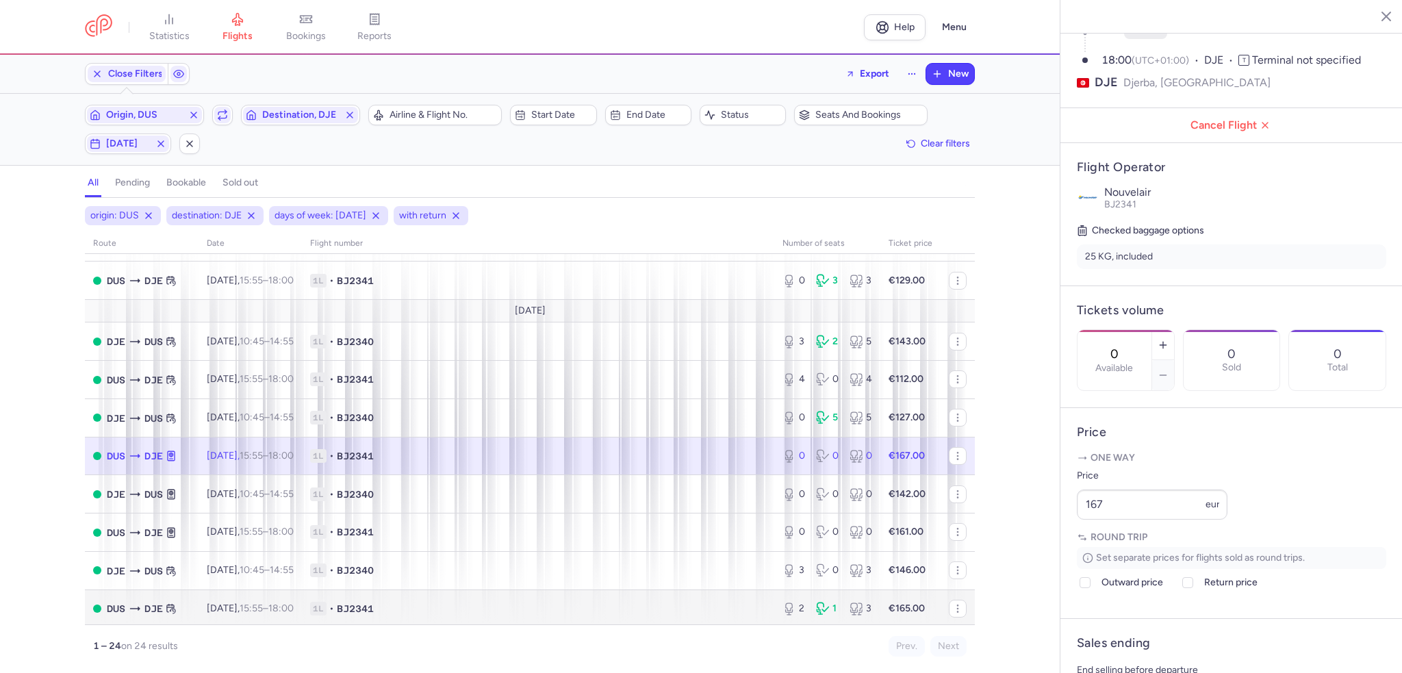
scroll to position [274, 0]
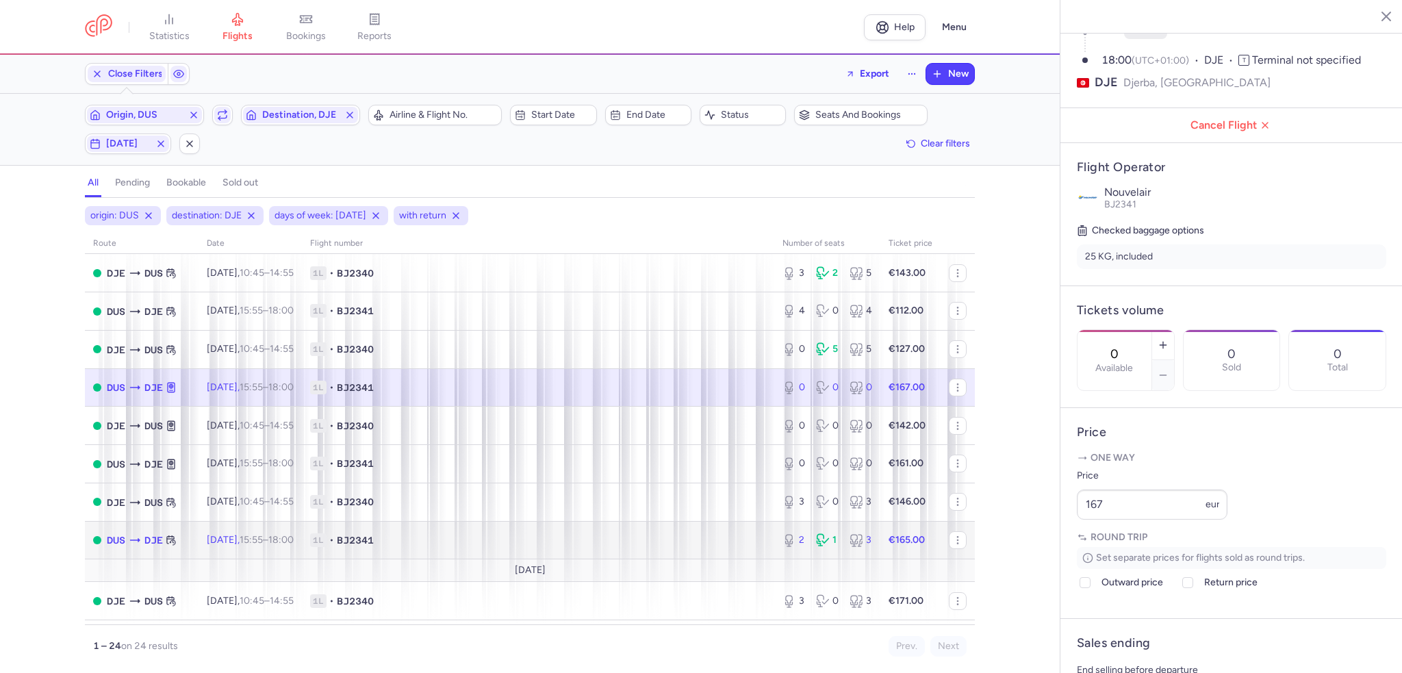
click at [747, 543] on span "1L • BJ2341" at bounding box center [538, 540] width 456 height 14
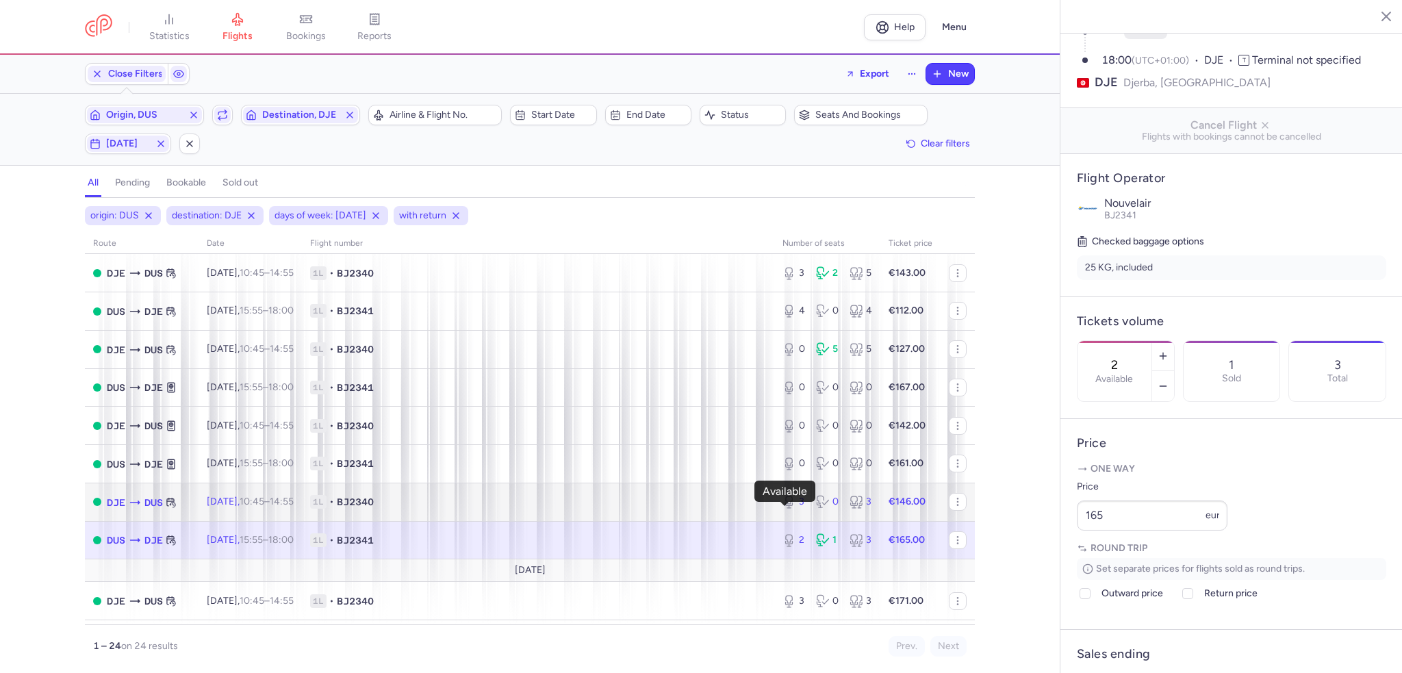
drag, startPoint x: 781, startPoint y: 514, endPoint x: 1133, endPoint y: 366, distance: 382.2
click at [786, 504] on icon at bounding box center [789, 500] width 6 height 8
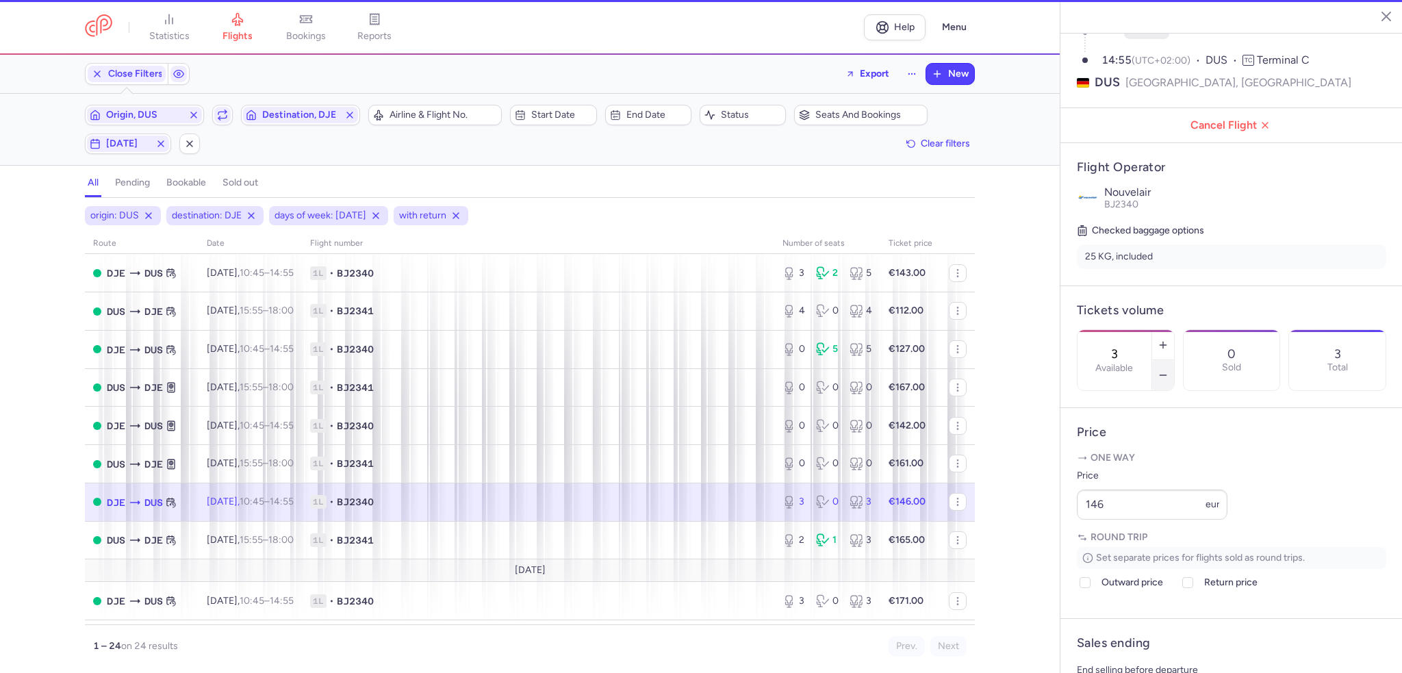
click at [1168, 370] on icon "button" at bounding box center [1162, 375] width 11 height 11
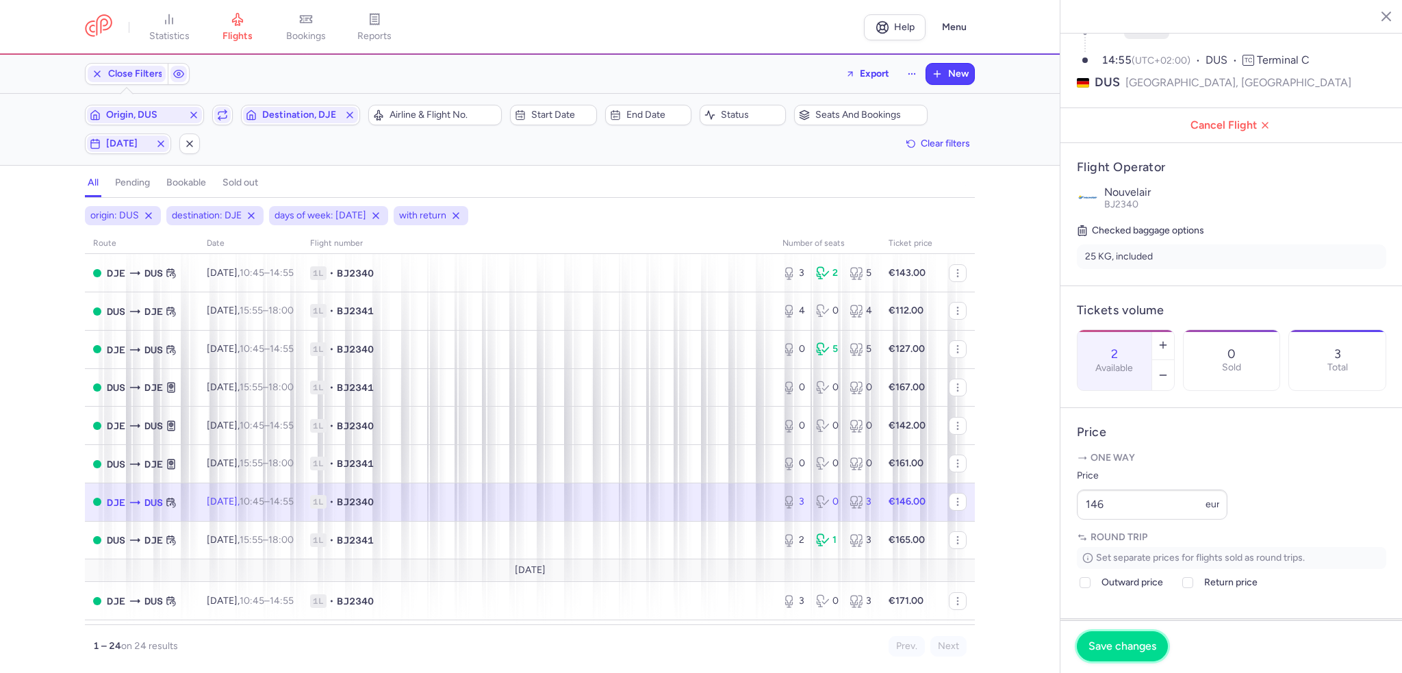
click at [1133, 640] on span "Save changes" at bounding box center [1122, 646] width 68 height 12
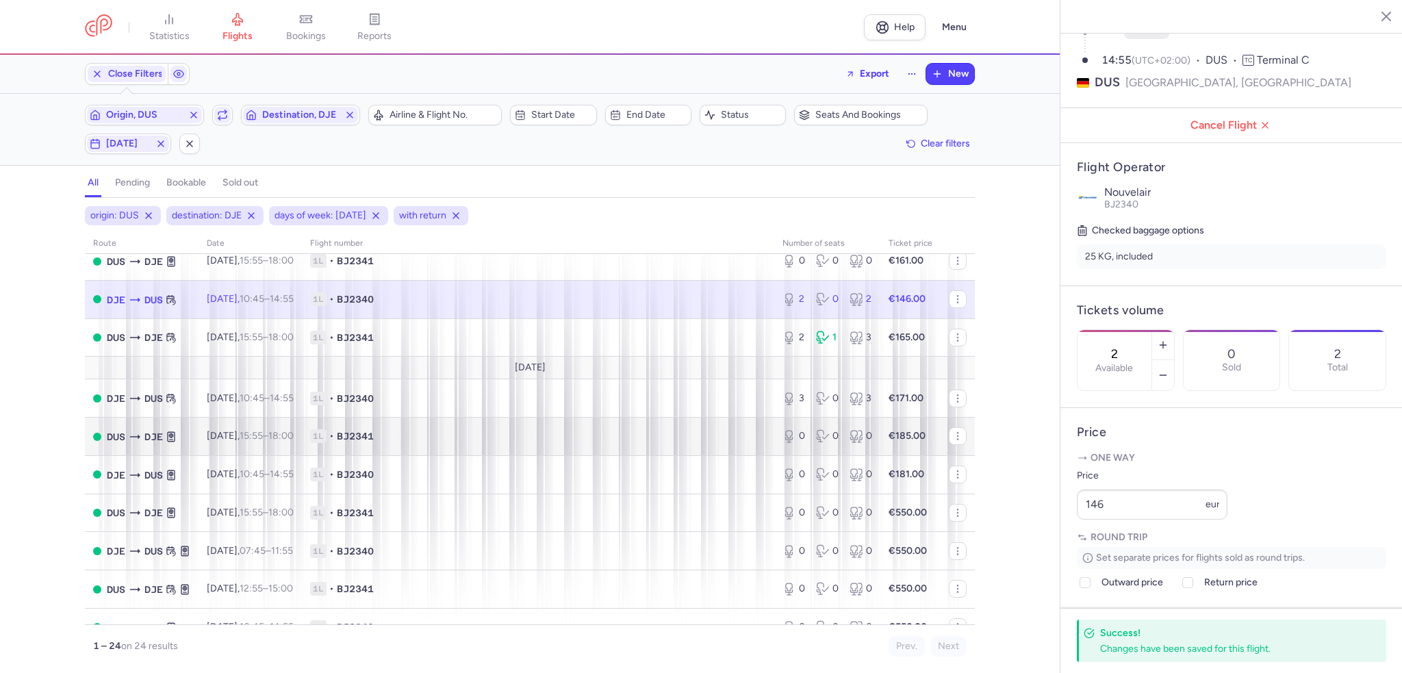
scroll to position [479, 0]
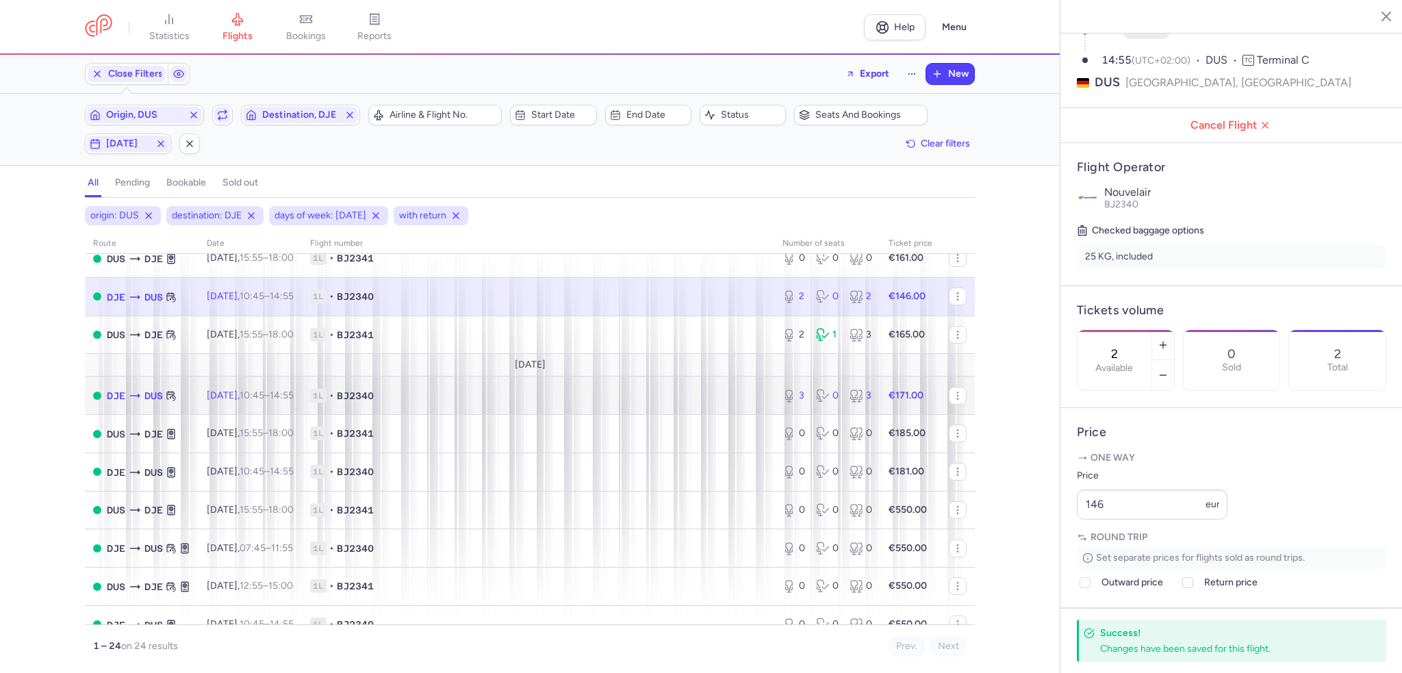
click at [741, 415] on td "1L • BJ2340" at bounding box center [538, 395] width 472 height 38
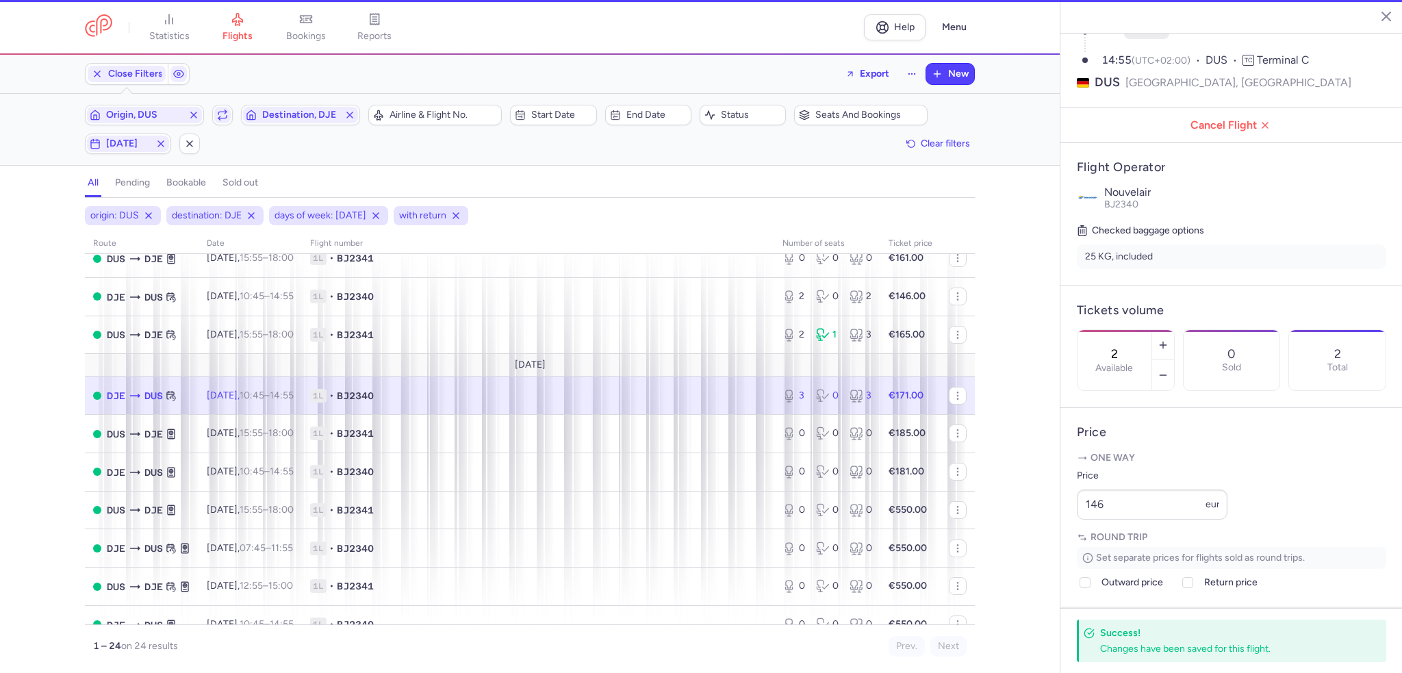
type input "3"
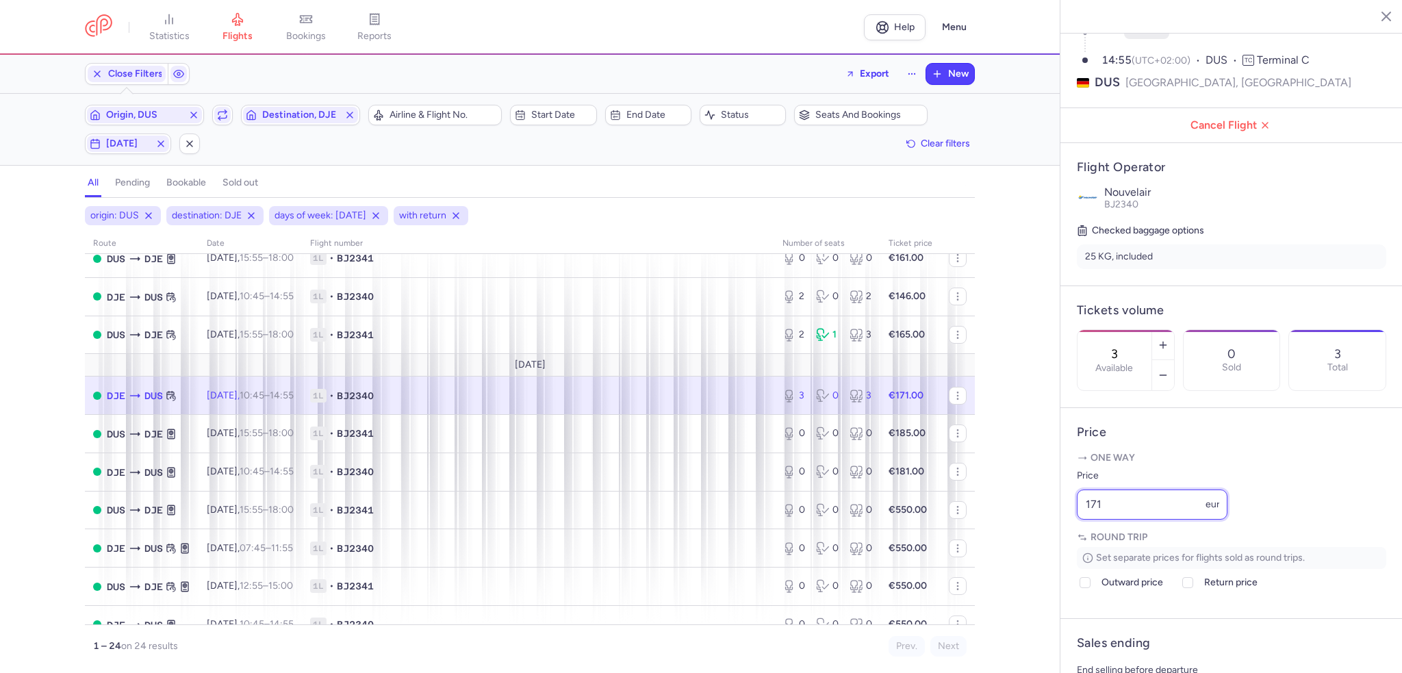
drag, startPoint x: 1046, startPoint y: 535, endPoint x: 1035, endPoint y: 535, distance: 11.0
click at [1035, 535] on div "statistics flights bookings reports Help Menu Close Filters Export New Filters …" at bounding box center [701, 336] width 1402 height 673
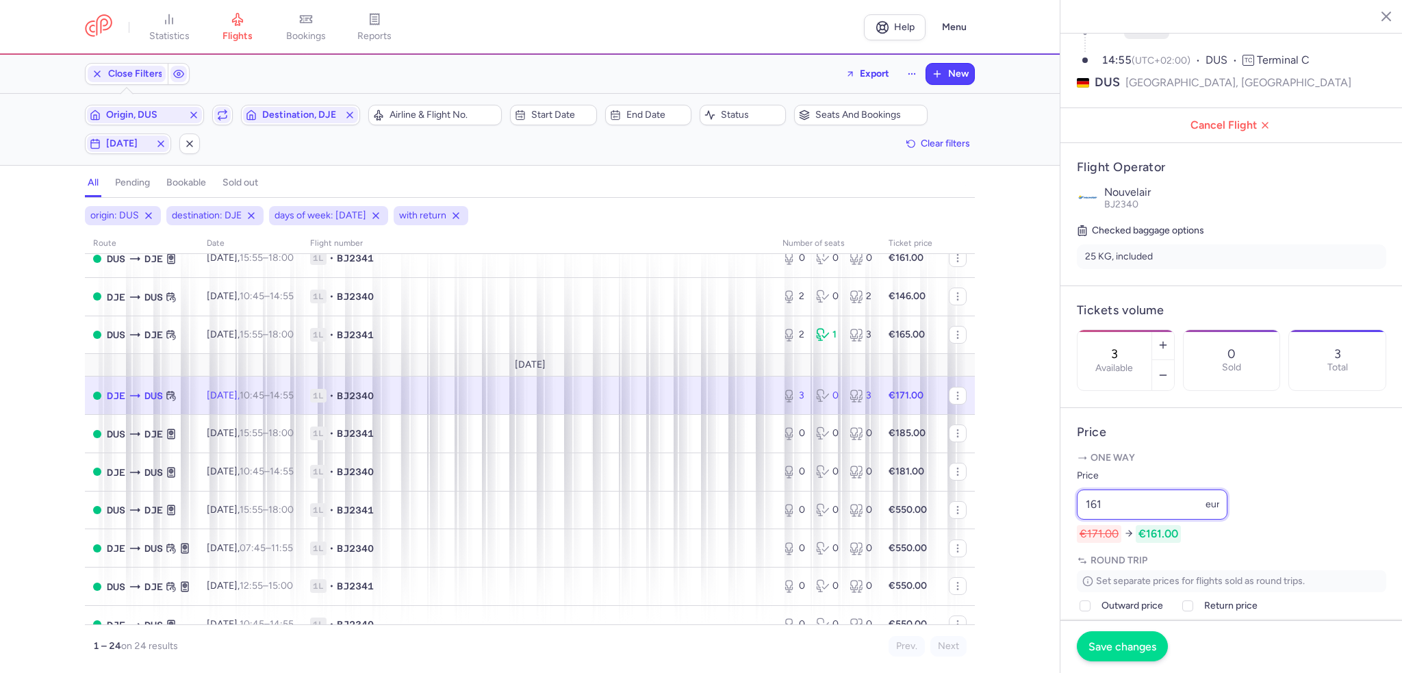
type input "161"
click at [1133, 632] on button "Save changes" at bounding box center [1122, 646] width 91 height 30
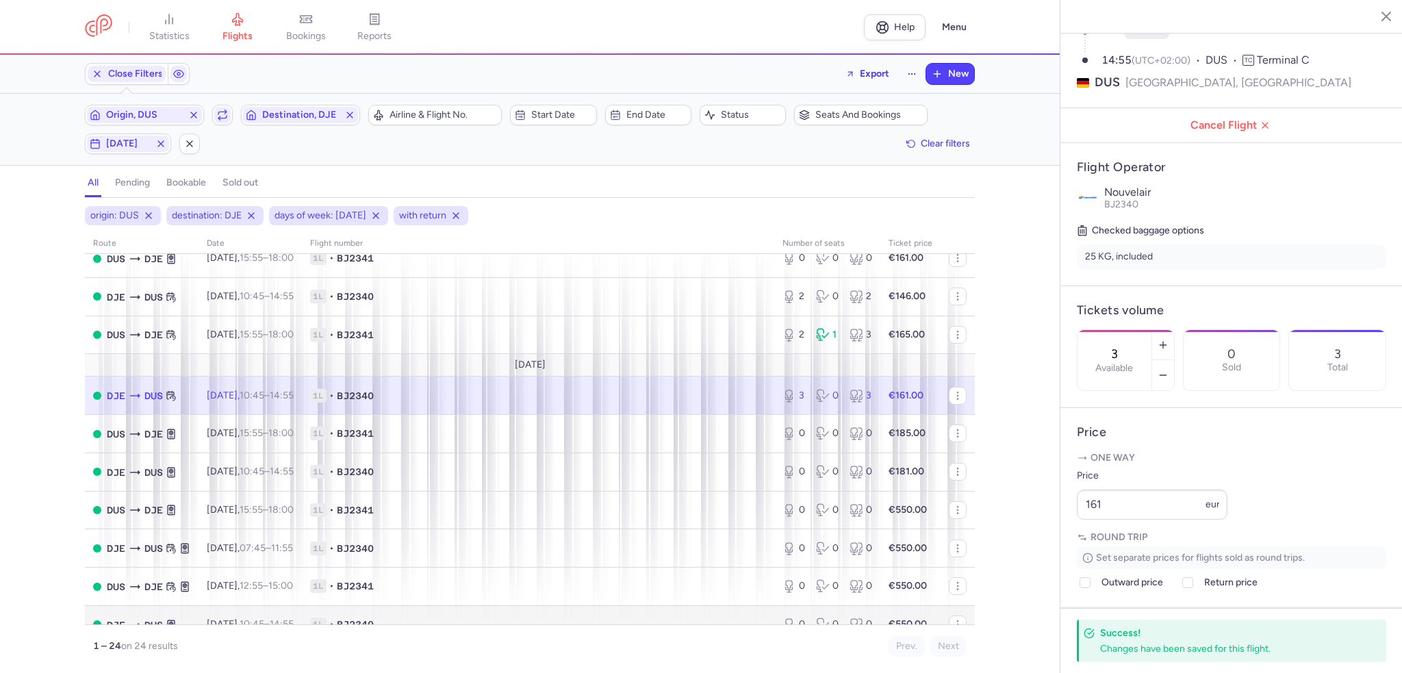
scroll to position [632, 0]
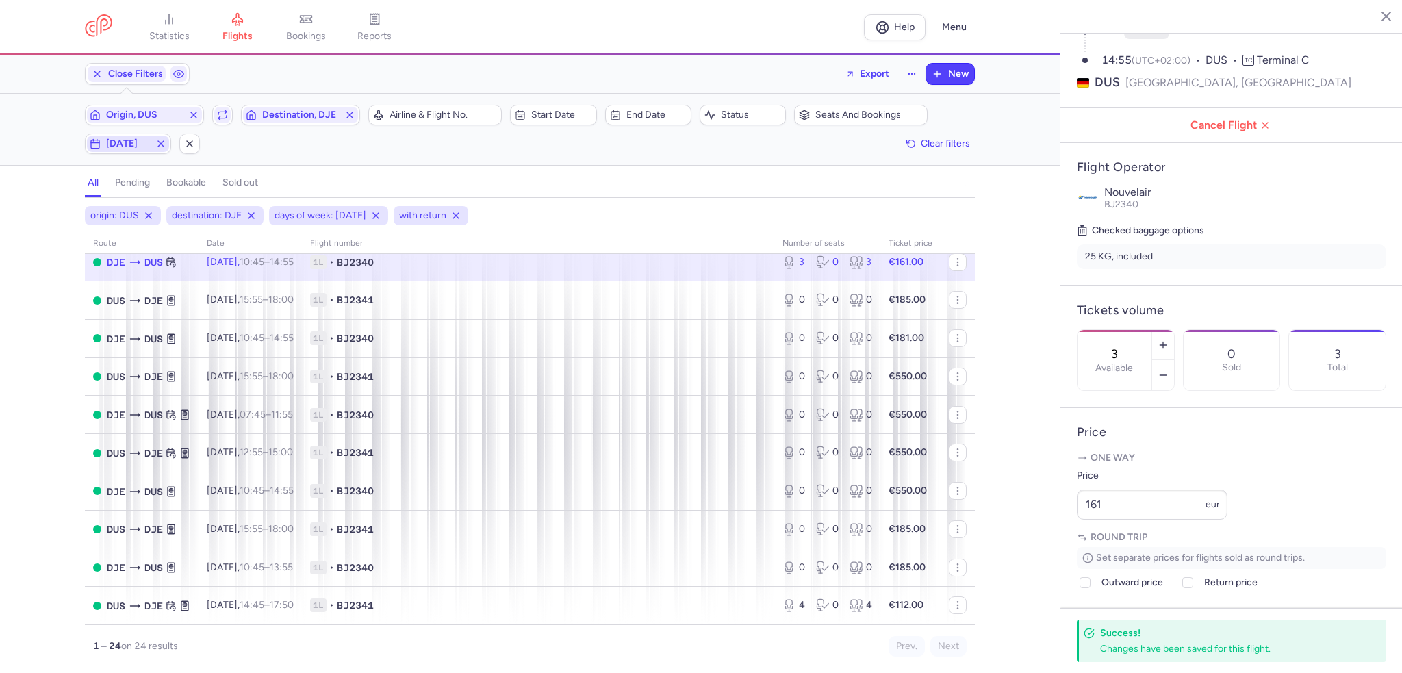
click at [126, 136] on span "friday" at bounding box center [128, 144] width 82 height 16
click at [216, 216] on input "F" at bounding box center [211, 210] width 21 height 21
checkbox input "false"
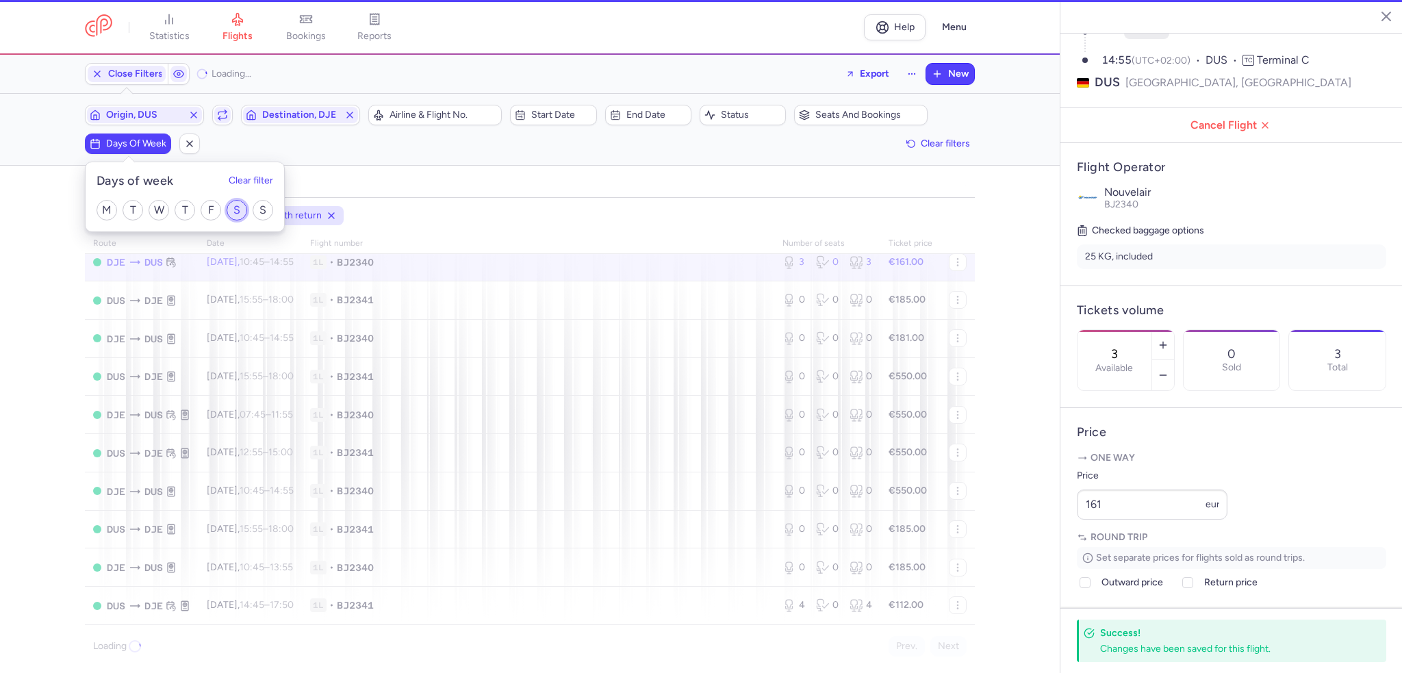
click at [233, 210] on input "S" at bounding box center [237, 210] width 21 height 21
checkbox input "true"
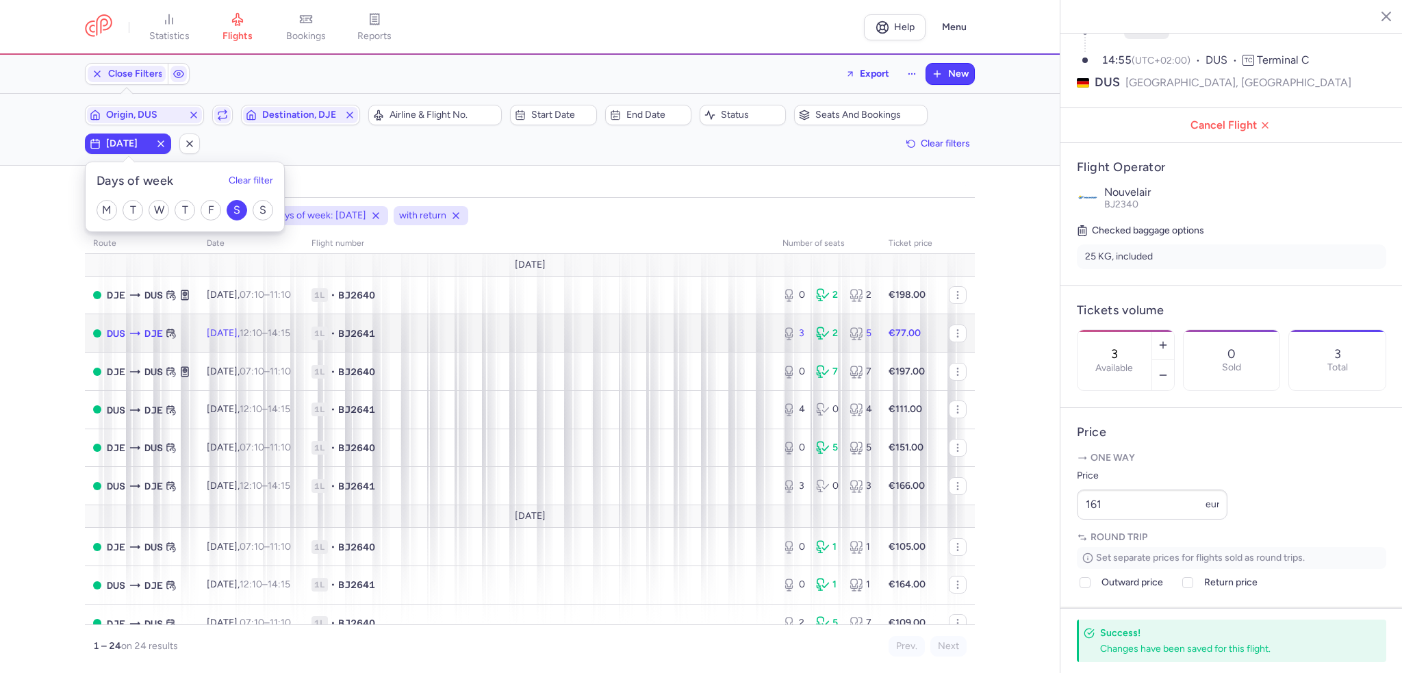
click at [635, 344] on td "1L • BJ2641" at bounding box center [538, 333] width 471 height 38
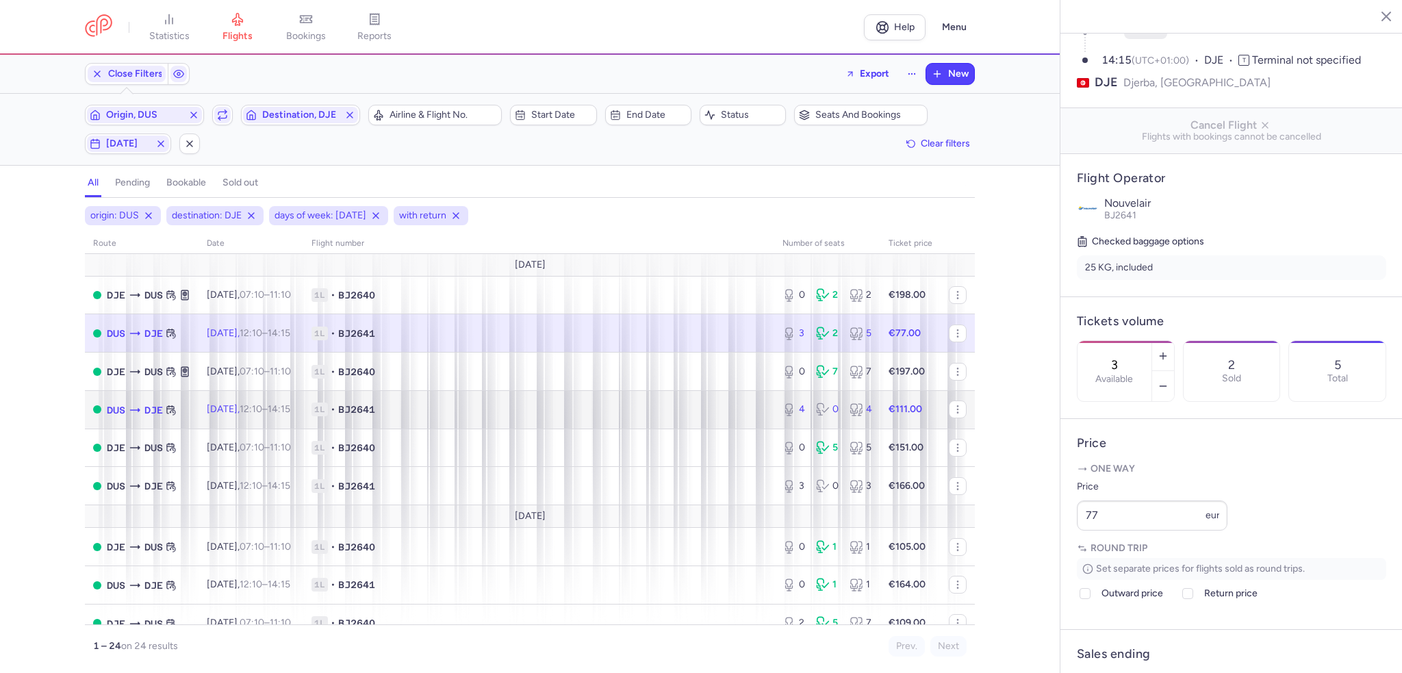
drag, startPoint x: 706, startPoint y: 418, endPoint x: 807, endPoint y: 368, distance: 112.6
click at [706, 416] on span "1L • BJ2641" at bounding box center [538, 409] width 454 height 14
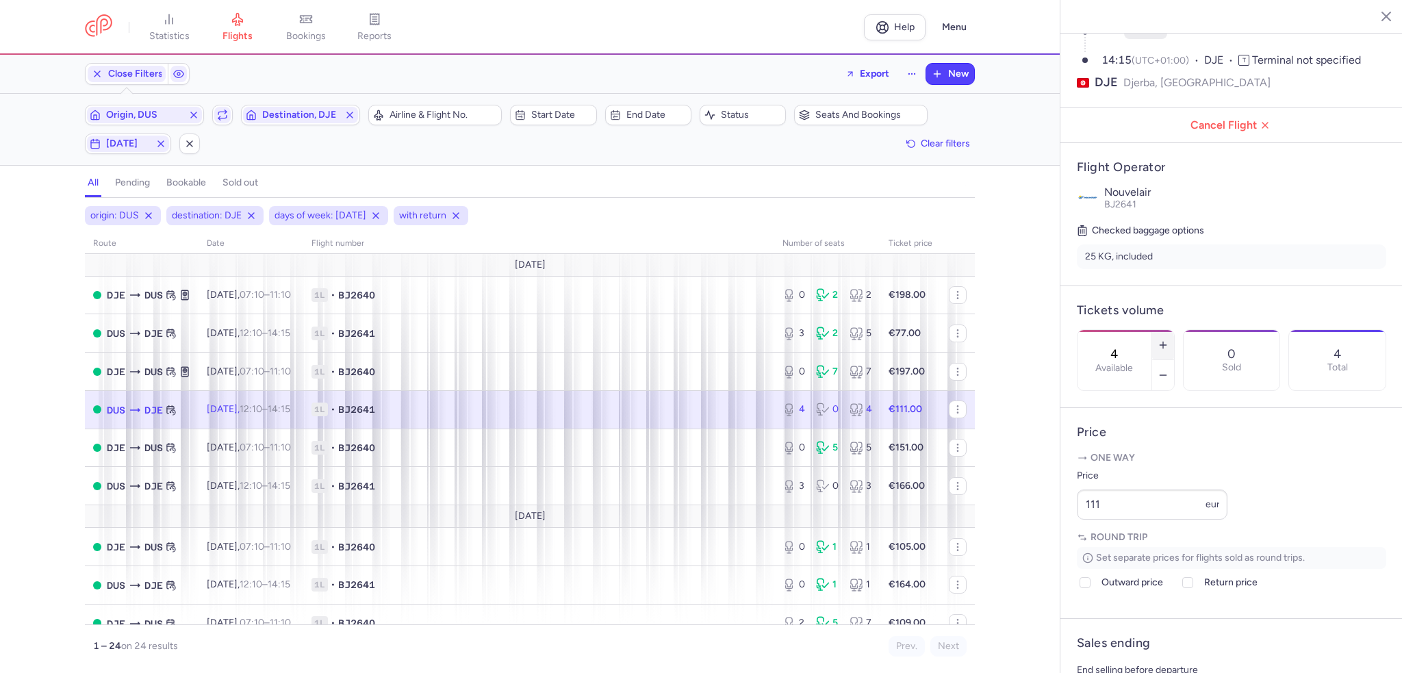
click at [1174, 330] on button "button" at bounding box center [1163, 345] width 22 height 30
type input "8"
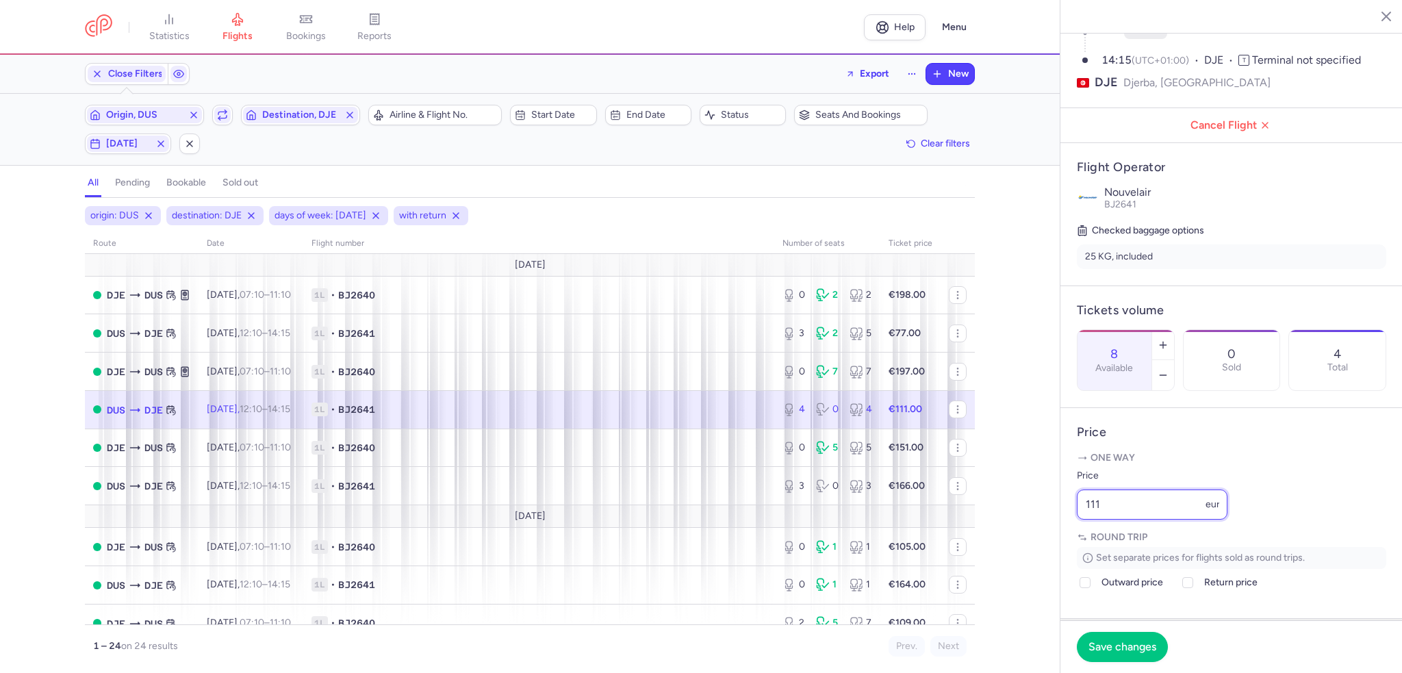
drag, startPoint x: 1145, startPoint y: 541, endPoint x: 1038, endPoint y: 525, distance: 108.6
click at [1038, 525] on div "statistics flights bookings reports Help Menu Close Filters Export New Filters …" at bounding box center [701, 336] width 1402 height 673
type input "106"
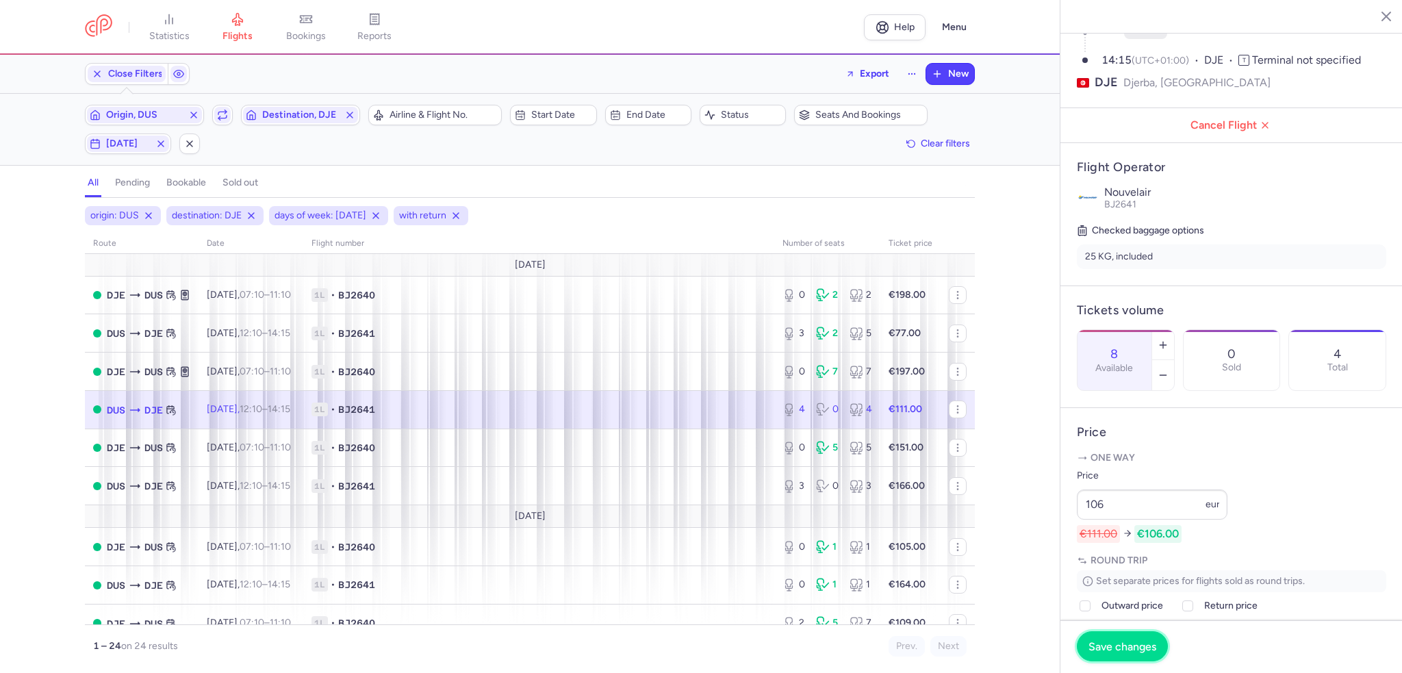
click at [1101, 637] on button "Save changes" at bounding box center [1122, 646] width 91 height 30
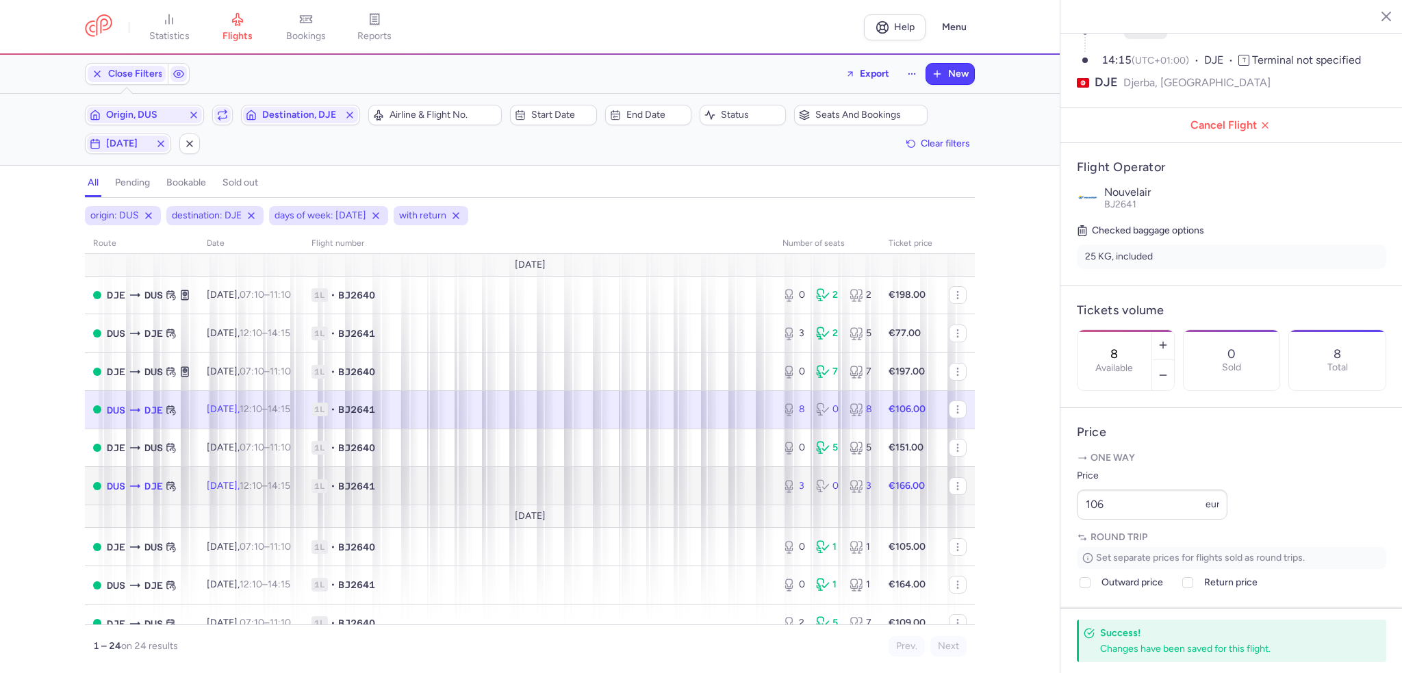
click at [703, 498] on td "1L • BJ2641" at bounding box center [538, 486] width 471 height 38
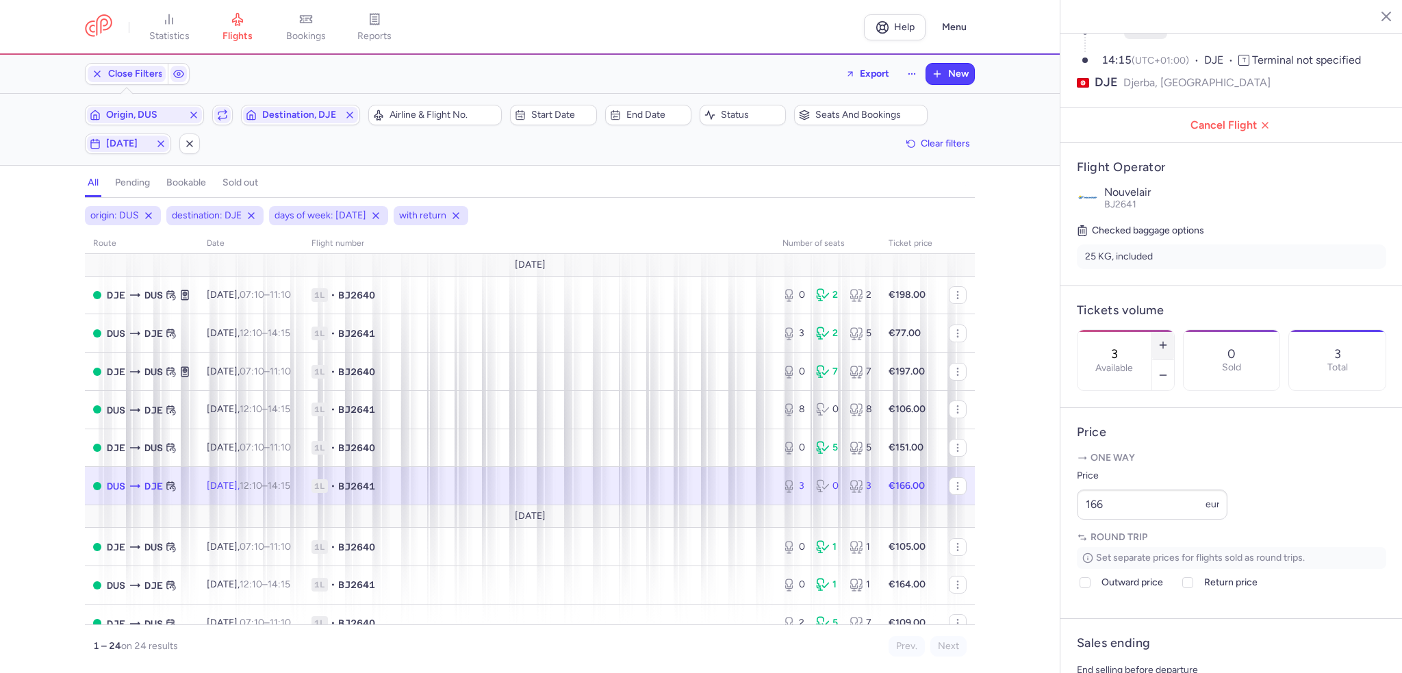
click at [1168, 339] on icon "button" at bounding box center [1162, 344] width 11 height 11
type input "5"
drag, startPoint x: 1148, startPoint y: 546, endPoint x: 958, endPoint y: 528, distance: 191.1
click at [958, 528] on div "statistics flights bookings reports Help Menu Close Filters Export New Filters …" at bounding box center [701, 336] width 1402 height 673
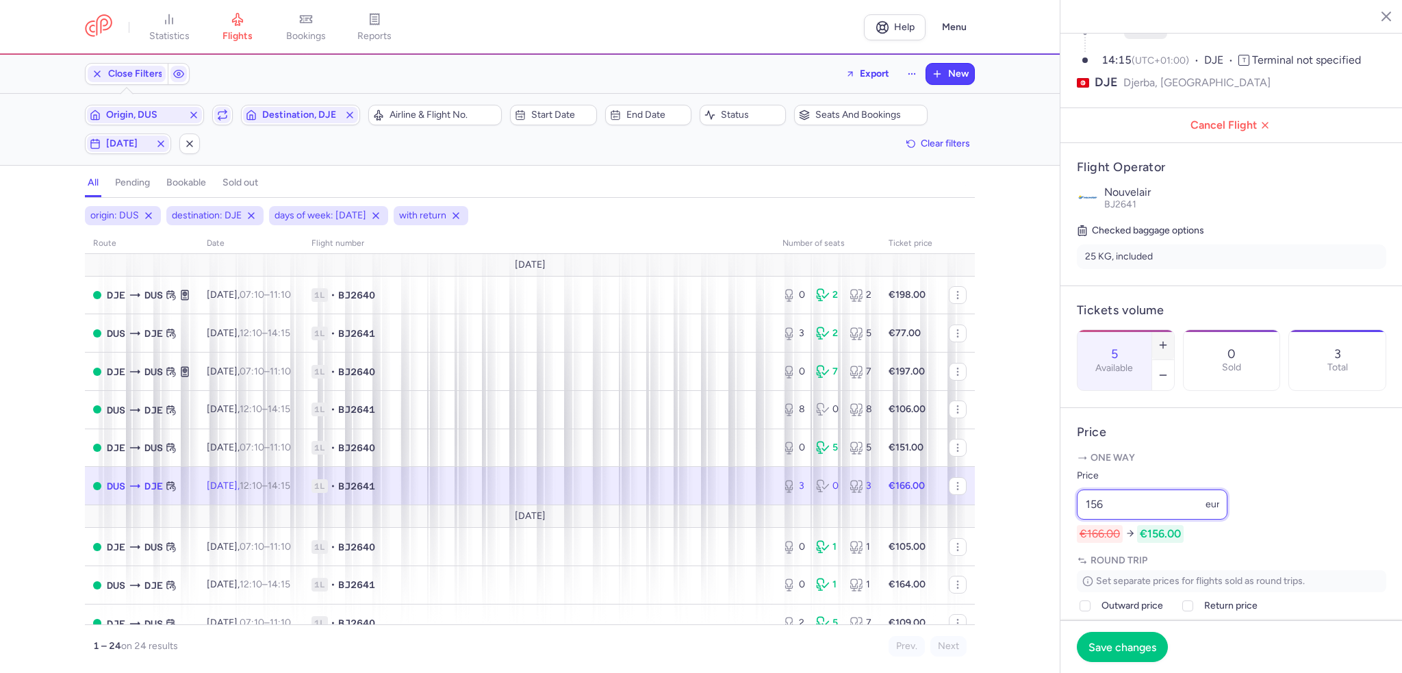
type input "156"
click at [1174, 330] on button "button" at bounding box center [1163, 345] width 22 height 30
click at [1095, 646] on span "Save changes" at bounding box center [1122, 646] width 68 height 12
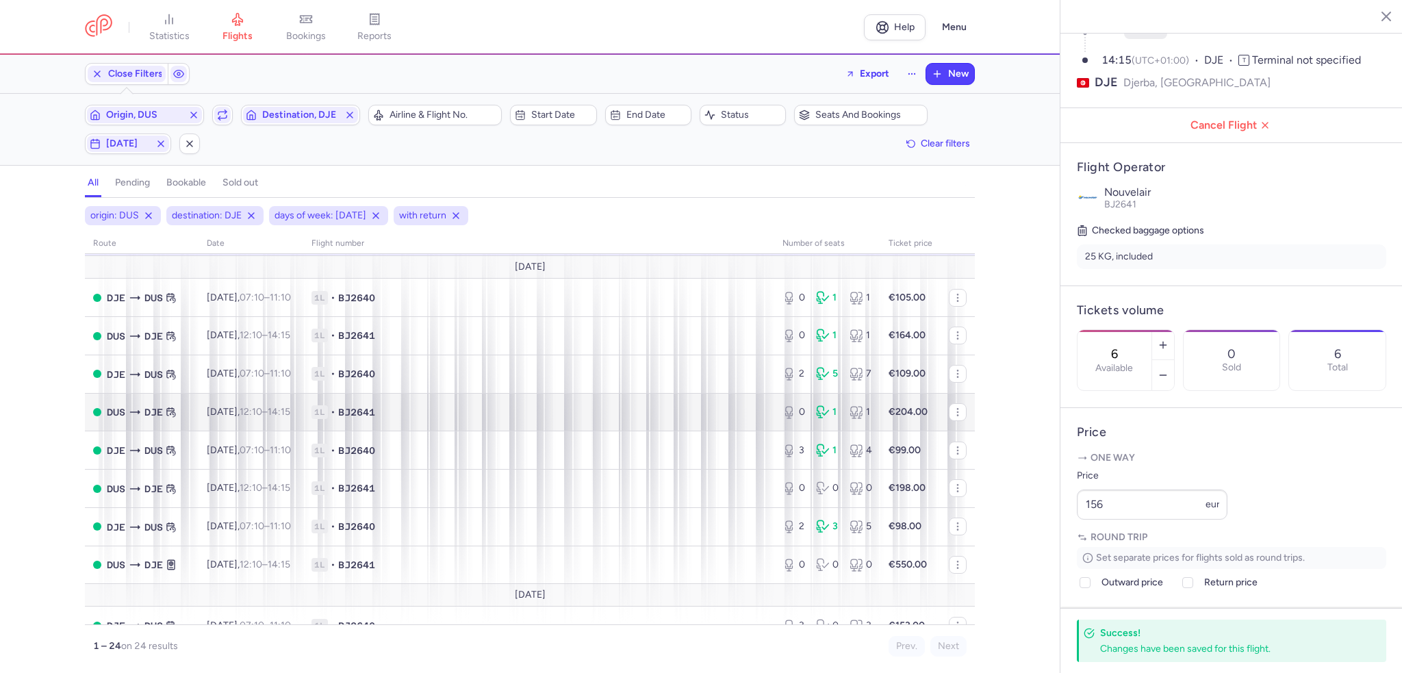
scroll to position [274, 0]
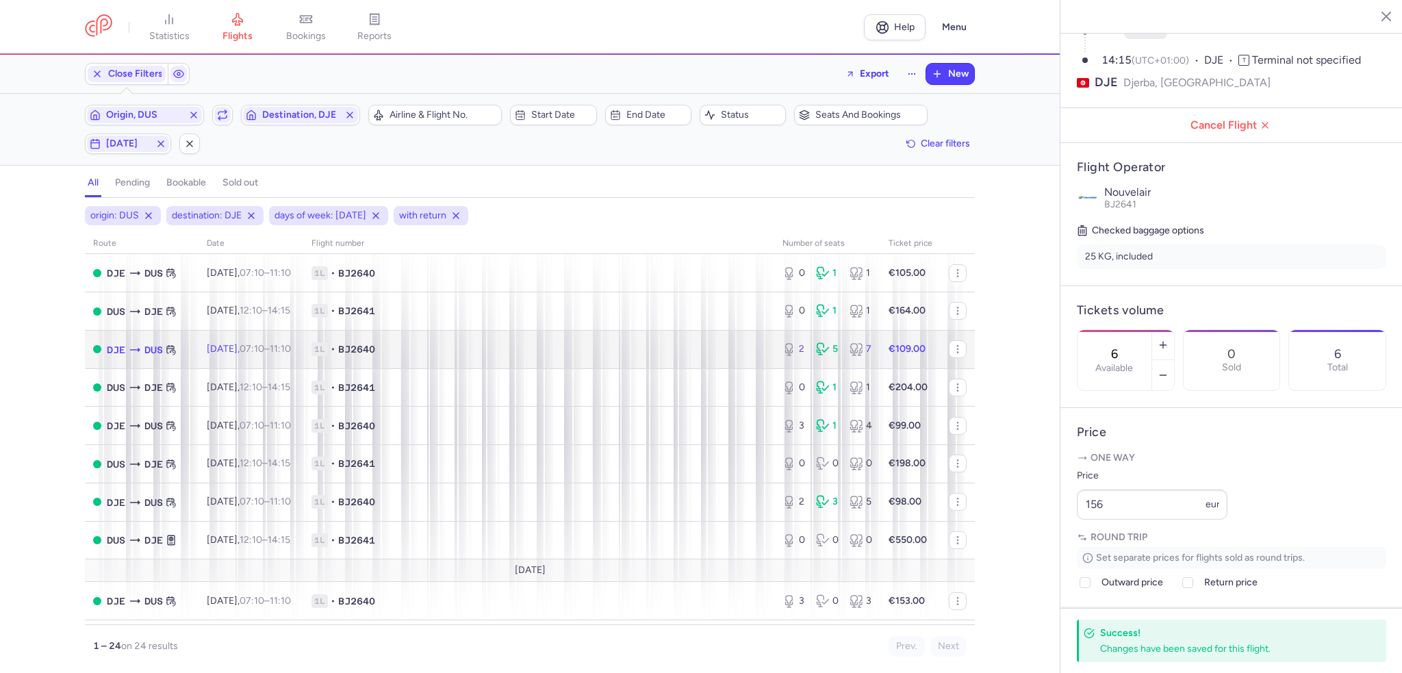
click at [637, 356] on span "1L • BJ2640" at bounding box center [538, 349] width 454 height 14
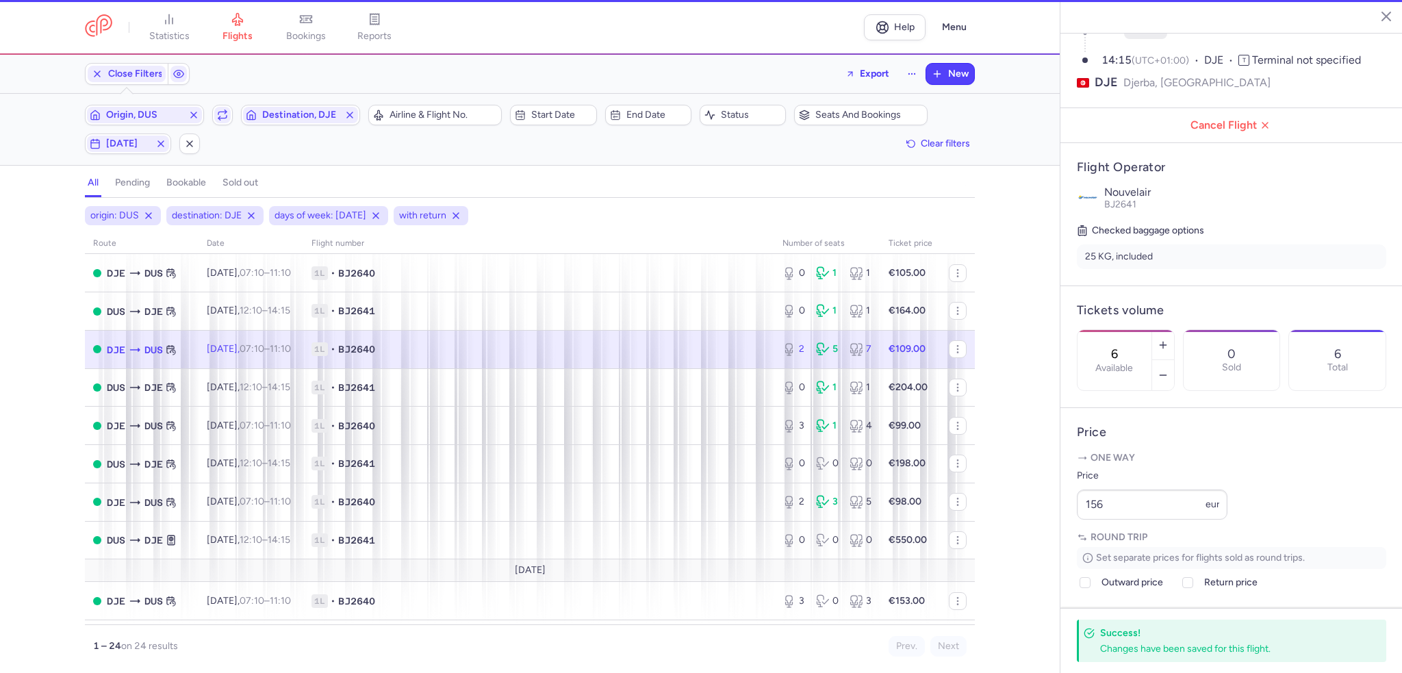
type input "2"
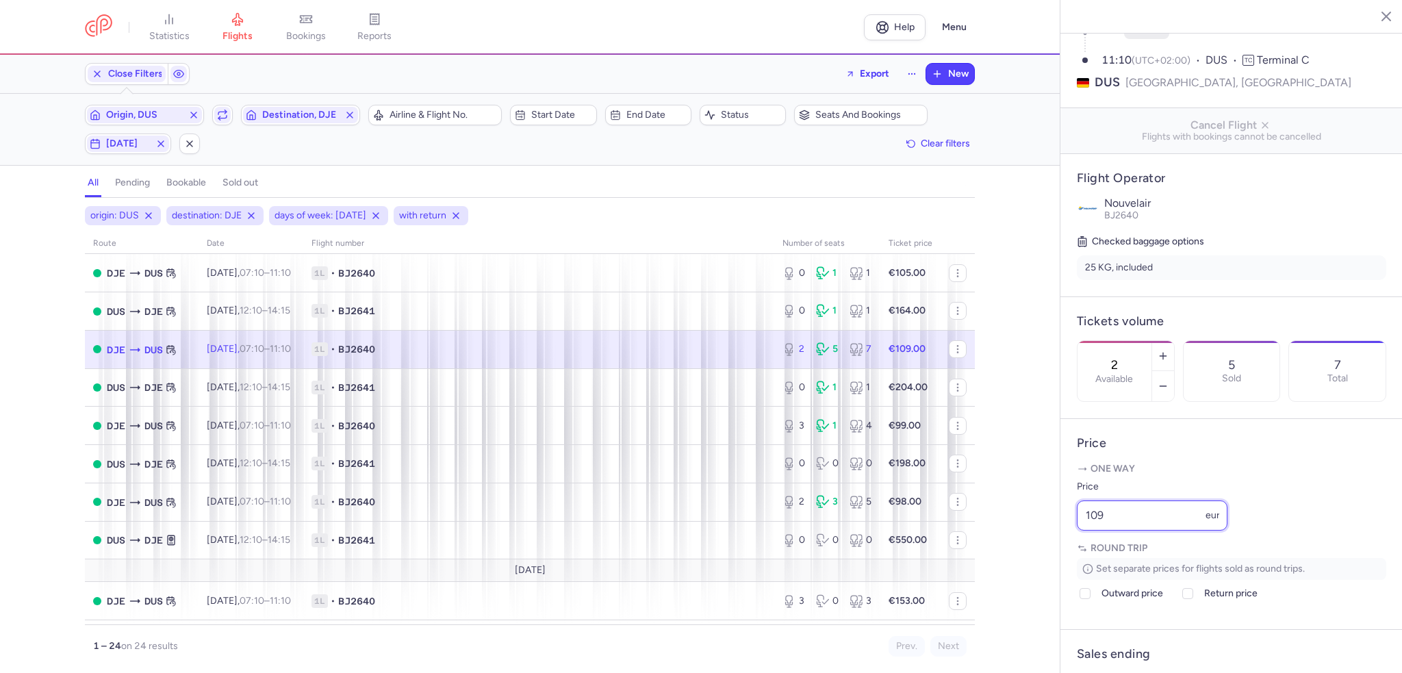
drag, startPoint x: 1147, startPoint y: 549, endPoint x: 973, endPoint y: 537, distance: 174.2
click at [973, 537] on div "statistics flights bookings reports Help Menu Close Filters Export New Filters …" at bounding box center [701, 336] width 1402 height 673
type input "129"
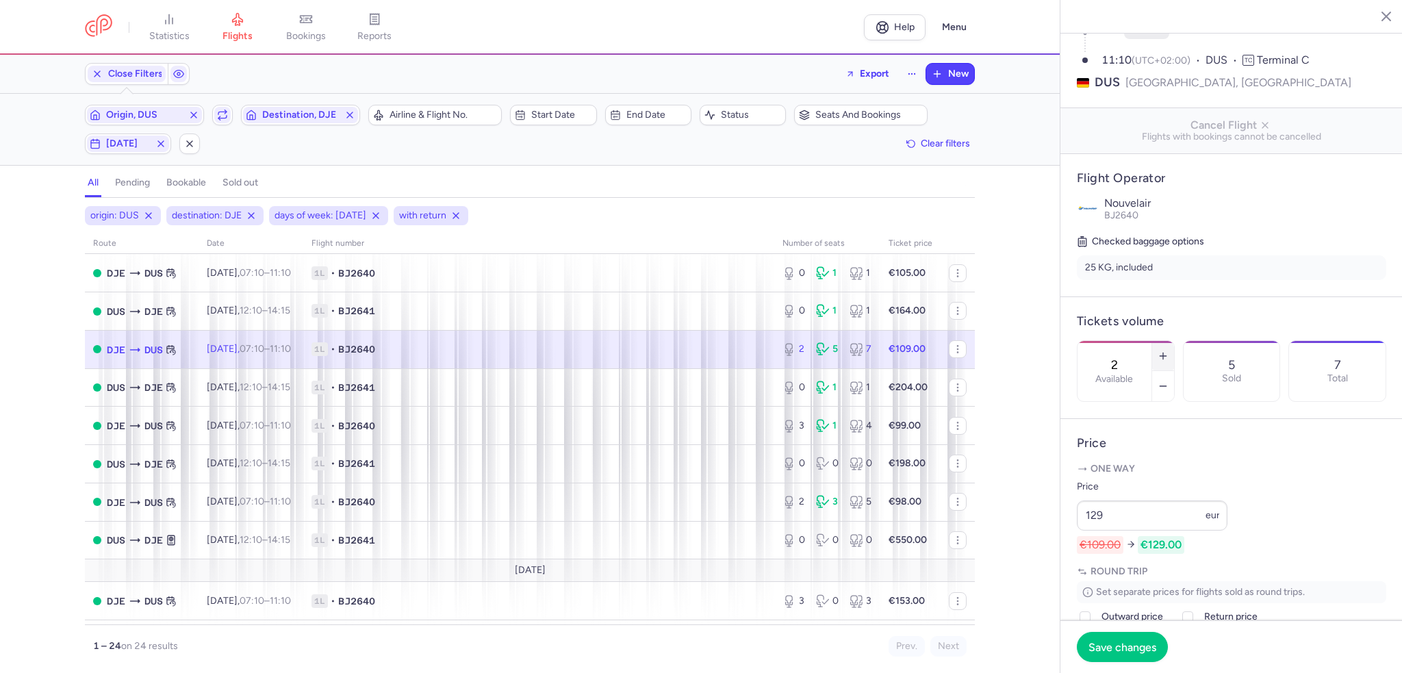
click at [1168, 350] on icon "button" at bounding box center [1162, 355] width 11 height 11
click at [1120, 656] on button "Save changes" at bounding box center [1122, 646] width 91 height 30
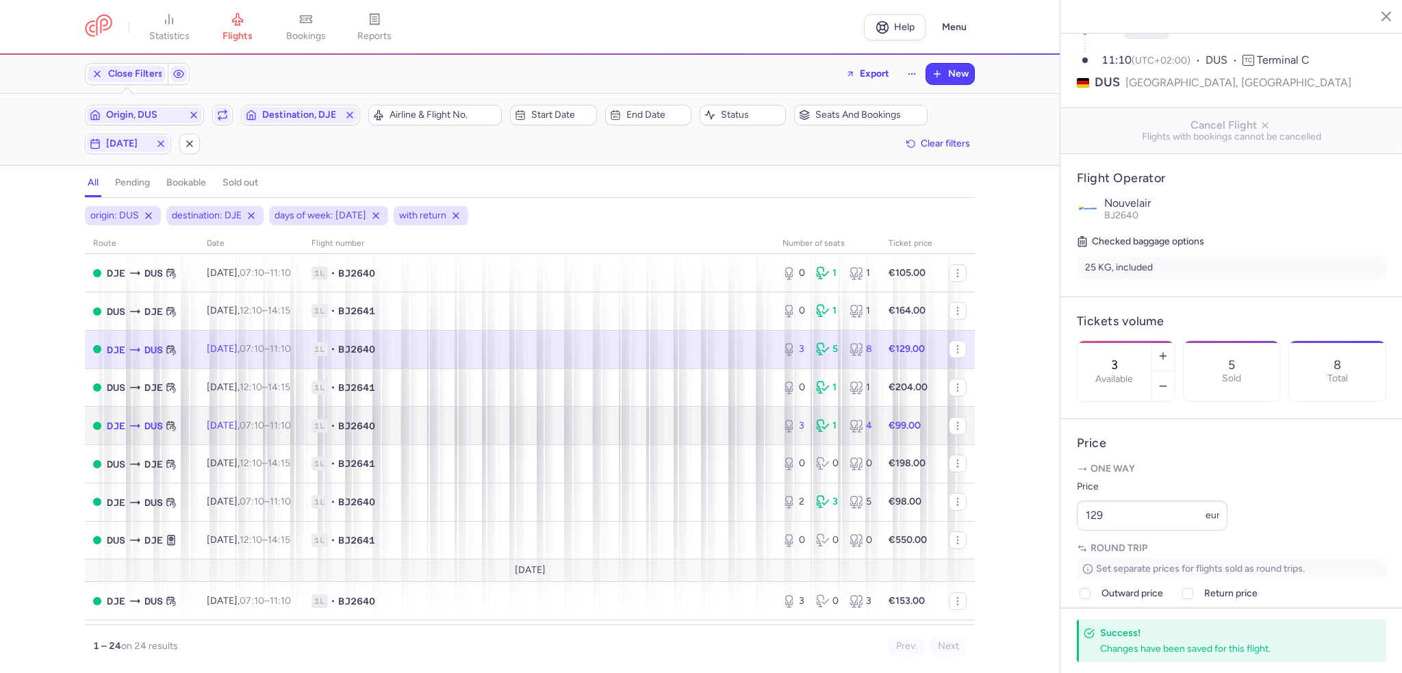
click at [660, 418] on td "1L • BJ2640" at bounding box center [538, 426] width 471 height 38
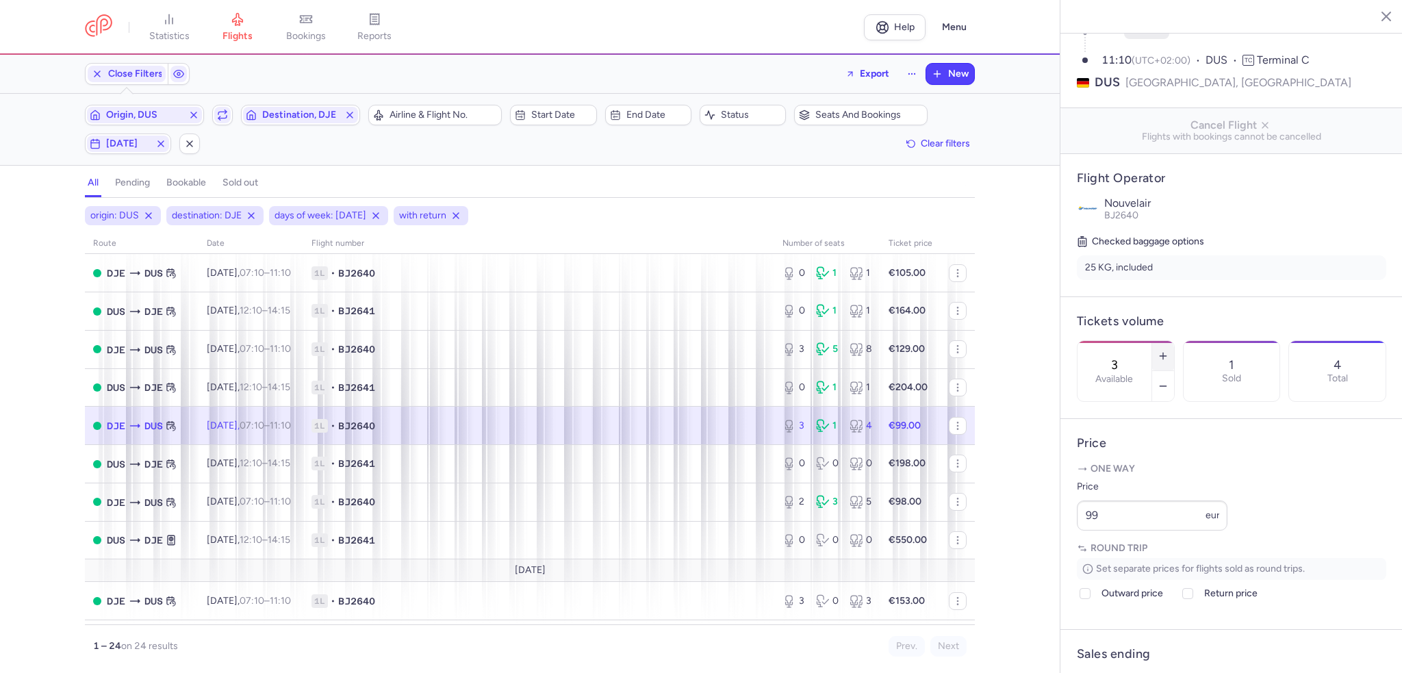
drag, startPoint x: 1213, startPoint y: 322, endPoint x: 1204, endPoint y: 326, distance: 9.8
click at [1168, 350] on icon "button" at bounding box center [1162, 355] width 11 height 11
type input "4"
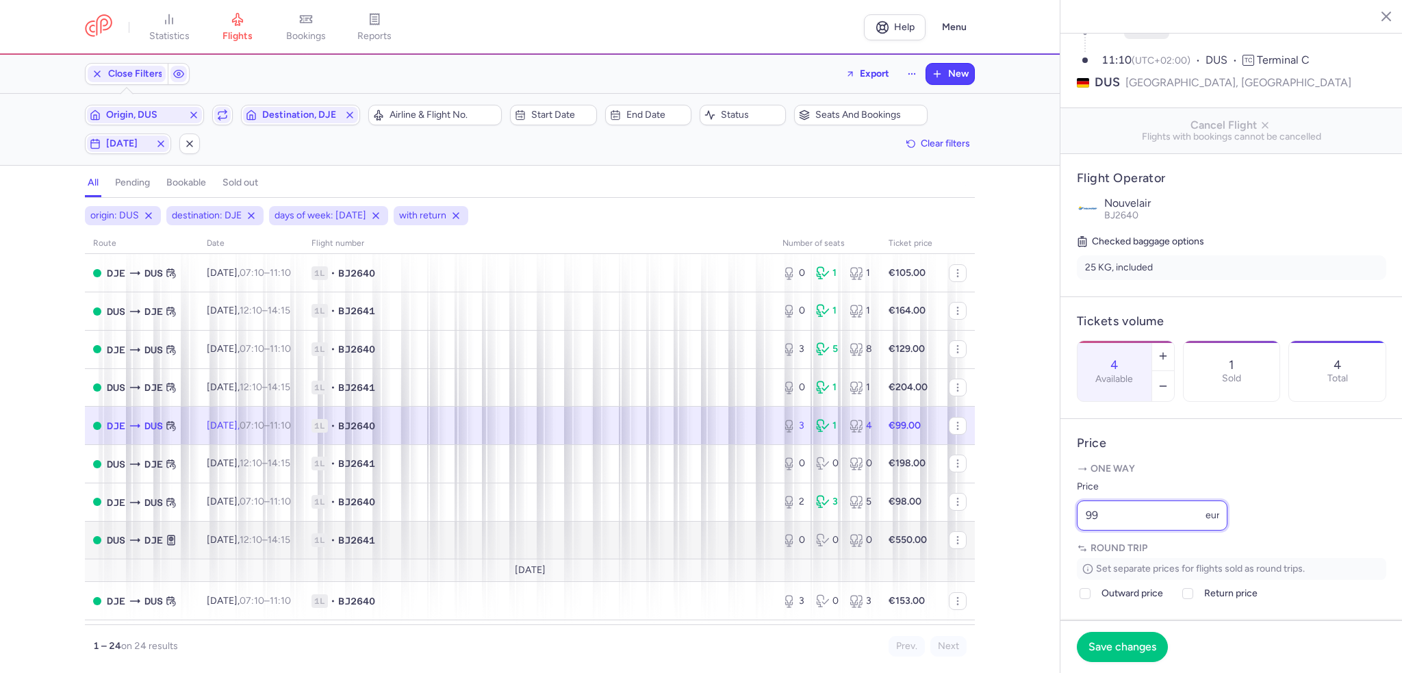
drag, startPoint x: 1131, startPoint y: 555, endPoint x: 937, endPoint y: 530, distance: 195.3
click at [938, 531] on div "statistics flights bookings reports Help Menu Close Filters Export New Filters …" at bounding box center [701, 336] width 1402 height 673
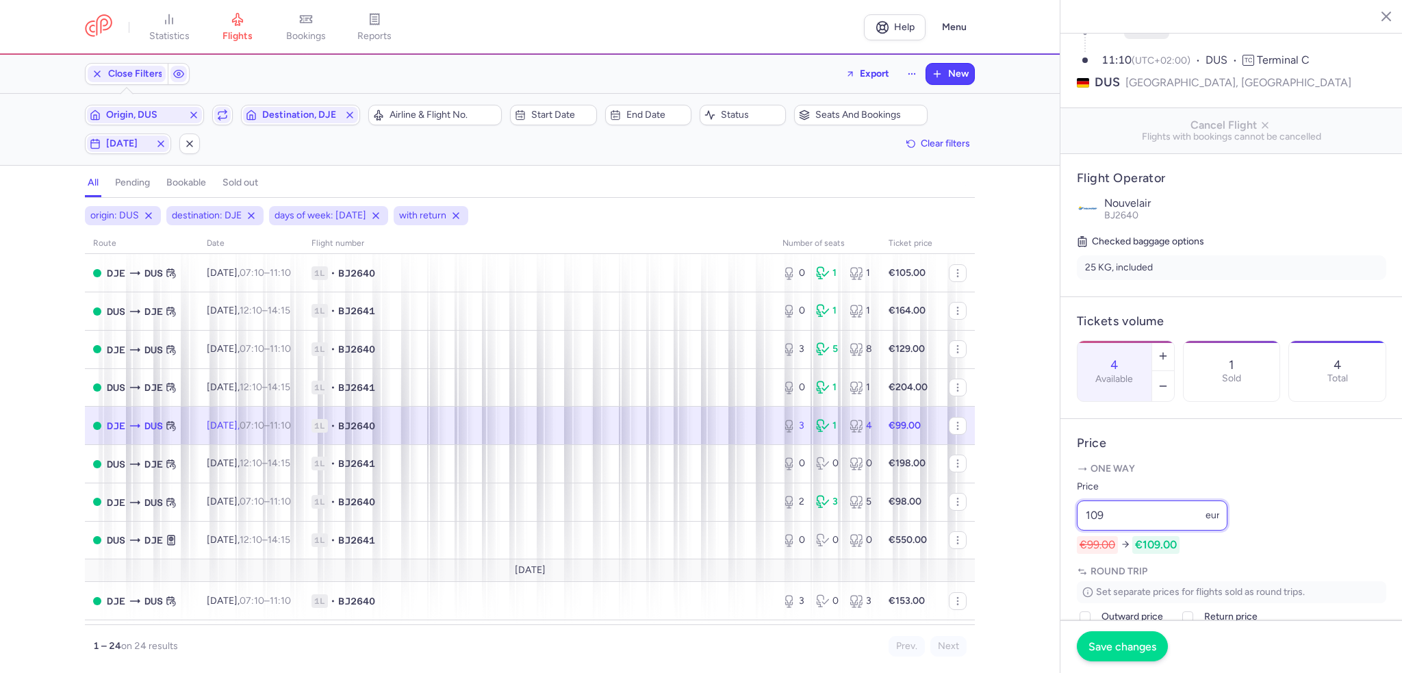
type input "109"
click at [1131, 636] on button "Save changes" at bounding box center [1122, 646] width 91 height 30
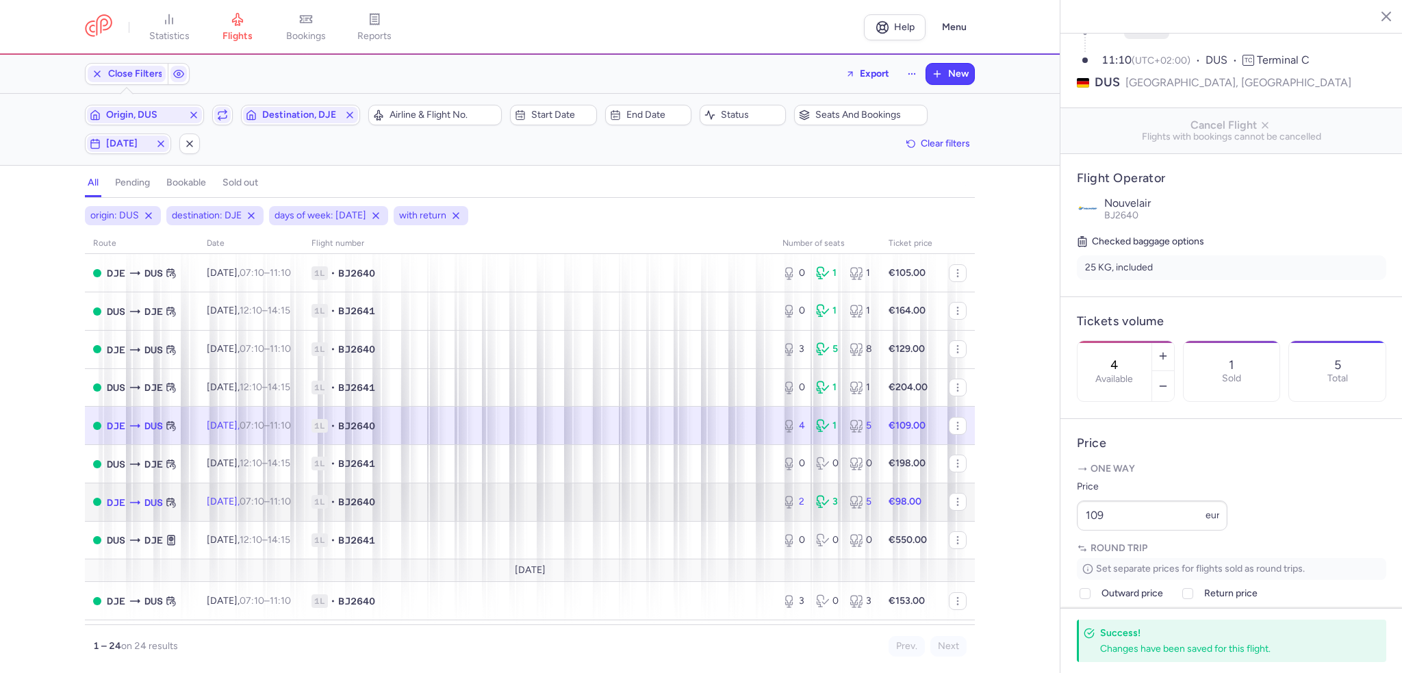
click at [764, 515] on td "1L • BJ2640" at bounding box center [538, 502] width 471 height 38
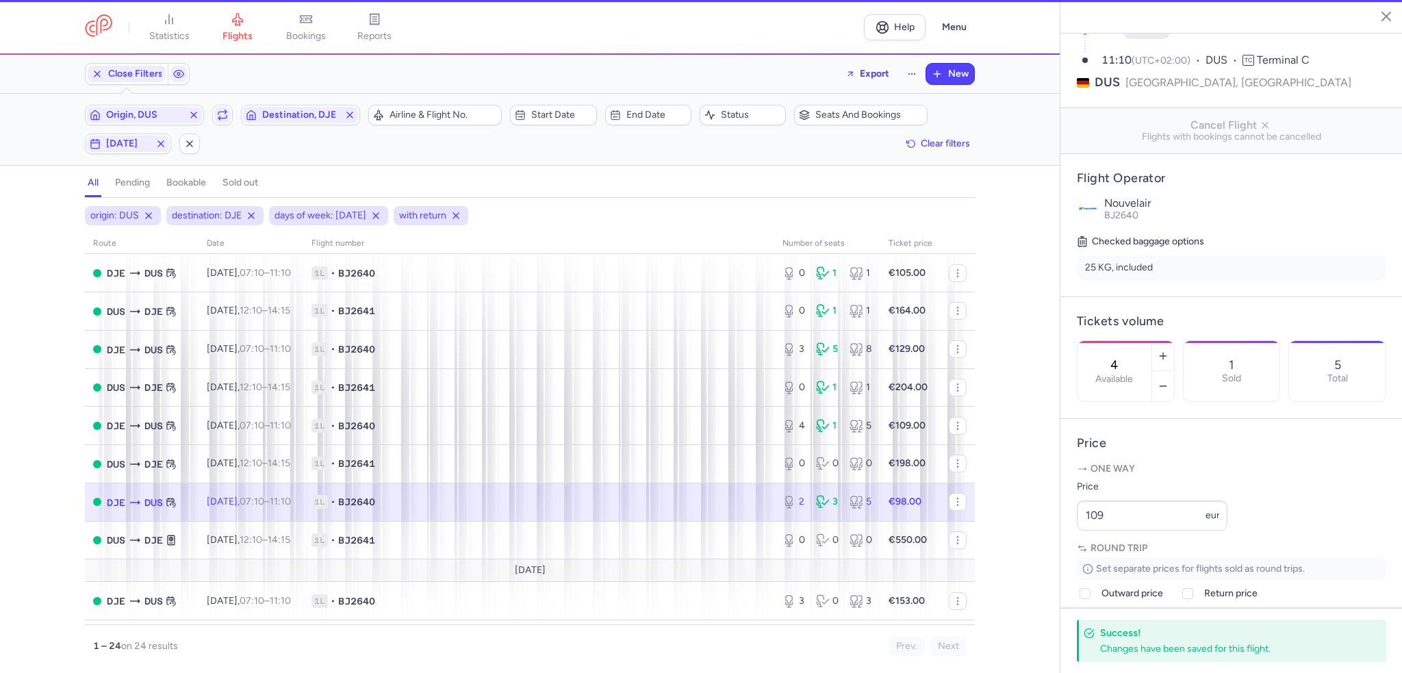
type input "2"
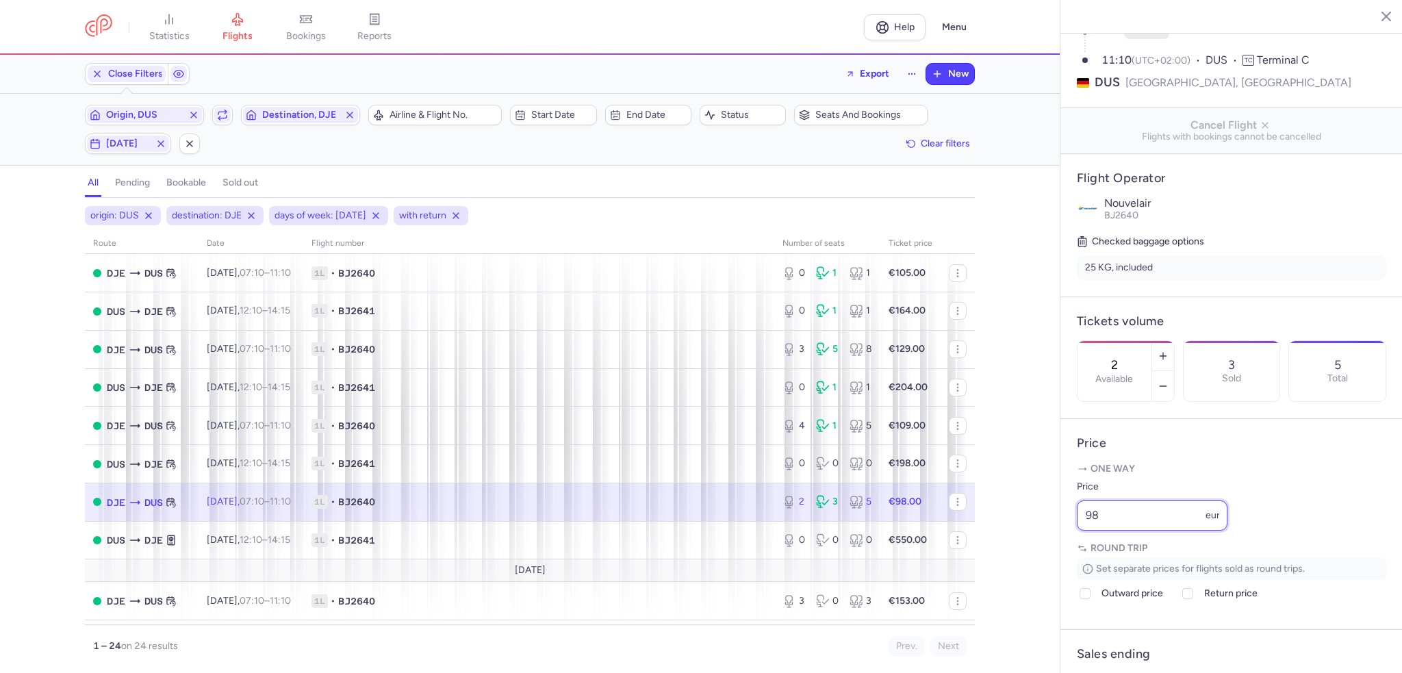
drag, startPoint x: 1172, startPoint y: 554, endPoint x: 1029, endPoint y: 546, distance: 143.2
click at [1029, 546] on div "statistics flights bookings reports Help Menu Close Filters Export New Filters …" at bounding box center [701, 336] width 1402 height 673
type input "108"
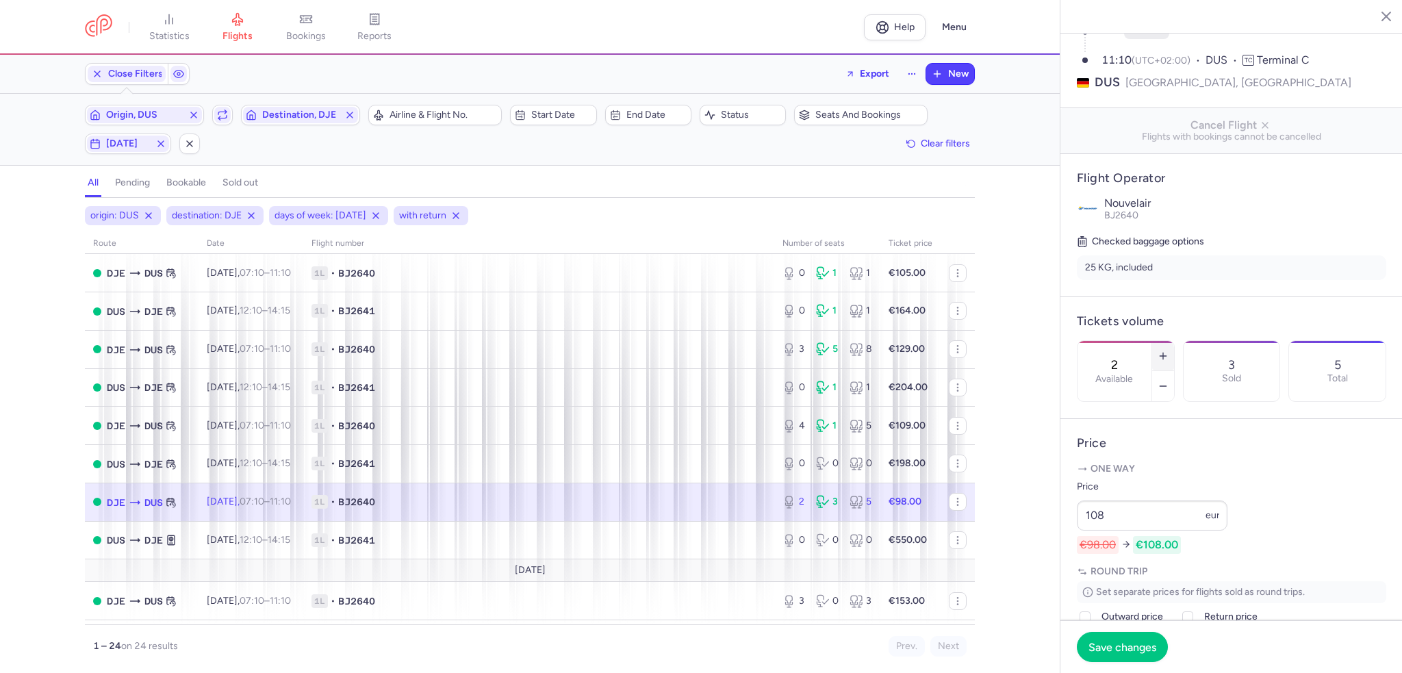
click at [1168, 350] on icon "button" at bounding box center [1162, 355] width 11 height 11
click at [1117, 641] on span "Save changes" at bounding box center [1122, 646] width 68 height 12
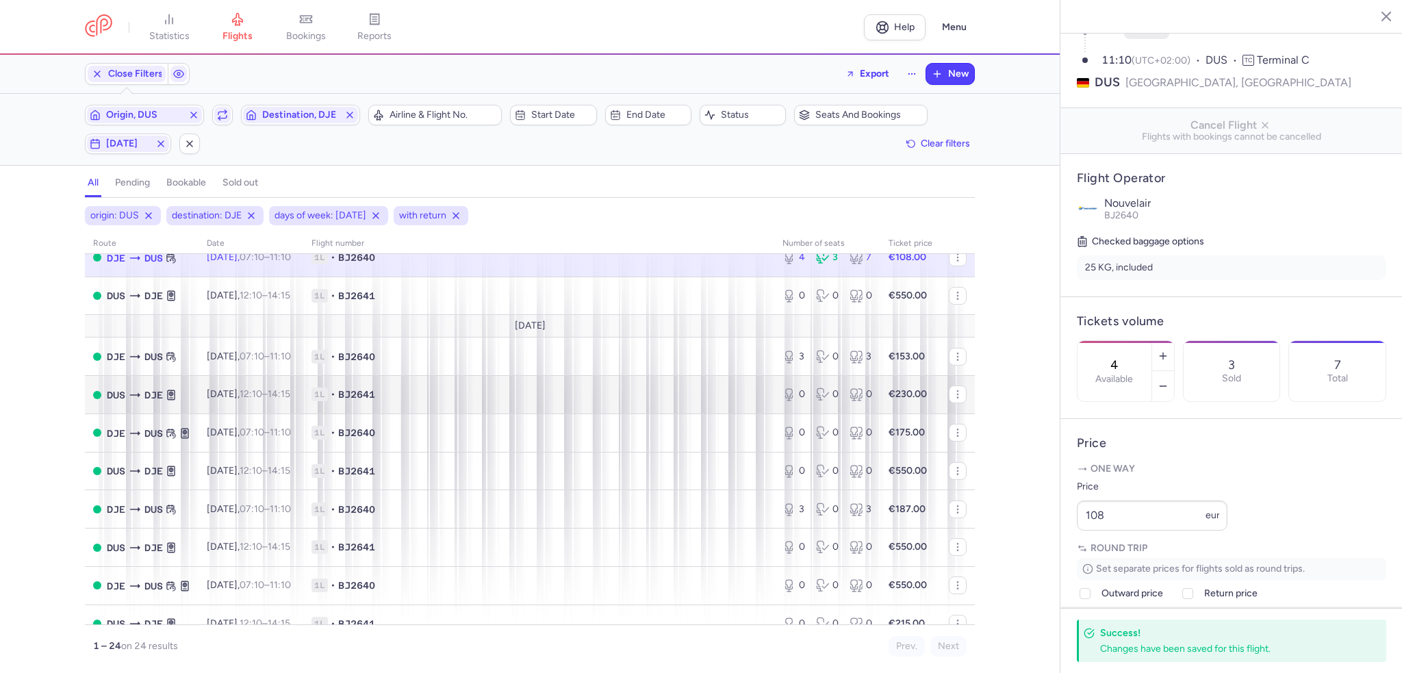
scroll to position [548, 0]
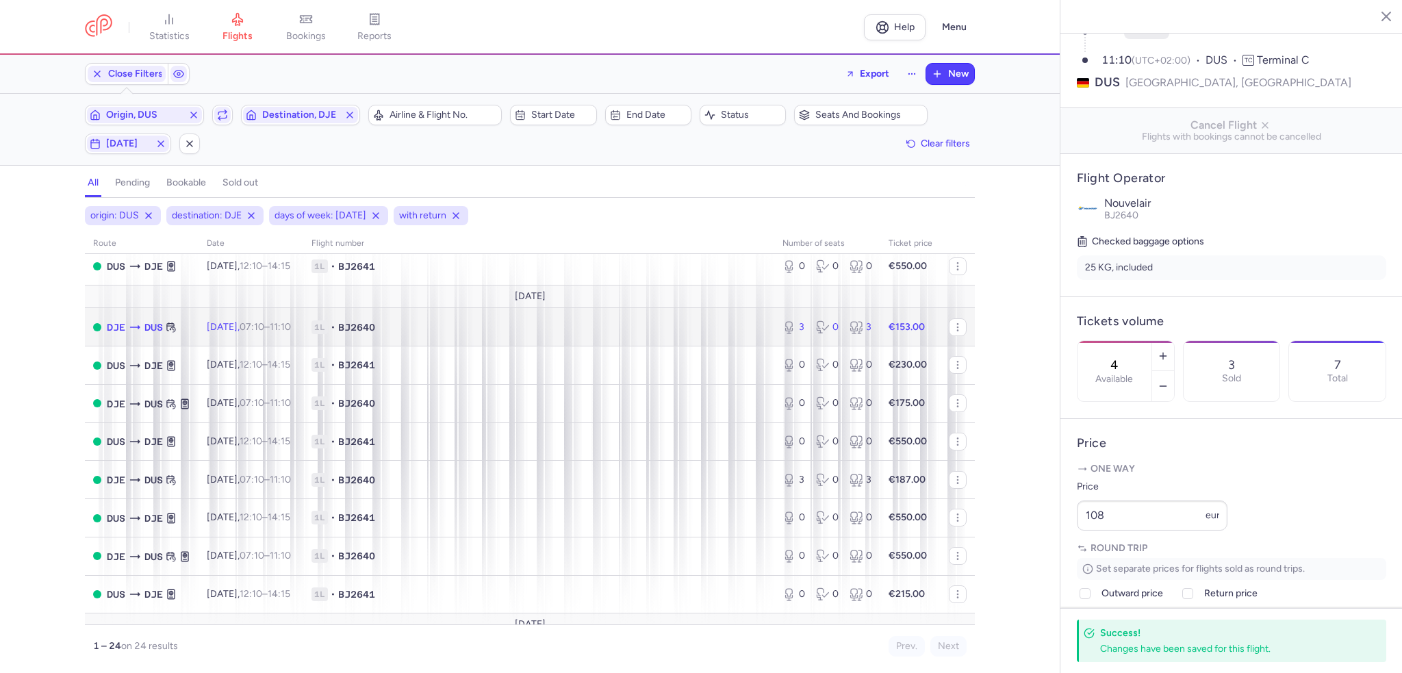
click at [664, 334] on span "1L • BJ2640" at bounding box center [538, 327] width 454 height 14
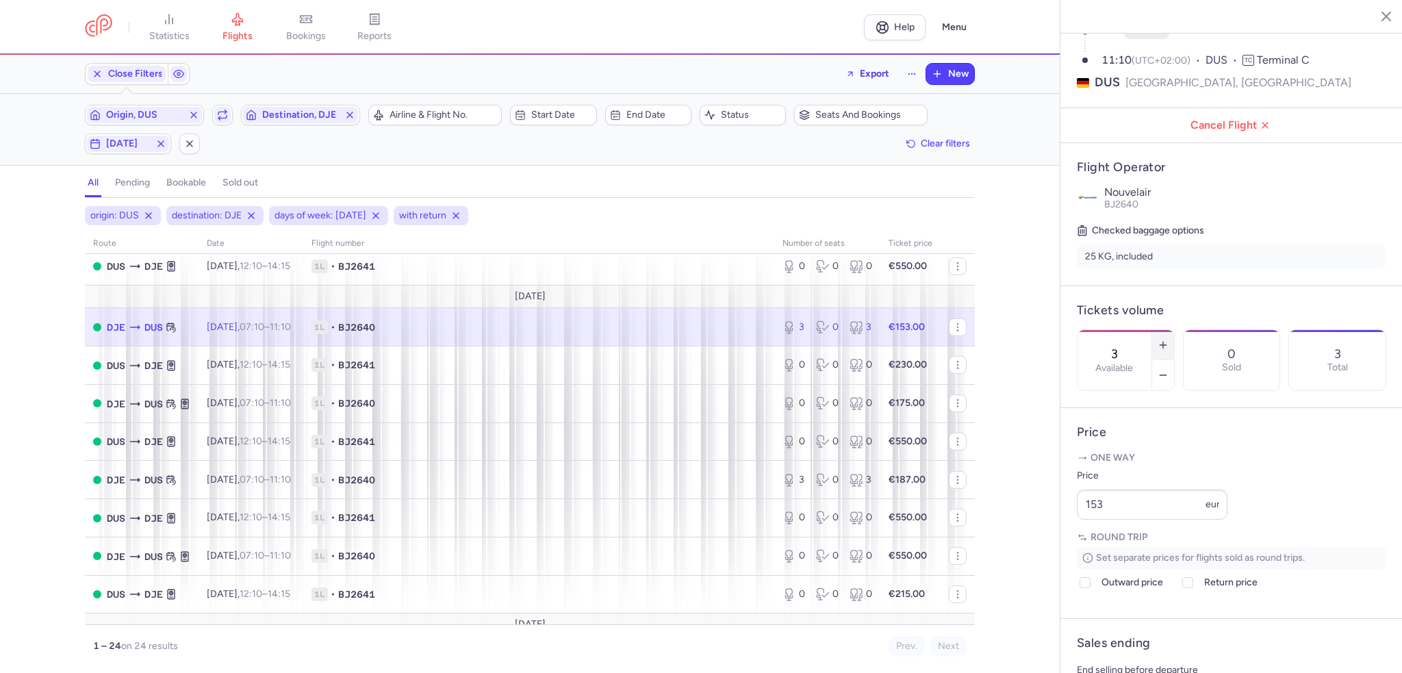
click at [1174, 330] on button "button" at bounding box center [1163, 345] width 22 height 30
click at [1124, 645] on span "Save changes" at bounding box center [1122, 646] width 68 height 12
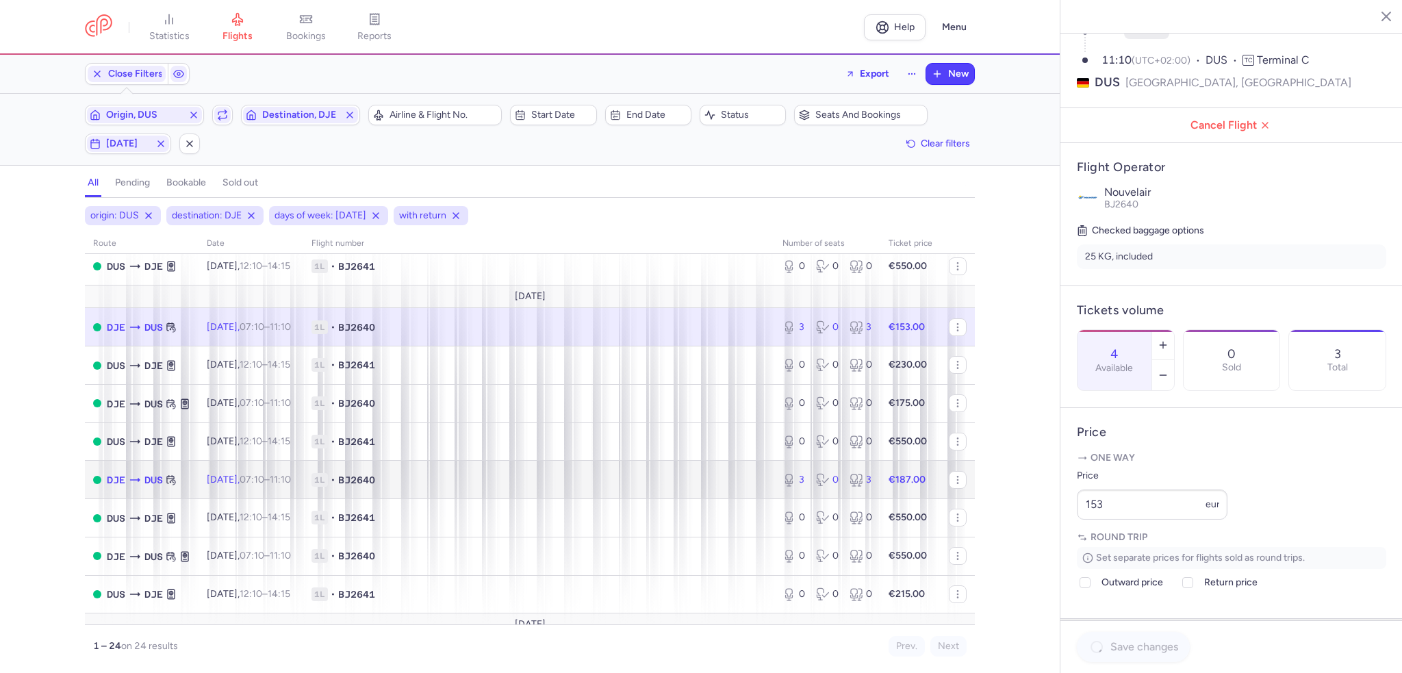
click at [608, 499] on td "1L • BJ2640" at bounding box center [538, 480] width 471 height 38
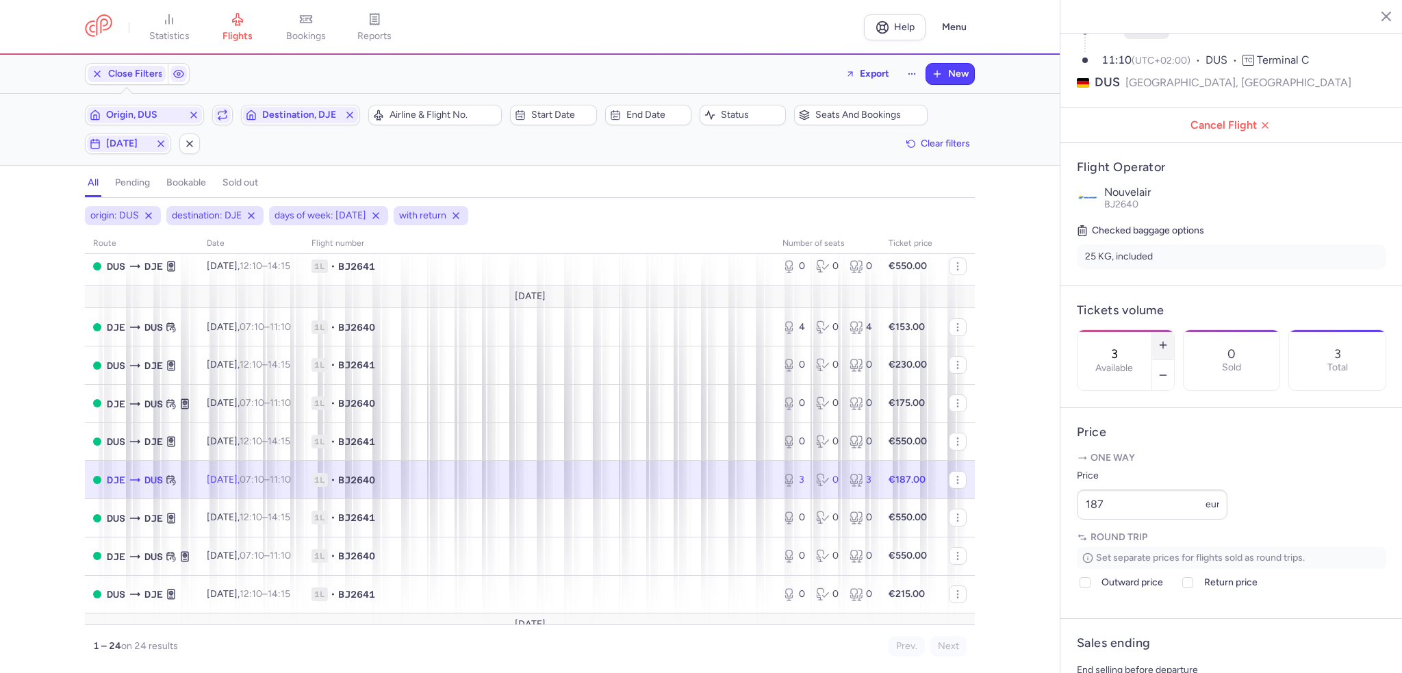
click at [1168, 339] on icon "button" at bounding box center [1162, 344] width 11 height 11
type input "4"
click at [1133, 639] on button "Save changes" at bounding box center [1122, 646] width 91 height 30
